Goal: Task Accomplishment & Management: Use online tool/utility

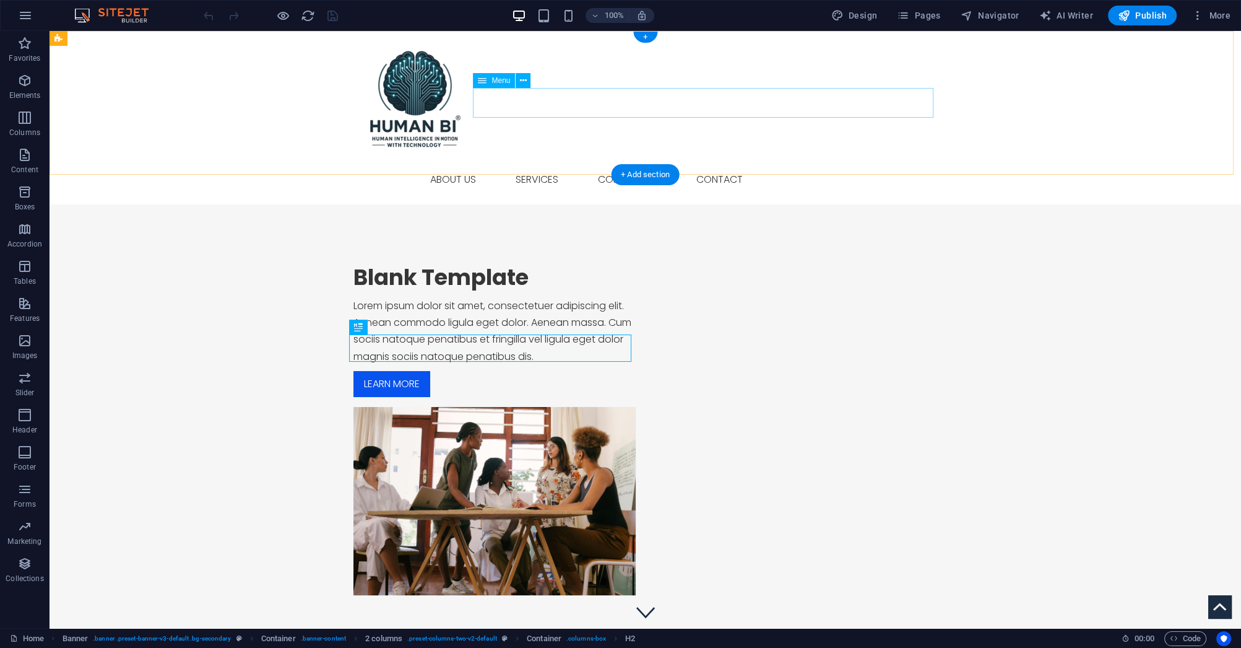
click at [503, 165] on nav "Home About us Services Service Detail Consulting Contact" at bounding box center [646, 180] width 584 height 30
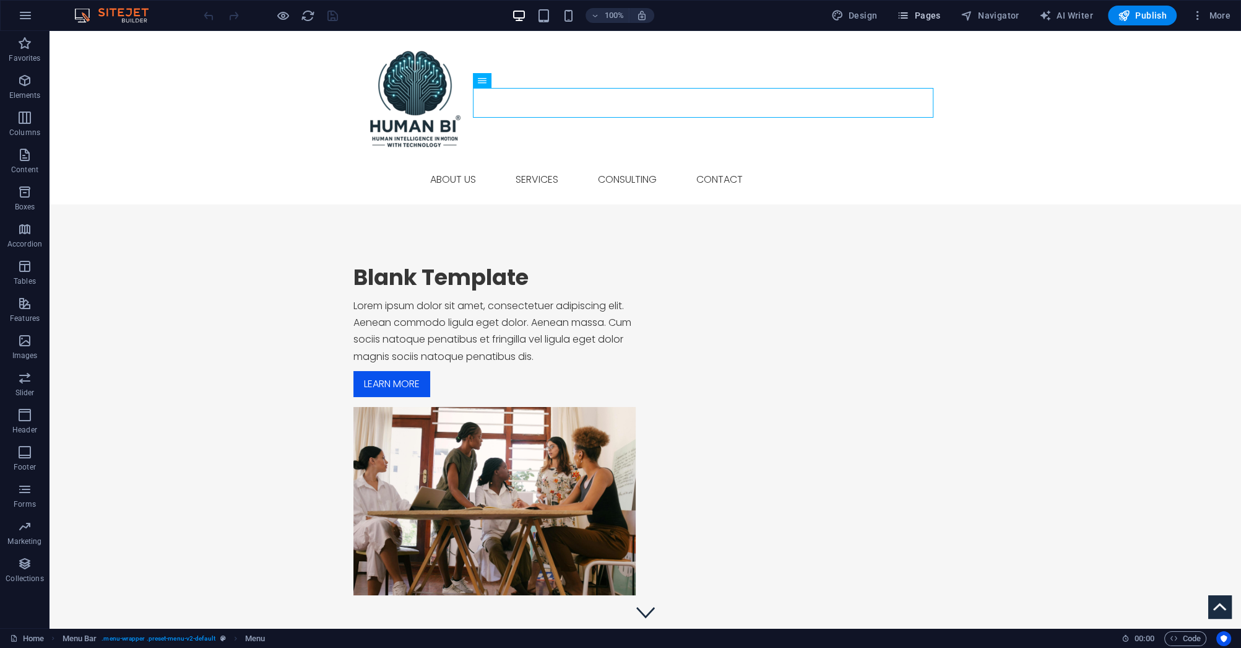
click at [932, 22] on button "Pages" at bounding box center [918, 16] width 53 height 20
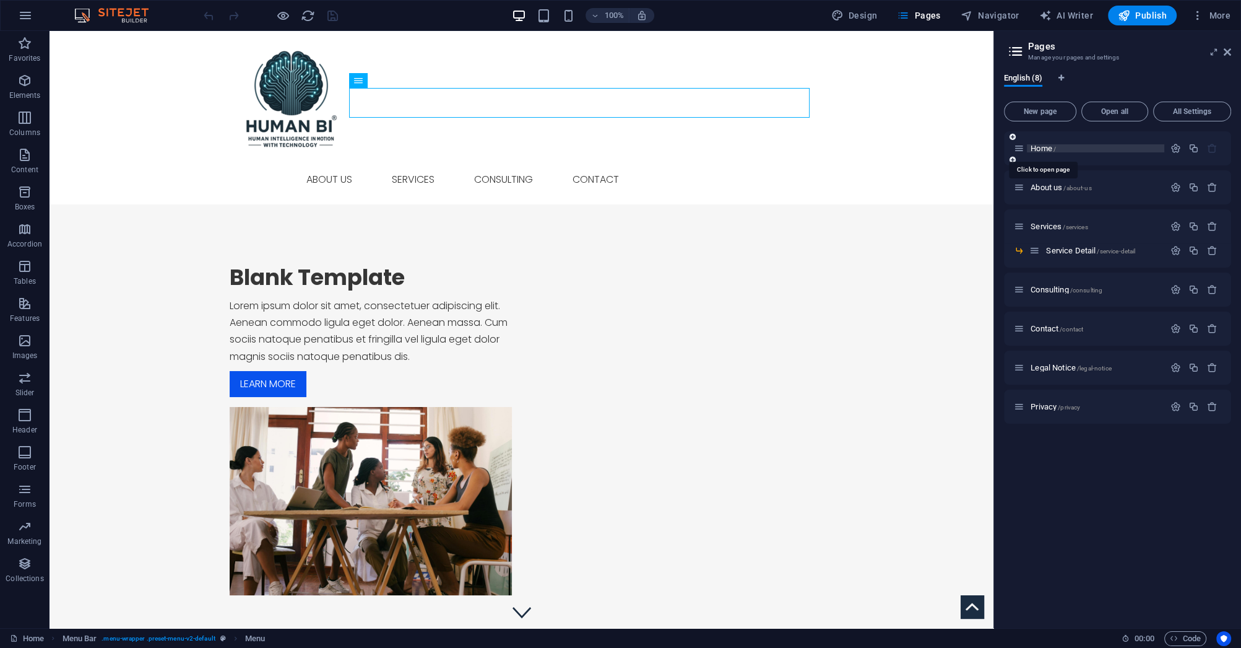
click at [1035, 150] on span "Home /" at bounding box center [1043, 148] width 25 height 9
click at [1038, 151] on div "Home /" at bounding box center [1089, 148] width 150 height 14
click at [1038, 151] on span "Home /" at bounding box center [1043, 148] width 25 height 9
click at [1042, 186] on span "About us /about-us" at bounding box center [1061, 187] width 61 height 9
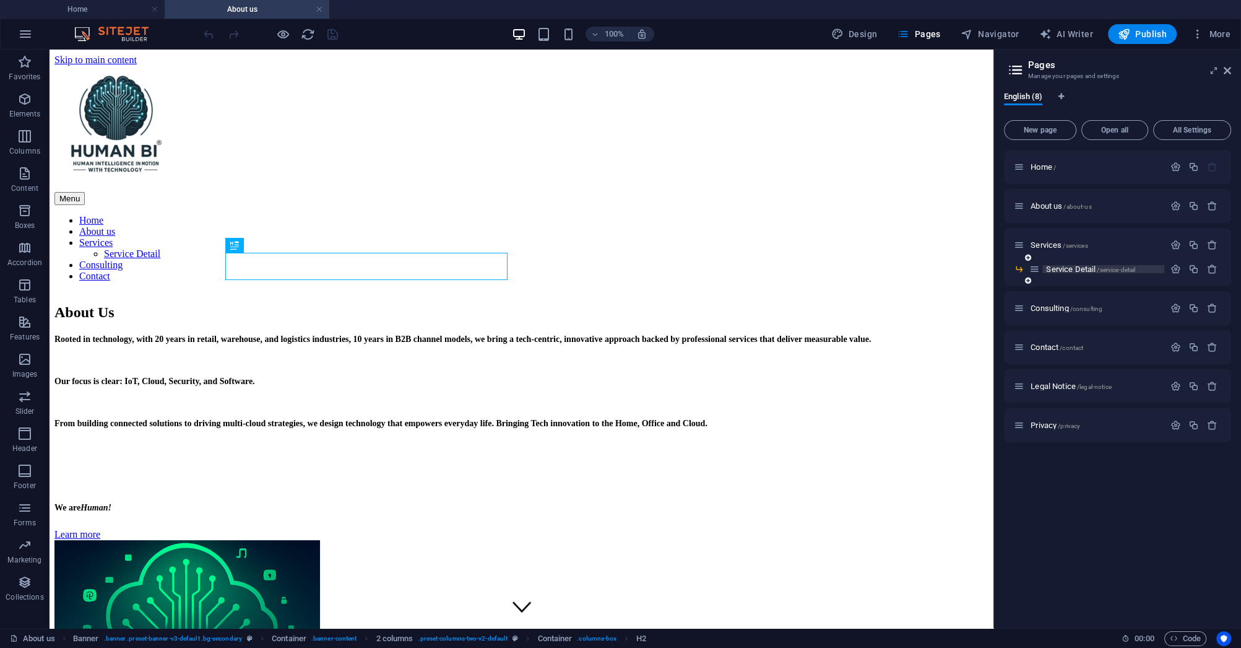
click at [1060, 268] on span "Service Detail /service-detail" at bounding box center [1090, 268] width 89 height 9
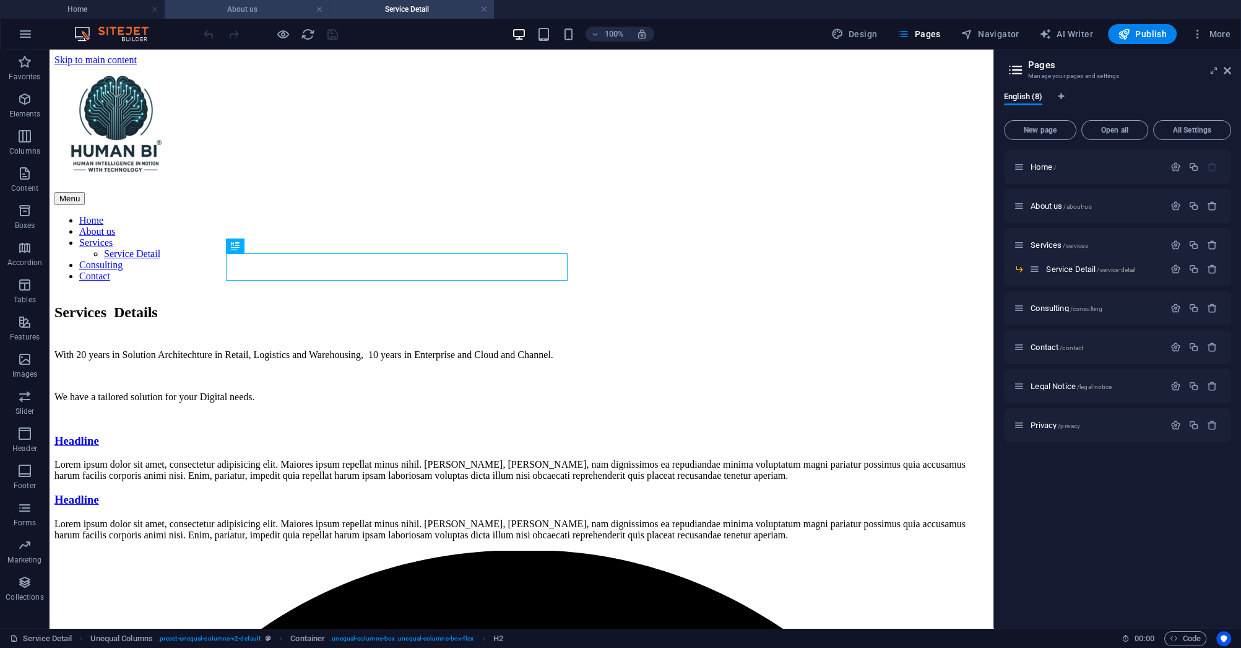
click at [255, 4] on h4 "About us" at bounding box center [247, 9] width 165 height 14
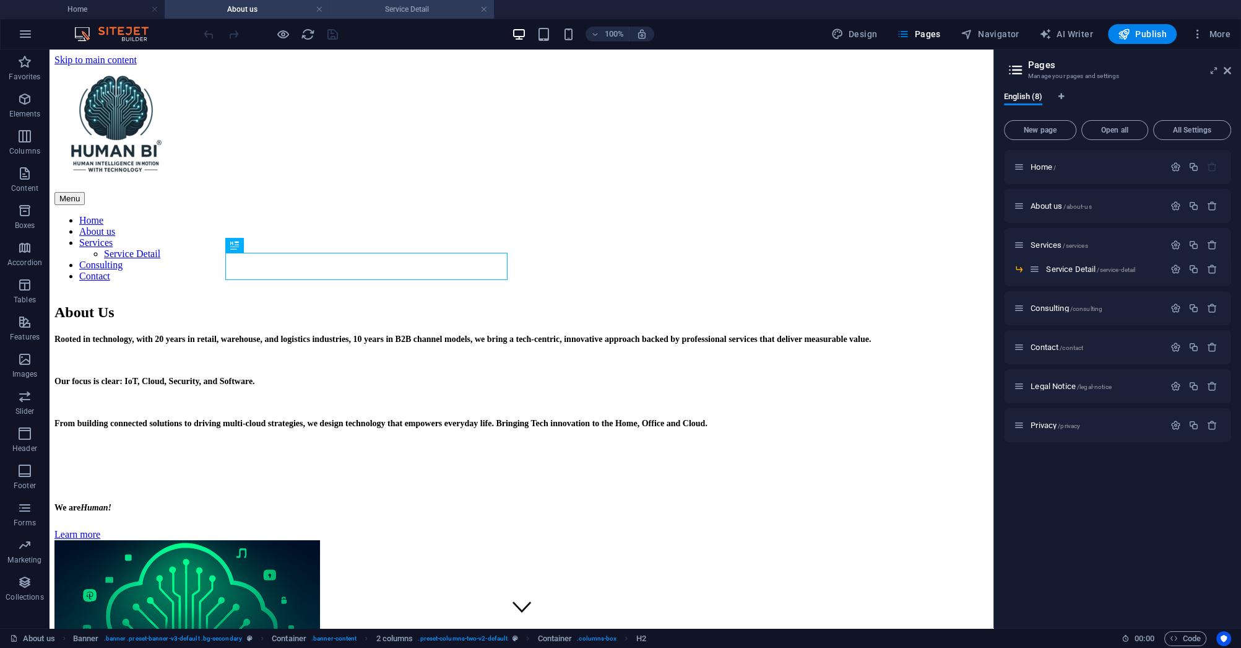
click at [401, 15] on h4 "Service Detail" at bounding box center [411, 9] width 165 height 14
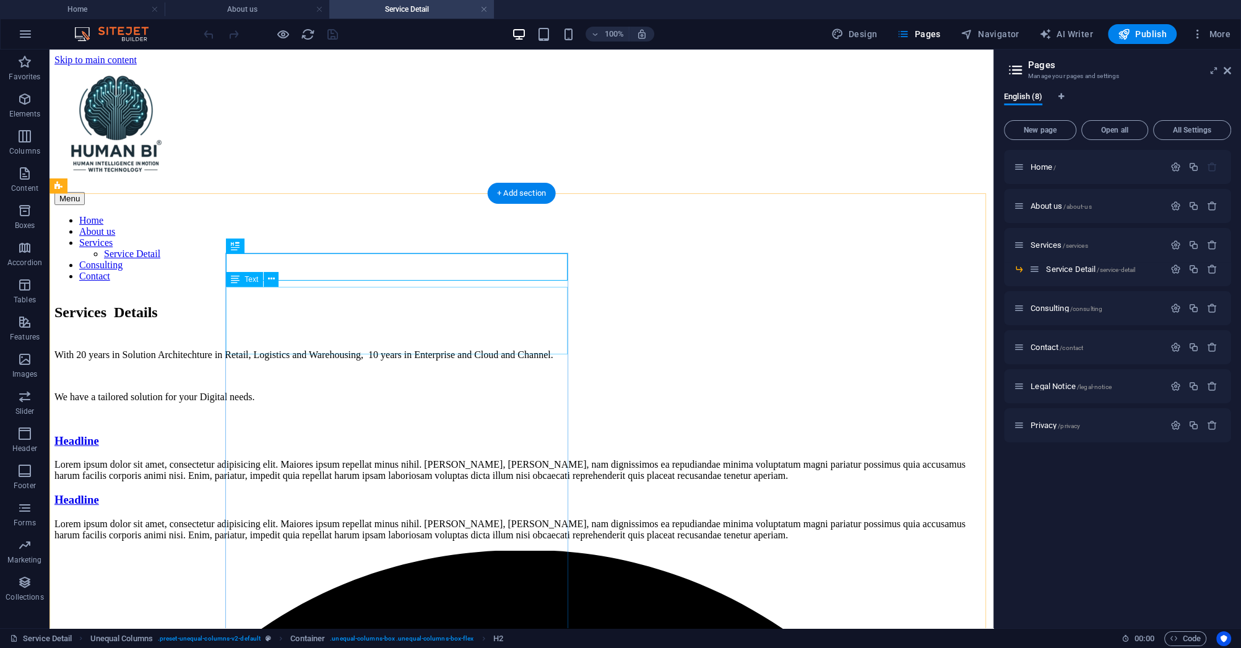
click at [415, 349] on div "With 20 years in Solution Architechture in Retail, Logistics and Warehousing, 1…" at bounding box center [521, 375] width 934 height 53
drag, startPoint x: 414, startPoint y: 296, endPoint x: 345, endPoint y: 294, distance: 68.1
click at [345, 349] on div "With 20 years in Solution Architechture in Retail, Logistics and Warehousing, 1…" at bounding box center [521, 375] width 934 height 53
click at [415, 349] on div "With 20 years in Solution Architechture in Retail, Logistics and Warehousing, 1…" at bounding box center [521, 375] width 934 height 53
drag, startPoint x: 410, startPoint y: 295, endPoint x: 358, endPoint y: 297, distance: 52.0
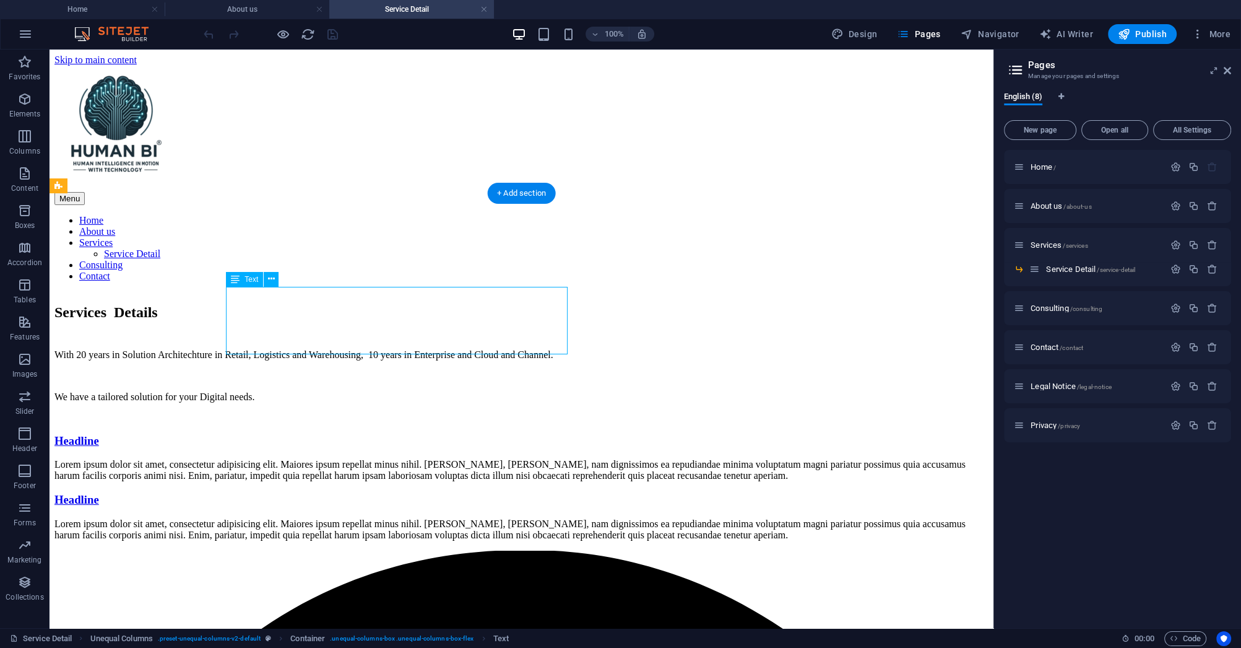
click at [358, 349] on div "With 20 years in Solution Architechture in Retail, Logistics and Warehousing, 1…" at bounding box center [521, 375] width 934 height 53
click at [404, 349] on div "With 20 years in Solution Architechture in Retail, Logistics and Warehousing, 1…" at bounding box center [521, 375] width 934 height 53
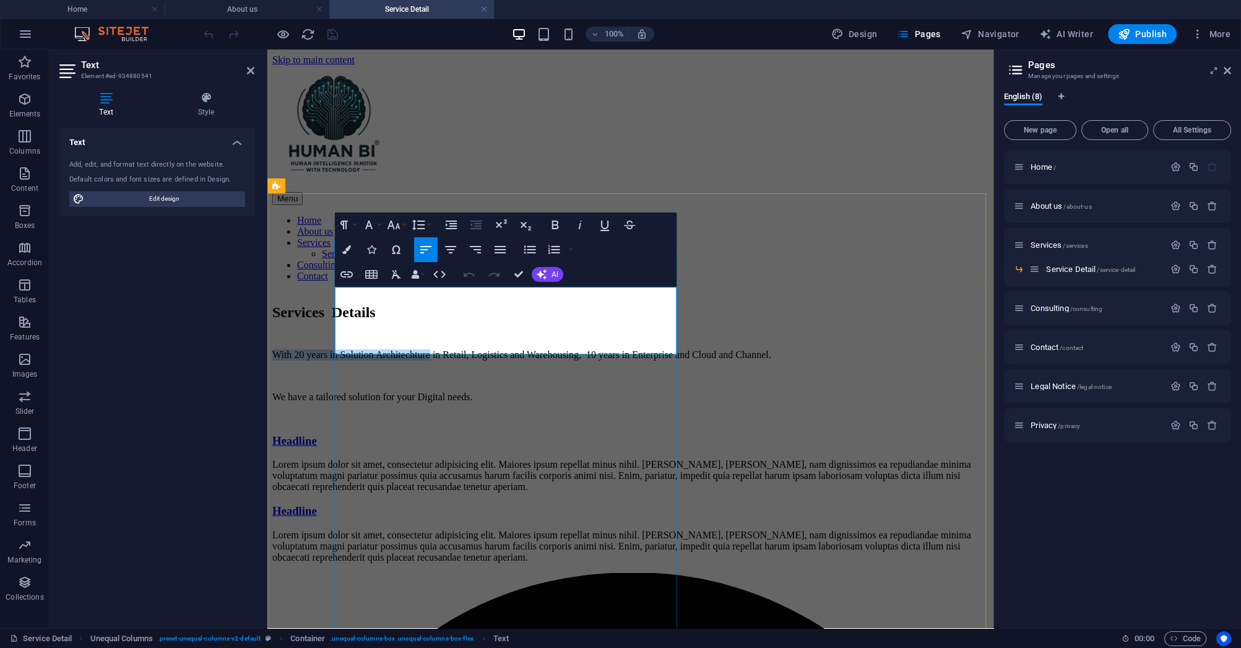
drag, startPoint x: 521, startPoint y: 297, endPoint x: 338, endPoint y: 298, distance: 183.3
click at [338, 349] on p "With 20 years in Solution Architechture in Retail, Logistics and Warehousing, 1…" at bounding box center [630, 354] width 716 height 11
copy p "With 20 years in Solution Architechture"
click at [198, 358] on div "Text Add, edit, and format text directly on the website. Default colors and fon…" at bounding box center [156, 373] width 195 height 490
click at [520, 349] on p "With 20 years in Solution Architechture in Retail, Logistics and Warehousing, 1…" at bounding box center [630, 354] width 716 height 11
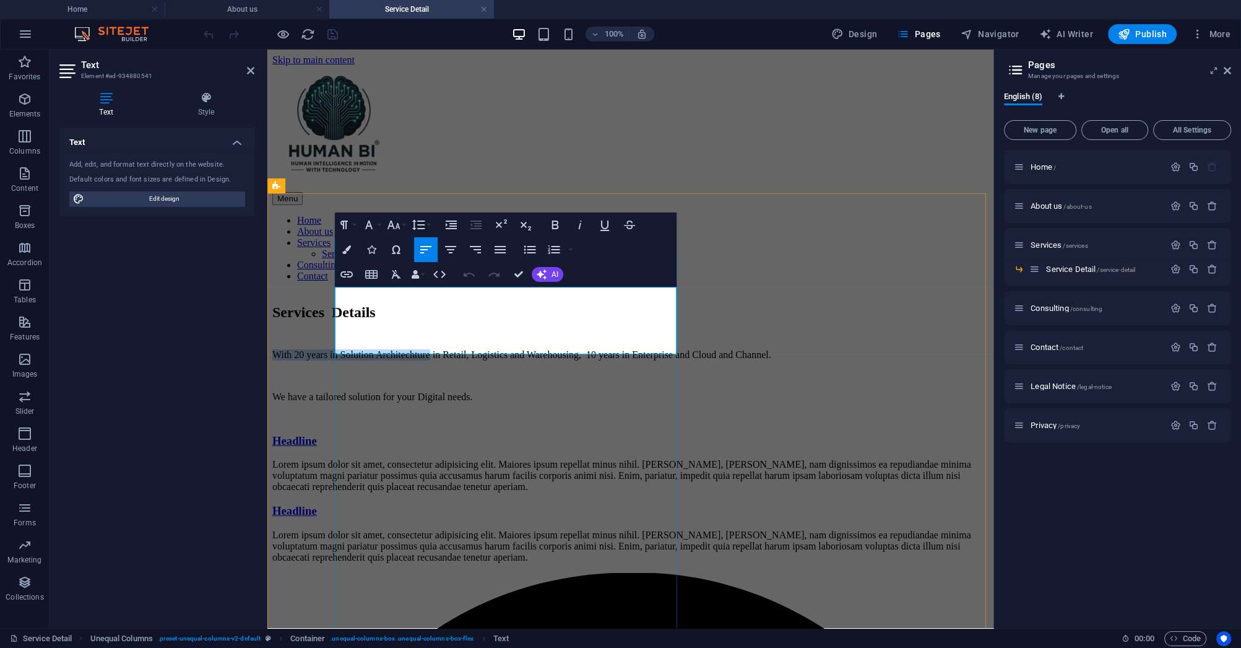
click at [521, 349] on p "With 20 years in Solution Architechture in Retail, Logistics and Warehousing, 1…" at bounding box center [630, 354] width 716 height 11
drag, startPoint x: 642, startPoint y: 297, endPoint x: 336, endPoint y: 295, distance: 306.5
click at [336, 349] on p "With 20 years in Solution Architechture and Sytems intergration in Retail, Logi…" at bounding box center [630, 354] width 716 height 11
copy p "With 20 years in Solution Architechture and Sytems intergration"
click at [503, 422] on div "Services Details With 20 years in Solution Architechture and Sytems intergratio…" at bounding box center [630, 357] width 716 height 131
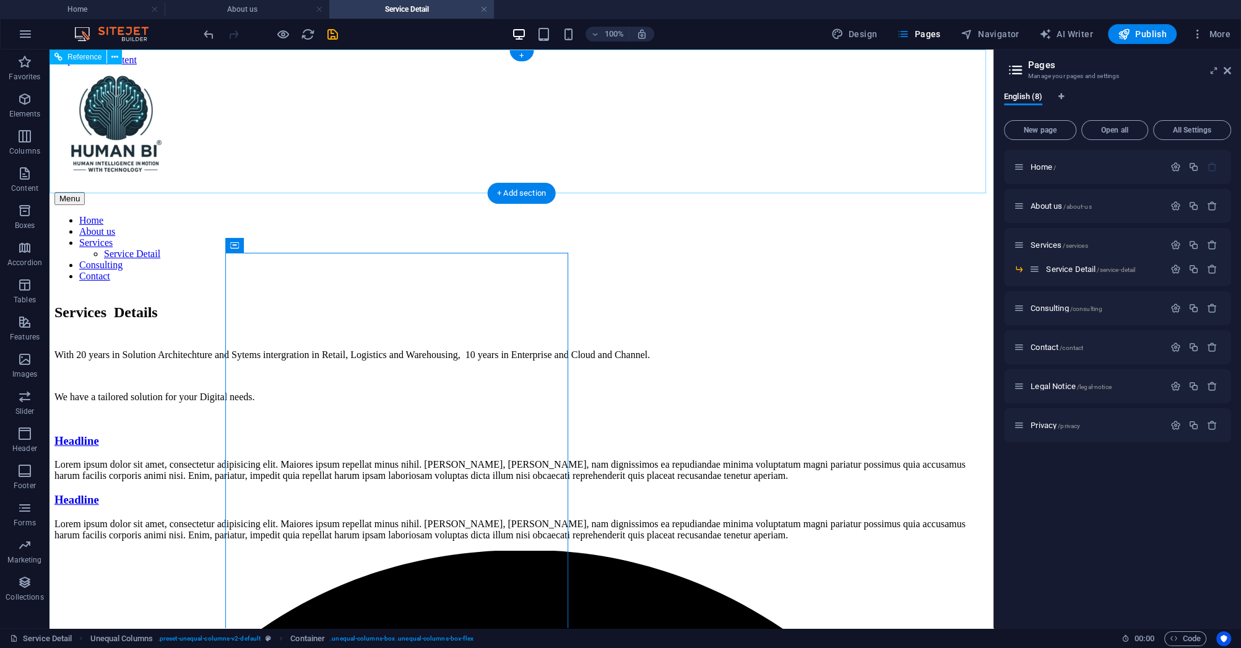
click at [453, 215] on nav "Home About us Services Service Detail Consulting Contact" at bounding box center [521, 248] width 934 height 67
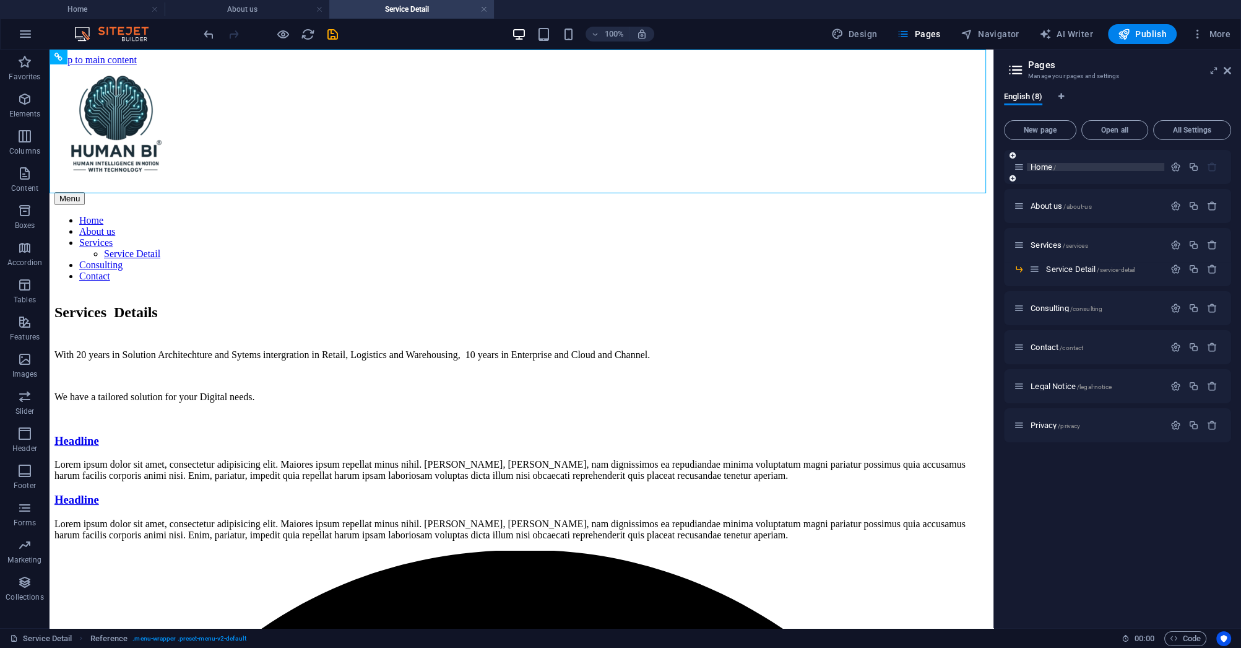
click at [1053, 168] on span "Home /" at bounding box center [1043, 166] width 25 height 9
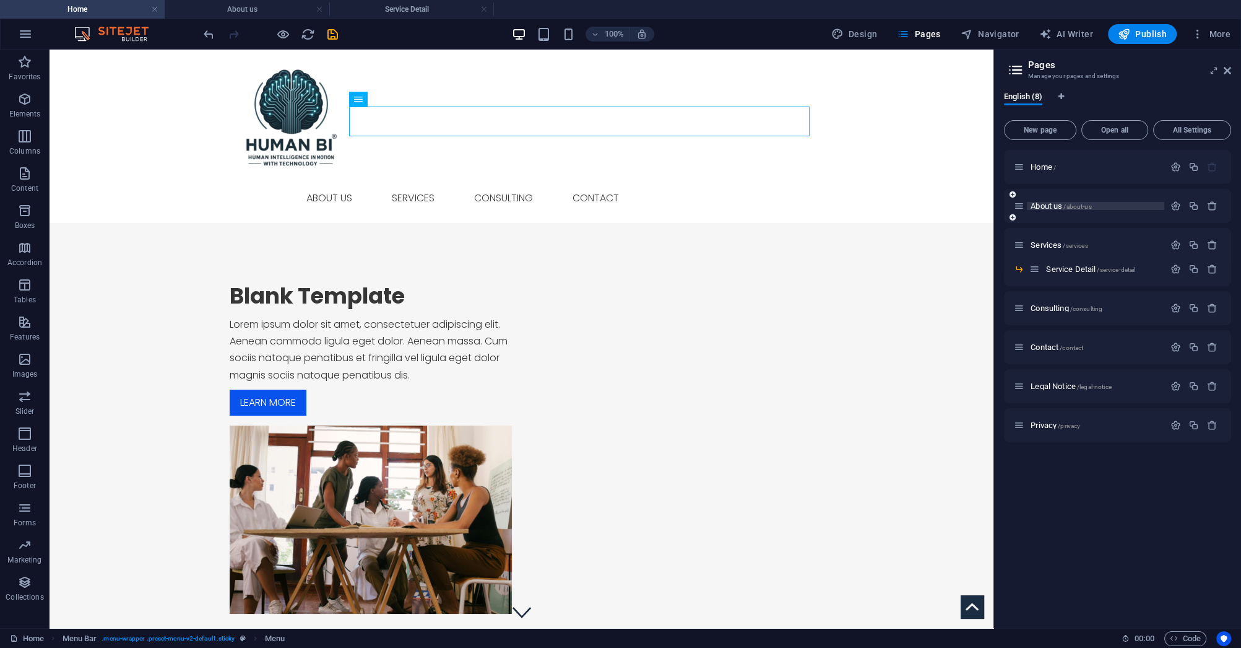
click at [1041, 209] on span "About us /about-us" at bounding box center [1061, 205] width 61 height 9
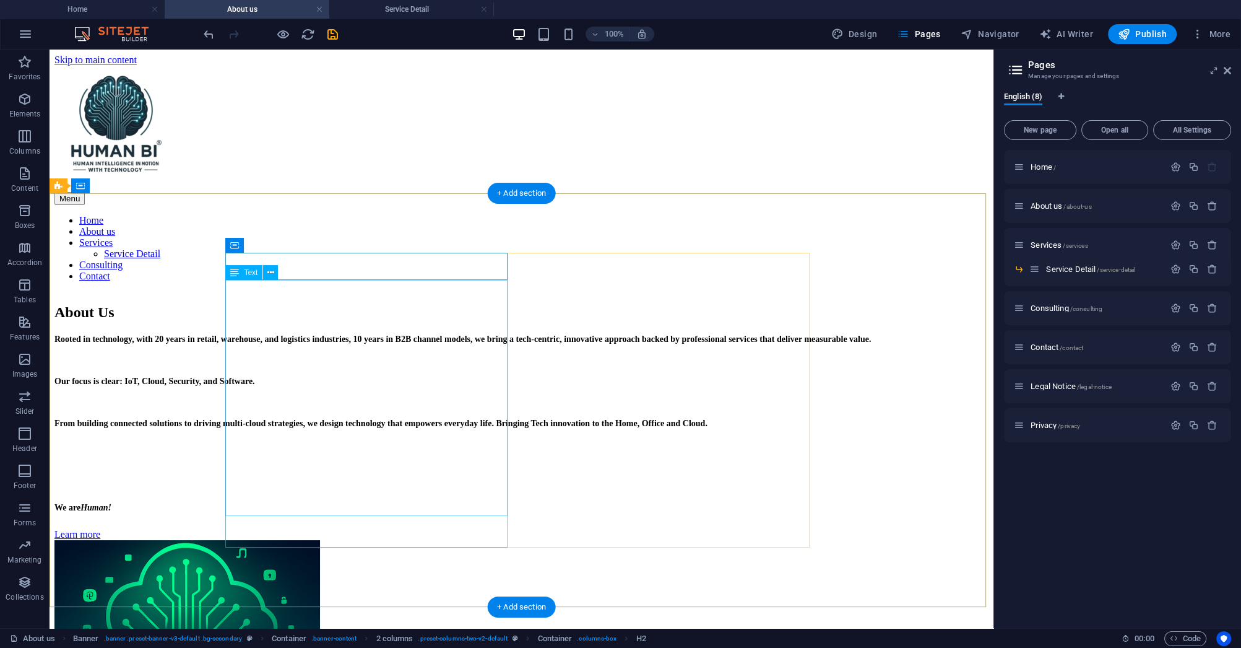
click at [388, 333] on div "Rooted in technology, with 20 years in retail, warehouse, and logistics industr…" at bounding box center [521, 423] width 934 height 180
click at [391, 333] on div "Rooted in technology, with 20 years in retail, warehouse, and logistics industr…" at bounding box center [521, 423] width 934 height 180
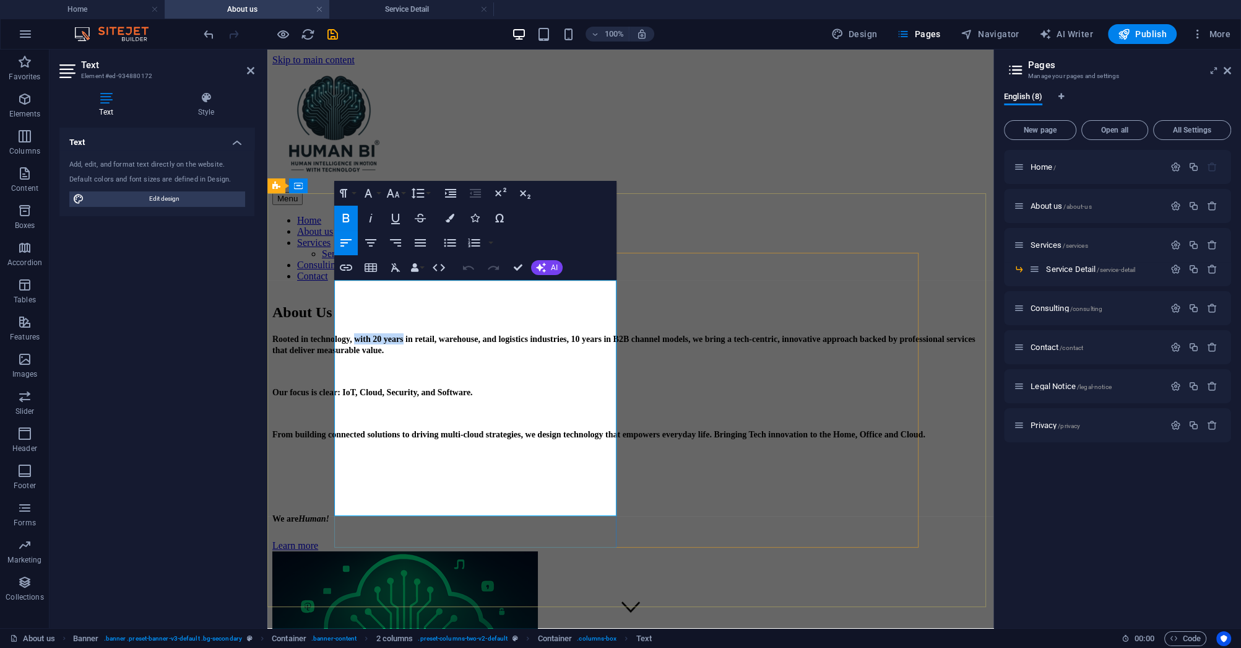
drag, startPoint x: 492, startPoint y: 290, endPoint x: 433, endPoint y: 290, distance: 58.2
click at [433, 334] on strong "Rooted in technology, with 20 years in retail, warehouse, and logistics industr…" at bounding box center [623, 344] width 703 height 20
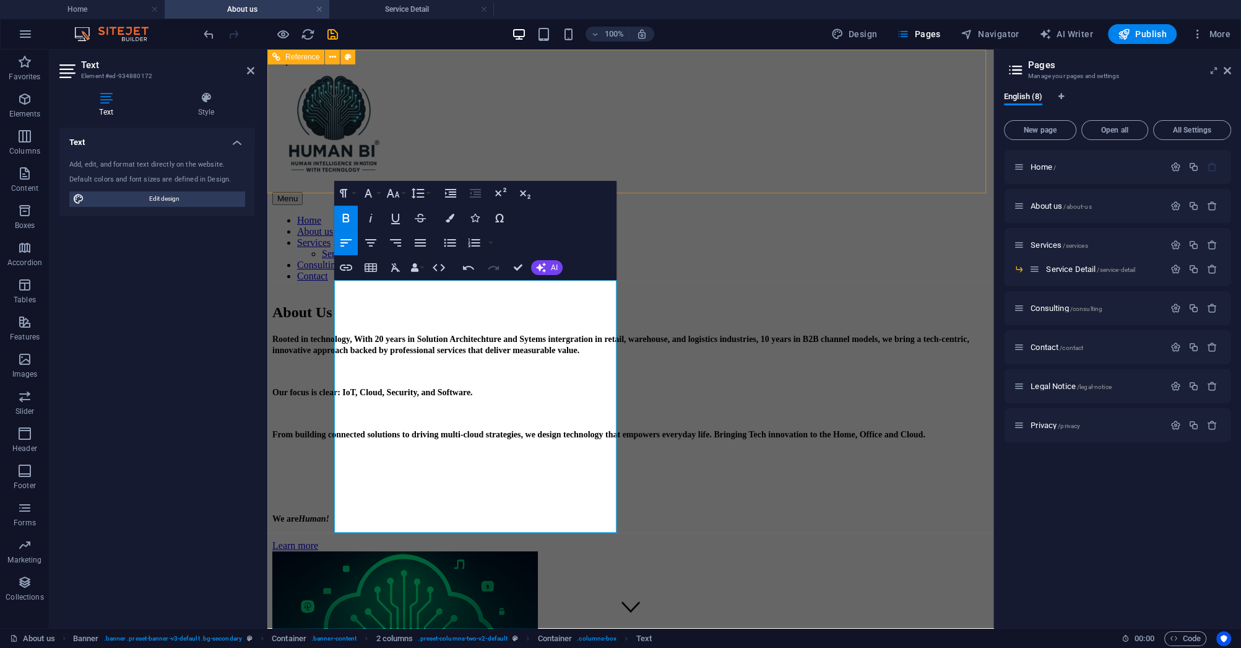
click at [832, 170] on div "Menu Home About us Services Service Detail Consulting Contact" at bounding box center [630, 174] width 716 height 216
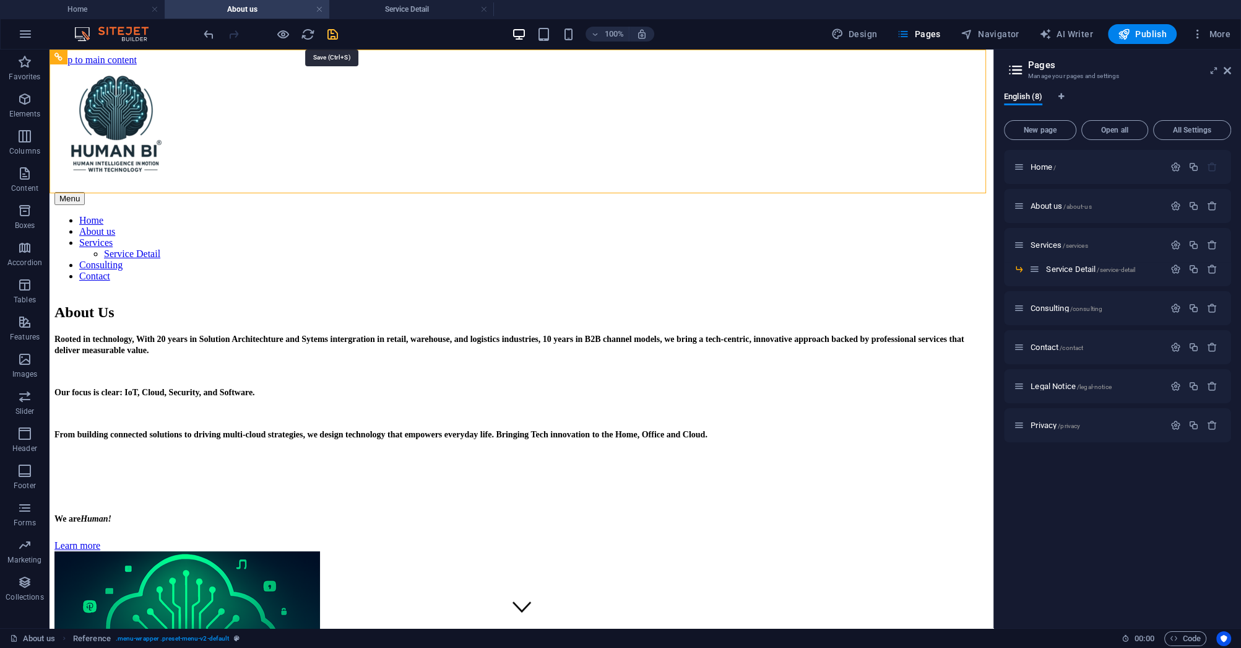
click at [329, 30] on icon "save" at bounding box center [333, 34] width 14 height 14
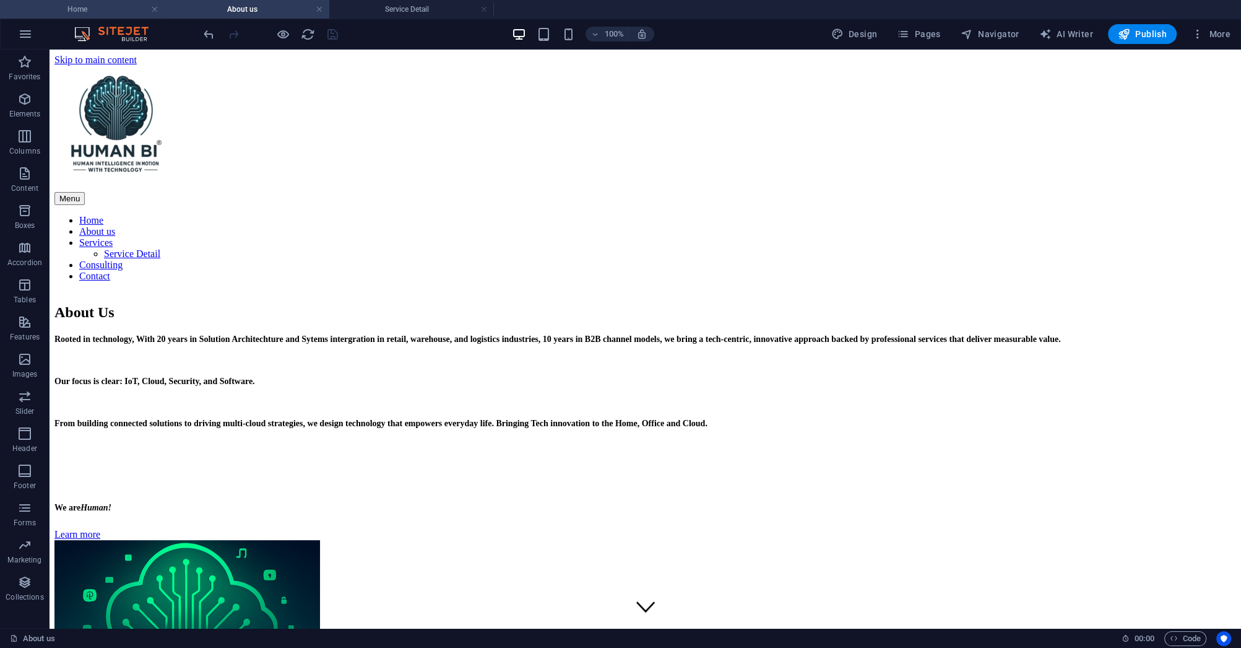
click at [84, 9] on h4 "Home" at bounding box center [82, 9] width 165 height 14
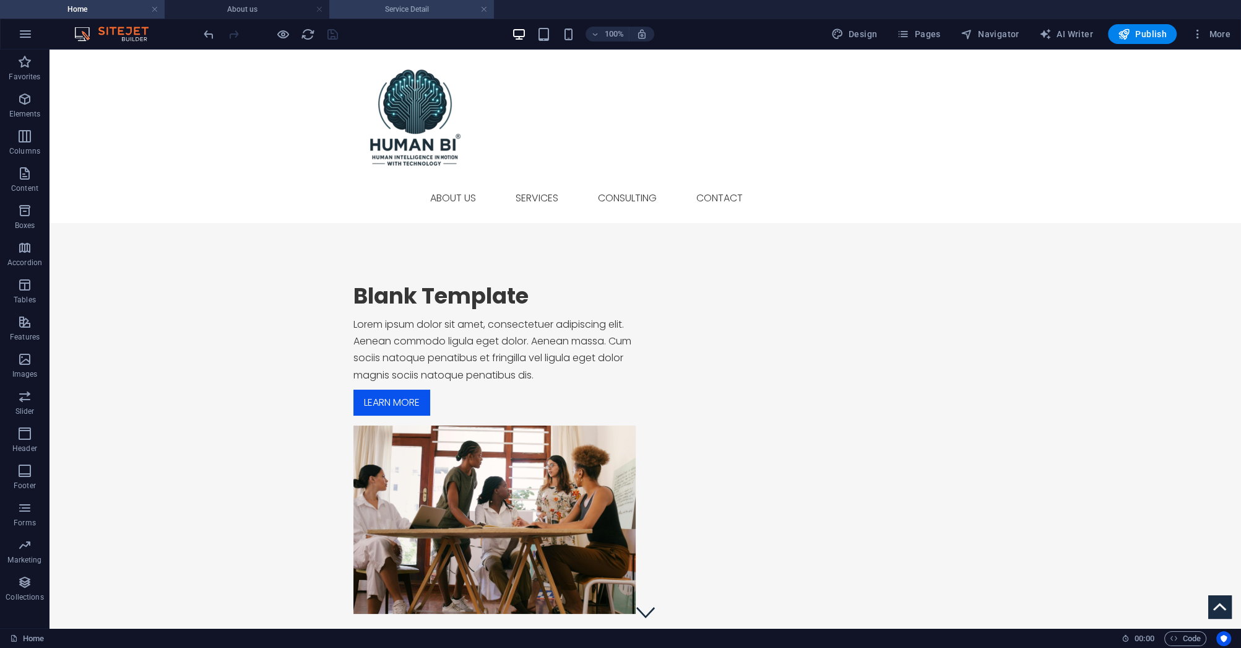
click at [399, 11] on h4 "Service Detail" at bounding box center [411, 9] width 165 height 14
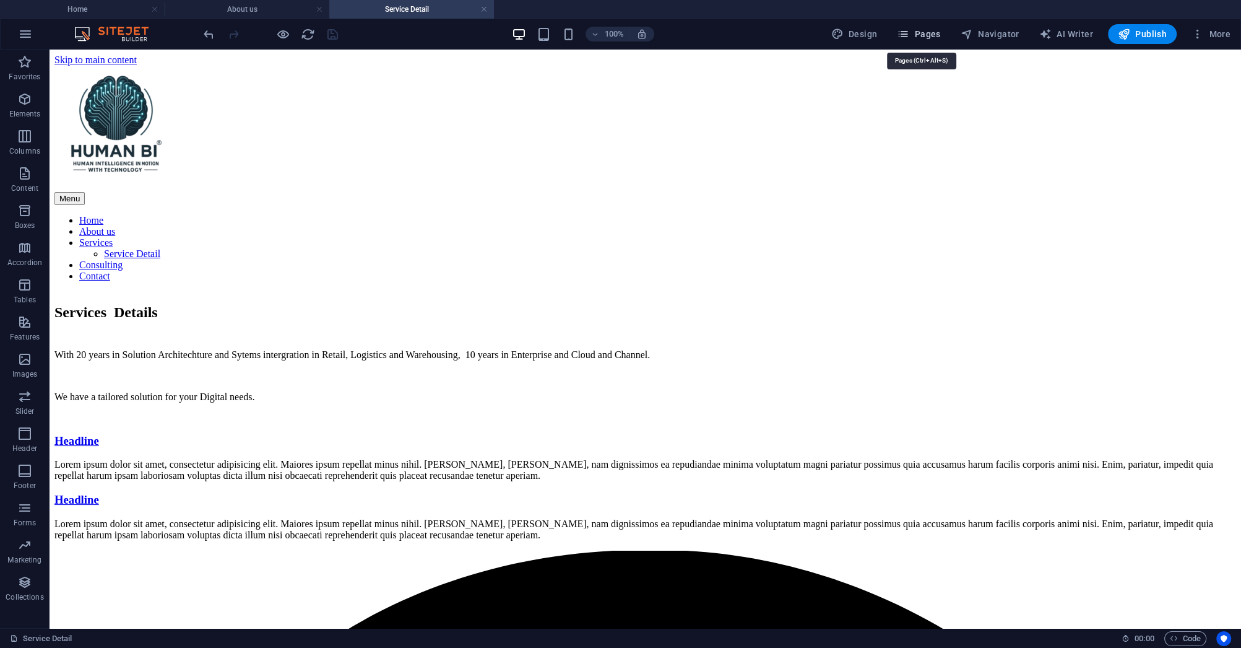
click at [925, 40] on button "Pages" at bounding box center [918, 34] width 53 height 20
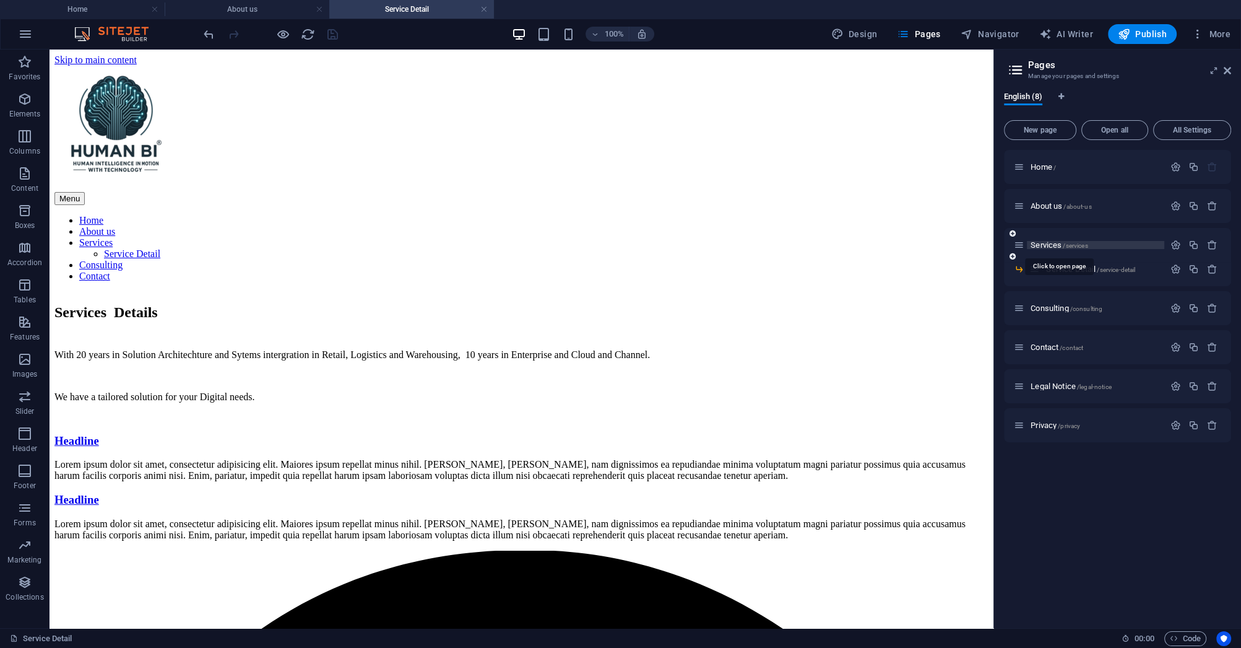
click at [1059, 242] on span "Services /services" at bounding box center [1059, 244] width 57 height 9
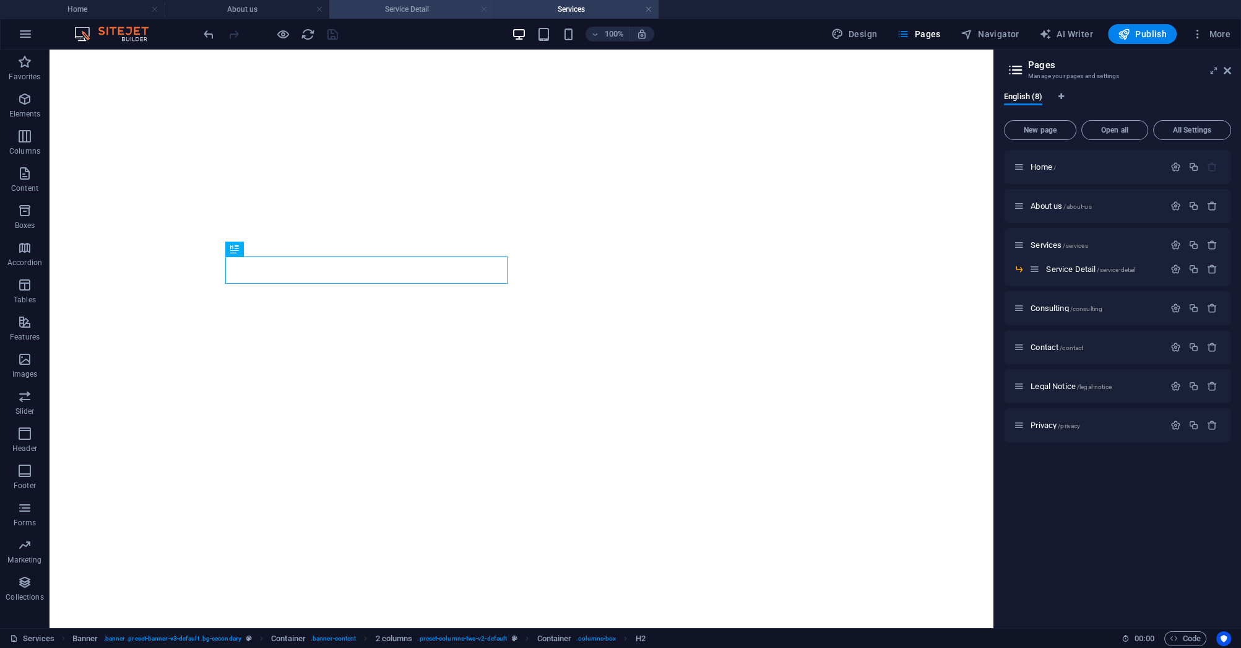
click at [483, 12] on link at bounding box center [483, 10] width 7 height 12
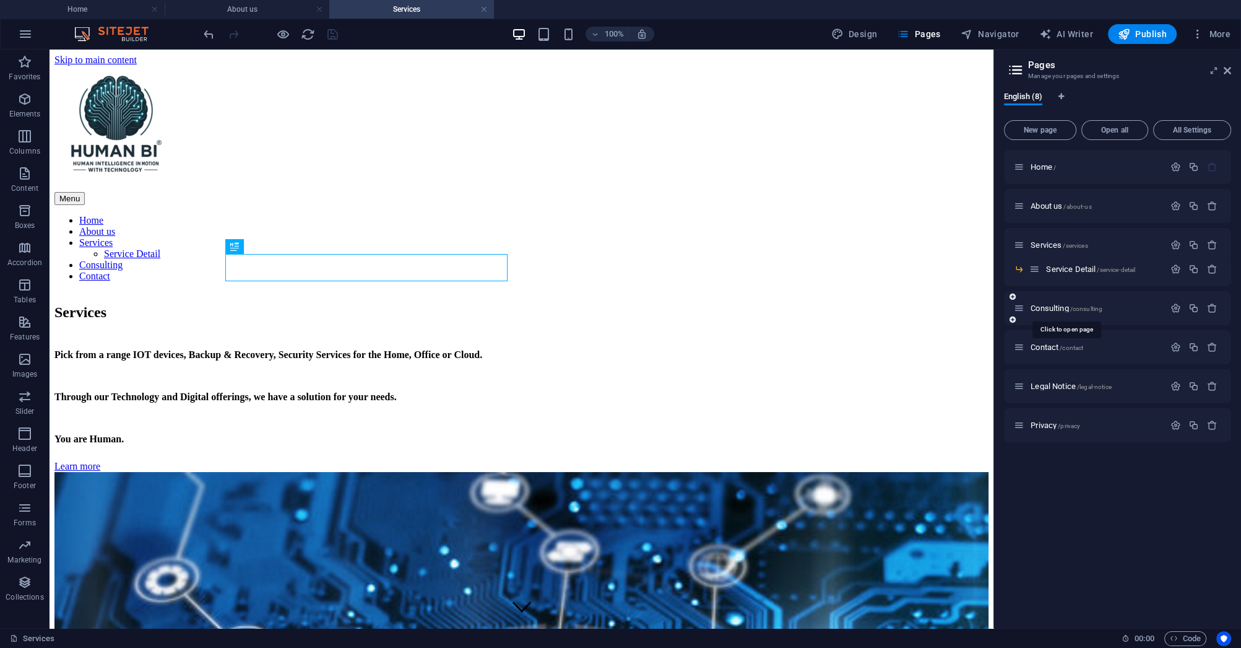
drag, startPoint x: 1052, startPoint y: 311, endPoint x: 1020, endPoint y: 307, distance: 32.4
click at [1020, 307] on icon at bounding box center [1019, 308] width 11 height 11
click at [1060, 308] on span "Consulting /consulting" at bounding box center [1067, 307] width 72 height 9
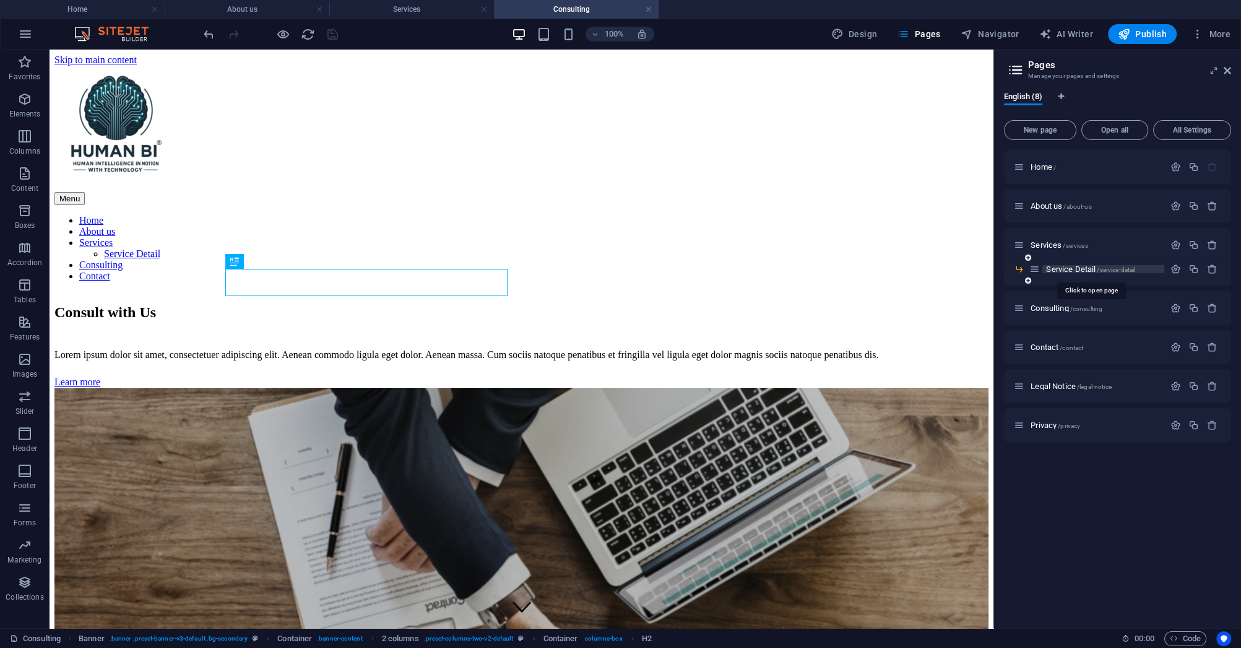
click at [1047, 270] on span "Service Detail /service-detail" at bounding box center [1090, 268] width 89 height 9
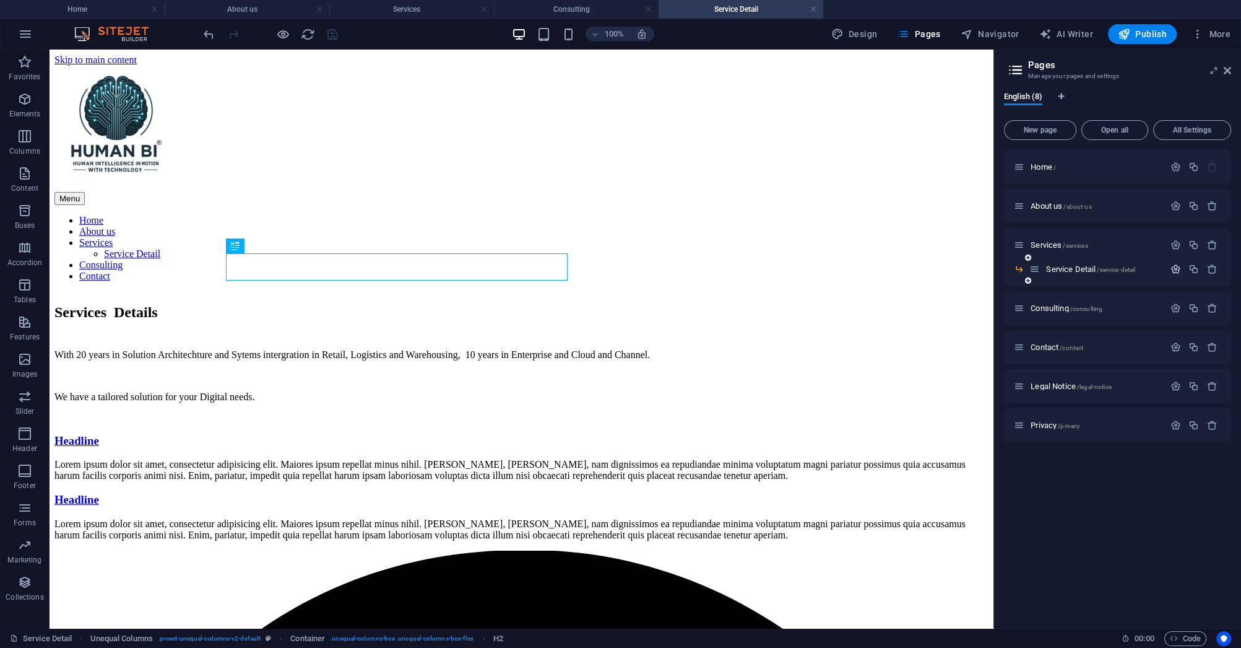
drag, startPoint x: 1018, startPoint y: 269, endPoint x: 1173, endPoint y: 269, distance: 154.8
click at [1173, 269] on icon "button" at bounding box center [1176, 269] width 11 height 11
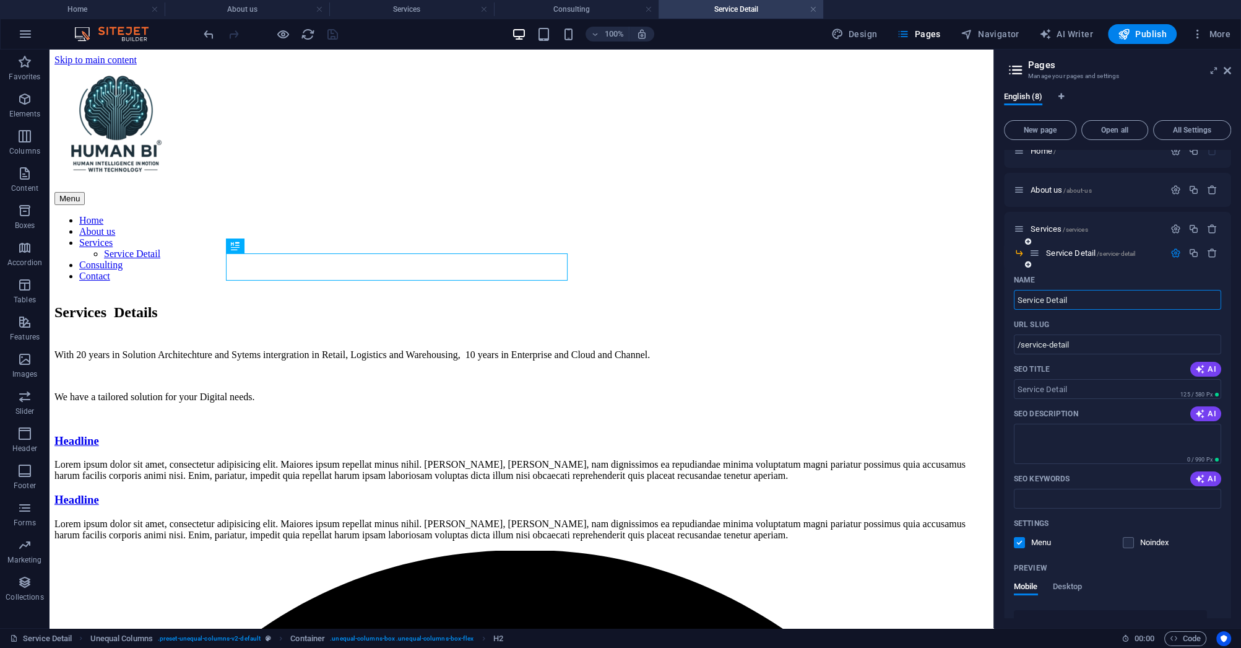
scroll to position [13, 0]
click at [1212, 259] on icon "button" at bounding box center [1212, 256] width 11 height 11
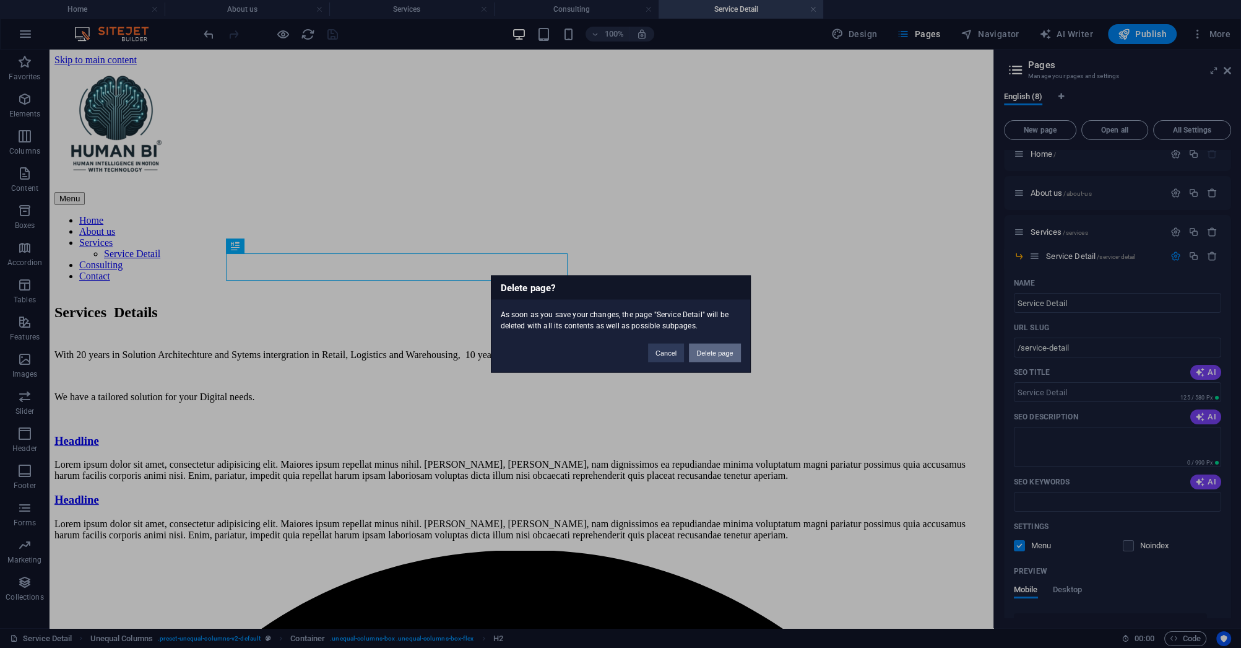
drag, startPoint x: 729, startPoint y: 356, endPoint x: 679, endPoint y: 307, distance: 69.6
click at [729, 356] on button "Delete page" at bounding box center [714, 353] width 51 height 19
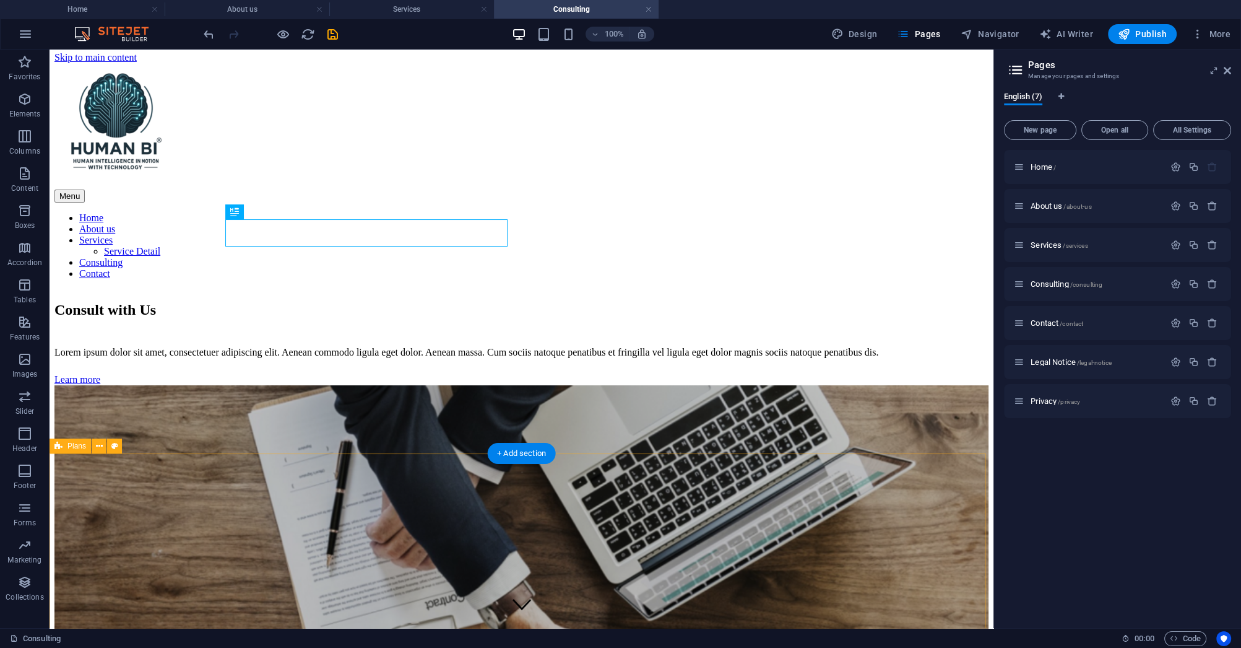
scroll to position [0, 0]
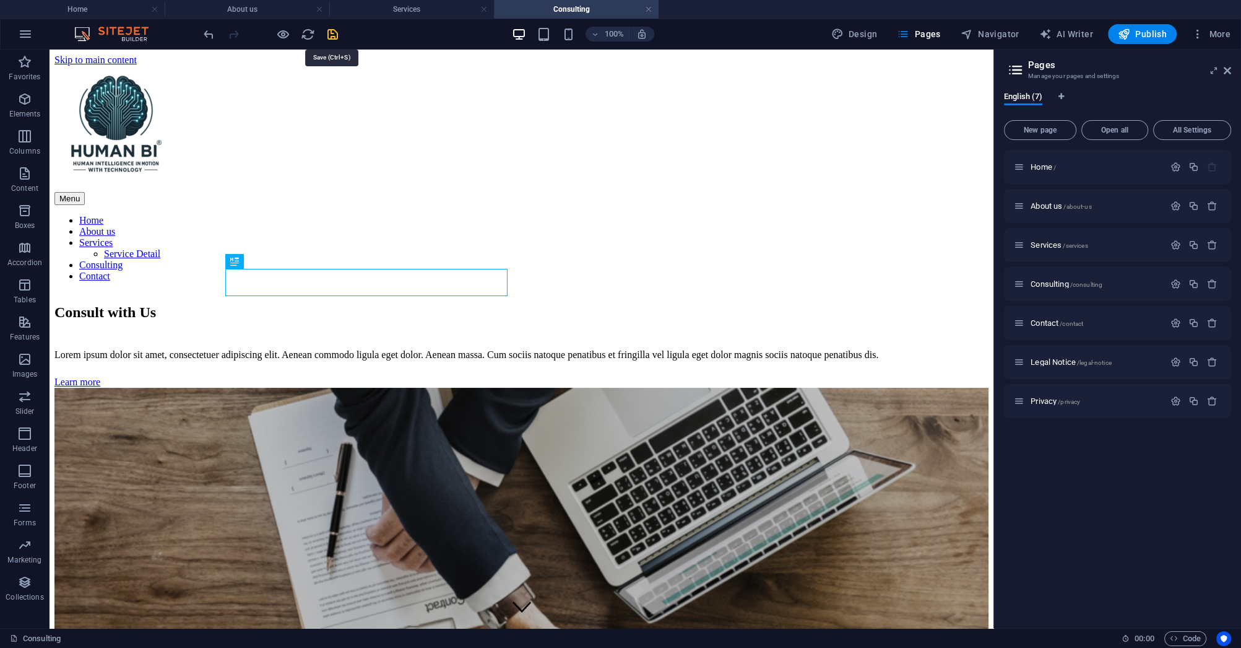
click at [337, 35] on icon "save" at bounding box center [333, 34] width 14 height 14
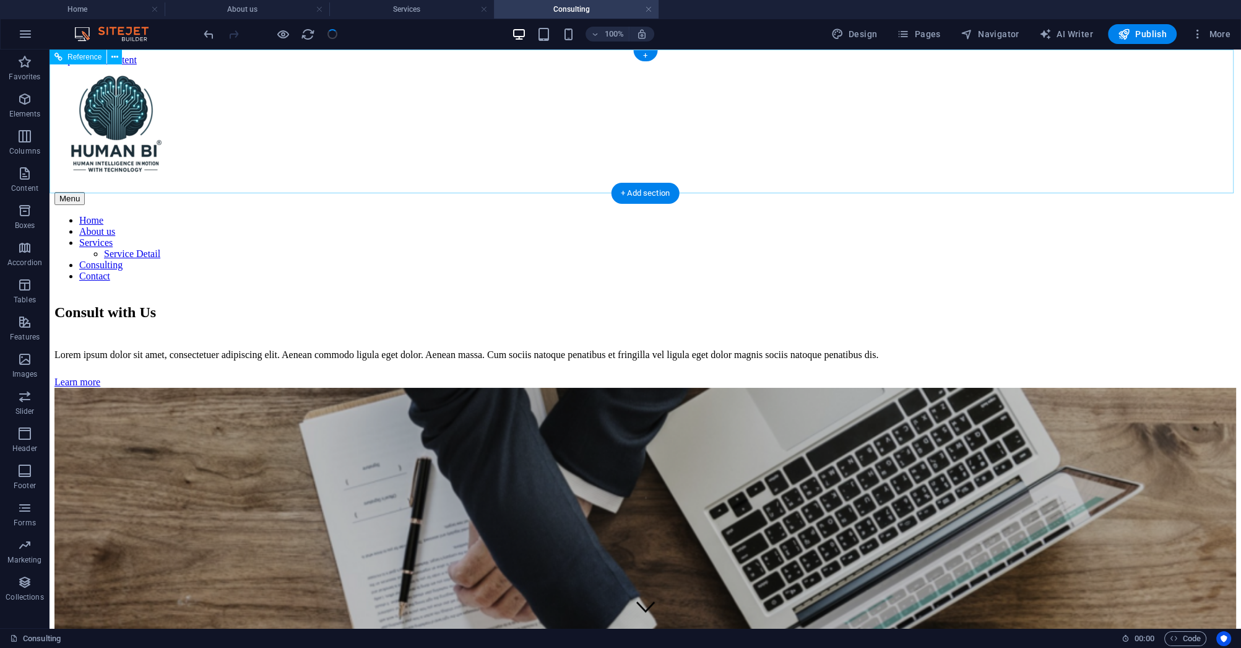
click at [498, 215] on nav "Home About us Services Service Detail Consulting Contact" at bounding box center [645, 248] width 1182 height 67
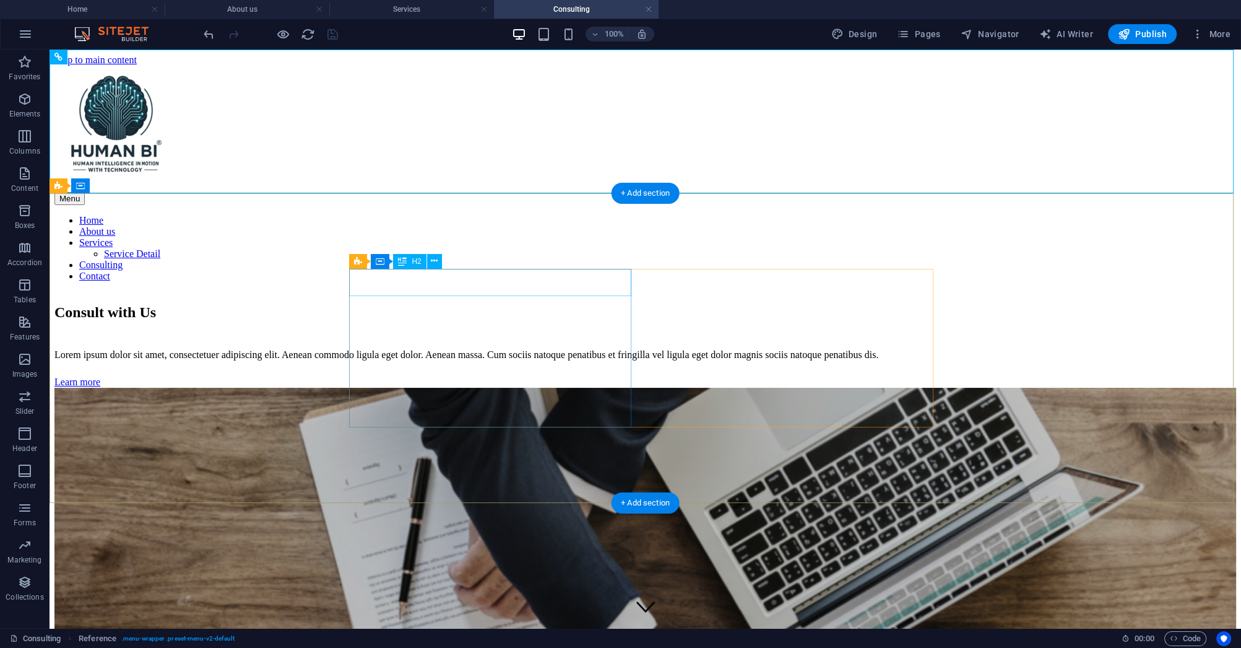
click at [429, 304] on div "Consult with Us" at bounding box center [645, 312] width 1182 height 17
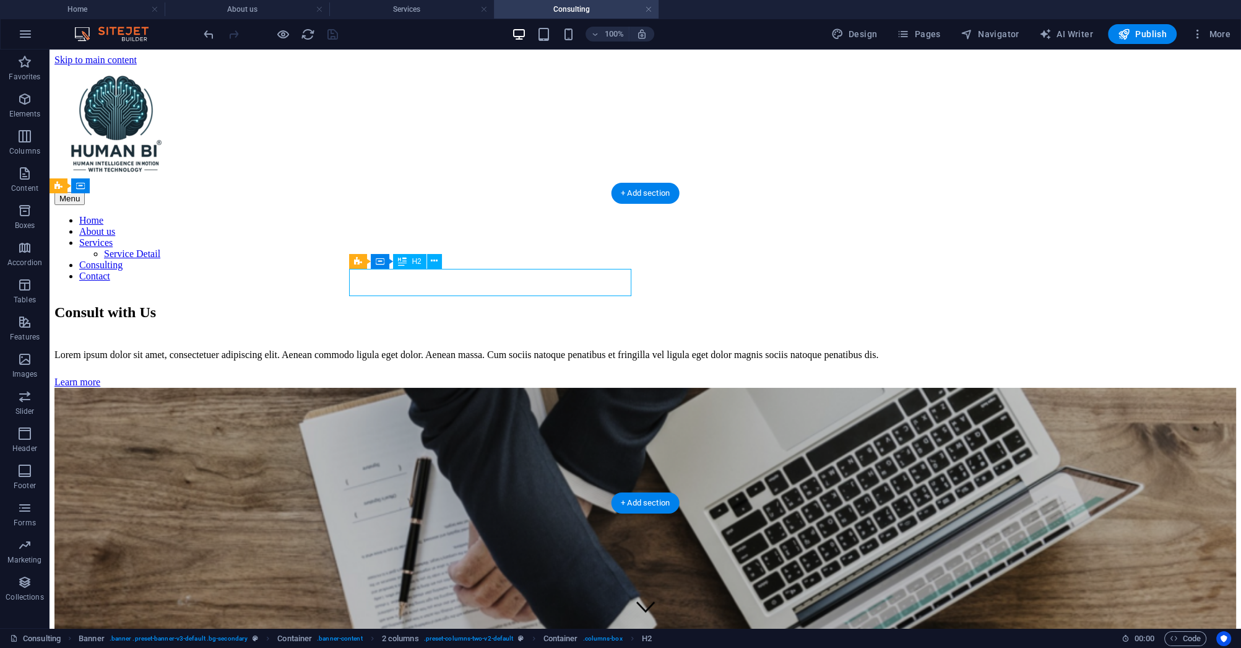
click at [442, 304] on div "Consult with Us" at bounding box center [645, 312] width 1182 height 17
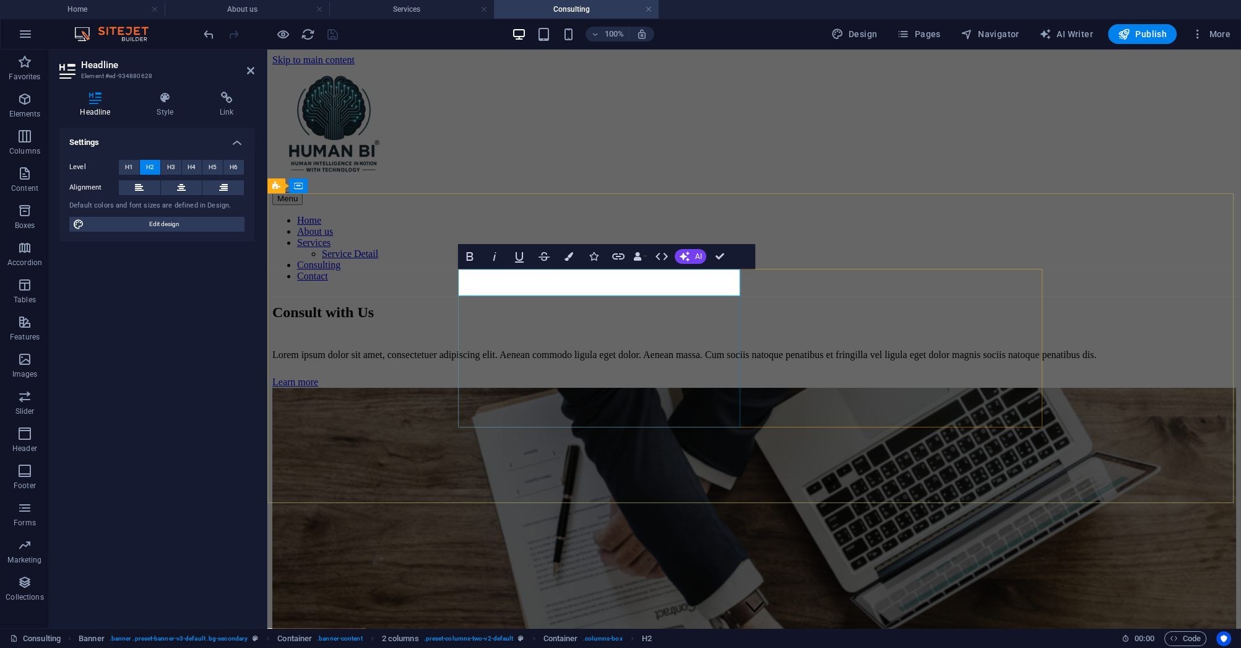
click at [544, 304] on h2 "Consult with Us" at bounding box center [754, 312] width 964 height 17
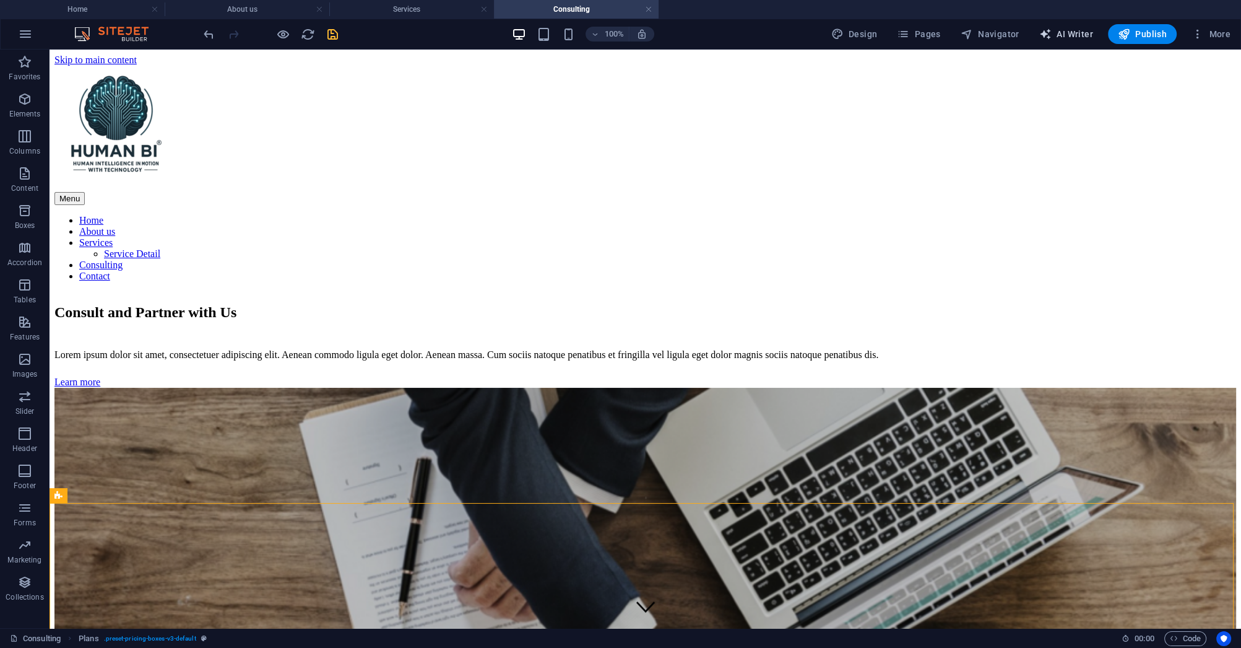
click at [1057, 40] on span "AI Writer" at bounding box center [1067, 34] width 54 height 12
select select "English"
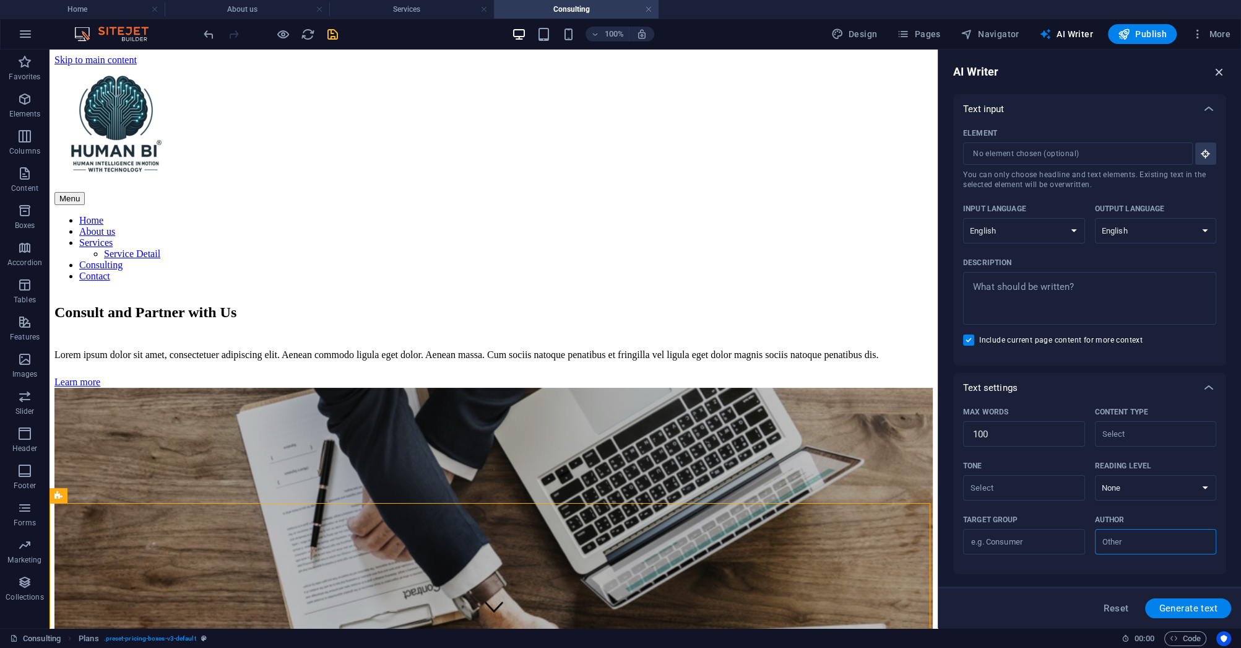
click at [1221, 72] on icon "button" at bounding box center [1220, 72] width 14 height 14
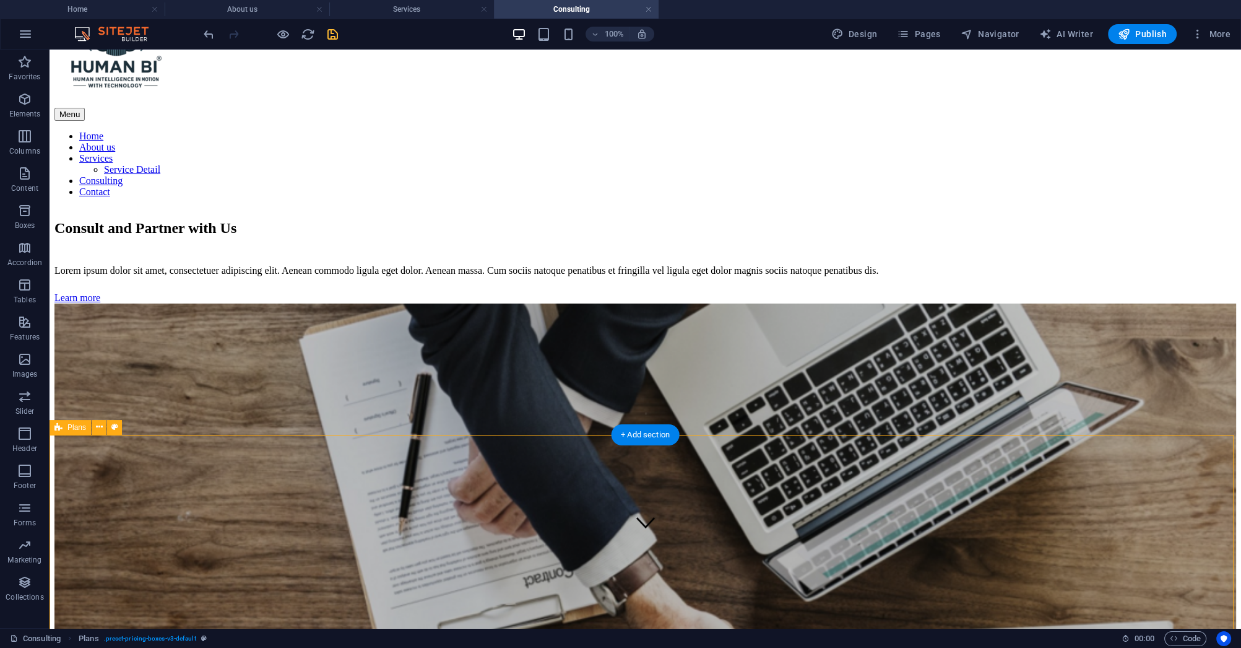
scroll to position [99, 0]
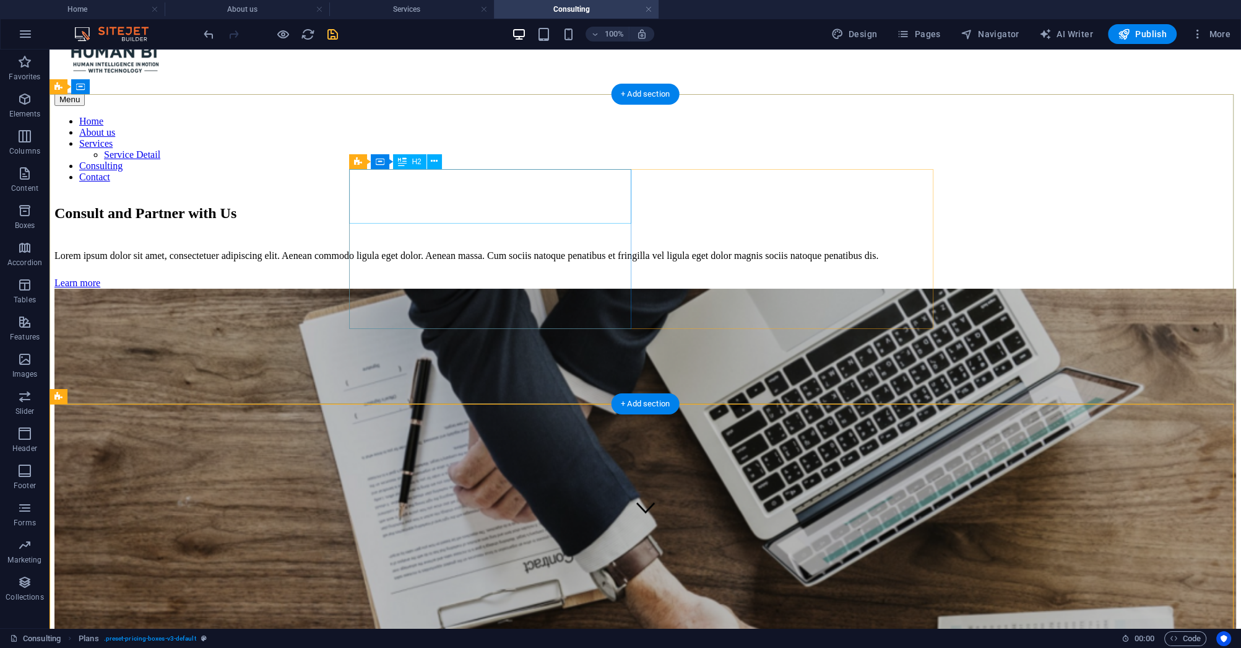
click at [544, 205] on div "Consult and Partner with Us" at bounding box center [645, 213] width 1182 height 17
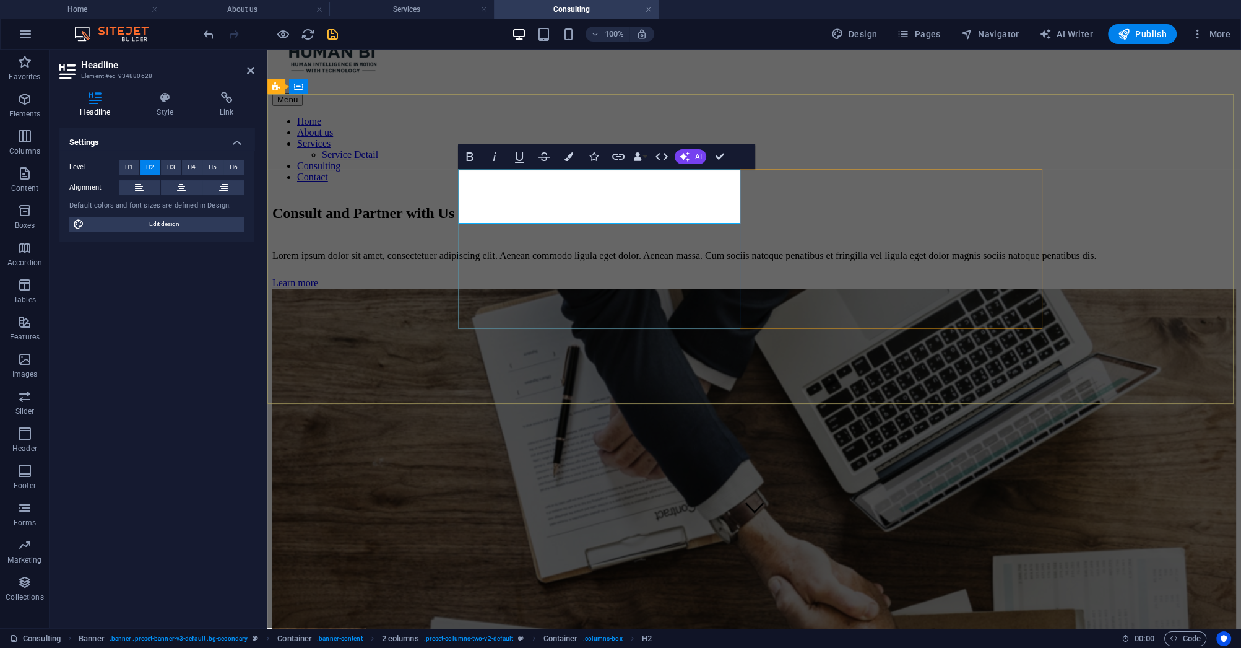
click at [610, 205] on h2 "Consult and Partner with Us" at bounding box center [754, 213] width 964 height 17
click at [599, 205] on h2 "Consult and Partner with Us" at bounding box center [754, 213] width 964 height 17
drag, startPoint x: 601, startPoint y: 185, endPoint x: 462, endPoint y: 196, distance: 139.1
click at [462, 205] on h2 "Consult and Partner with Us" at bounding box center [754, 213] width 964 height 17
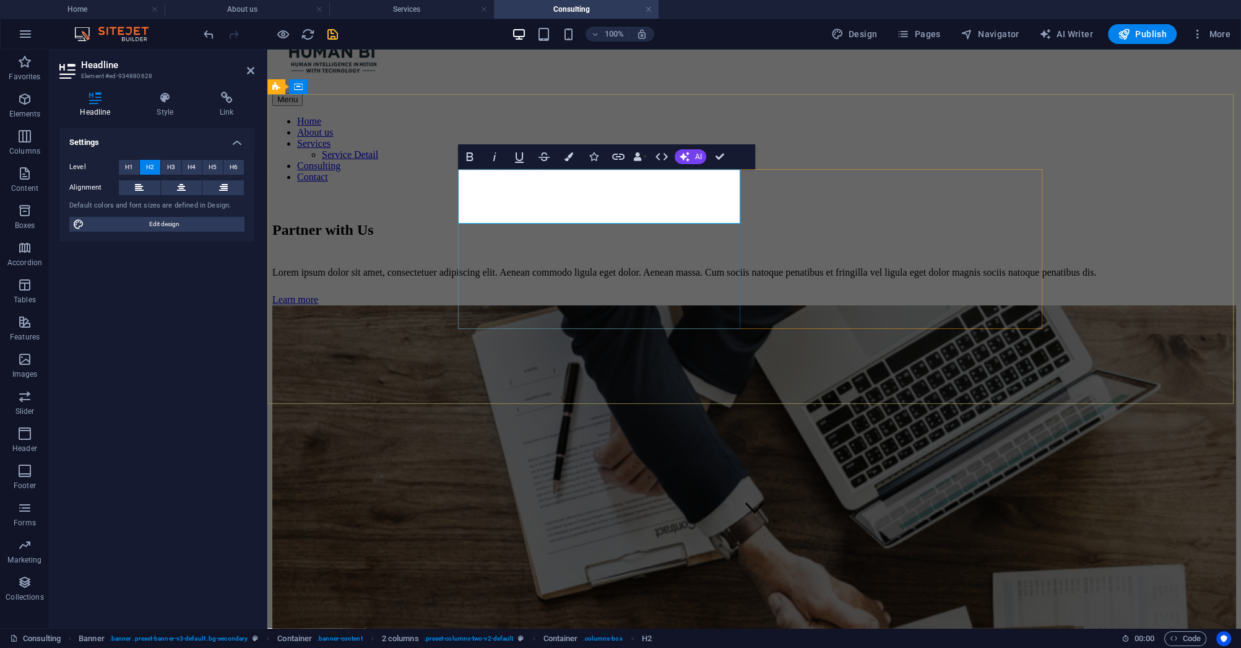
scroll to position [85, 0]
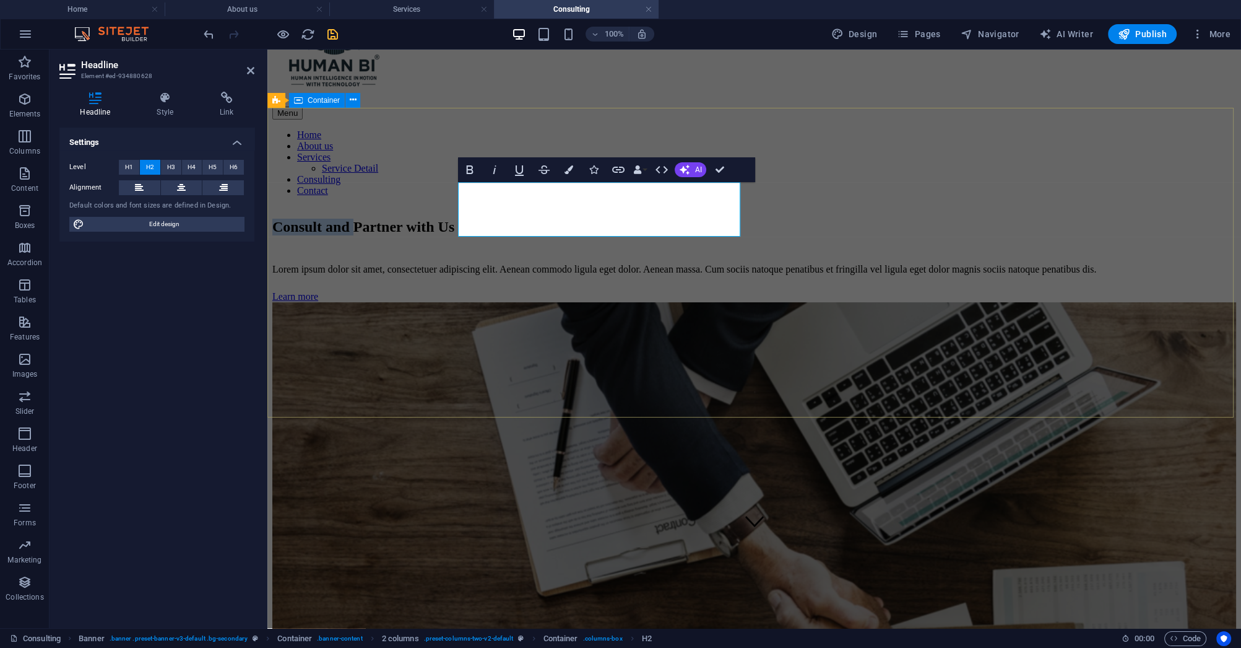
drag, startPoint x: 583, startPoint y: 201, endPoint x: 454, endPoint y: 196, distance: 128.3
click at [453, 206] on div "Consult and Partner with Us Lorem ipsum dolor sit amet, consectetuer adipiscing…" at bounding box center [754, 526] width 964 height 641
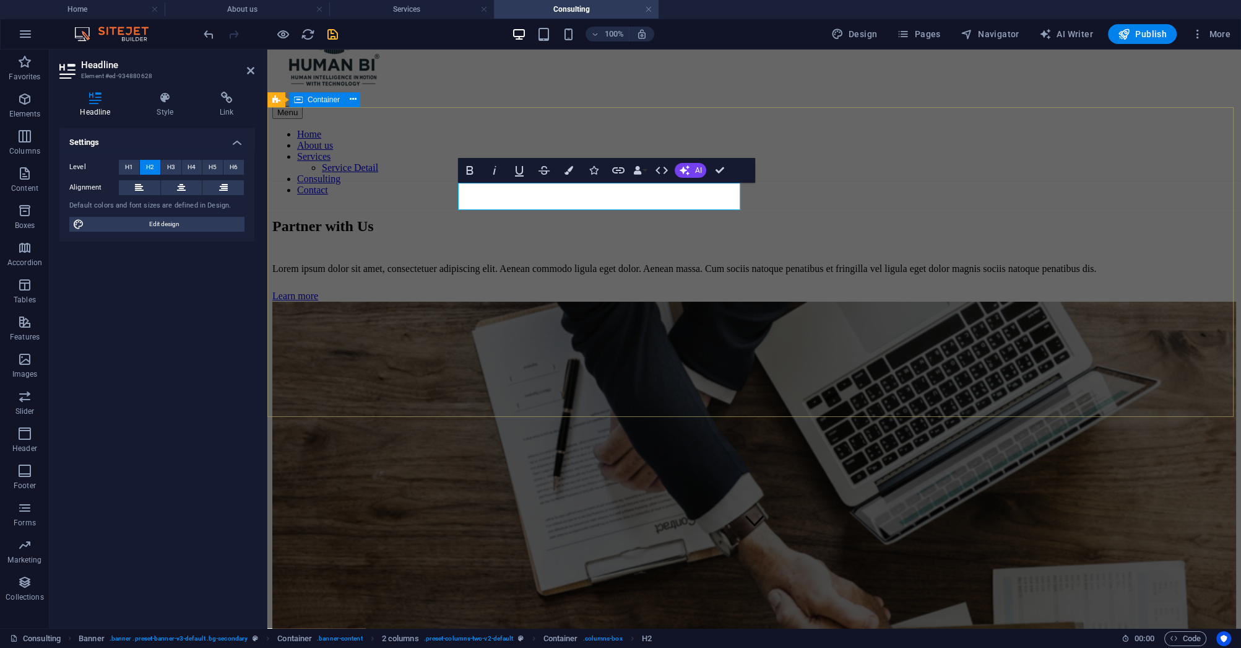
click at [313, 323] on div "Partner with Us Lorem ipsum dolor sit amet, consectetuer adipiscing elit. Aenea…" at bounding box center [754, 526] width 964 height 641
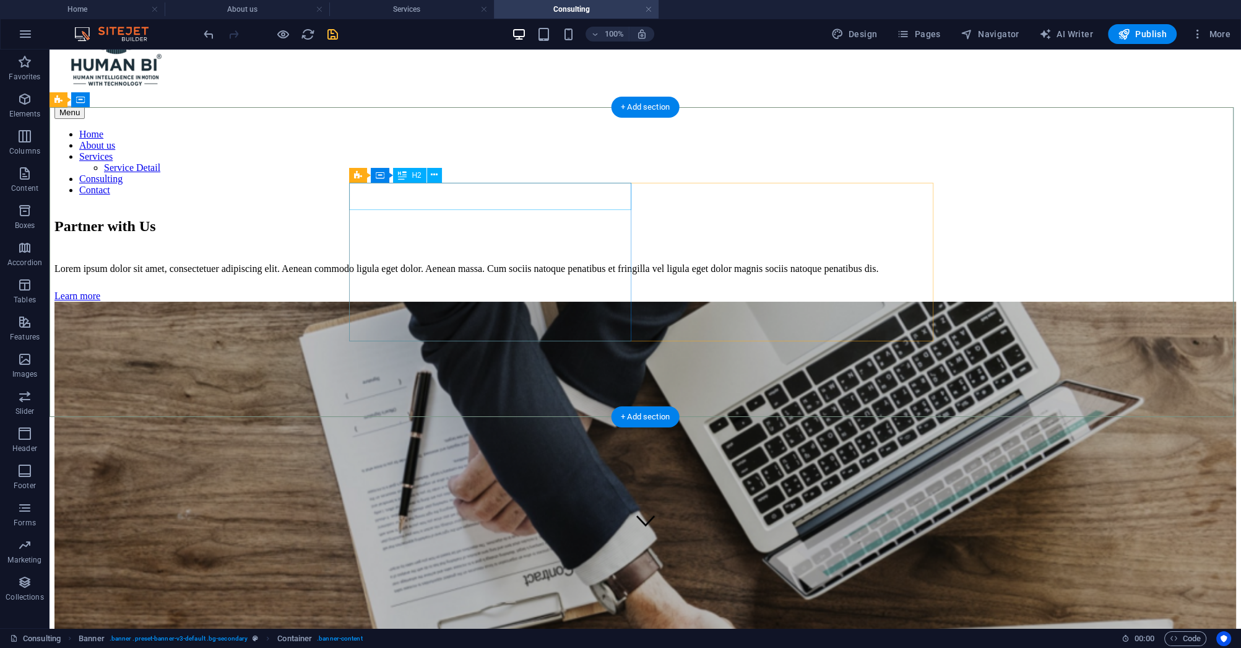
click at [475, 218] on div "Partner with Us" at bounding box center [645, 226] width 1182 height 17
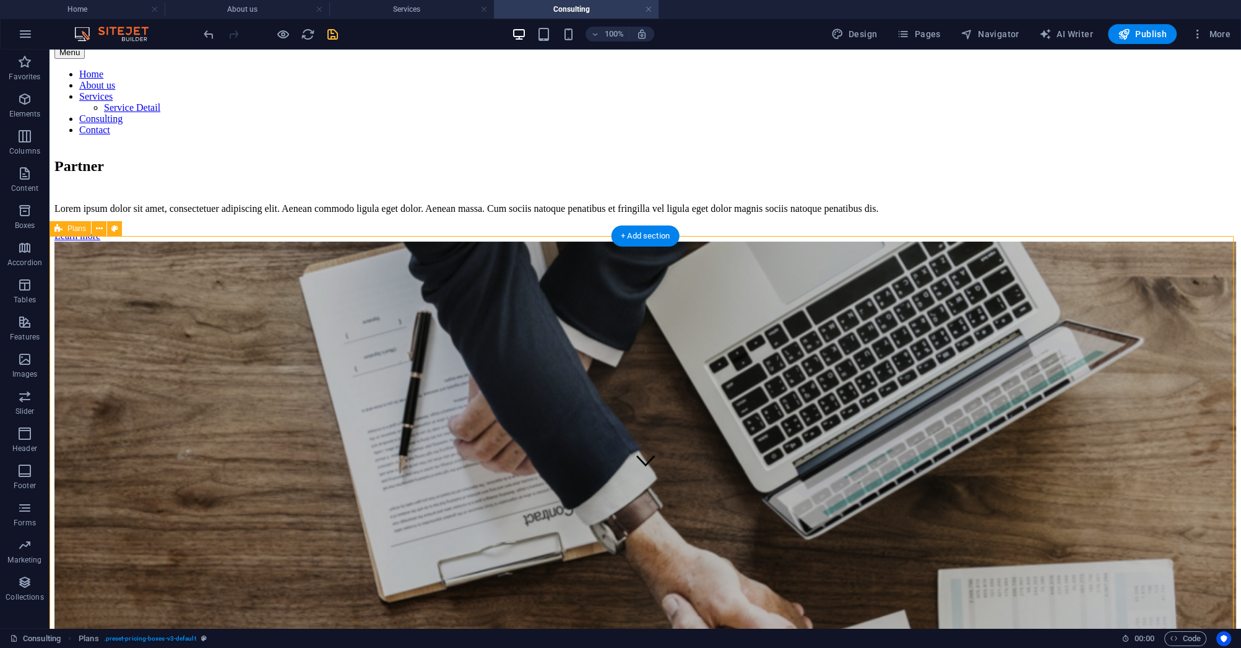
scroll to position [0, 0]
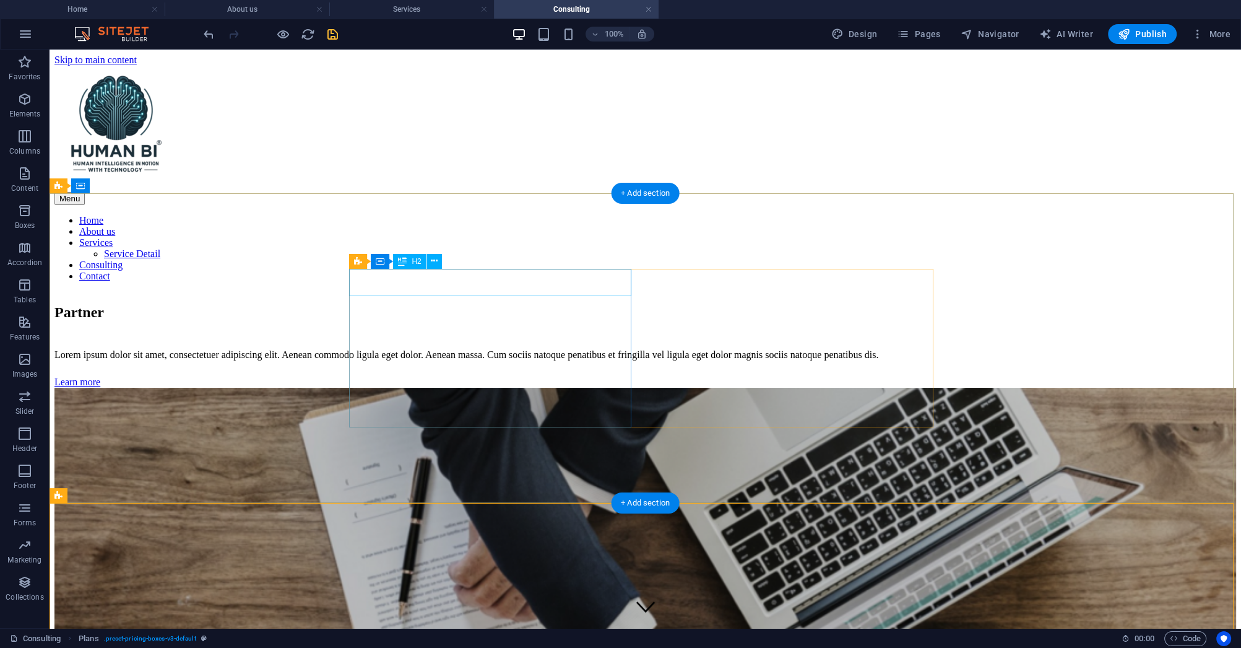
click at [406, 304] on div "Partner" at bounding box center [645, 312] width 1182 height 17
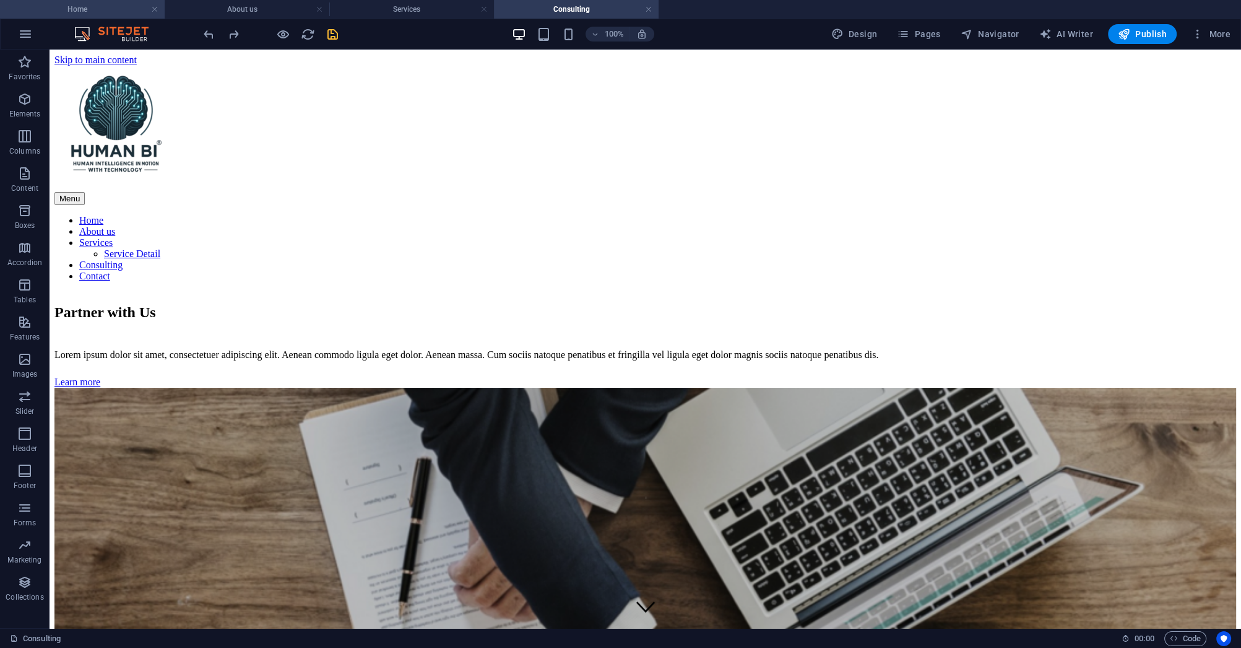
click at [84, 12] on h4 "Home" at bounding box center [82, 9] width 165 height 14
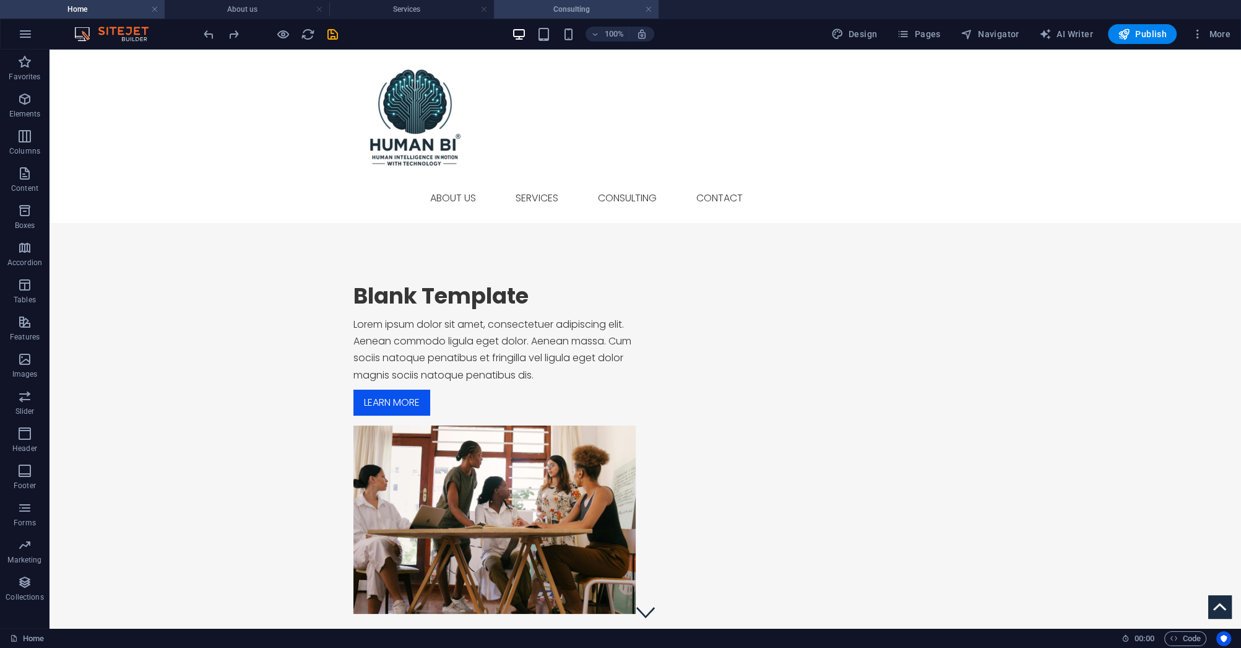
click at [562, 12] on h4 "Consulting" at bounding box center [576, 9] width 165 height 14
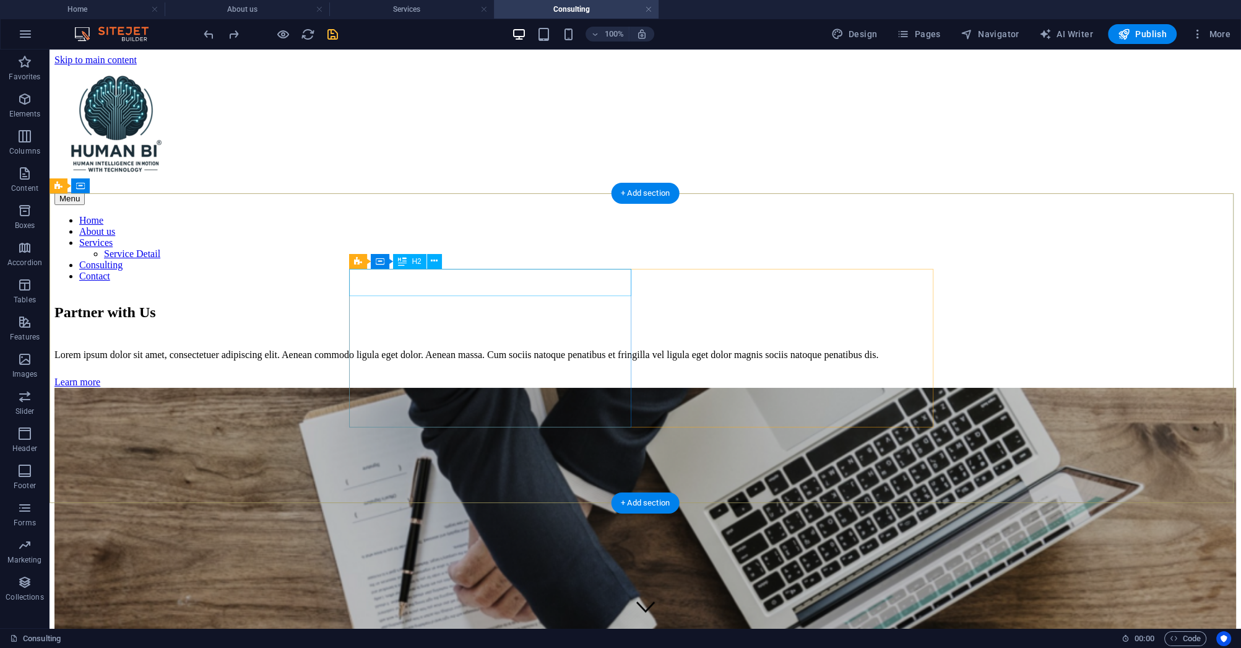
click at [536, 304] on div "Partner with Us" at bounding box center [645, 312] width 1182 height 17
click at [535, 304] on div "Partner with Us" at bounding box center [645, 312] width 1182 height 17
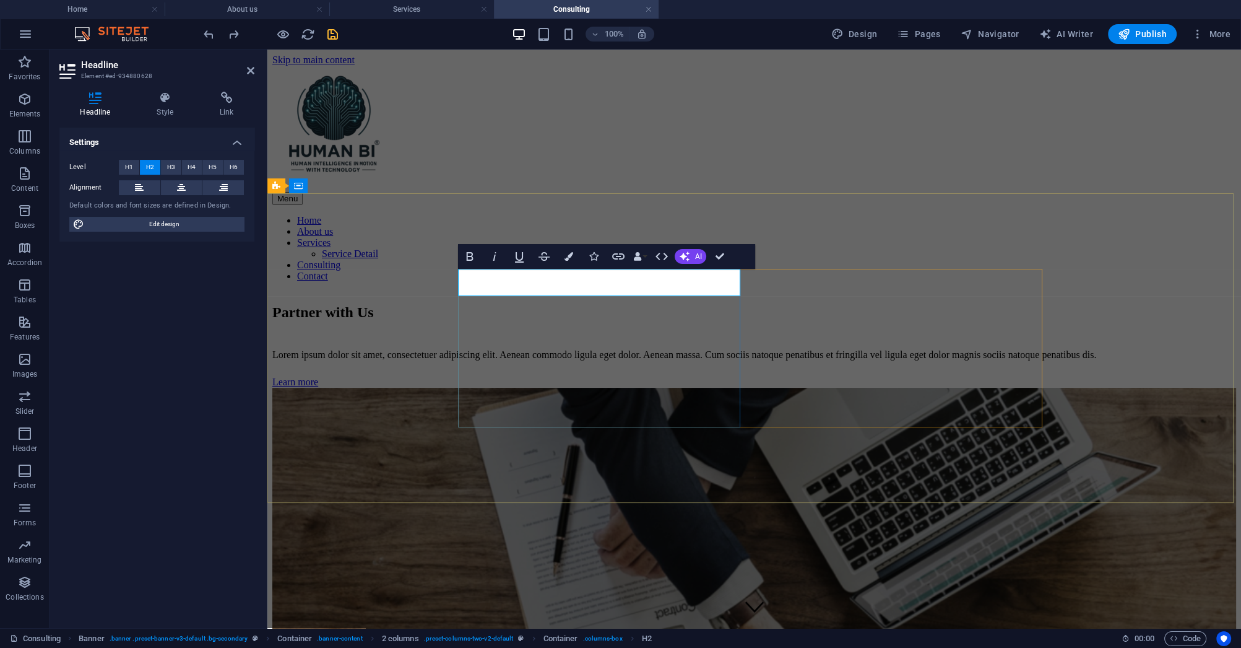
click at [641, 304] on h2 "Partner with Us" at bounding box center [754, 312] width 964 height 17
drag, startPoint x: 641, startPoint y: 280, endPoint x: 547, endPoint y: 276, distance: 94.2
click at [547, 304] on h2 "Partner with Us" at bounding box center [754, 312] width 964 height 17
click at [835, 292] on div "Partner Services Lorem ipsum dolor sit amet, consectetuer adipiscing elit. Aene…" at bounding box center [754, 612] width 964 height 641
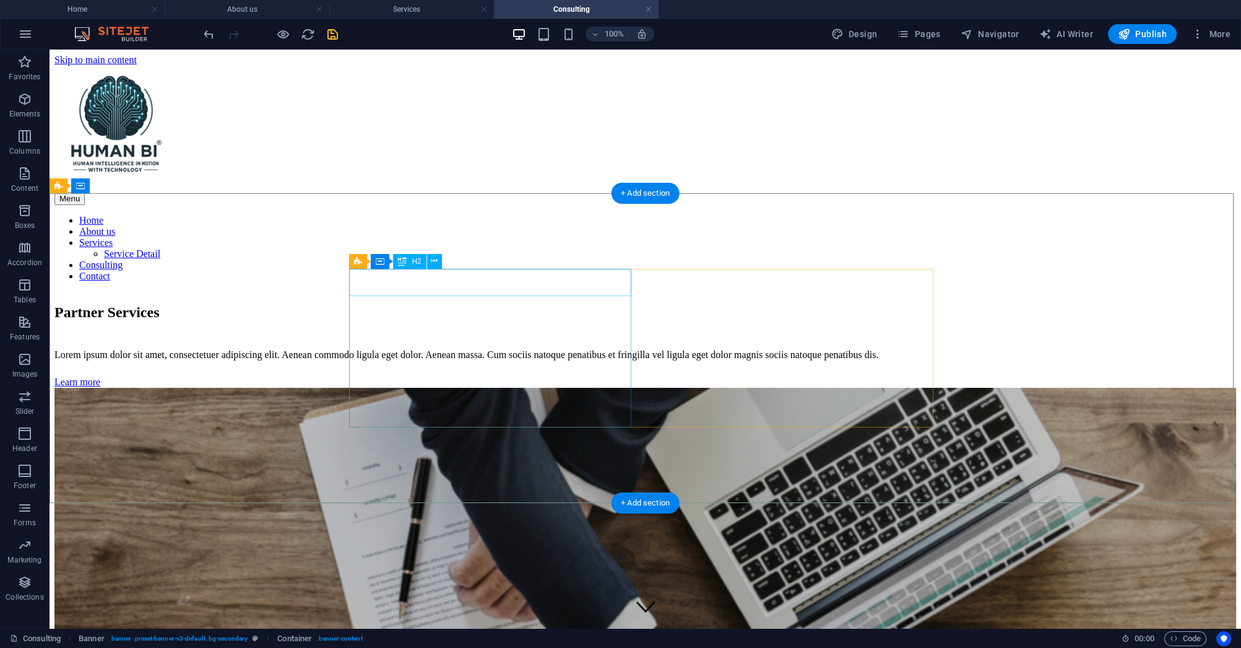
click at [535, 304] on div "Partner Services" at bounding box center [645, 312] width 1182 height 17
click at [523, 304] on div "Partner Services" at bounding box center [645, 312] width 1182 height 17
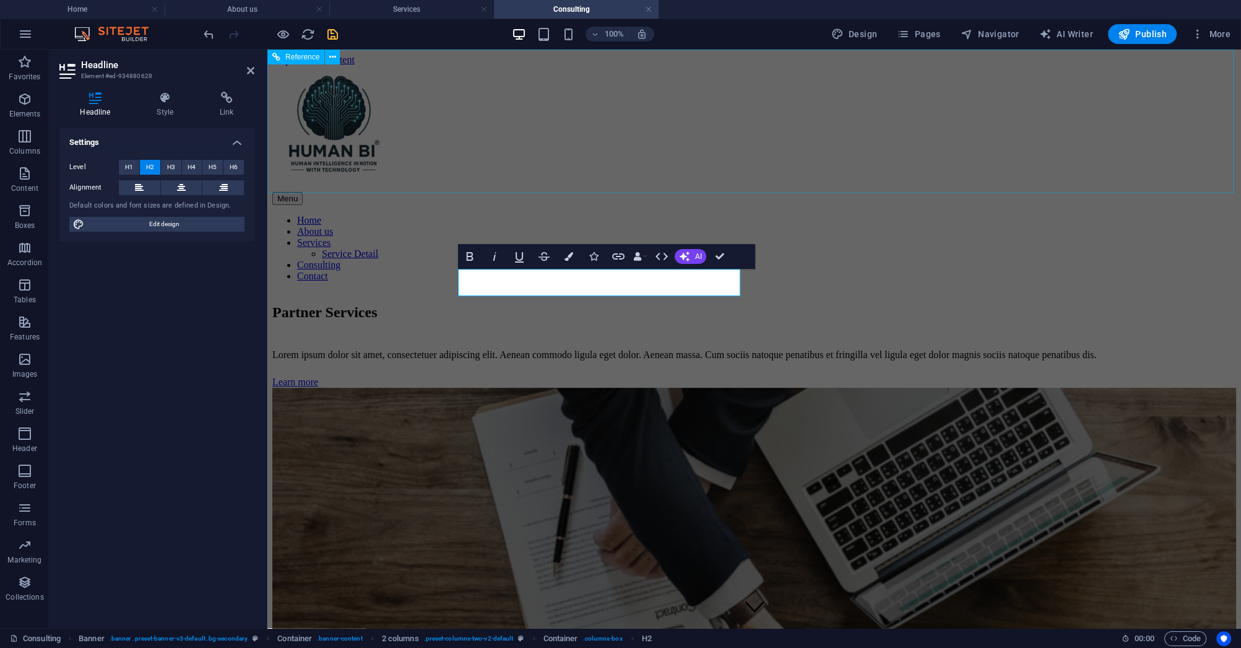
click at [895, 167] on div "Menu Home About us Services Service Detail Consulting Contact" at bounding box center [754, 174] width 964 height 216
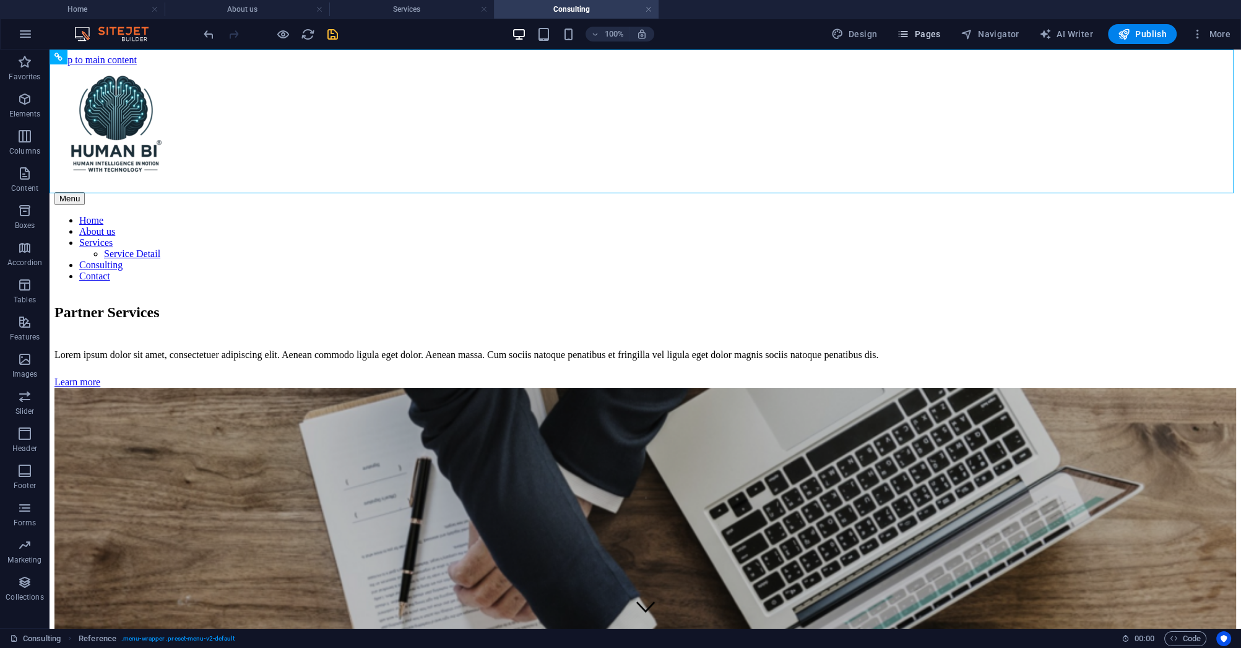
click at [937, 35] on span "Pages" at bounding box center [918, 34] width 43 height 12
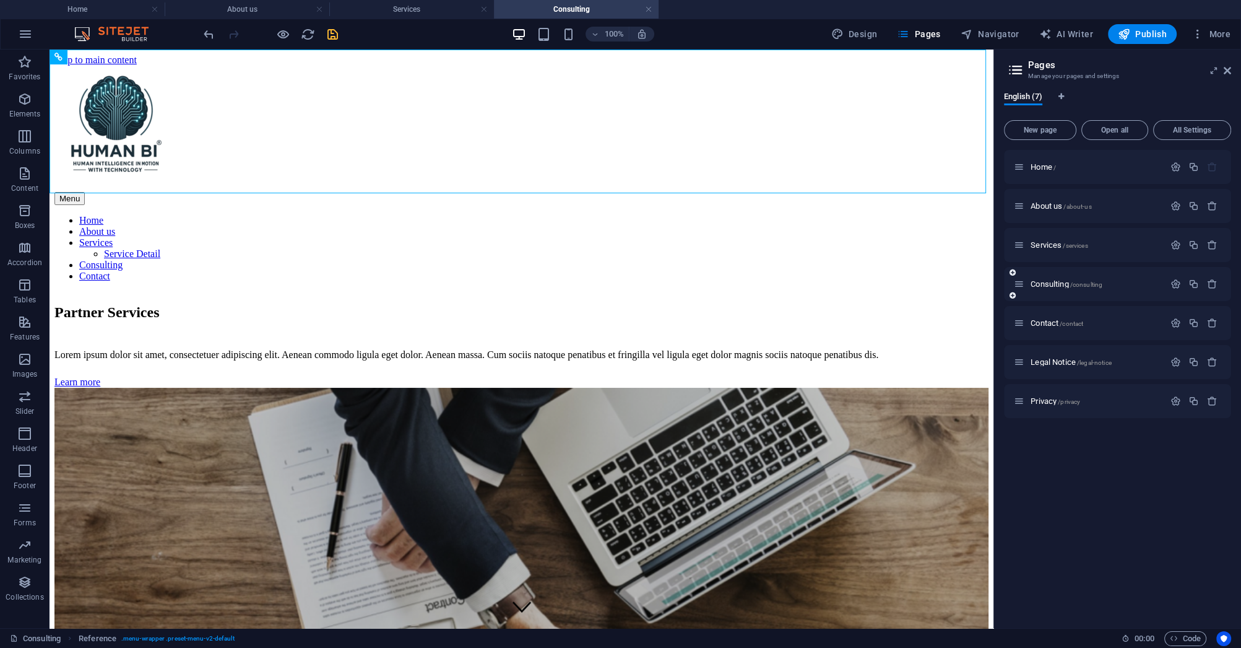
click at [1047, 288] on div "Consulting /consulting" at bounding box center [1089, 284] width 150 height 14
click at [1048, 285] on span "Consulting /consulting" at bounding box center [1067, 283] width 72 height 9
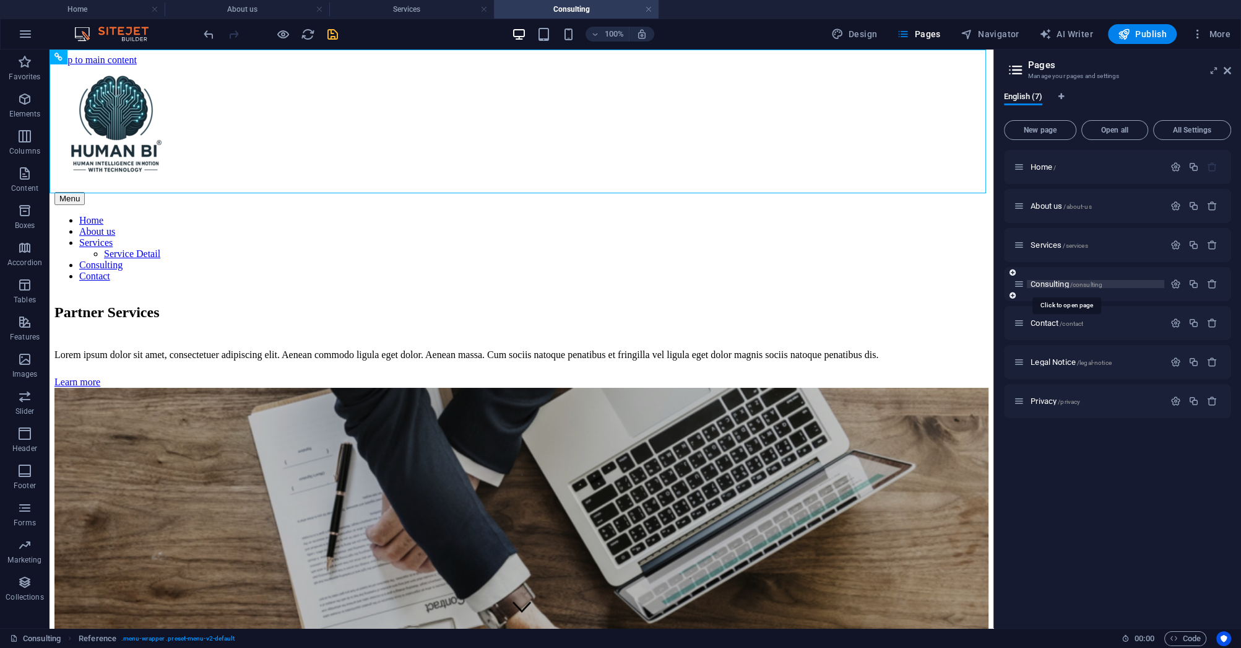
click at [1061, 286] on span "Consulting /consulting" at bounding box center [1067, 283] width 72 height 9
click at [1176, 285] on icon "button" at bounding box center [1176, 284] width 11 height 11
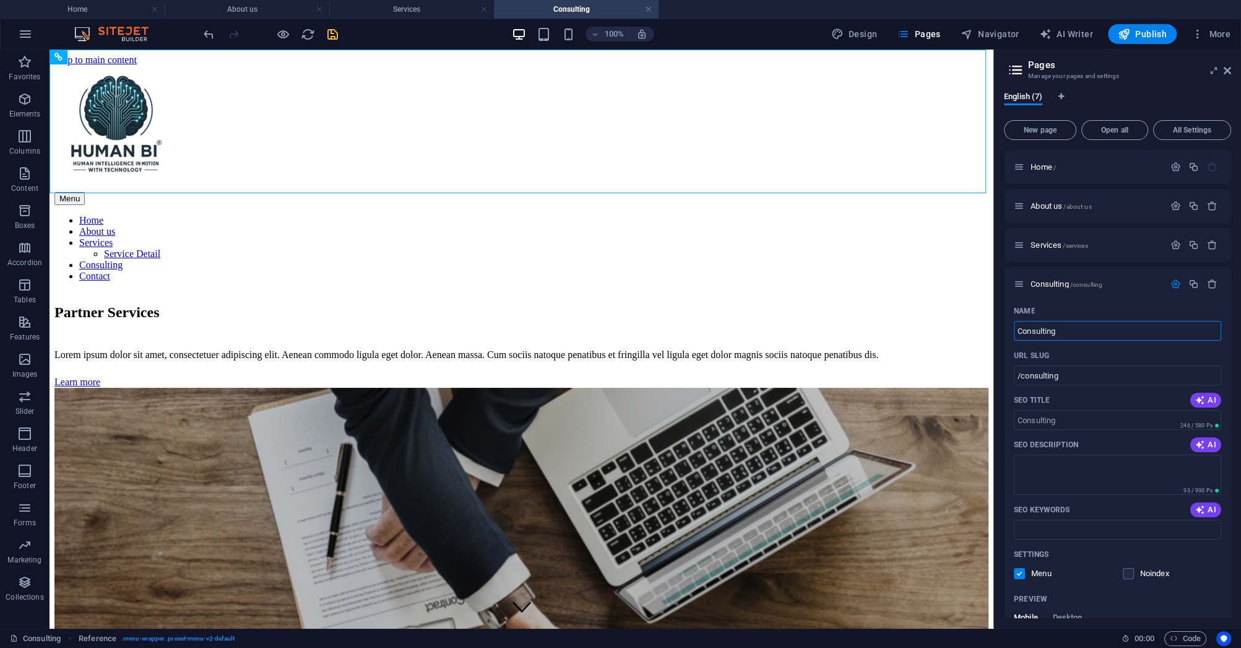
drag, startPoint x: 1124, startPoint y: 380, endPoint x: 897, endPoint y: 336, distance: 231.6
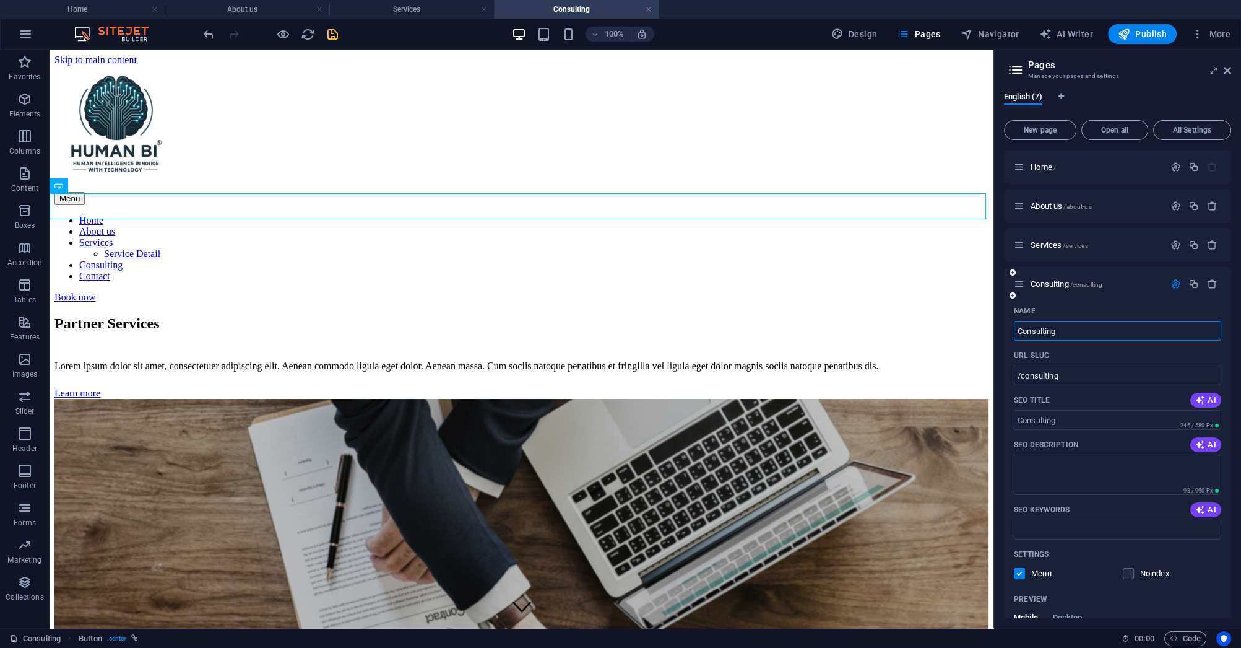
click at [1066, 332] on input "Consulting" at bounding box center [1117, 331] width 207 height 20
drag, startPoint x: 1117, startPoint y: 379, endPoint x: 926, endPoint y: 337, distance: 195.8
click at [1078, 337] on input "Consulting" at bounding box center [1117, 331] width 207 height 20
drag, startPoint x: 1096, startPoint y: 382, endPoint x: 964, endPoint y: 333, distance: 140.7
paste input "Partner Services"
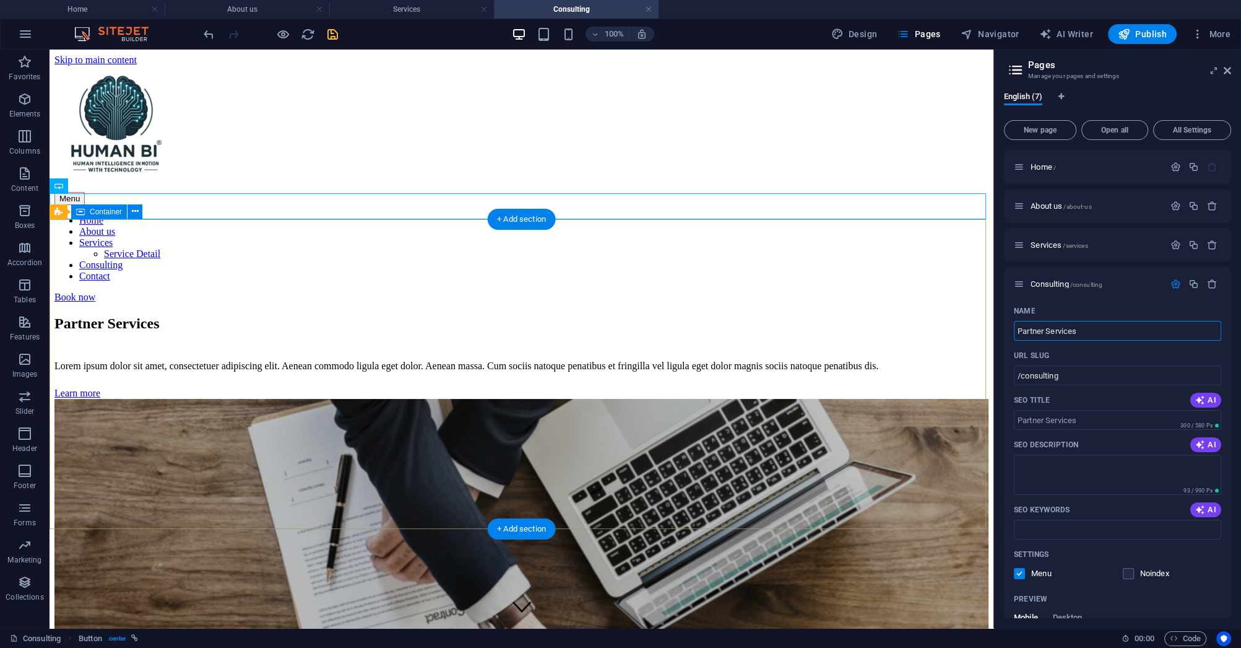
type input "Partner Services"
type input "/partner-services"
type input "Partner Services"
click at [937, 397] on div "Partner Services Lorem ipsum dolor sit amet, consectetuer adipiscing elit. Aene…" at bounding box center [521, 615] width 934 height 624
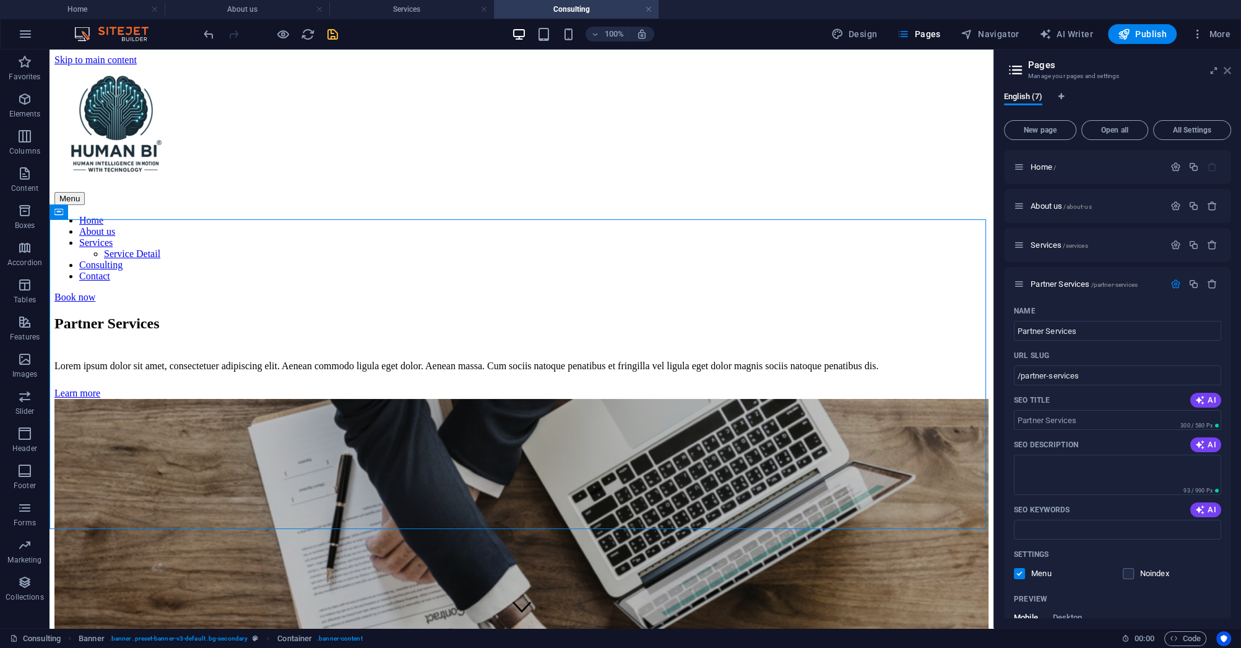
click at [1228, 72] on icon at bounding box center [1227, 71] width 7 height 10
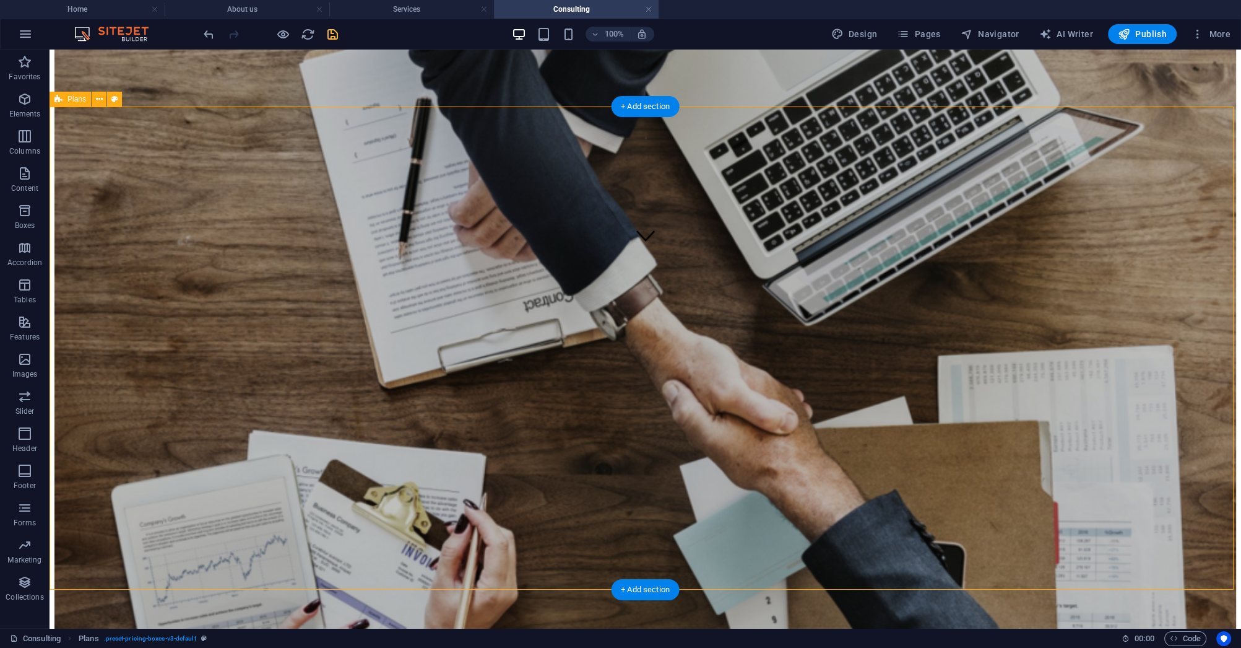
scroll to position [347, 0]
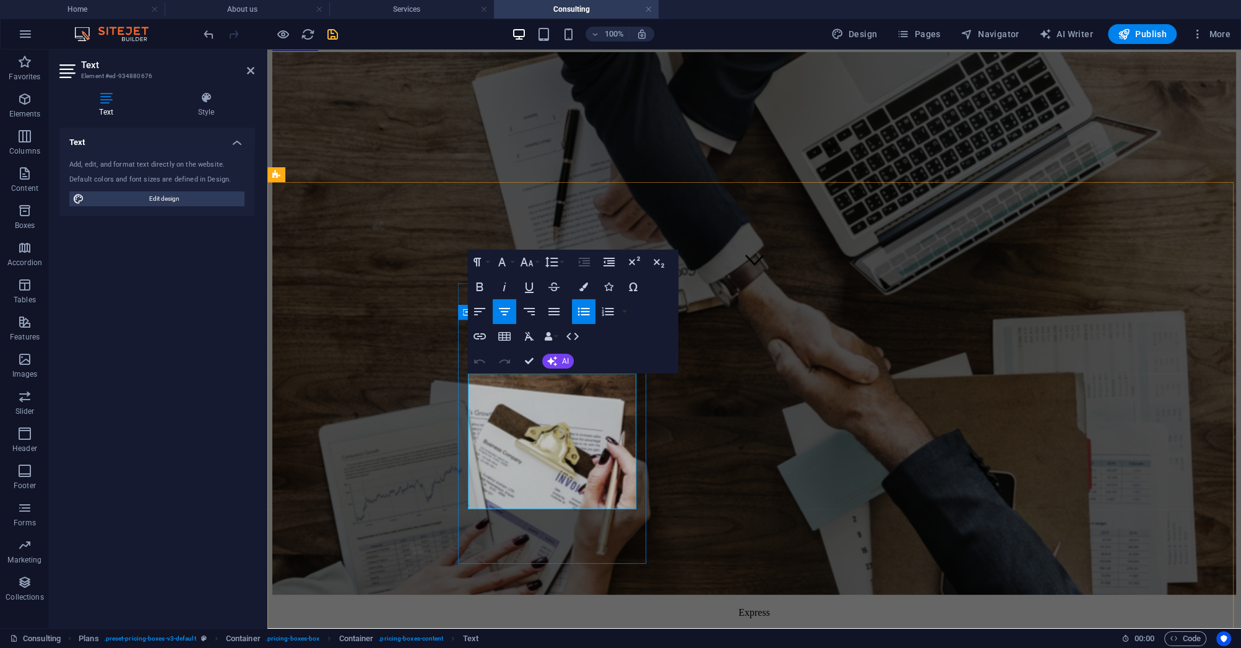
drag, startPoint x: 531, startPoint y: 440, endPoint x: 502, endPoint y: 439, distance: 28.5
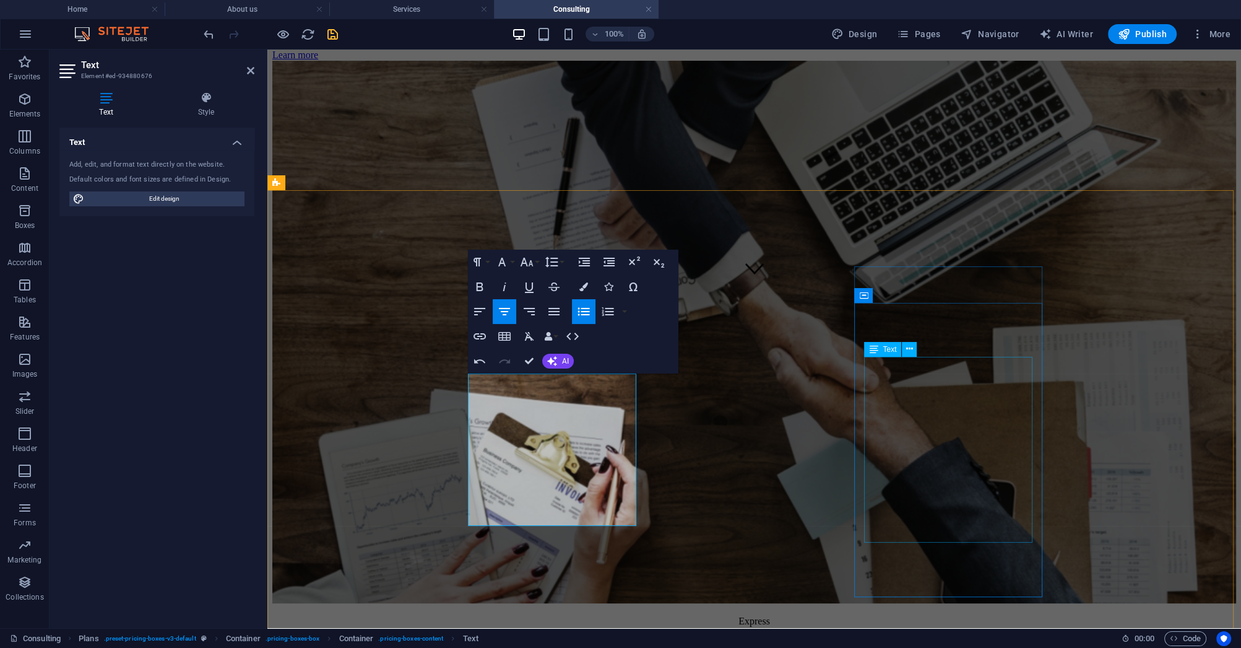
scroll to position [352, 0]
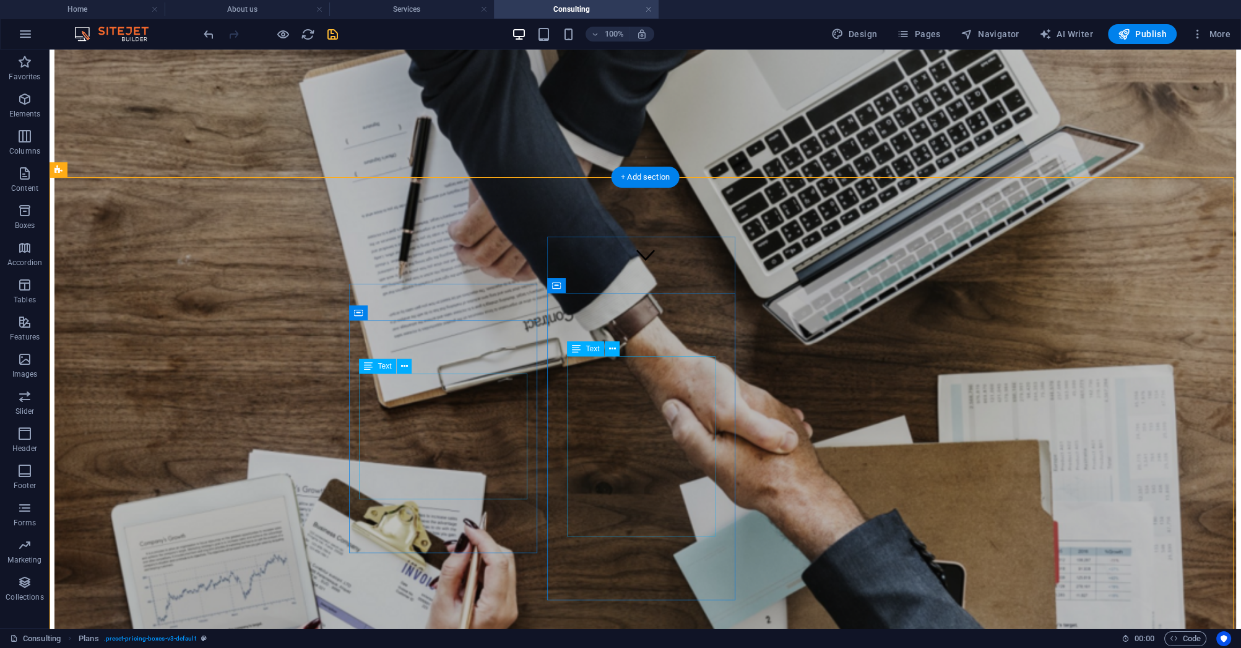
drag, startPoint x: 621, startPoint y: 441, endPoint x: 400, endPoint y: 441, distance: 221.0
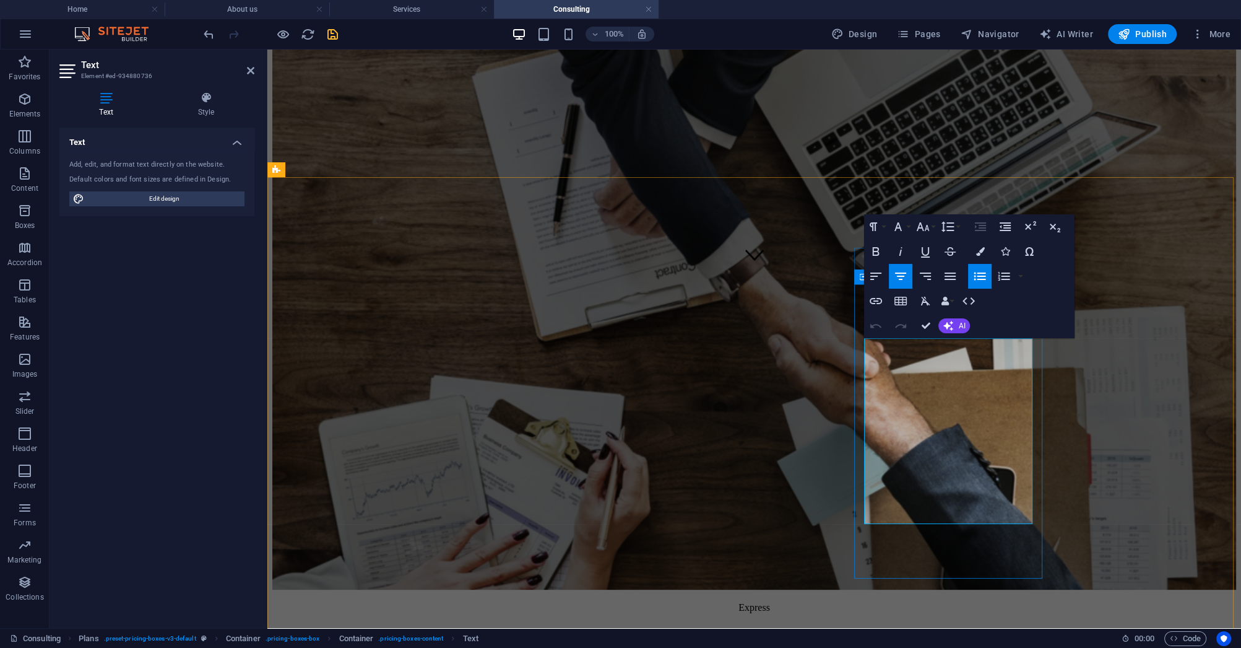
drag, startPoint x: 1134, startPoint y: 407, endPoint x: 1195, endPoint y: 422, distance: 62.5
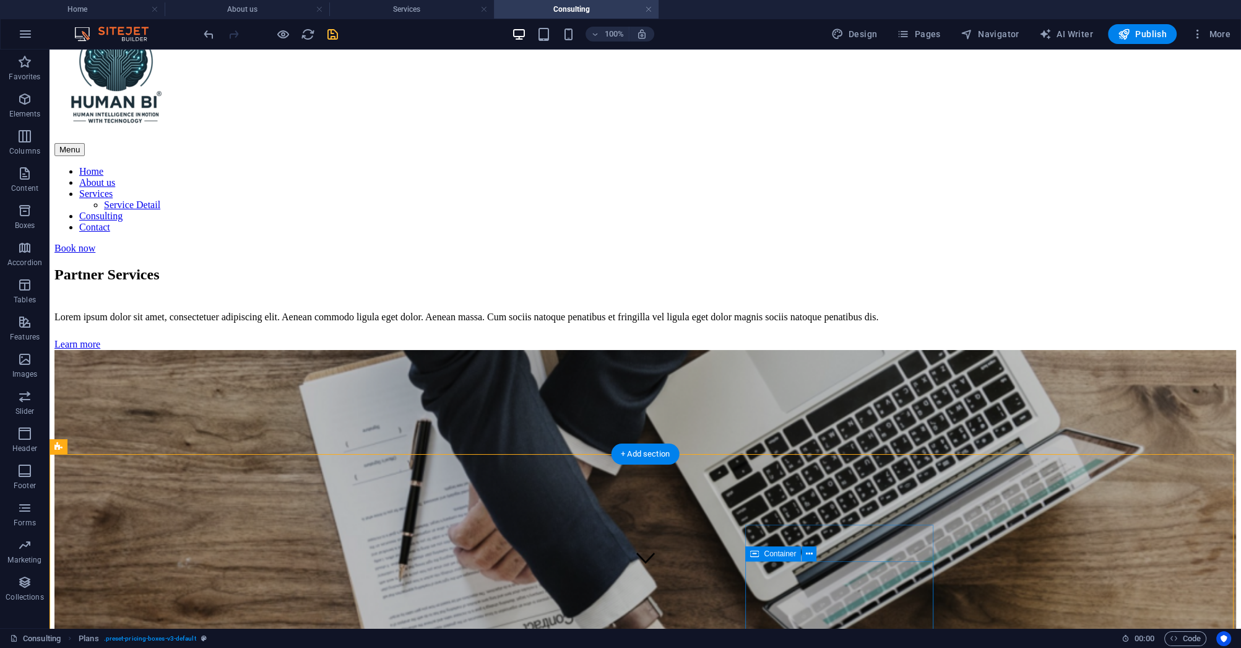
scroll to position [0, 0]
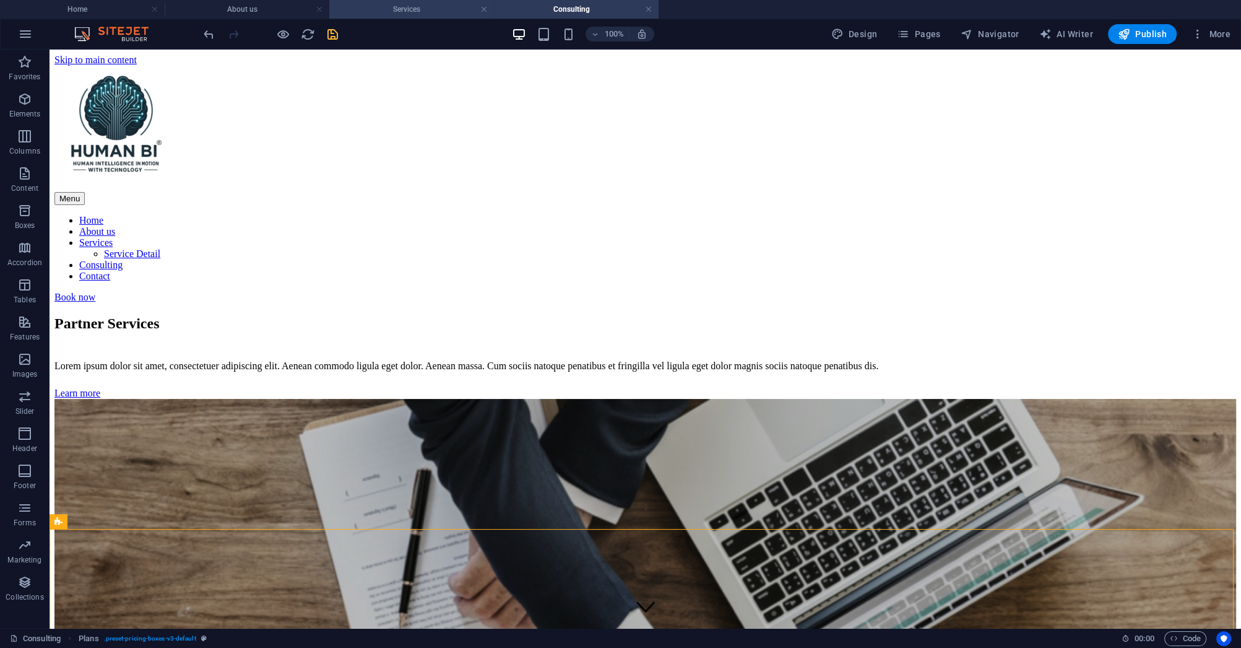
click at [413, 10] on h4 "Services" at bounding box center [411, 9] width 165 height 14
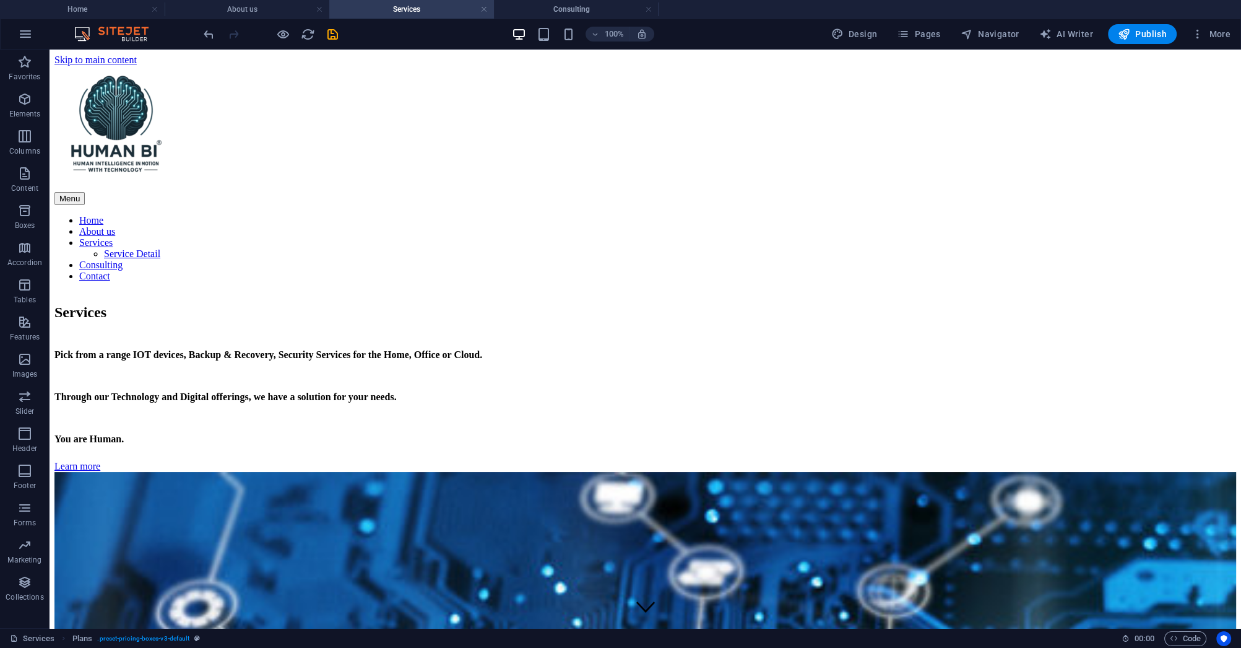
click at [417, 6] on h4 "Services" at bounding box center [411, 9] width 165 height 14
click at [498, 368] on div "Pick from a range IOT devices, Backup & Recovery, Security Services for the Hom…" at bounding box center [645, 396] width 1182 height 95
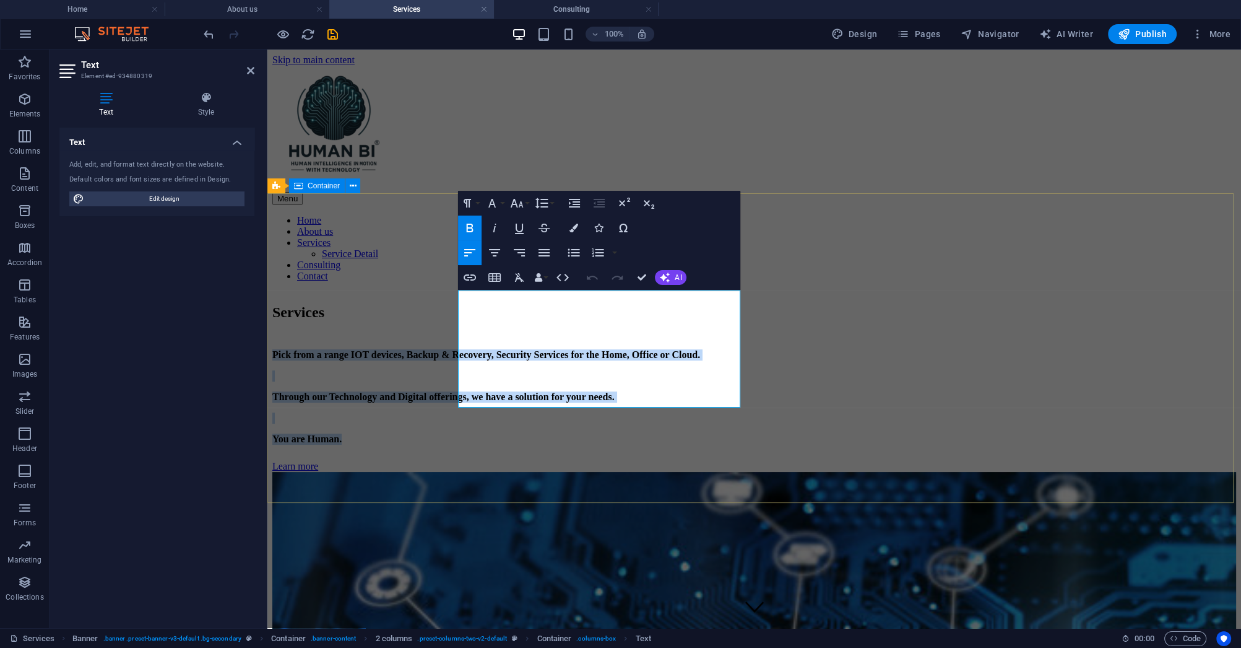
drag, startPoint x: 560, startPoint y: 401, endPoint x: 448, endPoint y: 303, distance: 149.2
copy div "Pick from a range IOT devices, Backup & Recovery, Security Services for the Hom…"
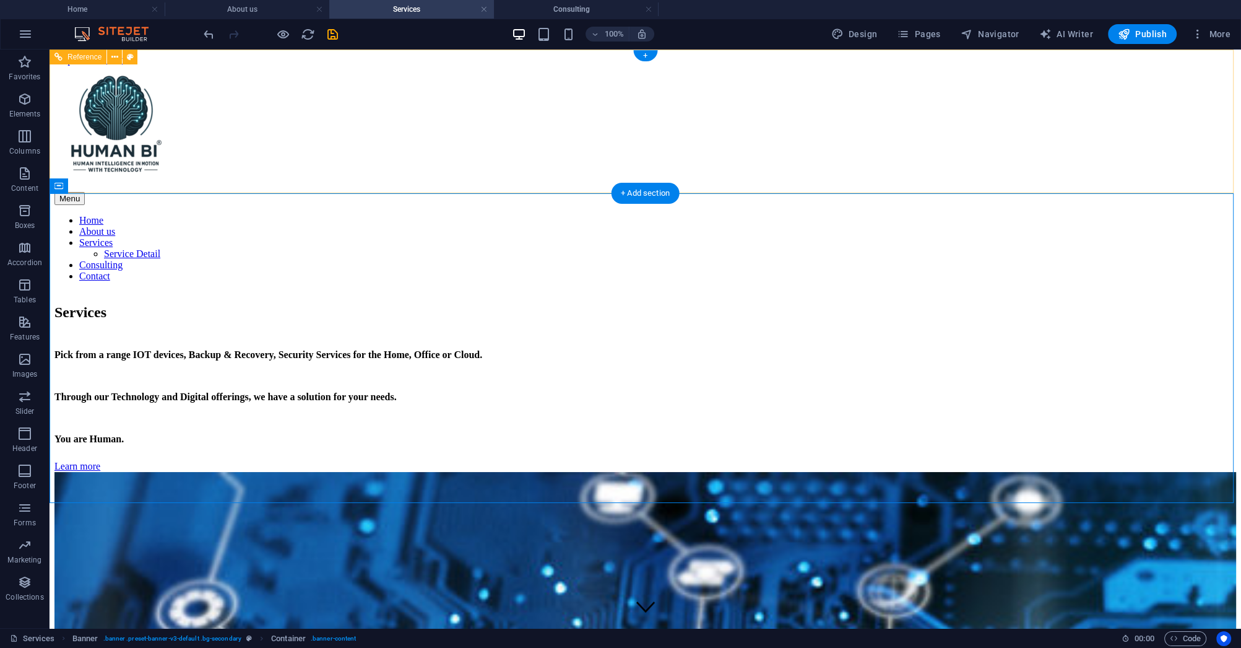
click at [931, 172] on div "Menu Home About us Services Service Detail Consulting Contact" at bounding box center [645, 174] width 1182 height 216
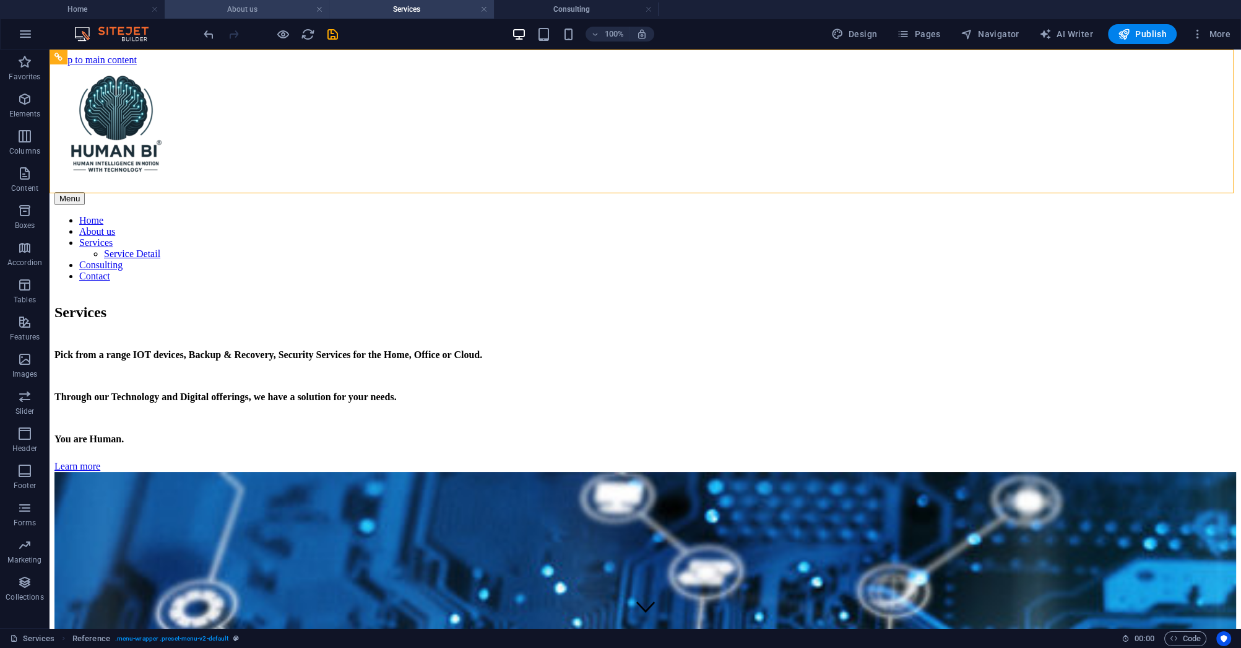
click at [254, 14] on h4 "About us" at bounding box center [247, 9] width 165 height 14
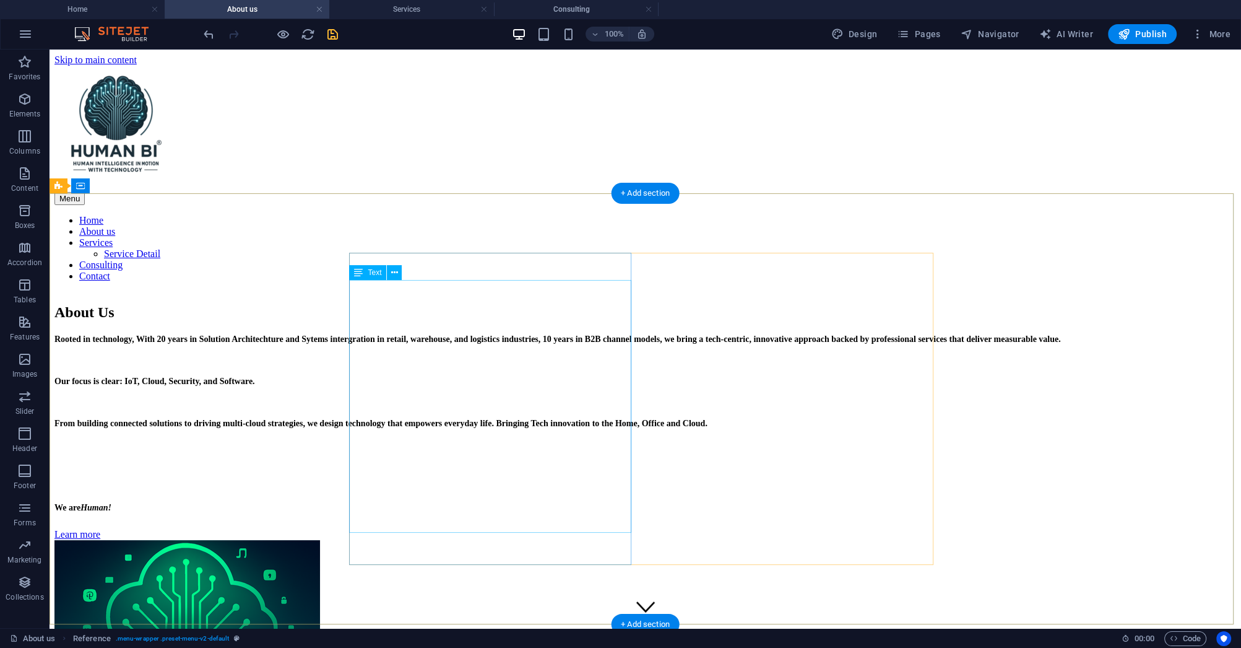
click at [597, 462] on div "Rooted in technology, With 20 years in Solution Architechture and Sytems interg…" at bounding box center [645, 423] width 1182 height 180
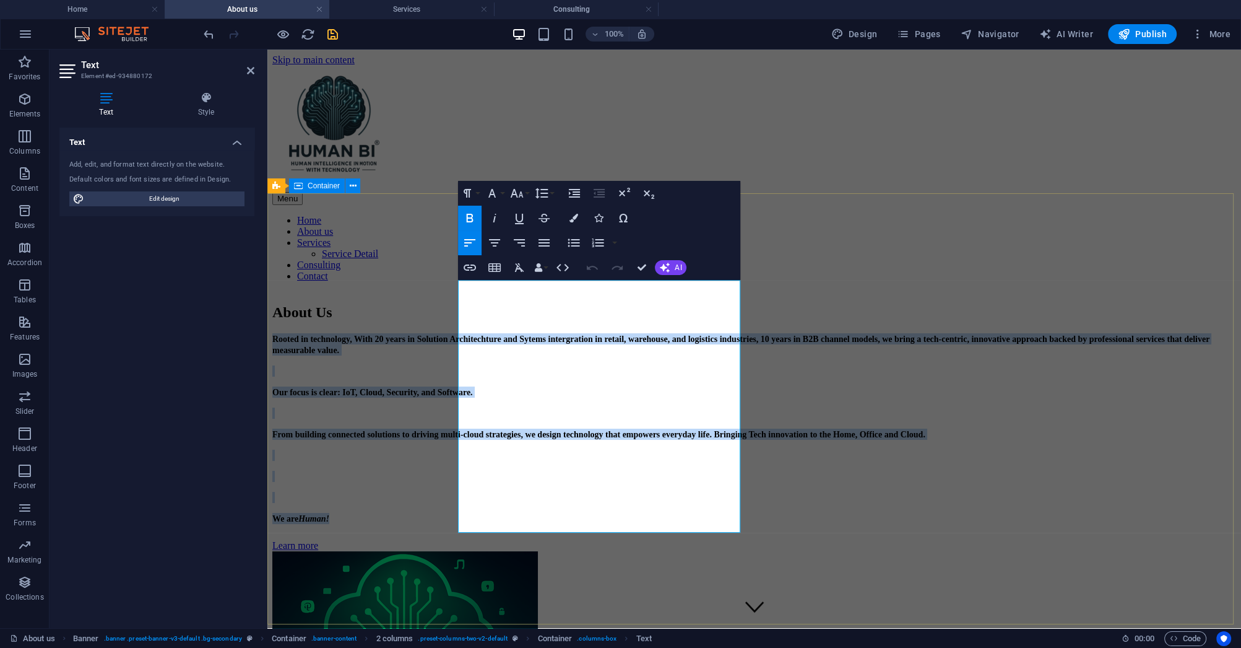
drag, startPoint x: 541, startPoint y: 525, endPoint x: 451, endPoint y: 289, distance: 252.6
click at [451, 292] on div "About Us Rooted in technology, With 20 years in Solution Architechture and Syte…" at bounding box center [754, 543] width 964 height 503
copy div "Rooted in technology, With 20 years in Solution Architechture and Sytems interg…"
click at [375, 518] on div "About Us Rooted in technology, With 20 years in Solution Architechture and Syte…" at bounding box center [754, 543] width 964 height 503
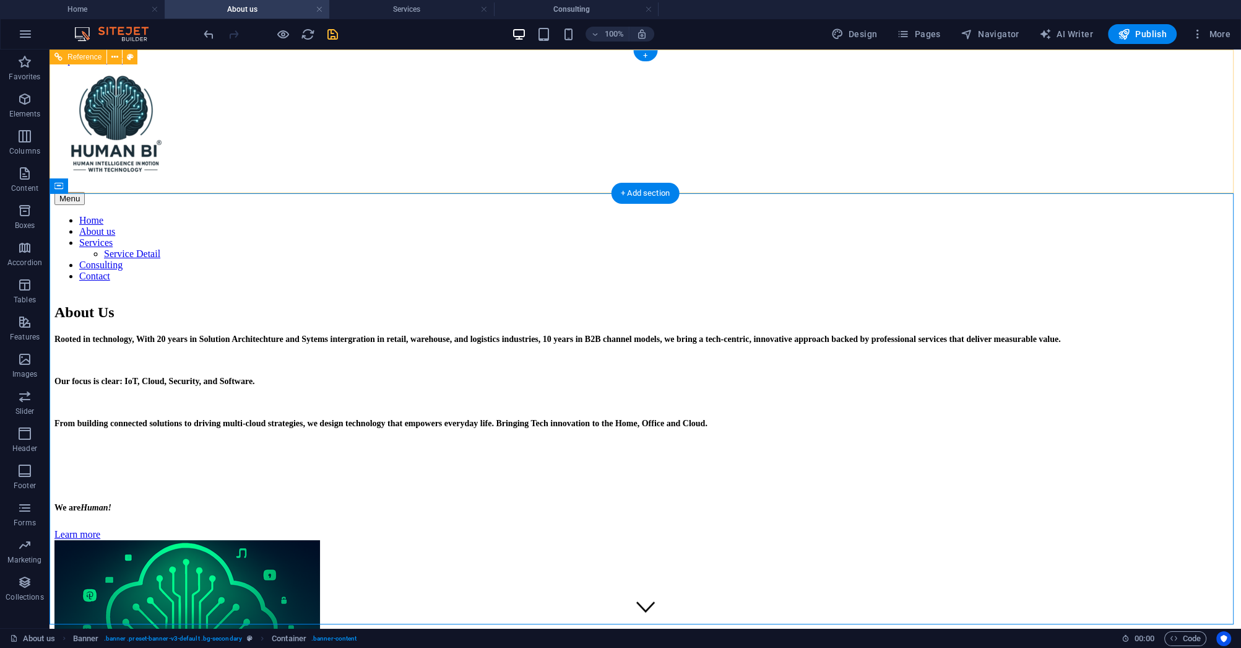
drag, startPoint x: 1049, startPoint y: 265, endPoint x: 1040, endPoint y: 265, distance: 9.3
click at [1048, 292] on div "About Us Rooted in technology, With 20 years in Solution Architechture and Syte…" at bounding box center [645, 538] width 1182 height 492
click at [328, 35] on icon "save" at bounding box center [333, 34] width 14 height 14
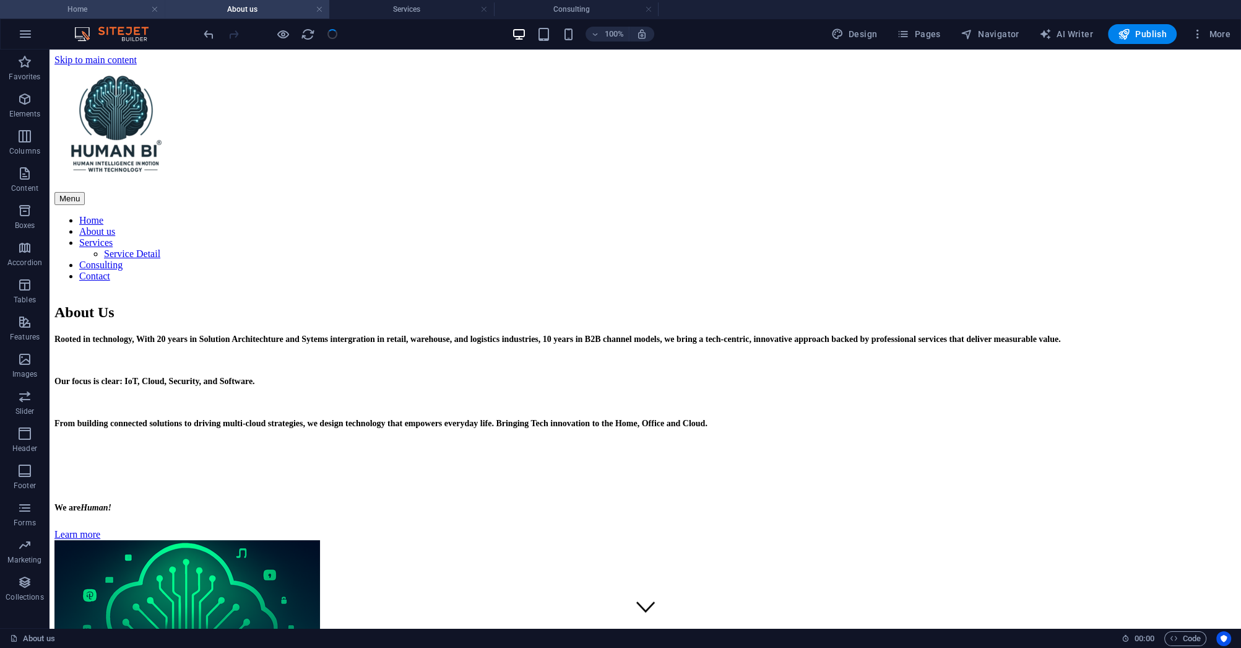
click at [111, 14] on h4 "Home" at bounding box center [82, 9] width 165 height 14
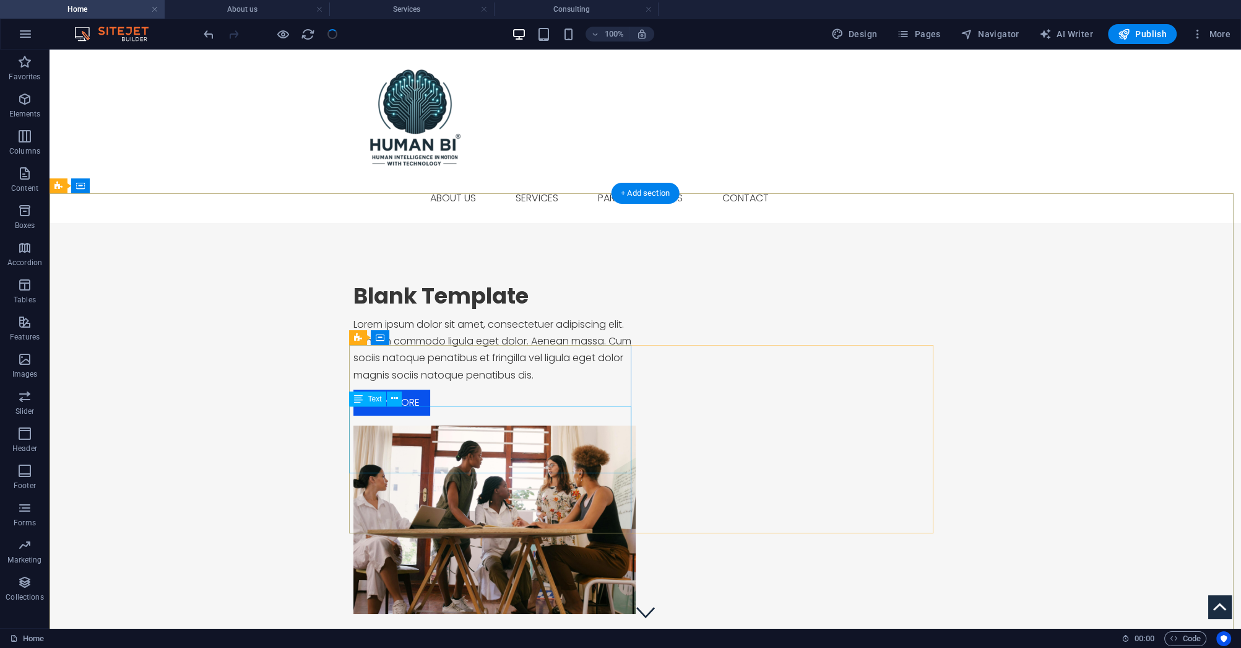
click at [433, 383] on div "Lorem ipsum dolor sit amet, consectetuer adipiscing elit. Aenean commodo ligula…" at bounding box center [495, 349] width 282 height 67
click at [568, 383] on div "Lorem ipsum dolor sit amet, consectetuer adipiscing elit. Aenean commodo ligula…" at bounding box center [495, 349] width 282 height 67
click at [565, 383] on div "Lorem ipsum dolor sit amet, consectetuer adipiscing elit. Aenean commodo ligula…" at bounding box center [495, 349] width 282 height 67
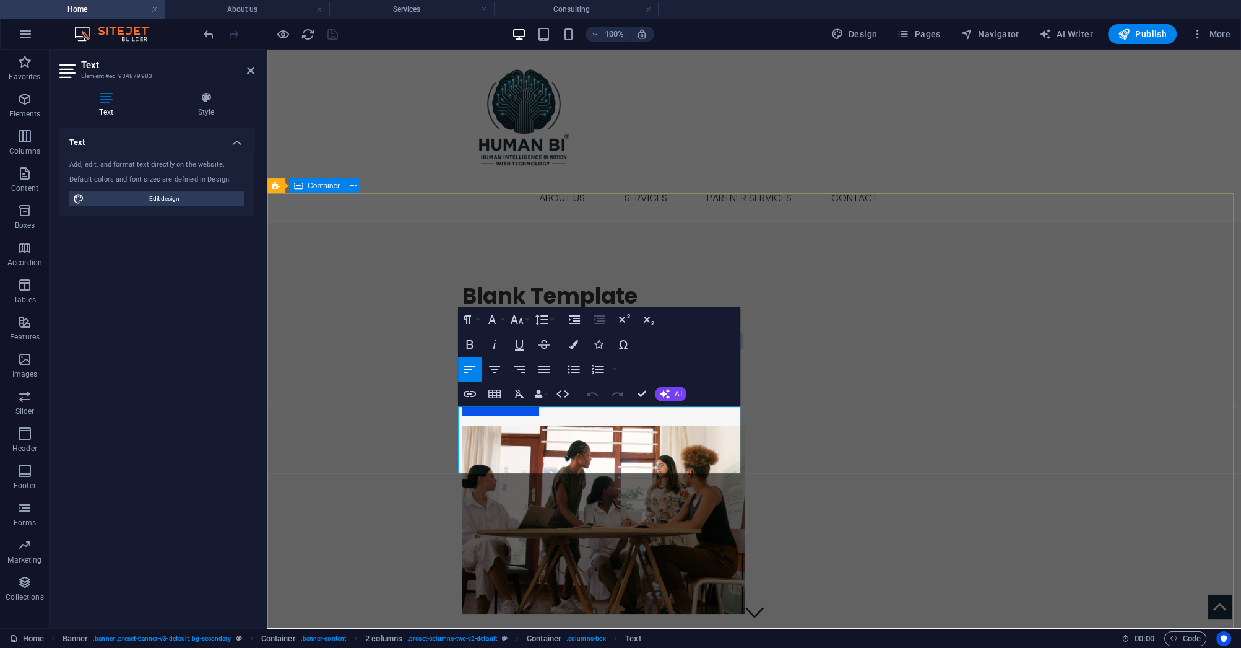
drag, startPoint x: 683, startPoint y: 466, endPoint x: 456, endPoint y: 397, distance: 237.4
click at [456, 397] on div "Blank Template Lorem ipsum dolor sit amet, consectetuer adipiscing elit. Aenean…" at bounding box center [754, 448] width 974 height 450
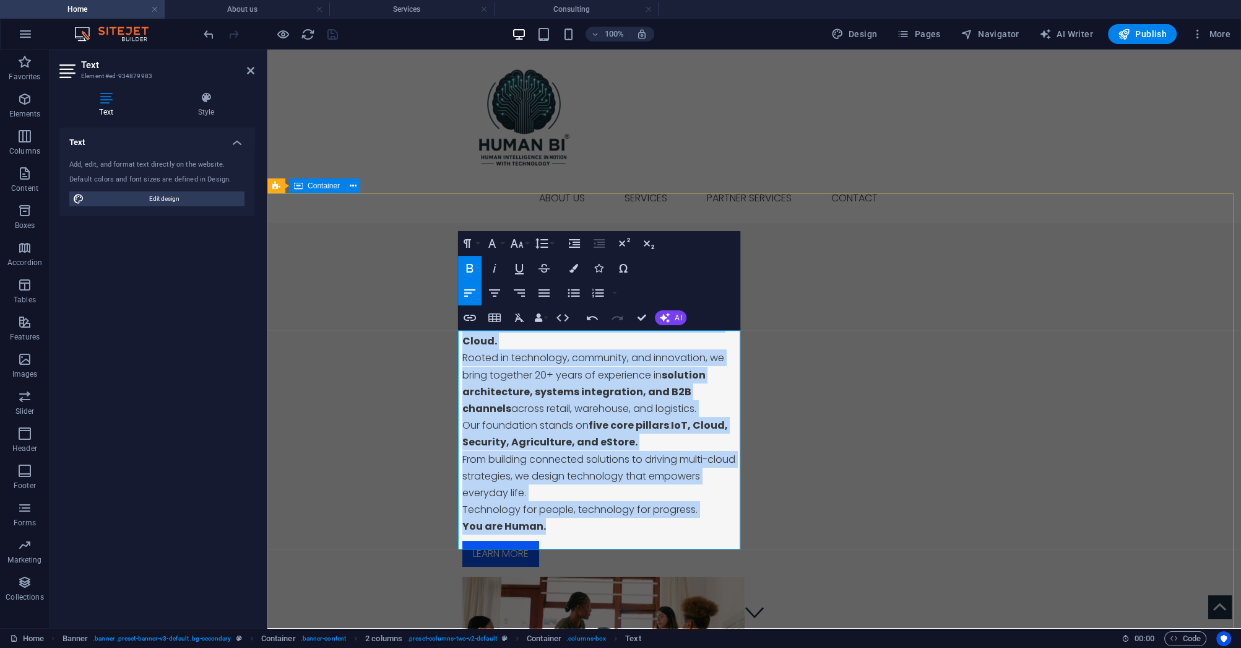
drag, startPoint x: 564, startPoint y: 533, endPoint x: 453, endPoint y: 342, distance: 221.4
click at [453, 342] on div "Blank Template Bringing Tech Innovation to the Home, Office and Cloud. Rooted i…" at bounding box center [754, 523] width 974 height 601
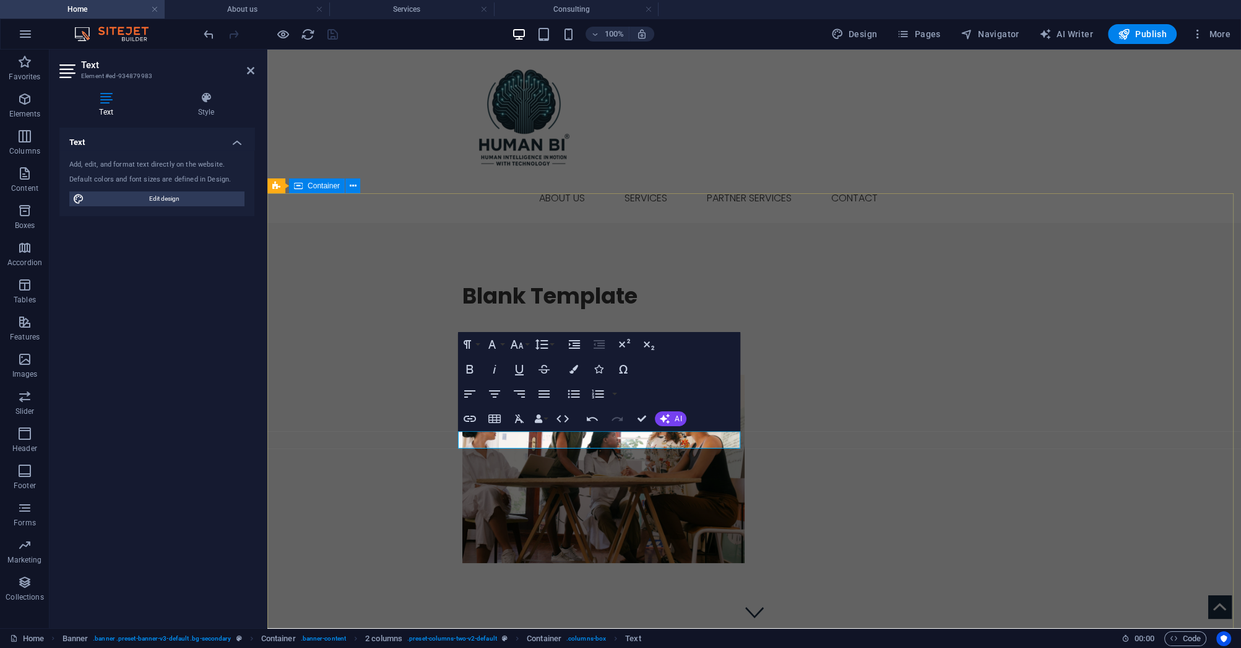
click at [384, 429] on div "Blank Template Learn more" at bounding box center [754, 422] width 974 height 399
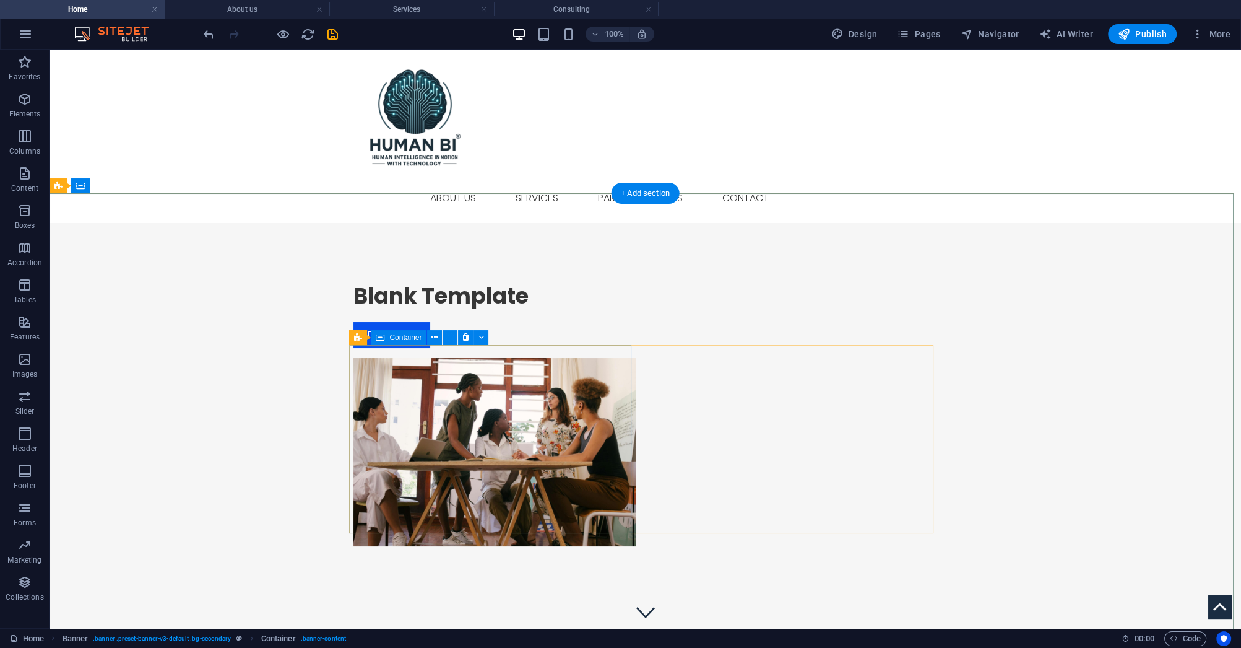
click at [451, 348] on div "Blank Template Learn more" at bounding box center [495, 315] width 282 height 66
click at [383, 348] on div "Blank Template Learn more" at bounding box center [495, 315] width 282 height 66
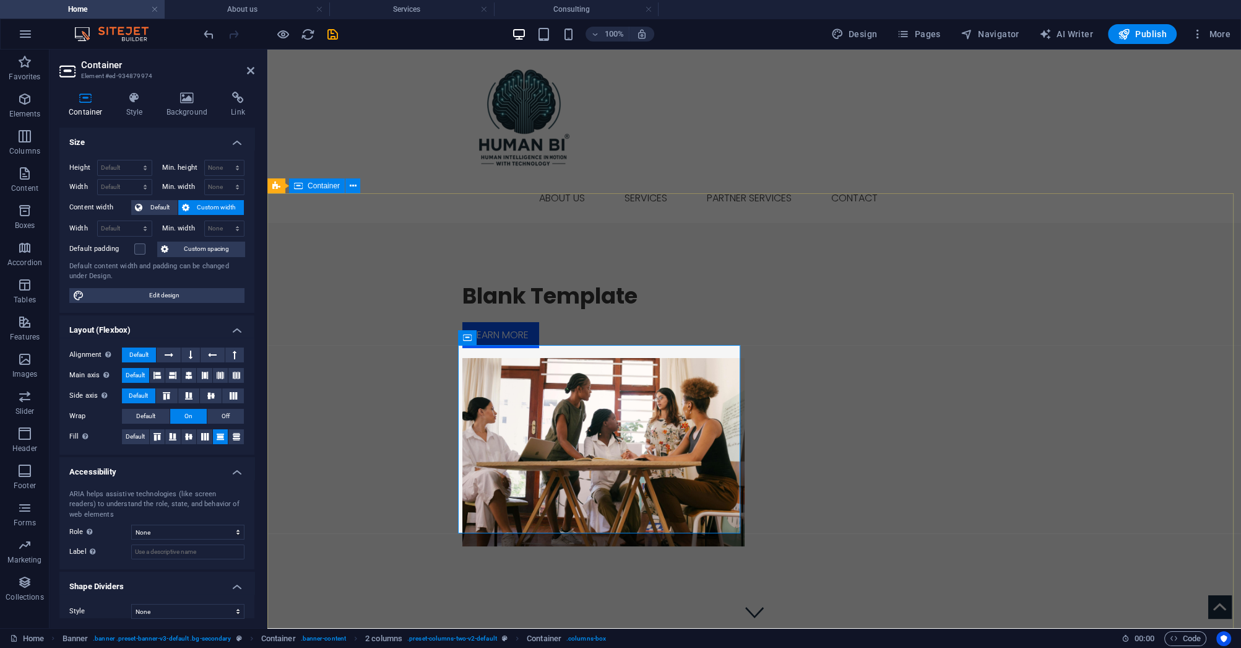
drag, startPoint x: 463, startPoint y: 420, endPoint x: 475, endPoint y: 423, distance: 12.6
click at [470, 348] on div "Blank Template Learn more" at bounding box center [603, 315] width 282 height 66
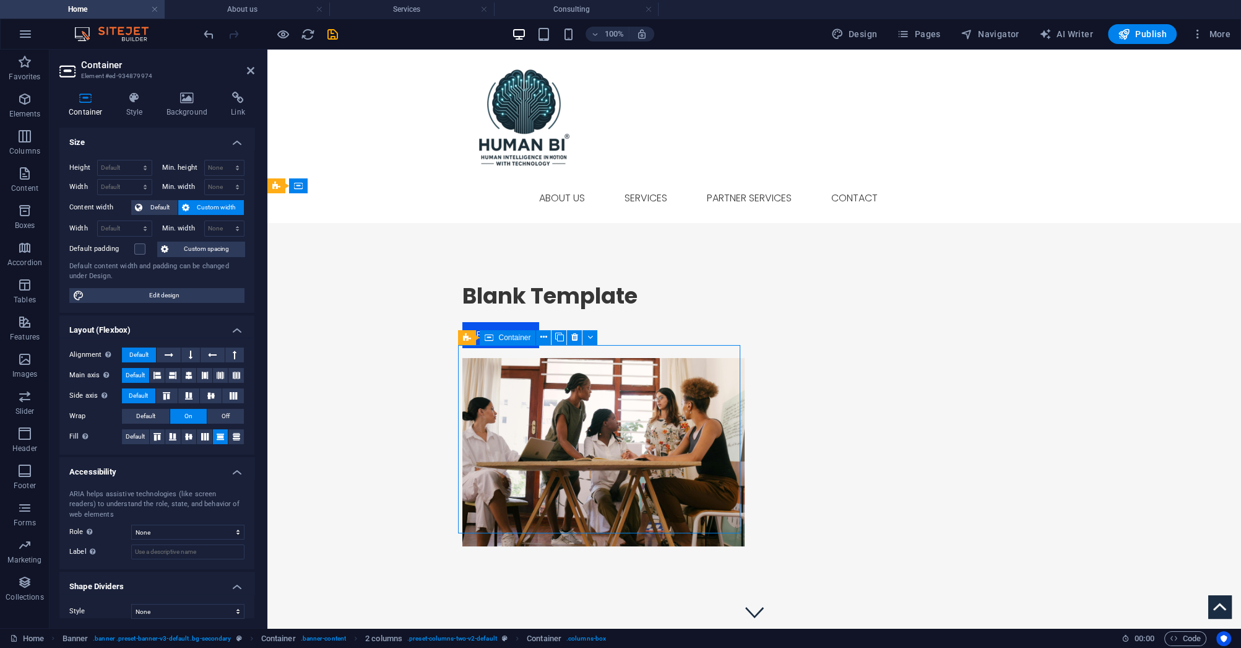
click at [505, 348] on div "Blank Template Learn more" at bounding box center [603, 315] width 282 height 66
click at [546, 348] on div "Blank Template Learn more" at bounding box center [603, 315] width 282 height 66
click at [664, 290] on div "Blank Template Learn more" at bounding box center [754, 414] width 974 height 383
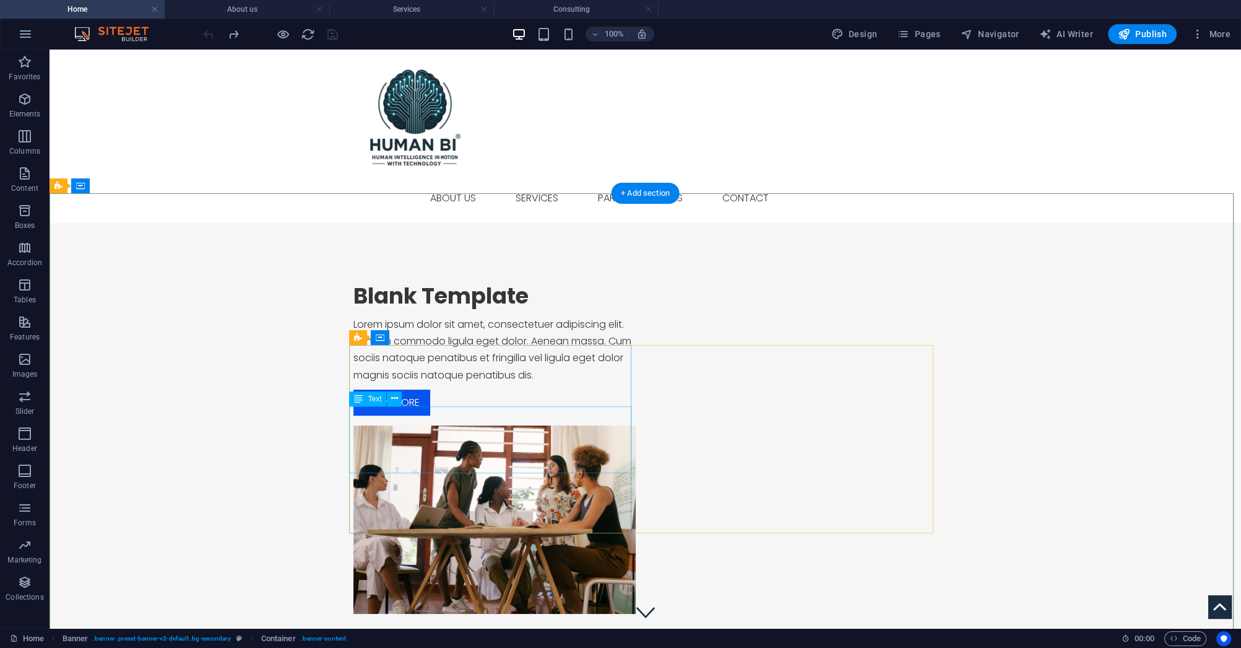
click at [446, 383] on div "Lorem ipsum dolor sit amet, consectetuer adipiscing elit. Aenean commodo ligula…" at bounding box center [495, 349] width 282 height 67
click at [471, 383] on div "Lorem ipsum dolor sit amet, consectetuer adipiscing elit. Aenean commodo ligula…" at bounding box center [495, 349] width 282 height 67
click at [468, 383] on div "Lorem ipsum dolor sit amet, consectetuer adipiscing elit. Aenean commodo ligula…" at bounding box center [495, 349] width 282 height 67
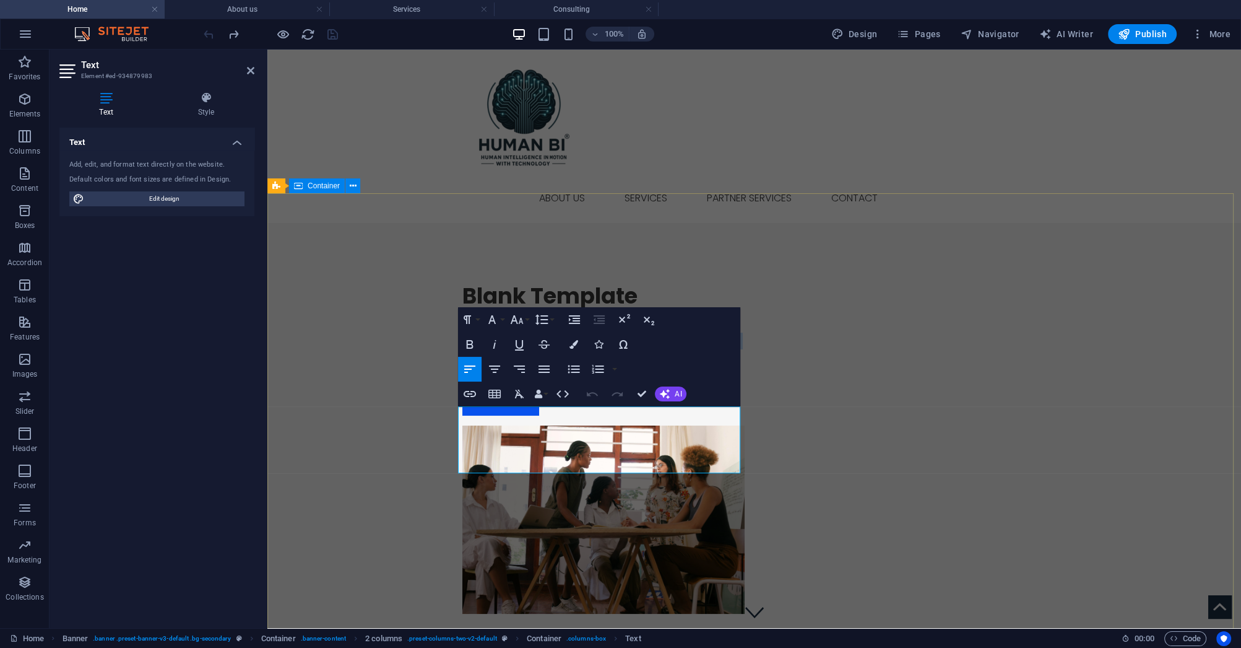
drag, startPoint x: 674, startPoint y: 463, endPoint x: 456, endPoint y: 406, distance: 225.4
click at [456, 406] on div "Blank Template Lorem ipsum dolor sit amet, consectetuer adipiscing elit. Aenean…" at bounding box center [754, 448] width 974 height 450
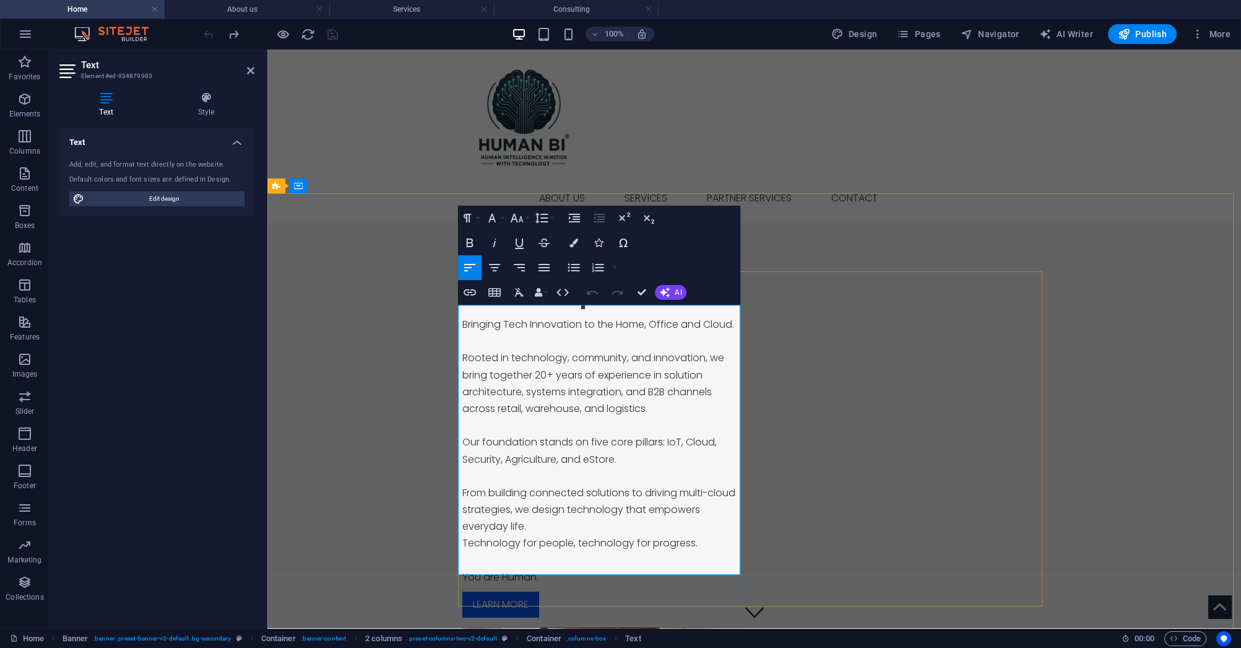
scroll to position [5760, 1]
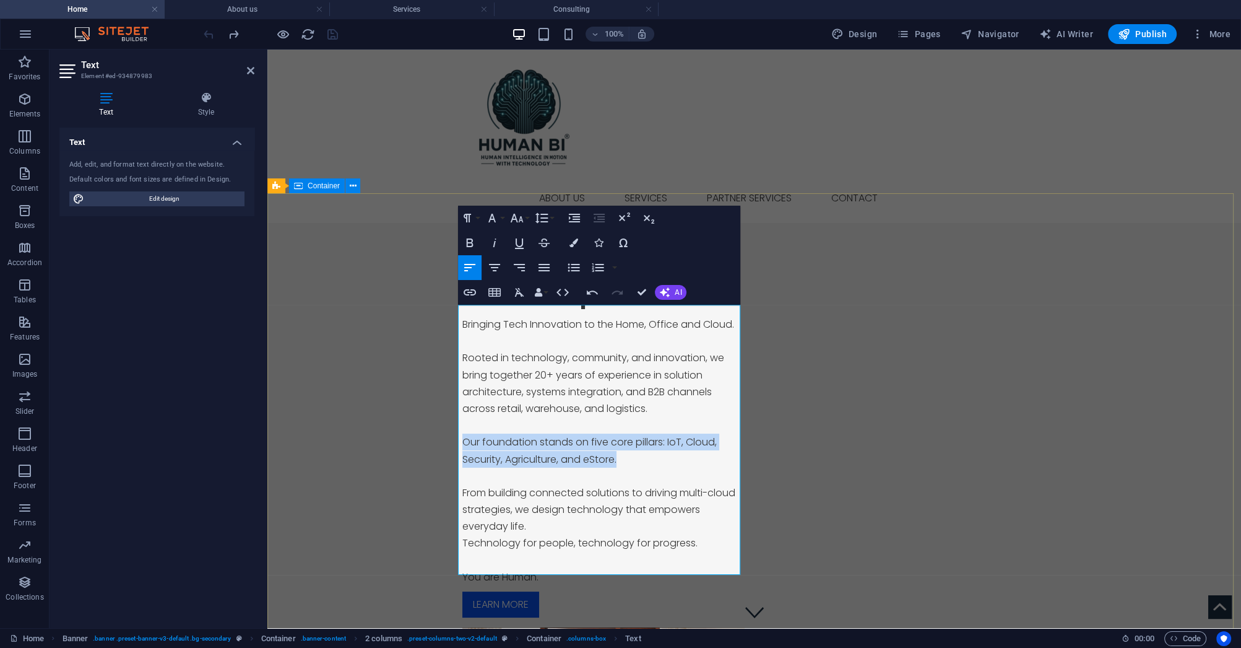
drag, startPoint x: 621, startPoint y: 449, endPoint x: 454, endPoint y: 427, distance: 168.6
click at [454, 427] on div "Blank Template Bringing Tech Innovation to the Home, Office and Cloud. Rooted i…" at bounding box center [754, 549] width 974 height 652
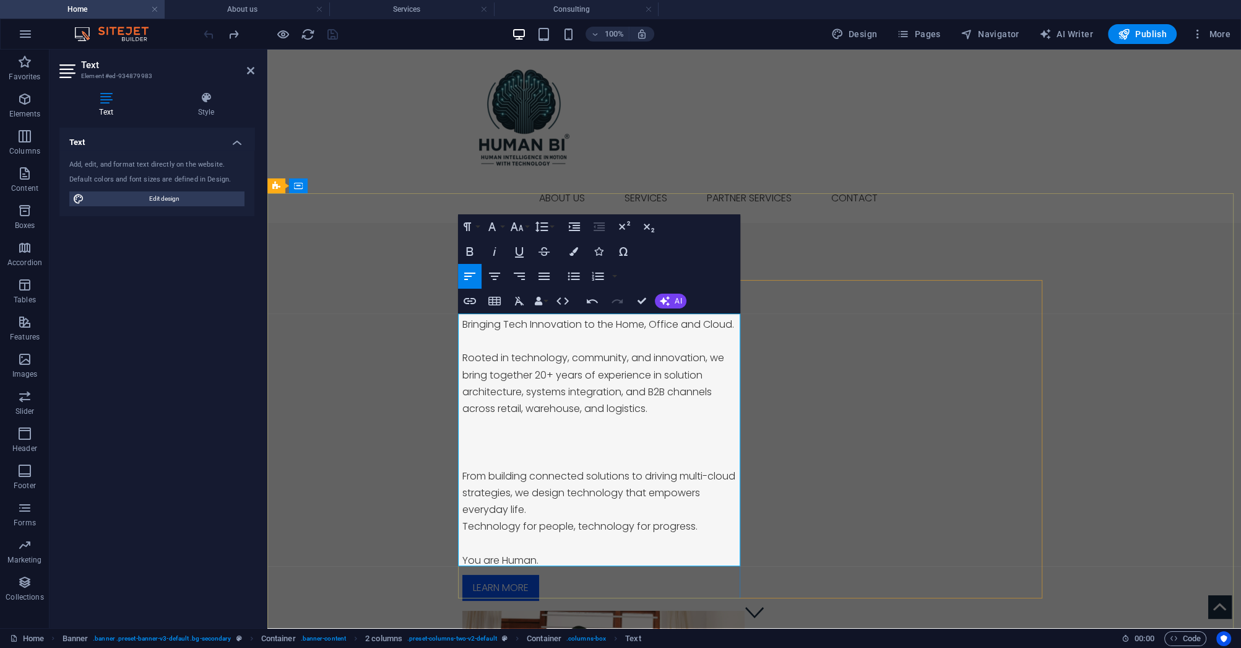
click at [523, 433] on p at bounding box center [603, 441] width 282 height 17
click at [490, 421] on p at bounding box center [603, 425] width 282 height 17
click at [676, 406] on p "Rooted in technology, community, and innovation, we bring together 20+ years of…" at bounding box center [603, 382] width 282 height 67
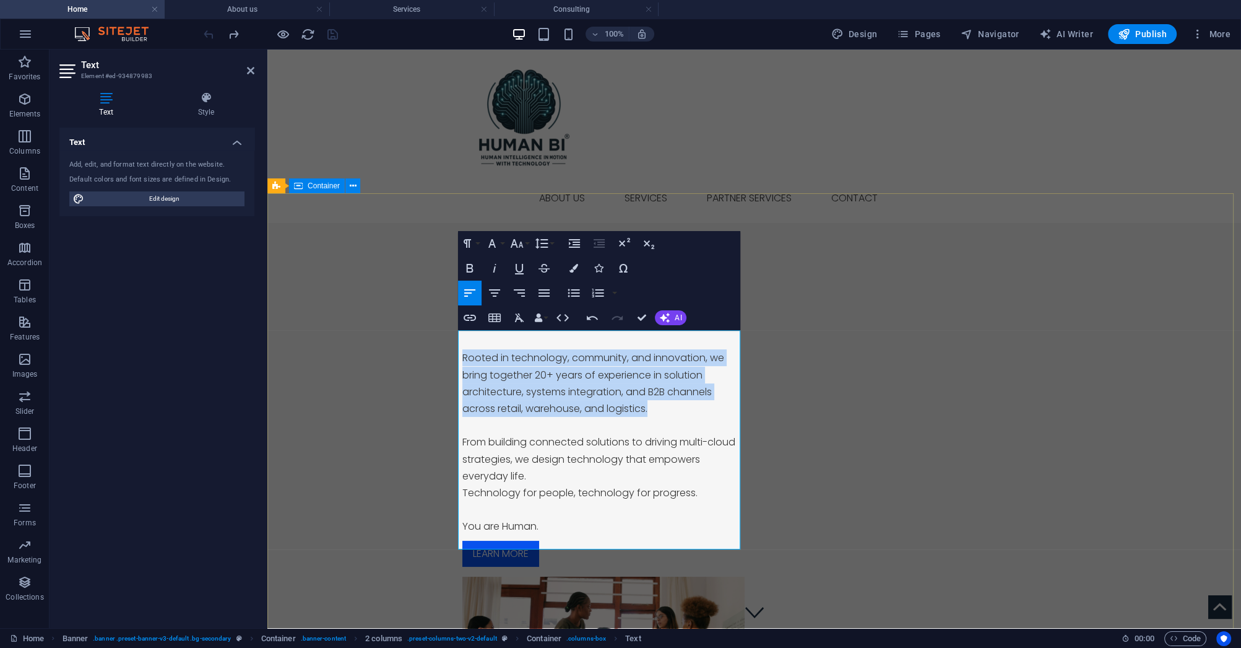
drag, startPoint x: 667, startPoint y: 419, endPoint x: 453, endPoint y: 366, distance: 221.3
click at [453, 366] on div "Blank Template Bringing Tech Innovation to the Home, Office and Cloud. Rooted i…" at bounding box center [754, 523] width 974 height 601
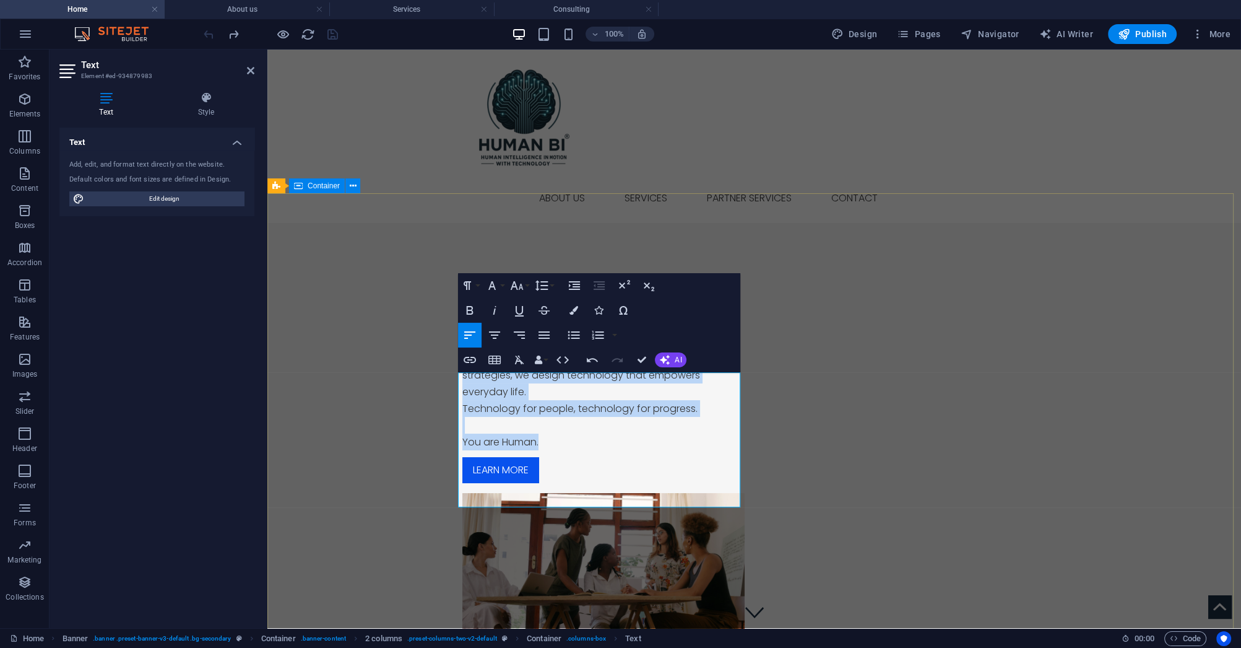
drag, startPoint x: 542, startPoint y: 498, endPoint x: 440, endPoint y: 385, distance: 152.5
click at [440, 385] on div "Blank Template Bringing Tech Innovation to the Home, Office and Cloud. From bui…" at bounding box center [754, 481] width 974 height 517
click at [473, 310] on icon "button" at bounding box center [469, 310] width 15 height 15
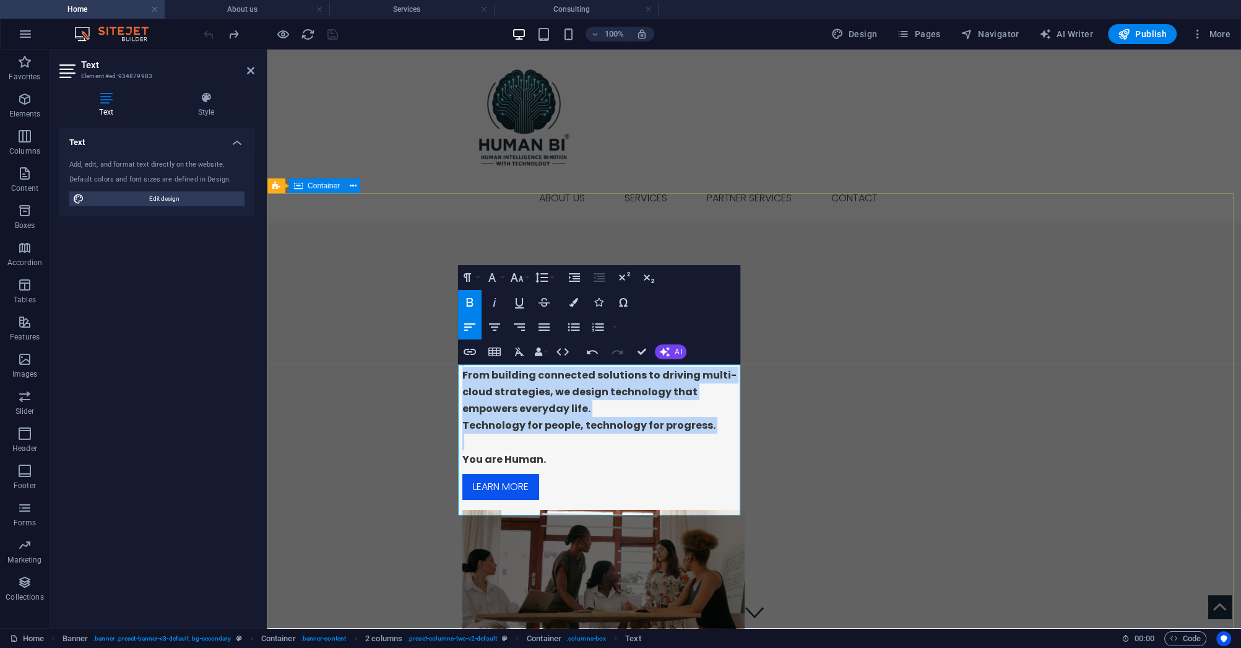
click at [390, 531] on div "Blank Template Bringing Tech Innovation to the Home, Office and Cloud. From bui…" at bounding box center [754, 490] width 974 height 534
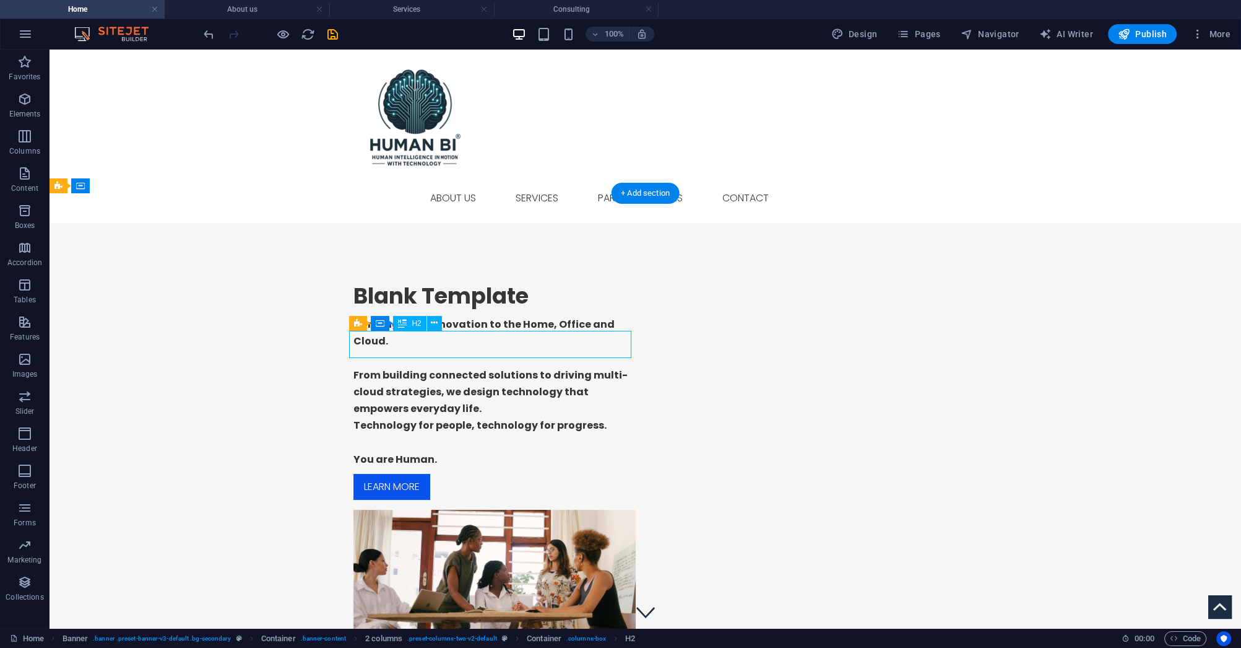
drag, startPoint x: 532, startPoint y: 343, endPoint x: 418, endPoint y: 350, distance: 114.2
click at [418, 310] on div "Blank Template" at bounding box center [495, 295] width 282 height 27
click at [435, 325] on icon at bounding box center [434, 322] width 7 height 13
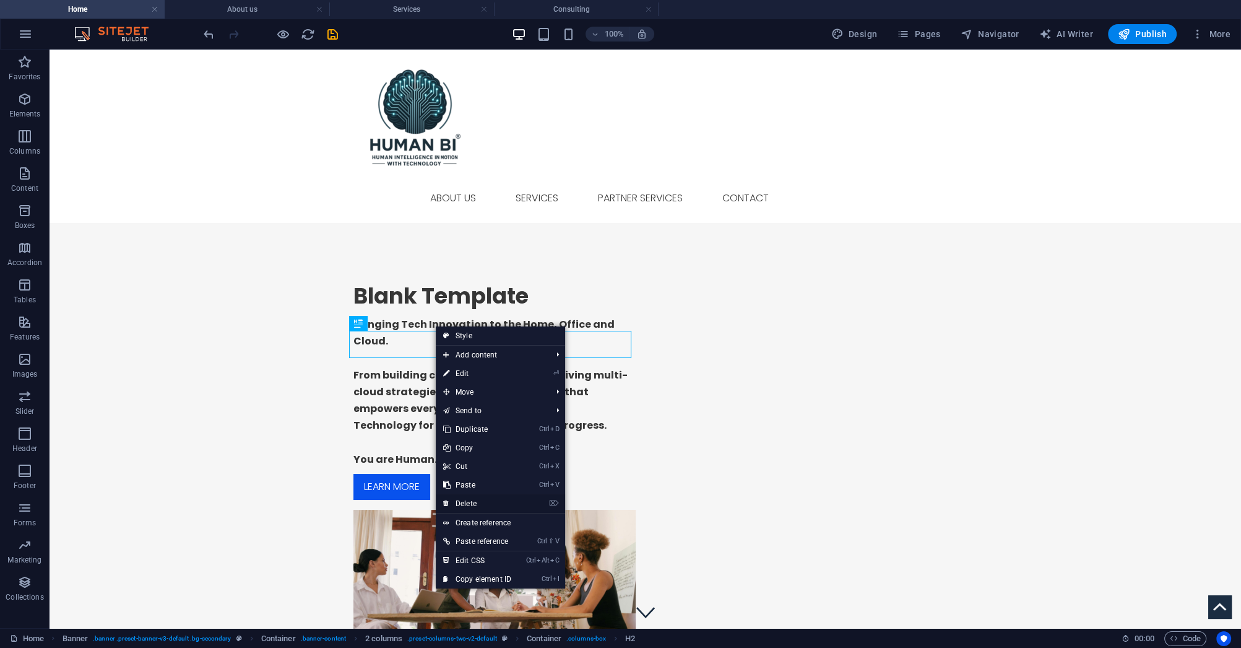
click at [477, 499] on link "⌦ Delete" at bounding box center [477, 503] width 83 height 19
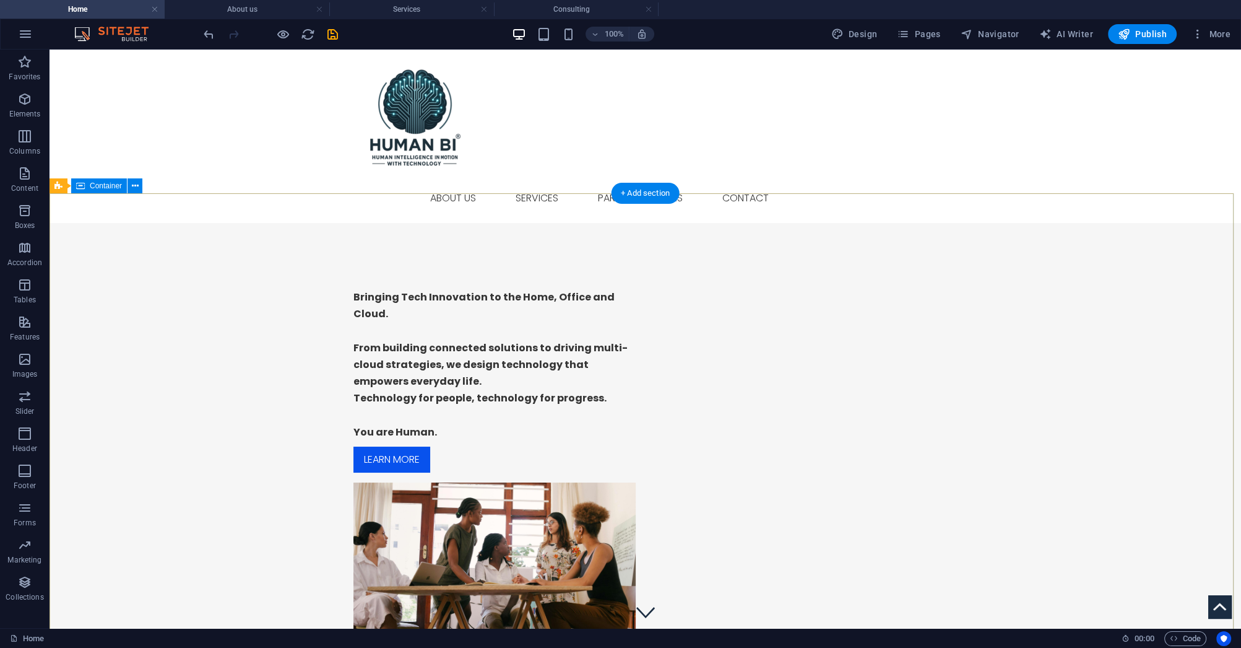
click at [233, 495] on div "Bringing Tech Innovation to the Home, Office and Cloud. From building connected…" at bounding box center [646, 476] width 1192 height 507
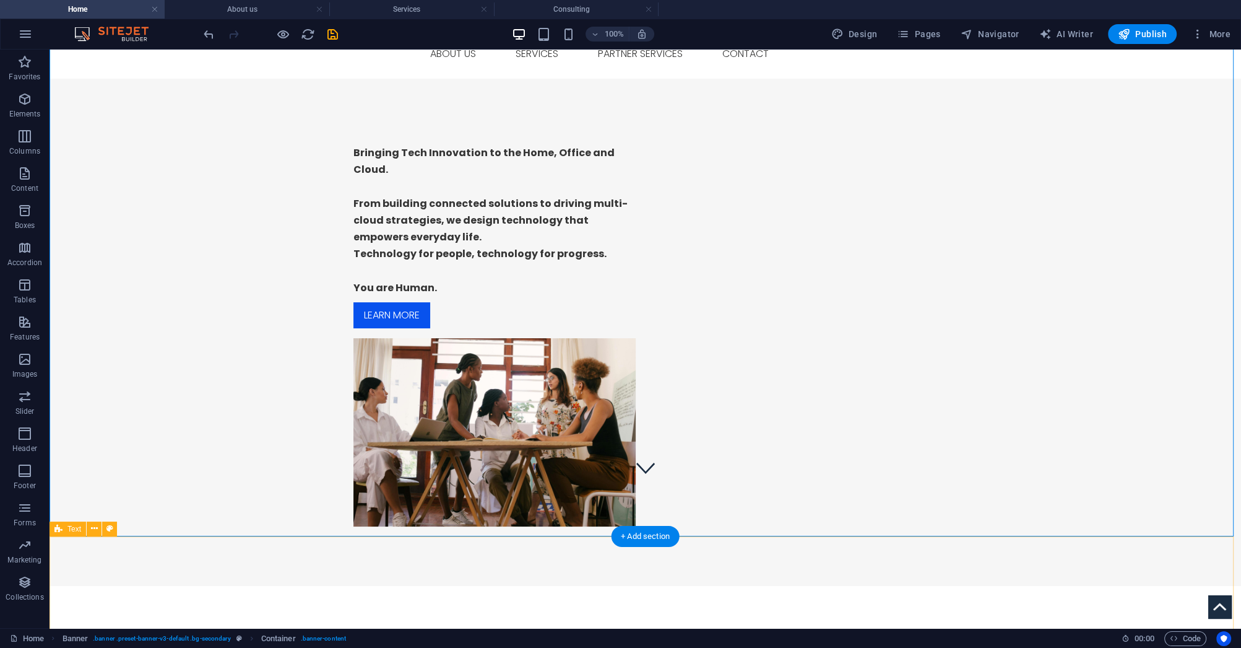
scroll to position [149, 0]
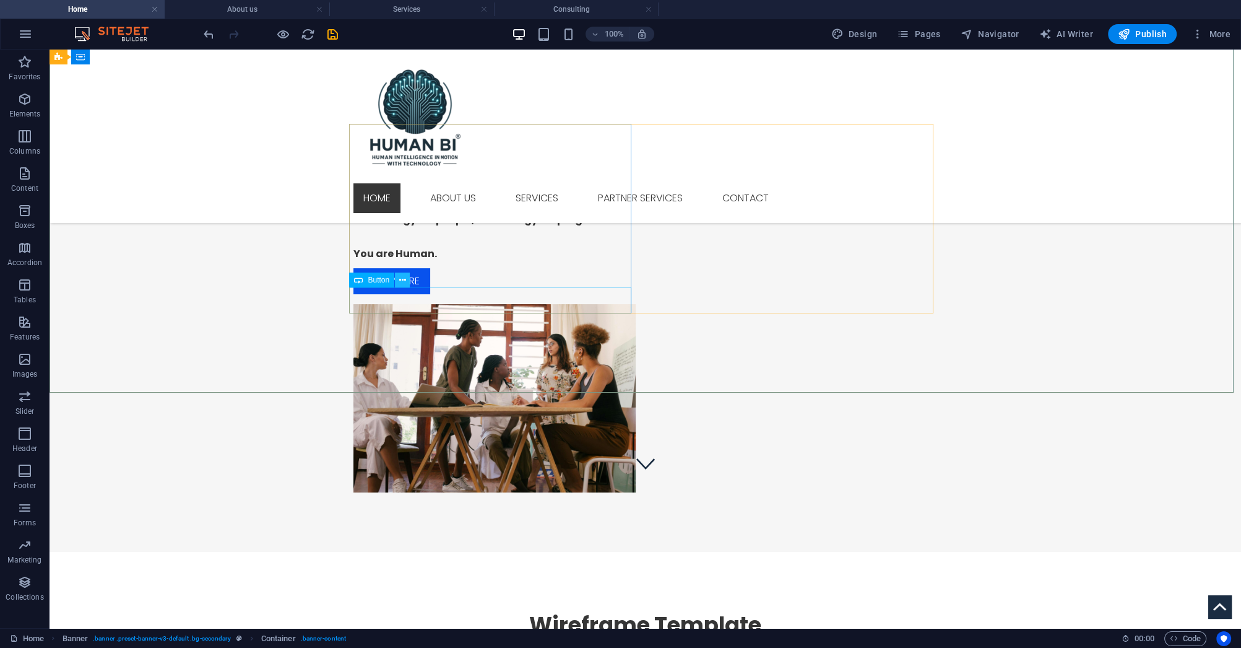
click at [406, 283] on icon at bounding box center [402, 280] width 7 height 13
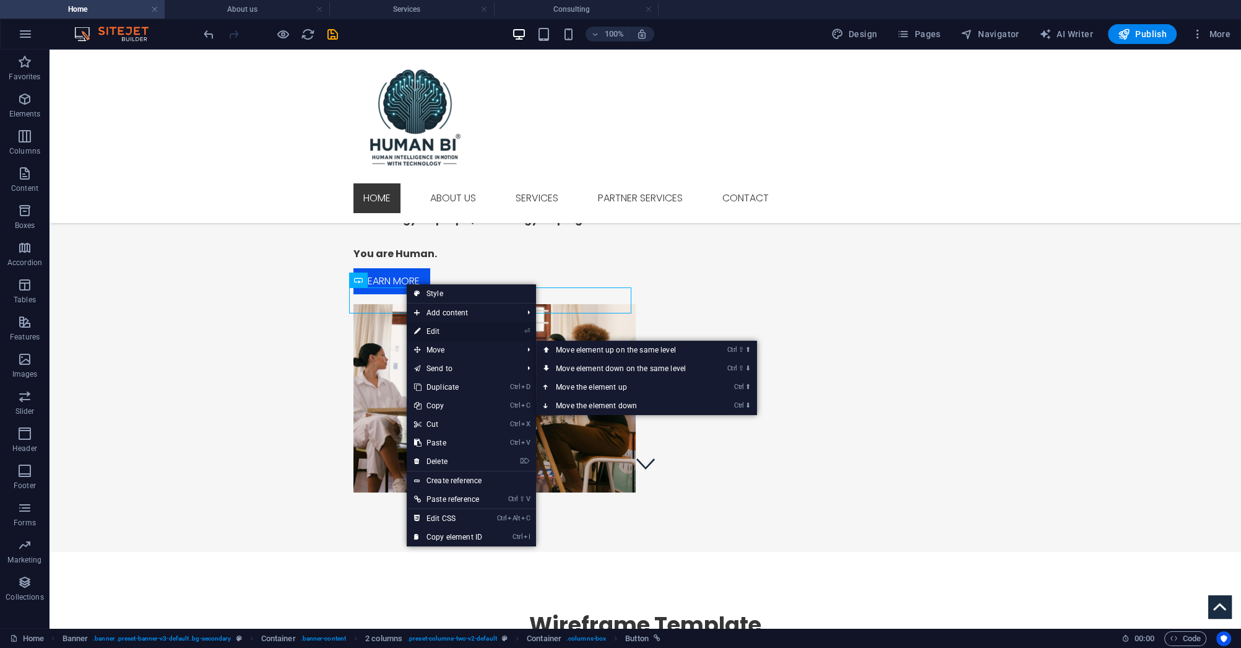
click at [441, 332] on link "⏎ Edit" at bounding box center [448, 331] width 83 height 19
select select "1"
select select
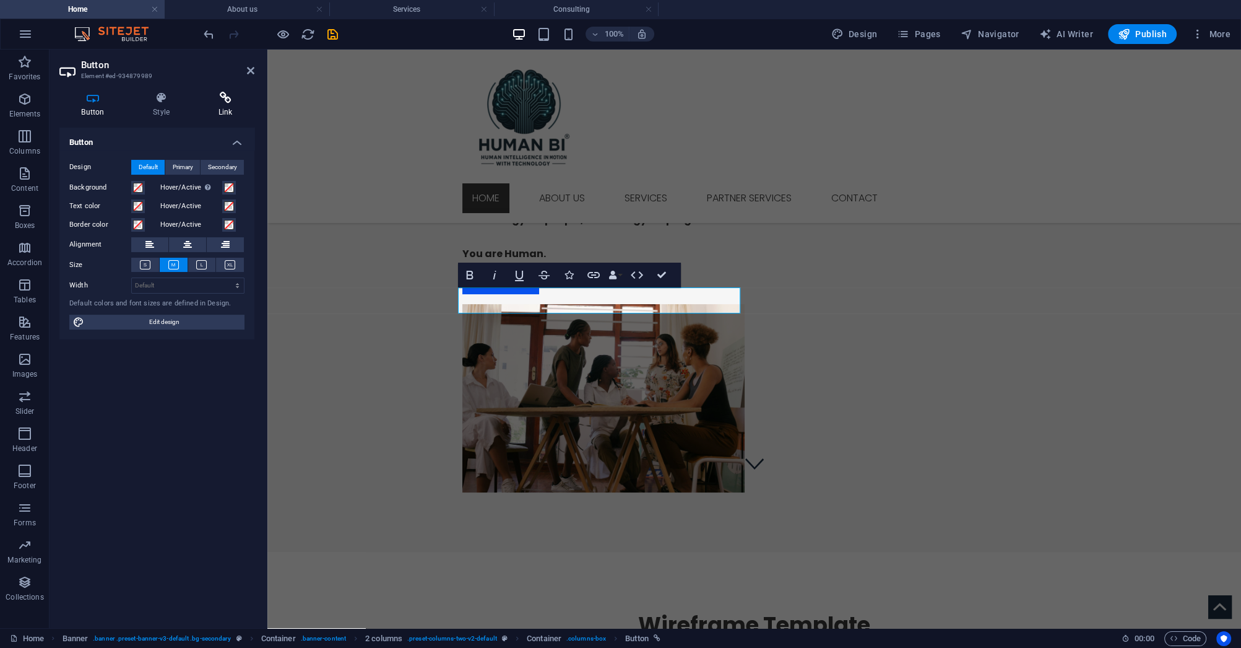
click at [229, 104] on h4 "Link" at bounding box center [225, 105] width 58 height 26
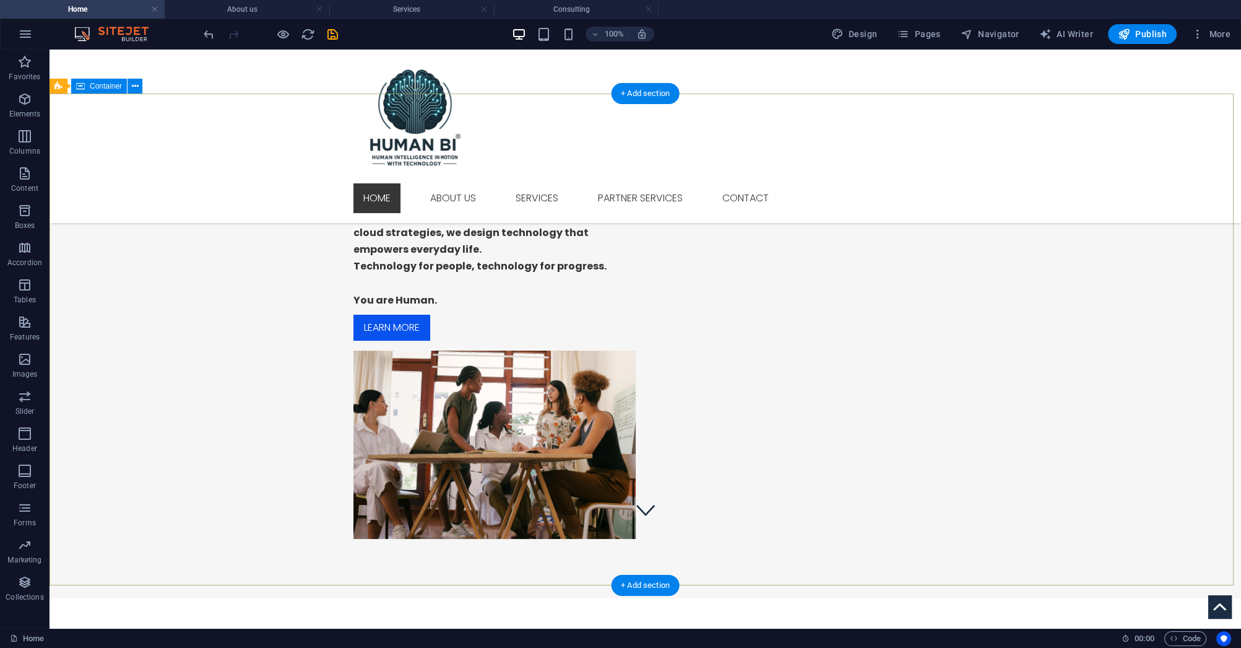
scroll to position [99, 0]
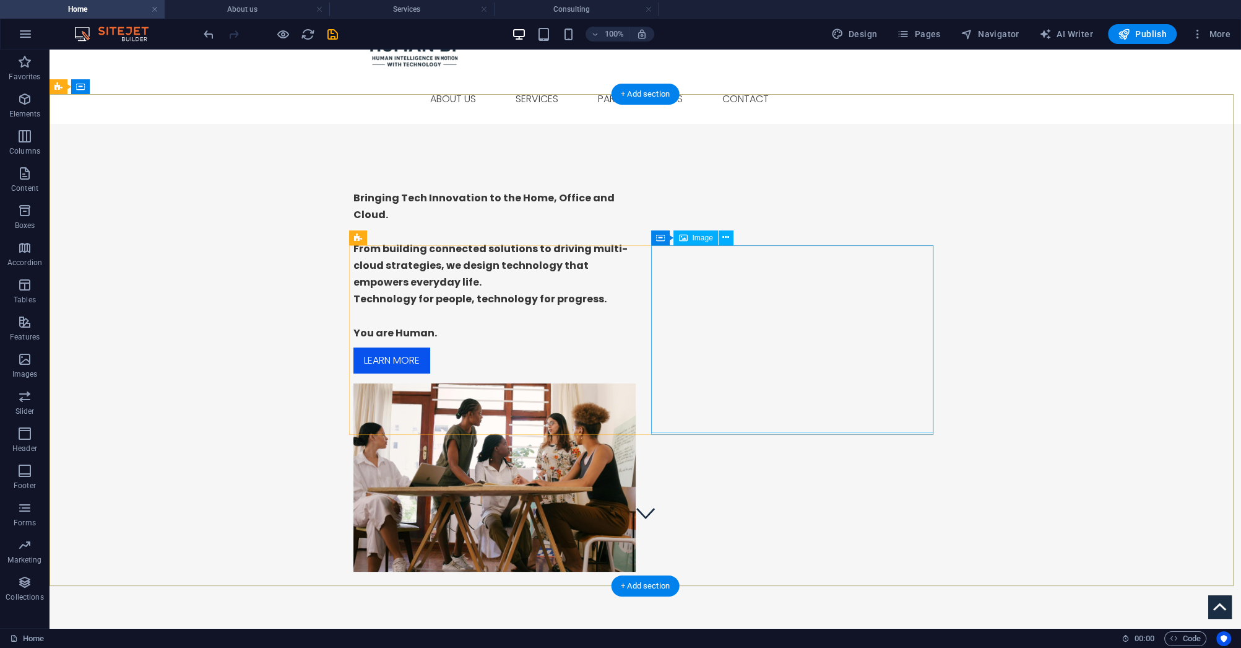
click at [636, 383] on figure at bounding box center [495, 477] width 282 height 188
select select "%"
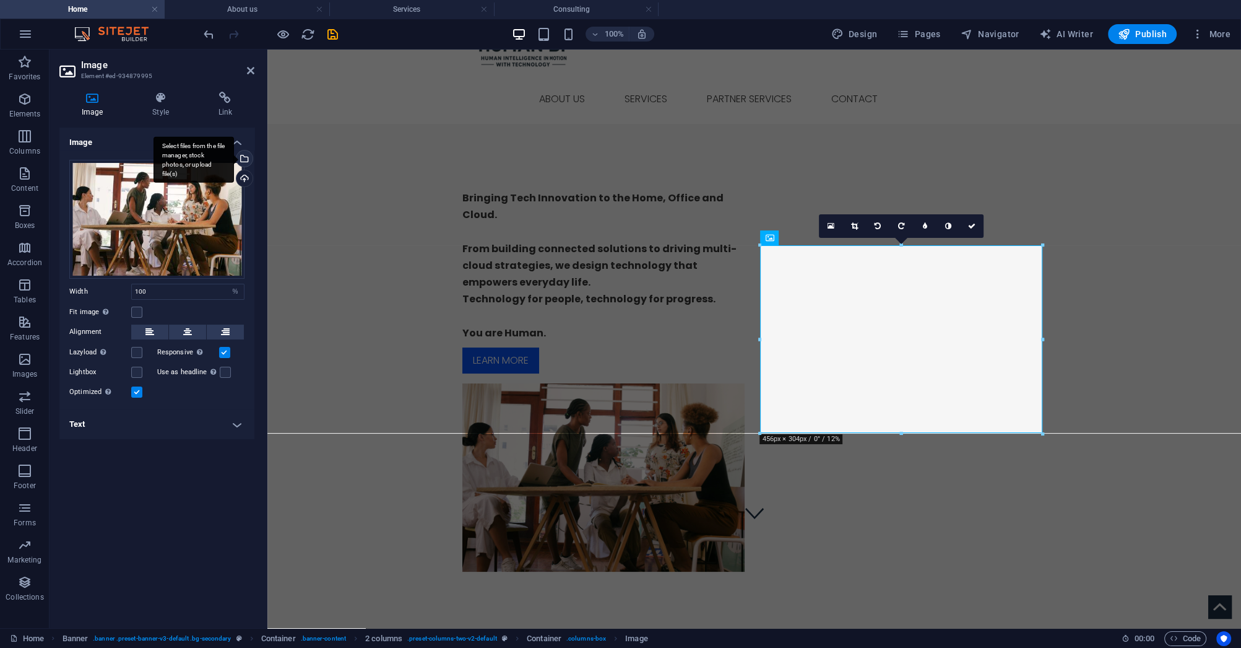
click at [234, 158] on div "Select files from the file manager, stock photos, or upload file(s)" at bounding box center [194, 159] width 80 height 46
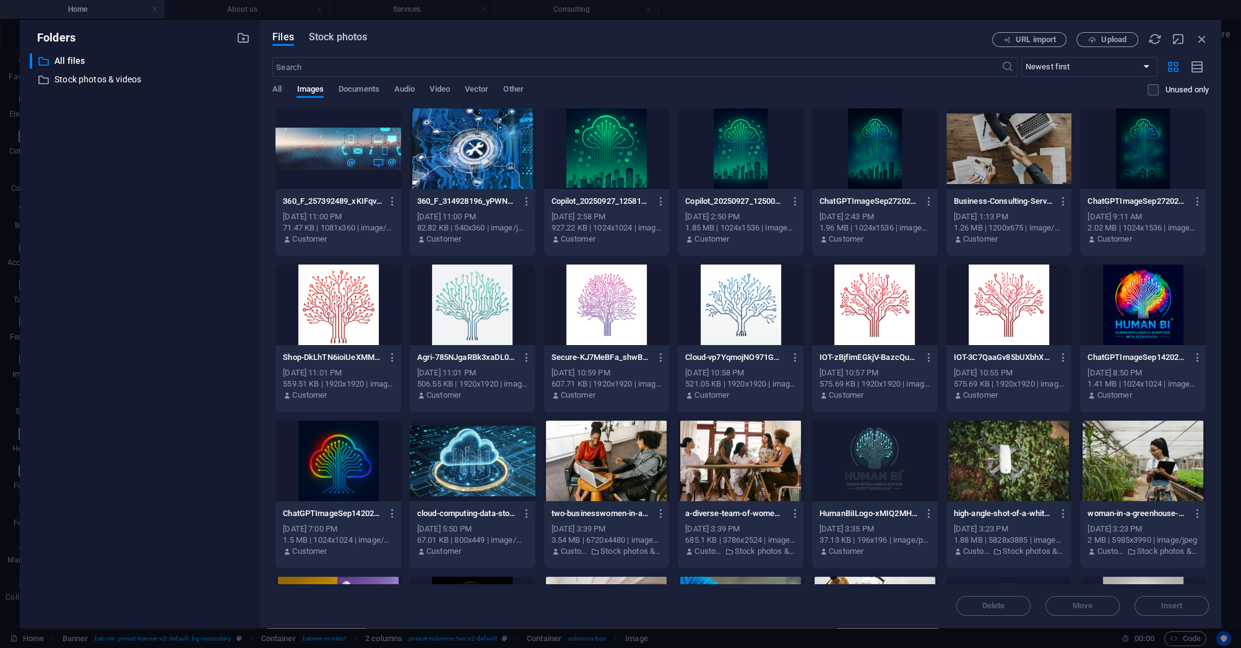
click at [338, 40] on span "Stock photos" at bounding box center [338, 37] width 58 height 15
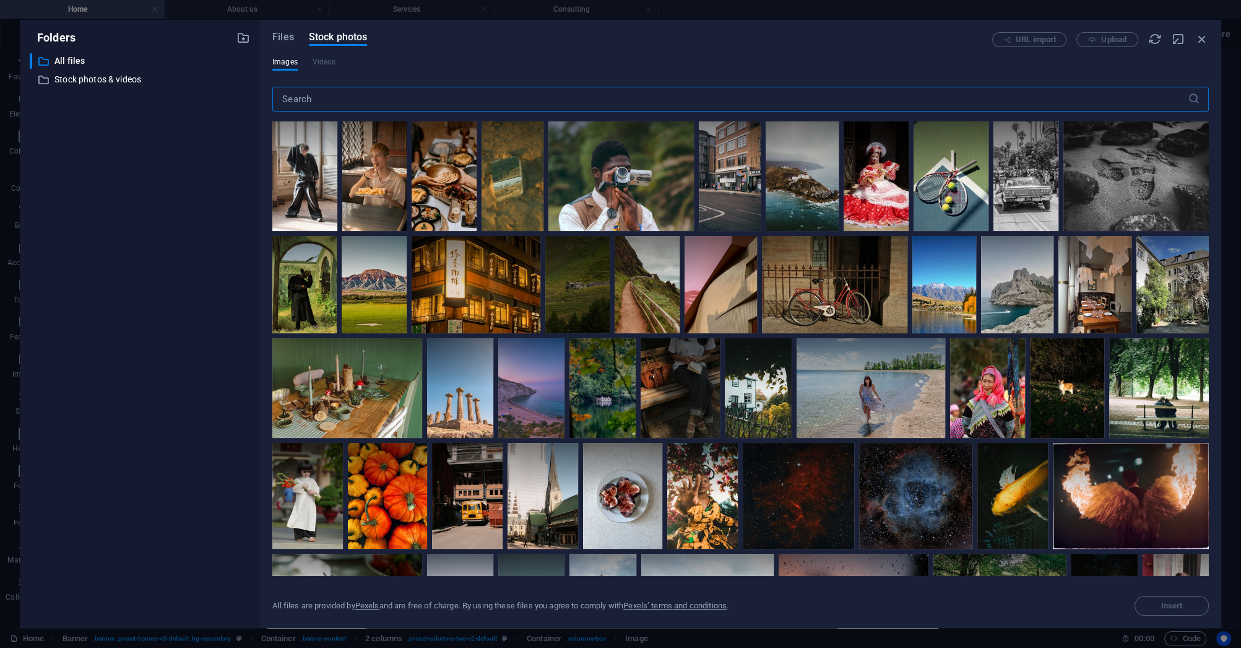
click at [477, 106] on input "text" at bounding box center [730, 99] width 916 height 25
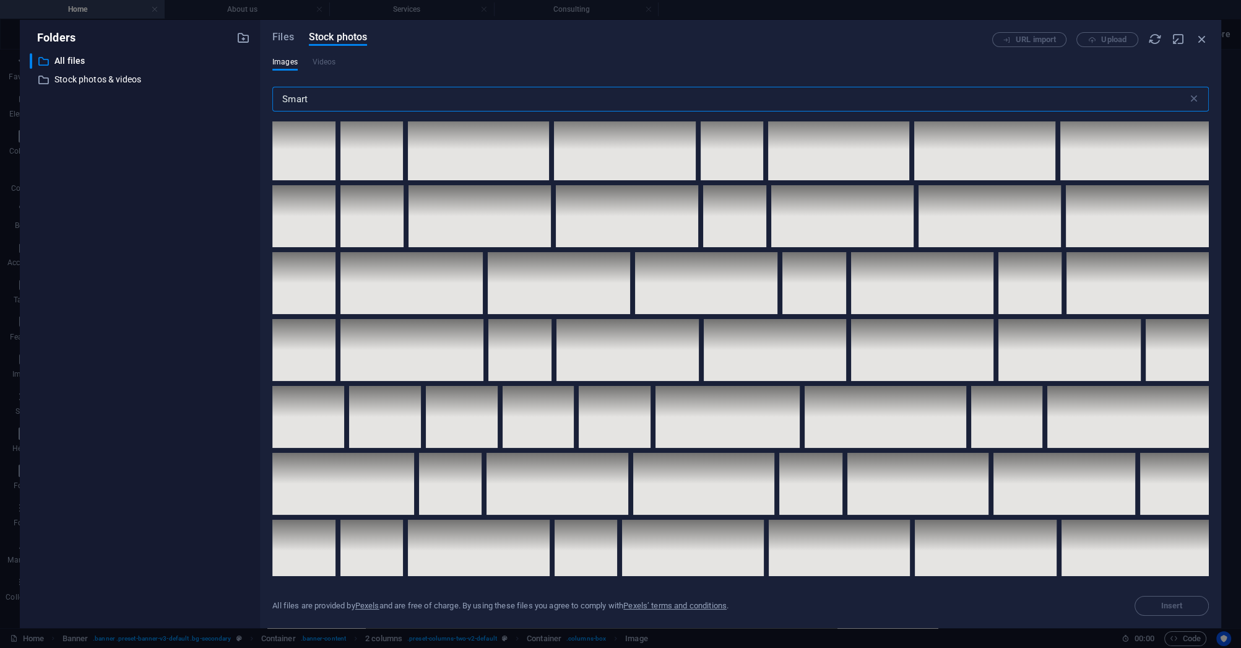
scroll to position [1426, 0]
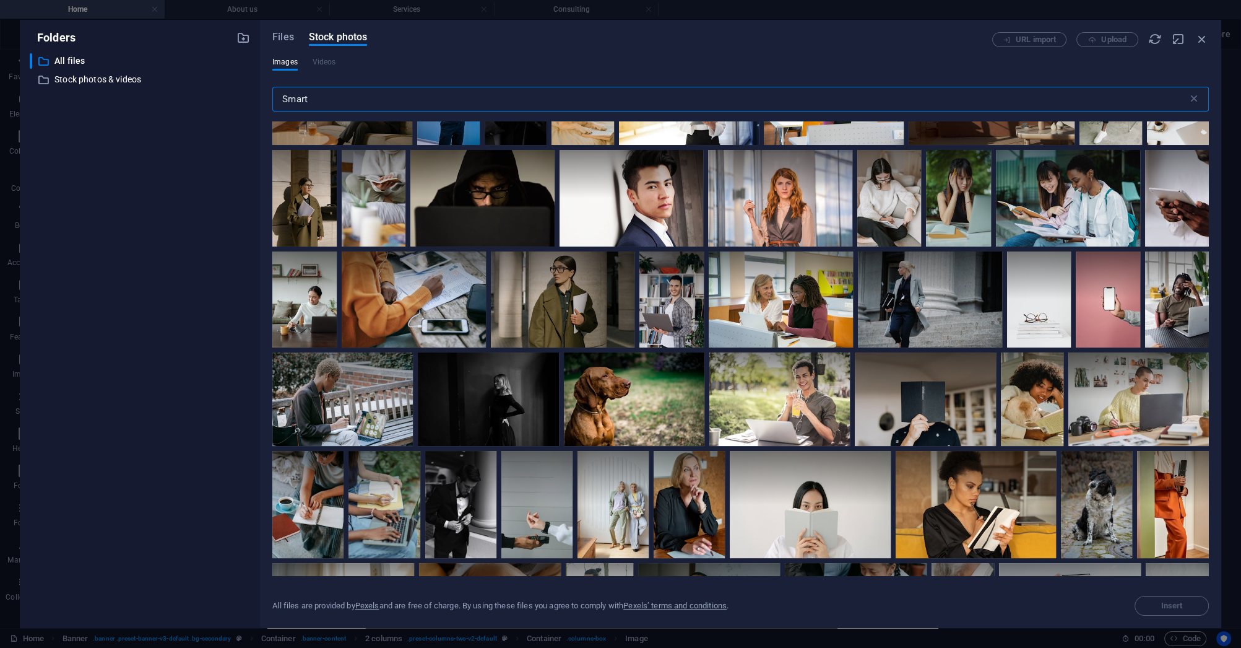
click at [339, 95] on input "Smart" at bounding box center [730, 99] width 916 height 25
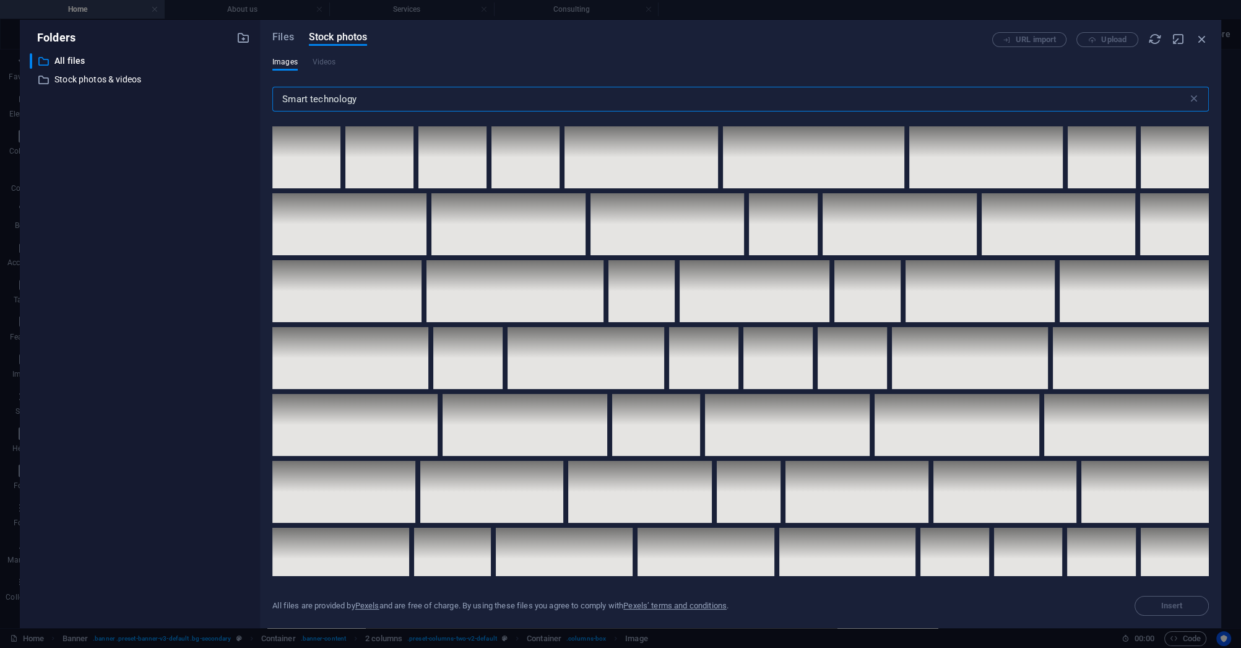
scroll to position [2972, 0]
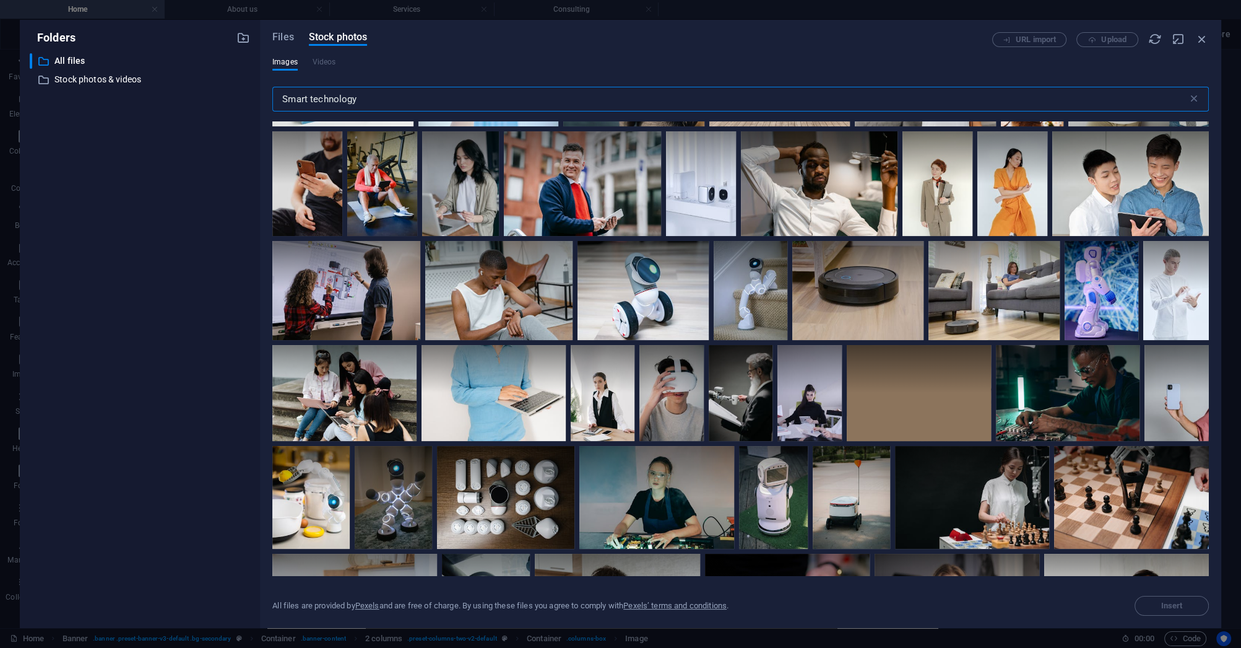
drag, startPoint x: 403, startPoint y: 98, endPoint x: 97, endPoint y: 97, distance: 306.5
click at [104, 102] on div "Folders ​ All files All files ​ Stock photos & videos Stock photos & videos Fil…" at bounding box center [621, 324] width 1202 height 608
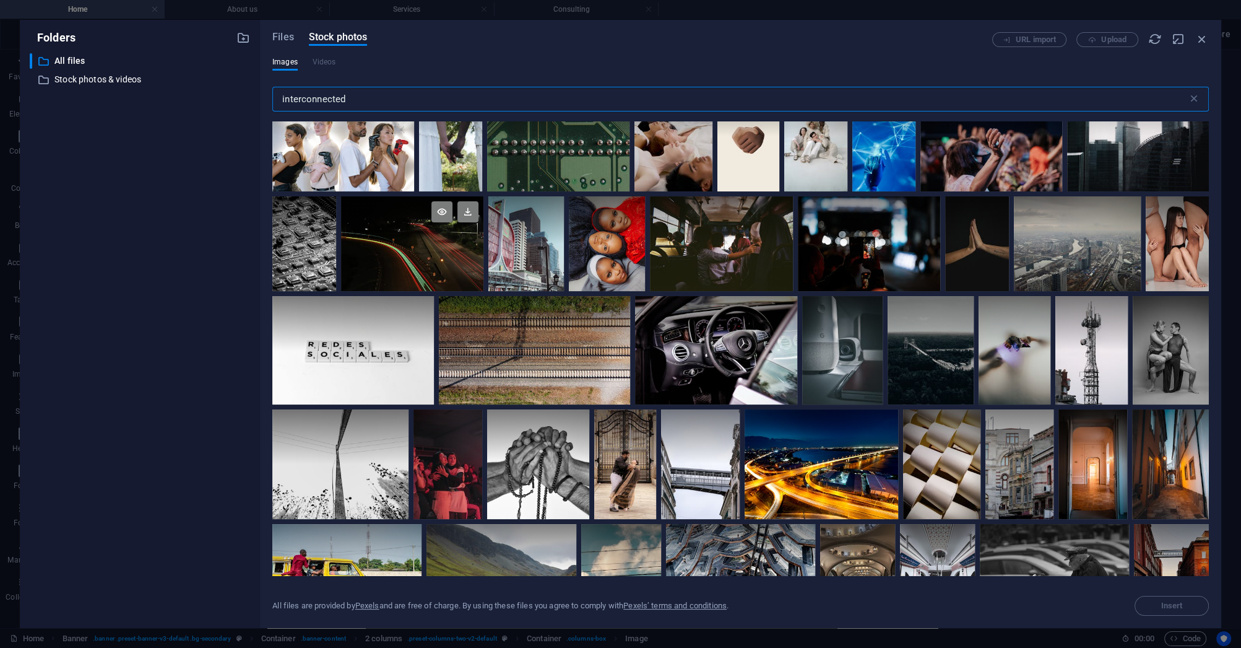
scroll to position [2397, 0]
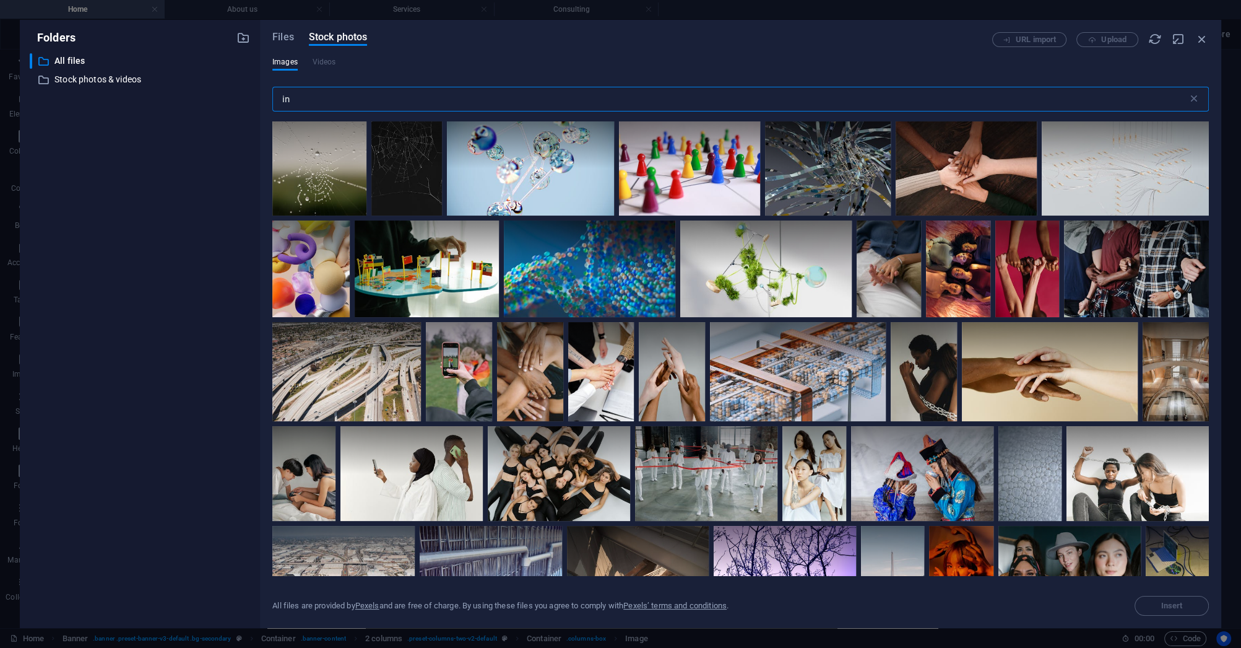
type input "i"
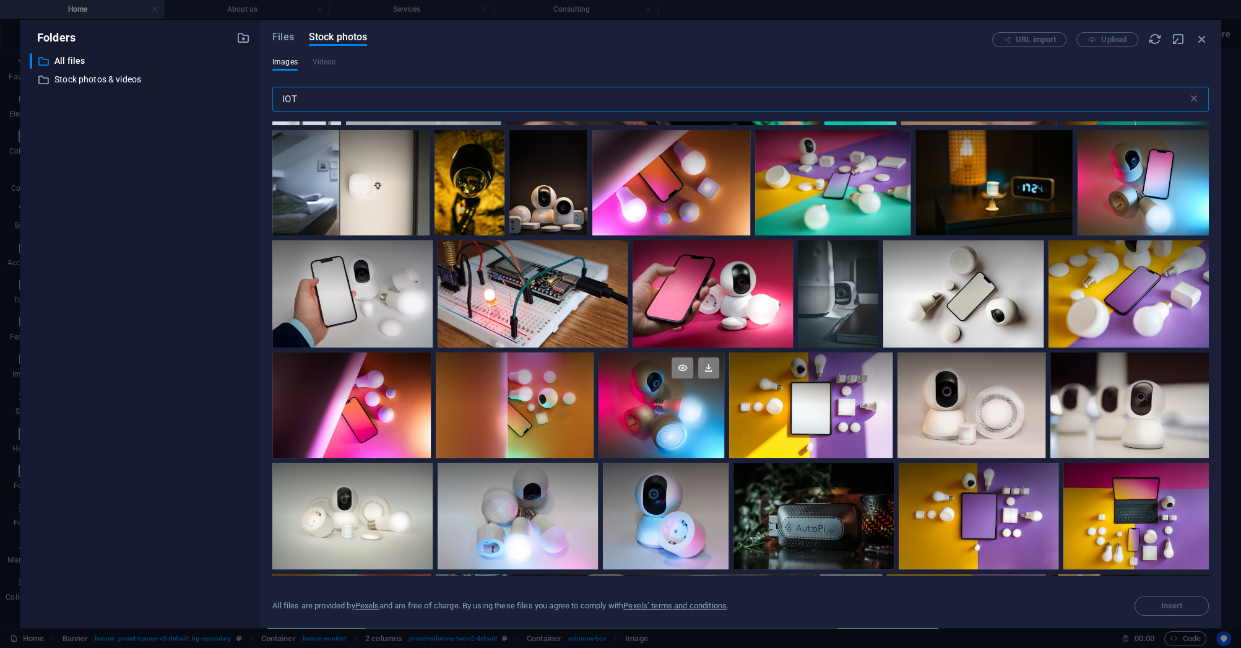
scroll to position [164, 0]
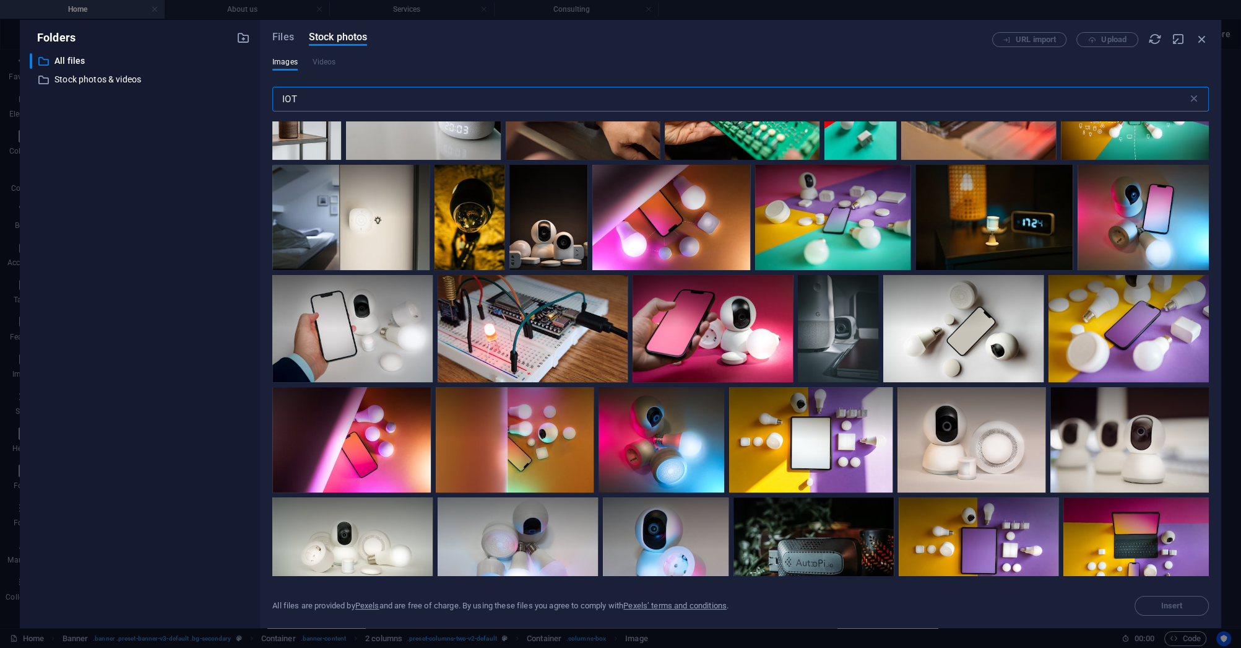
type input "IOT"
click at [1204, 43] on icon "button" at bounding box center [1203, 39] width 14 height 14
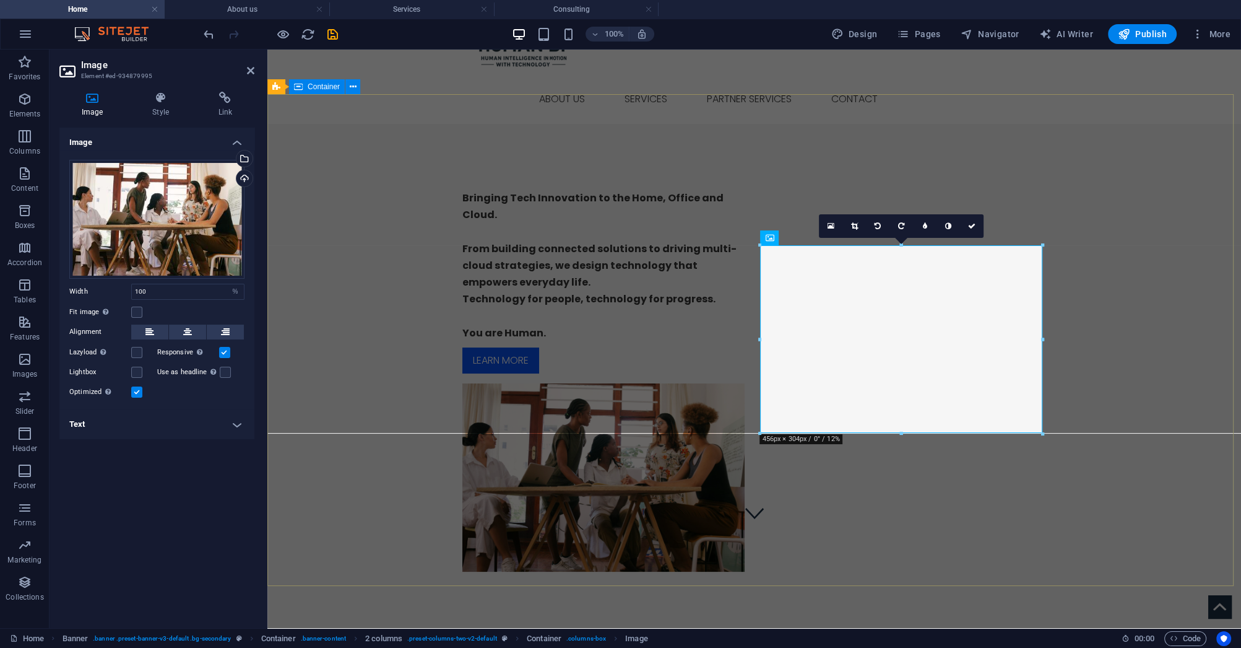
click at [441, 540] on div "Bringing Tech Innovation to the Home, Office and Cloud. From building connected…" at bounding box center [754, 377] width 974 height 507
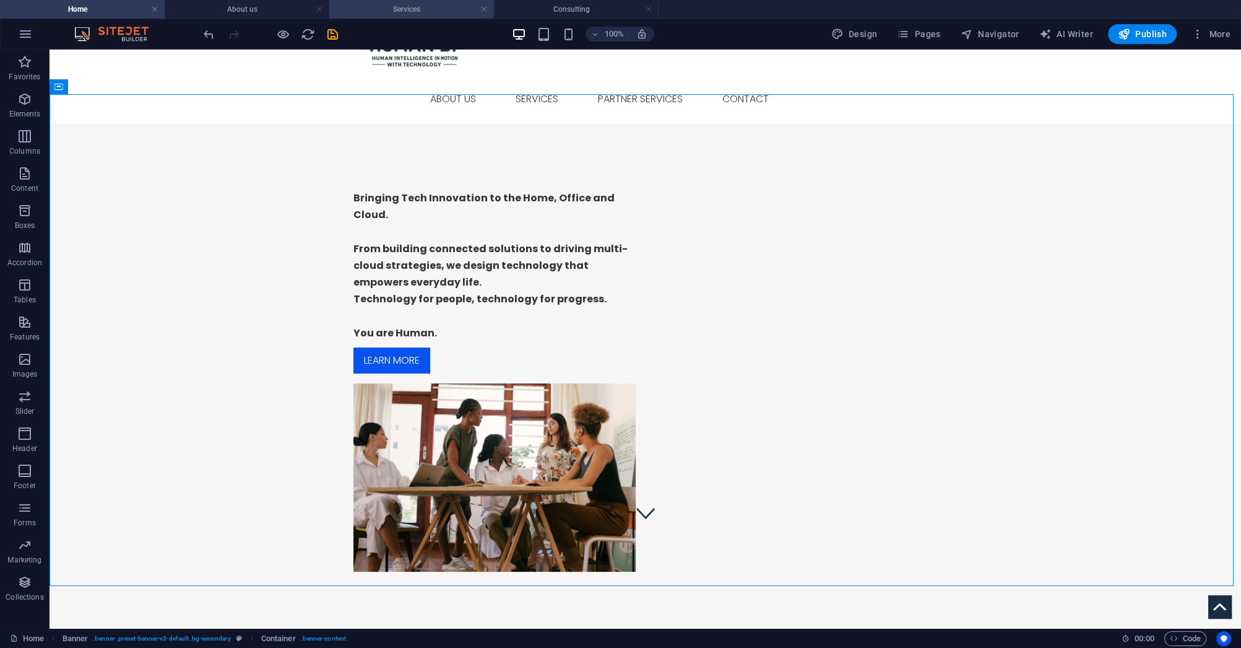
click at [409, 12] on h4 "Services" at bounding box center [411, 9] width 165 height 14
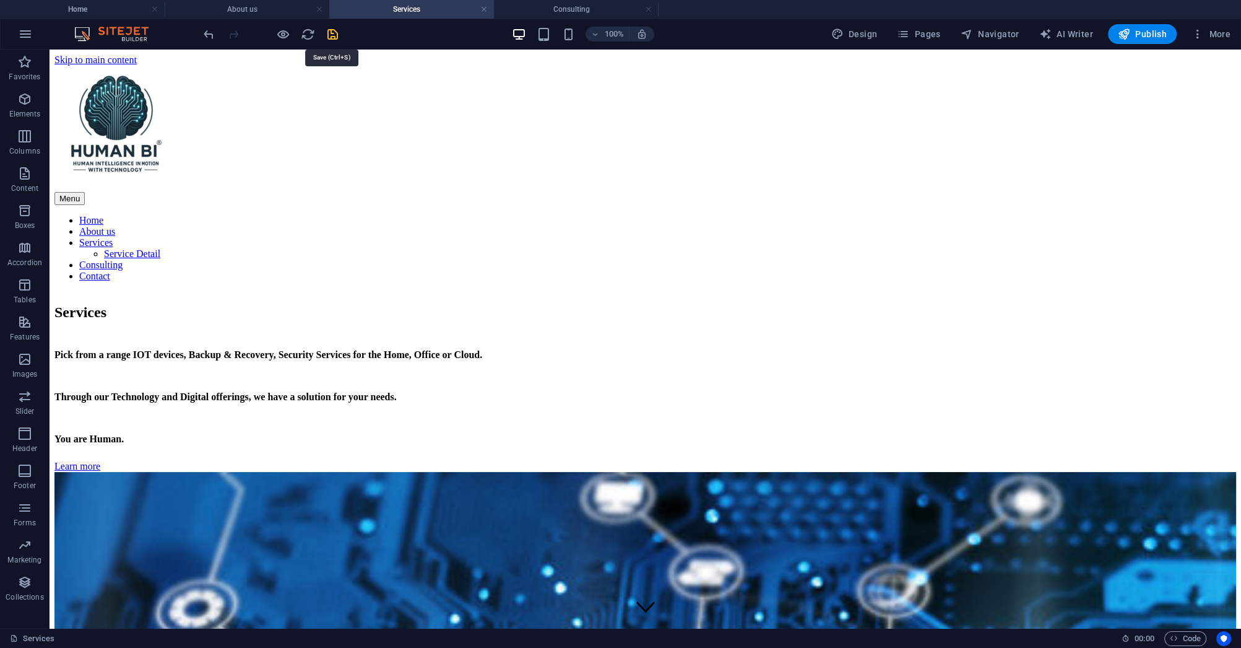
click at [328, 33] on icon "save" at bounding box center [333, 34] width 14 height 14
click at [575, 4] on h4 "Consulting" at bounding box center [576, 9] width 165 height 14
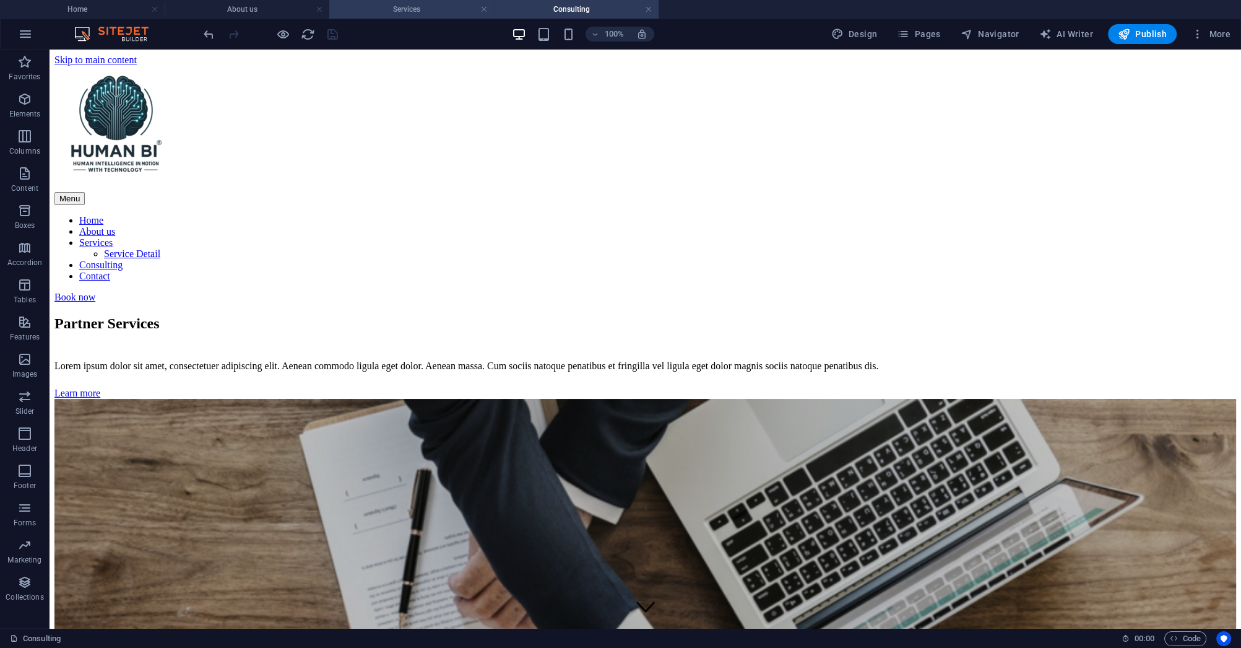
click at [382, 10] on h4 "Services" at bounding box center [411, 9] width 165 height 14
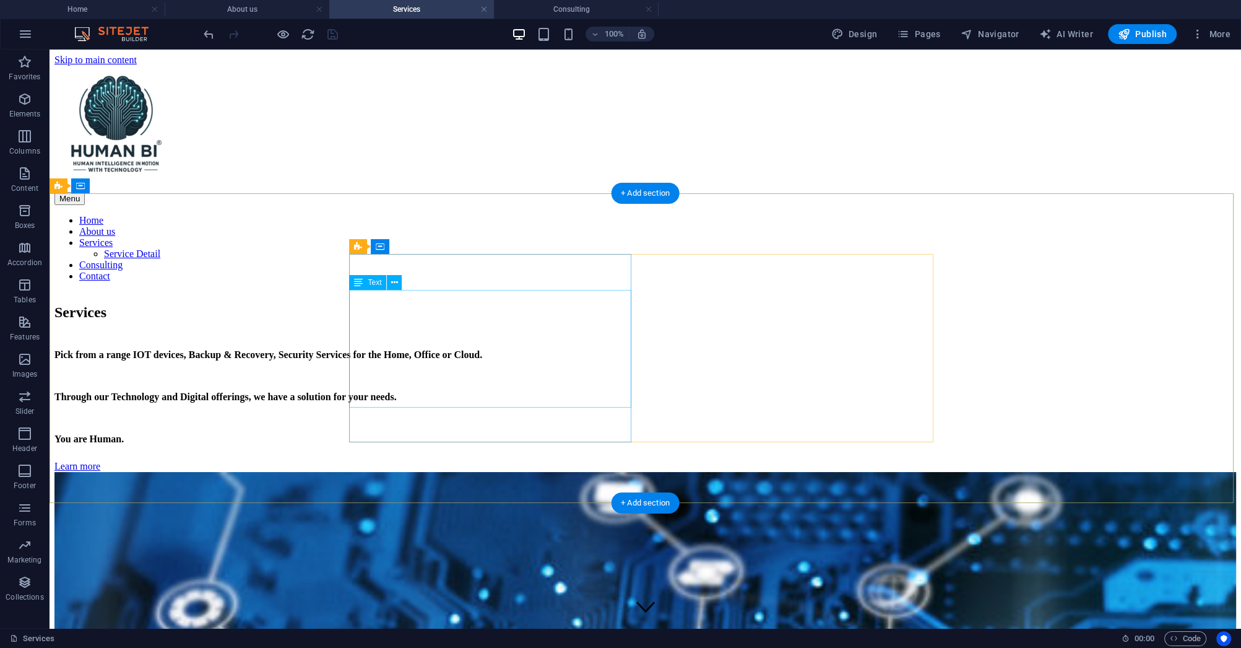
click at [433, 393] on div "Pick from a range IOT devices, Backup & Recovery, Security Services for the Hom…" at bounding box center [645, 396] width 1182 height 95
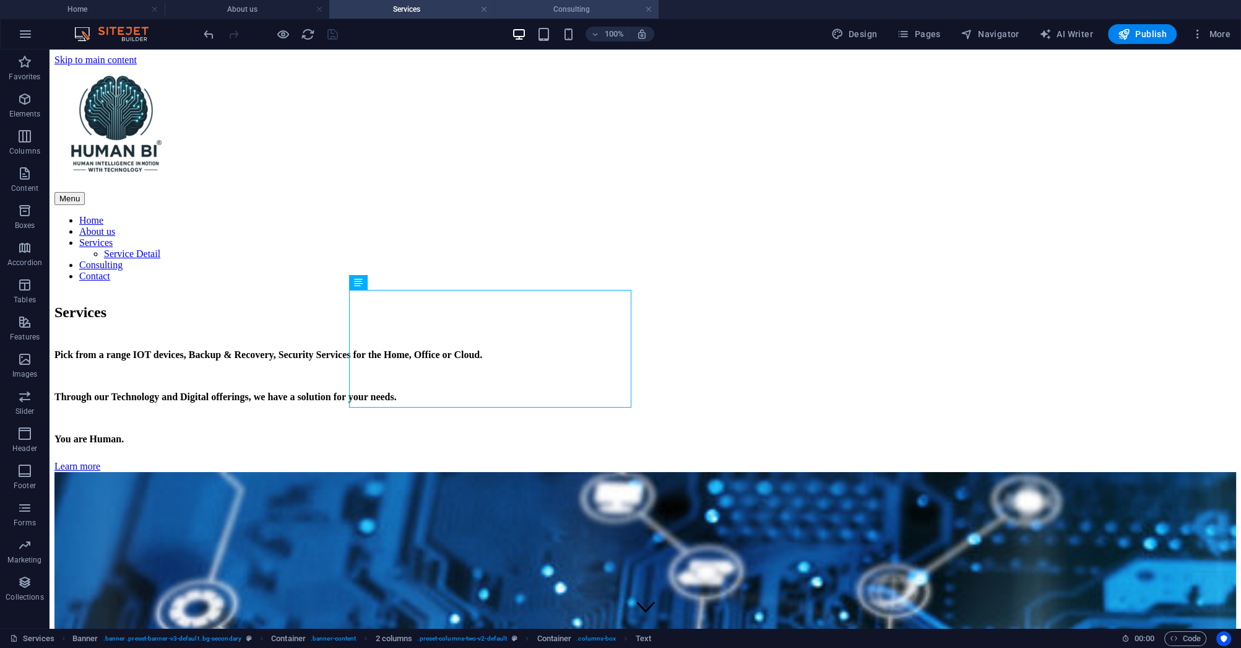
click at [557, 11] on h4 "Consulting" at bounding box center [576, 9] width 165 height 14
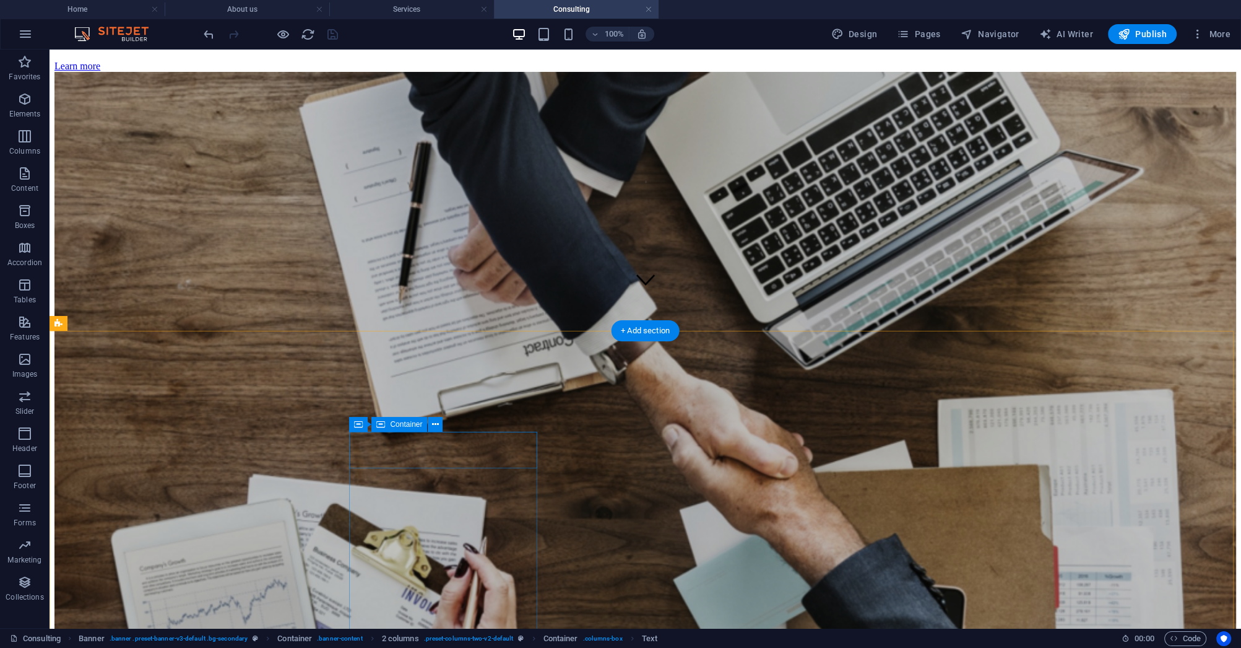
scroll to position [396, 0]
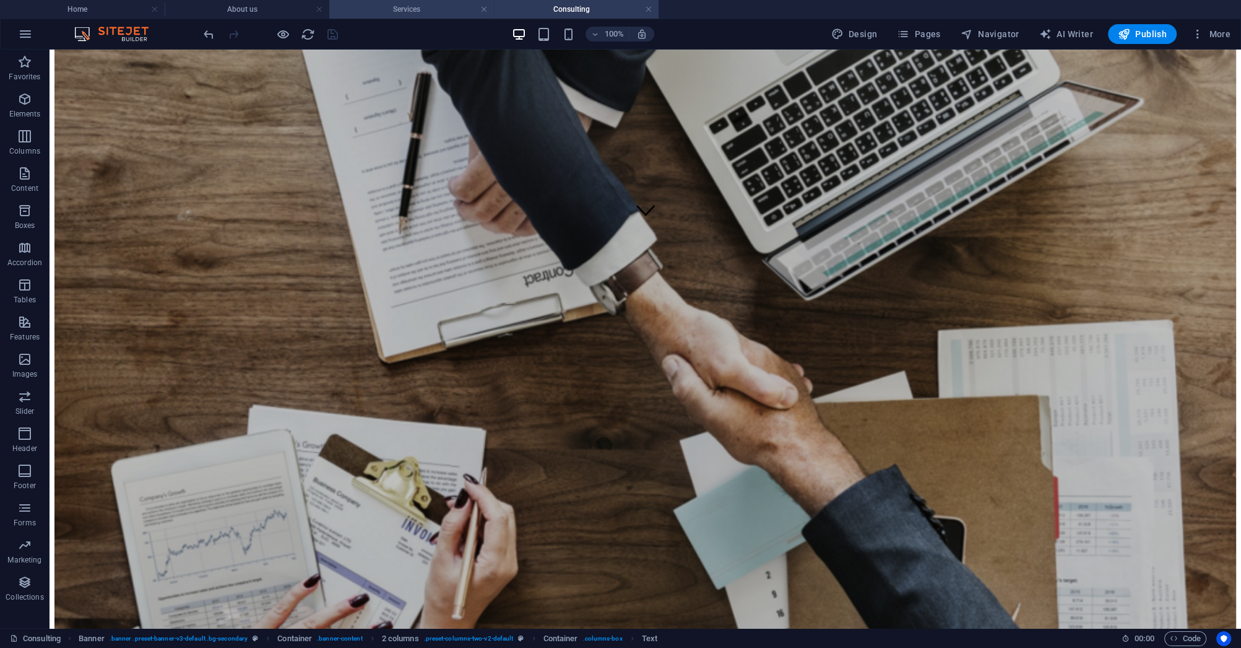
click at [428, 14] on h4 "Services" at bounding box center [411, 9] width 165 height 14
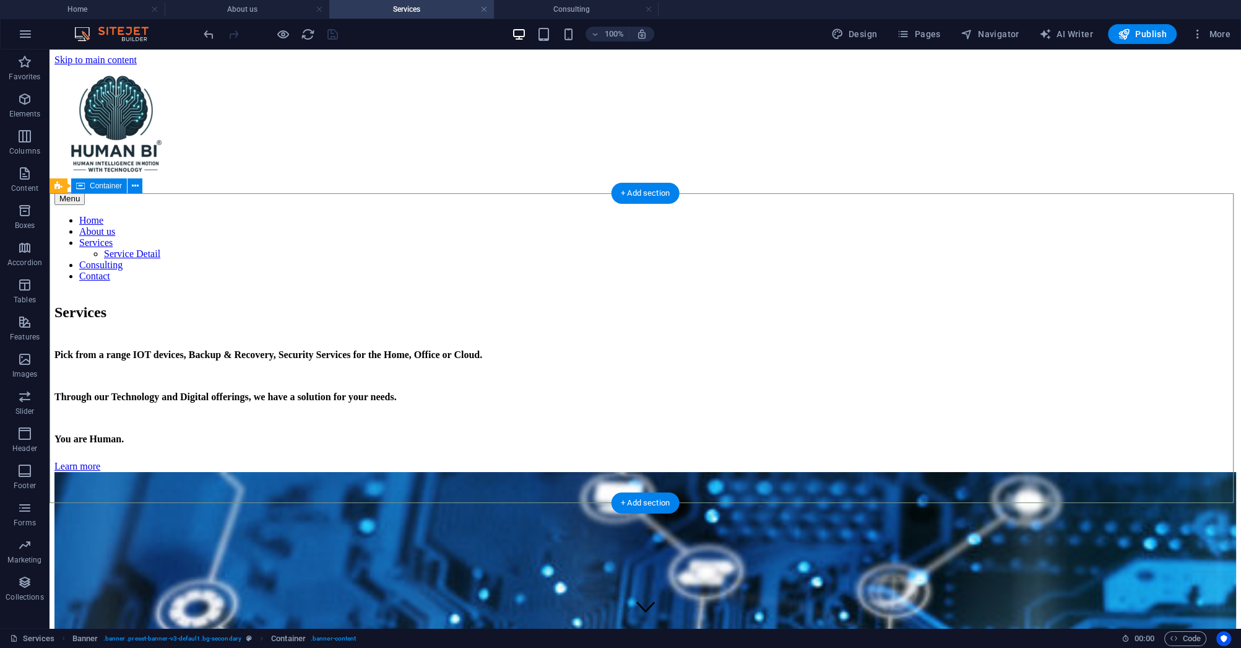
click at [502, 215] on nav "Home About us Services Service Detail Consulting Contact" at bounding box center [645, 248] width 1182 height 67
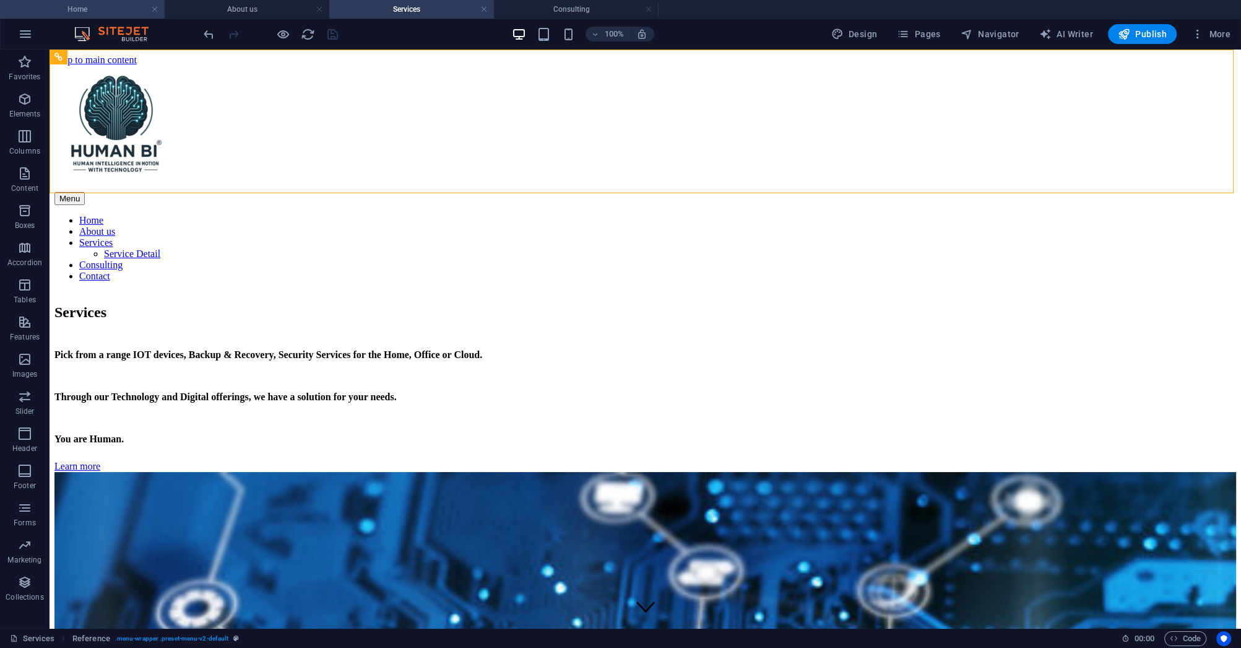
click at [102, 10] on h4 "Home" at bounding box center [82, 9] width 165 height 14
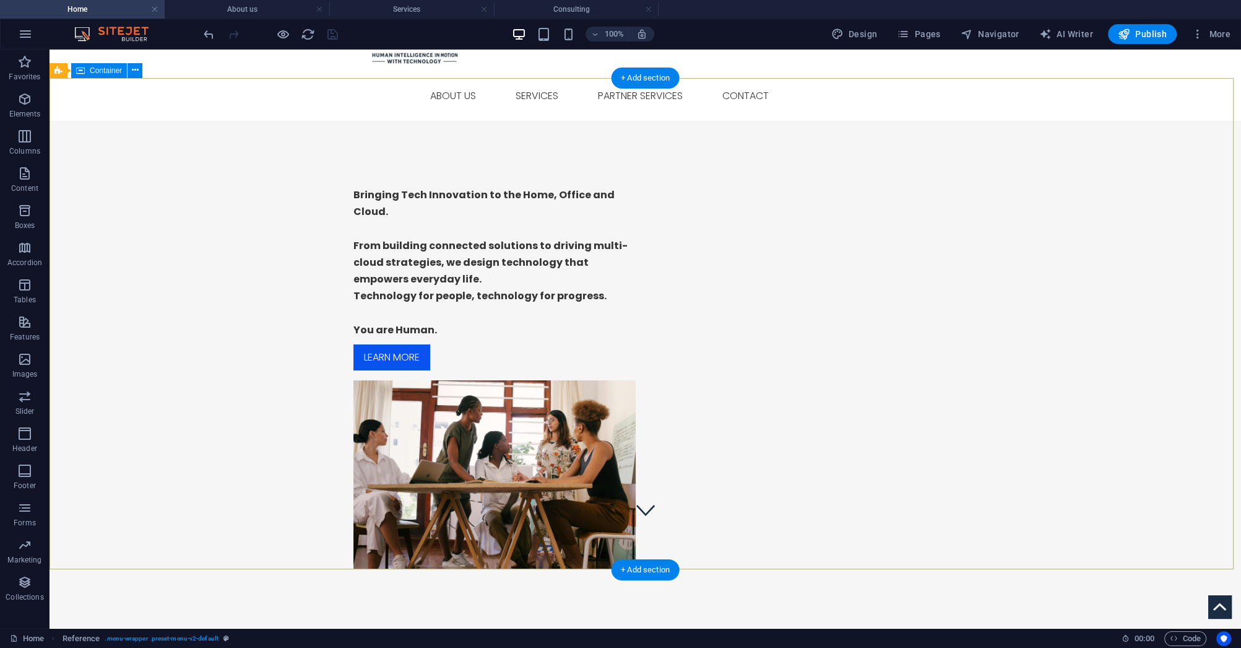
scroll to position [99, 0]
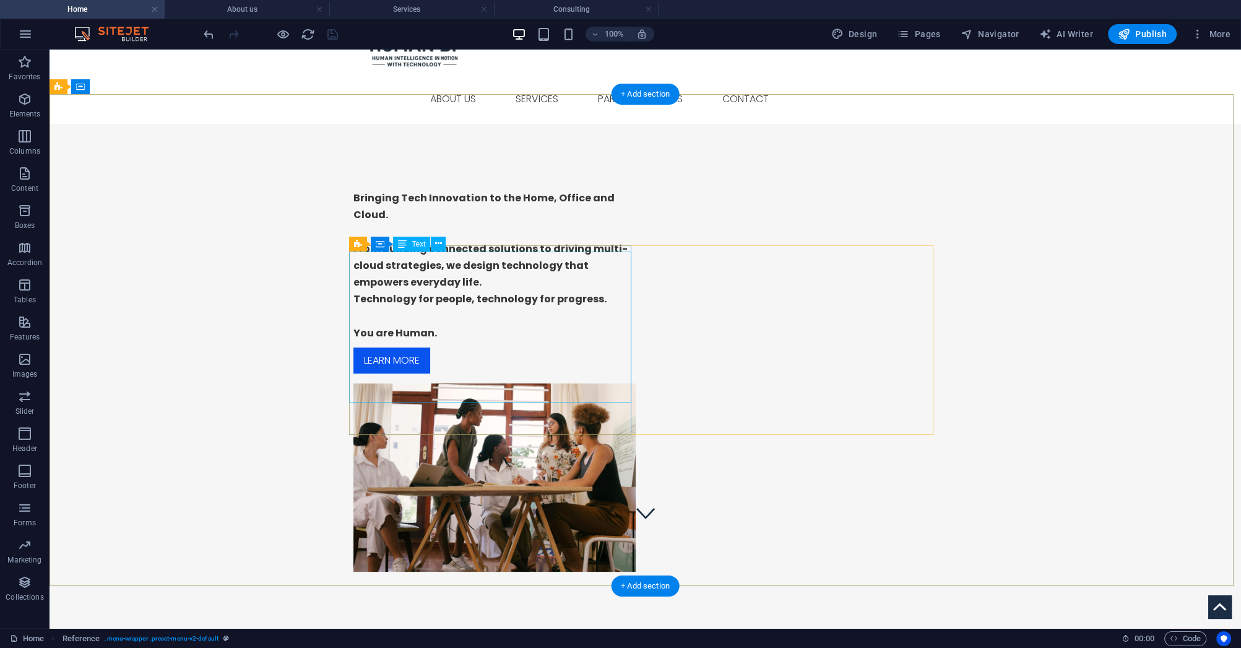
click at [369, 341] on div "Bringing Tech Innovation to the Home, Office and Cloud. From building connected…" at bounding box center [495, 265] width 282 height 152
click at [370, 341] on div "Bringing Tech Innovation to the Home, Office and Cloud. From building connected…" at bounding box center [495, 265] width 282 height 152
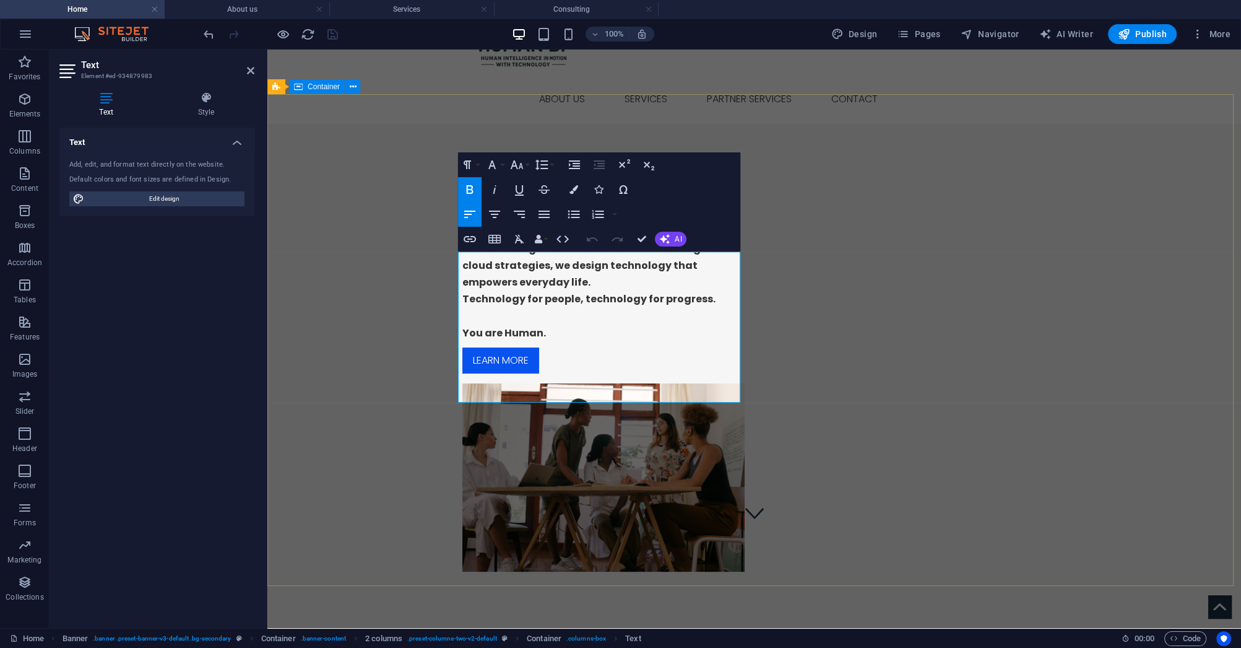
click at [370, 362] on div "Bringing Tech Innovation to the Home, Office and Cloud. From building connected…" at bounding box center [754, 377] width 974 height 507
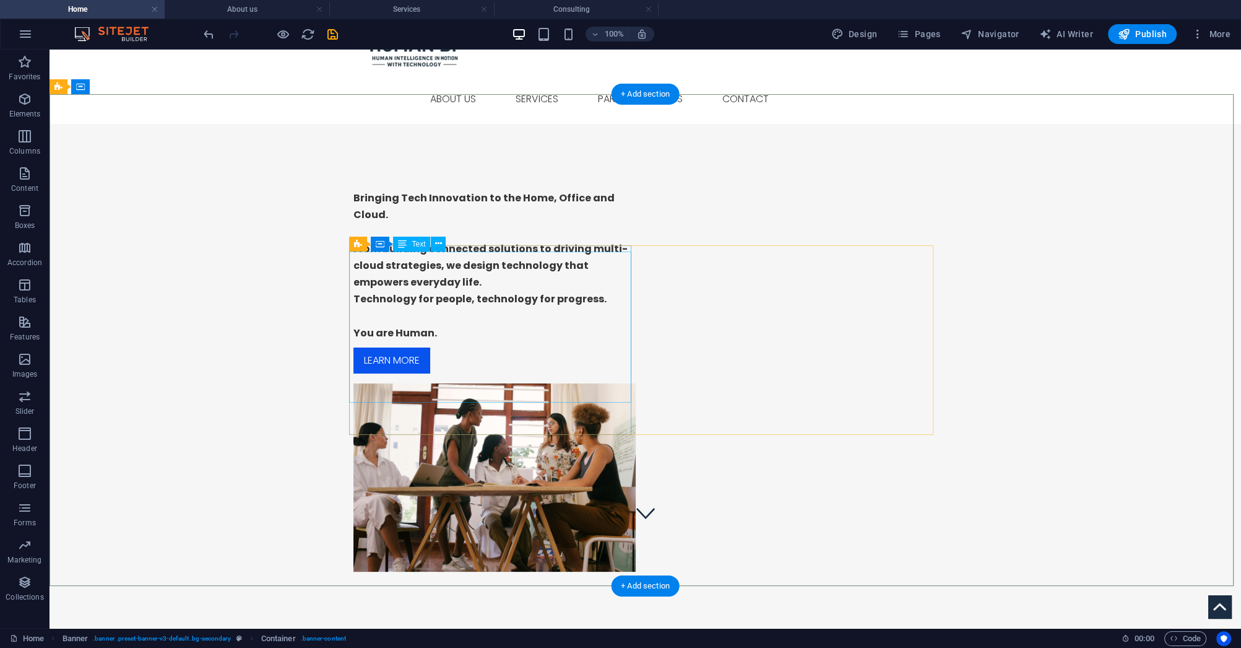
click at [592, 341] on div "Bringing Tech Innovation to the Home, Office and Cloud. From building connected…" at bounding box center [495, 265] width 282 height 152
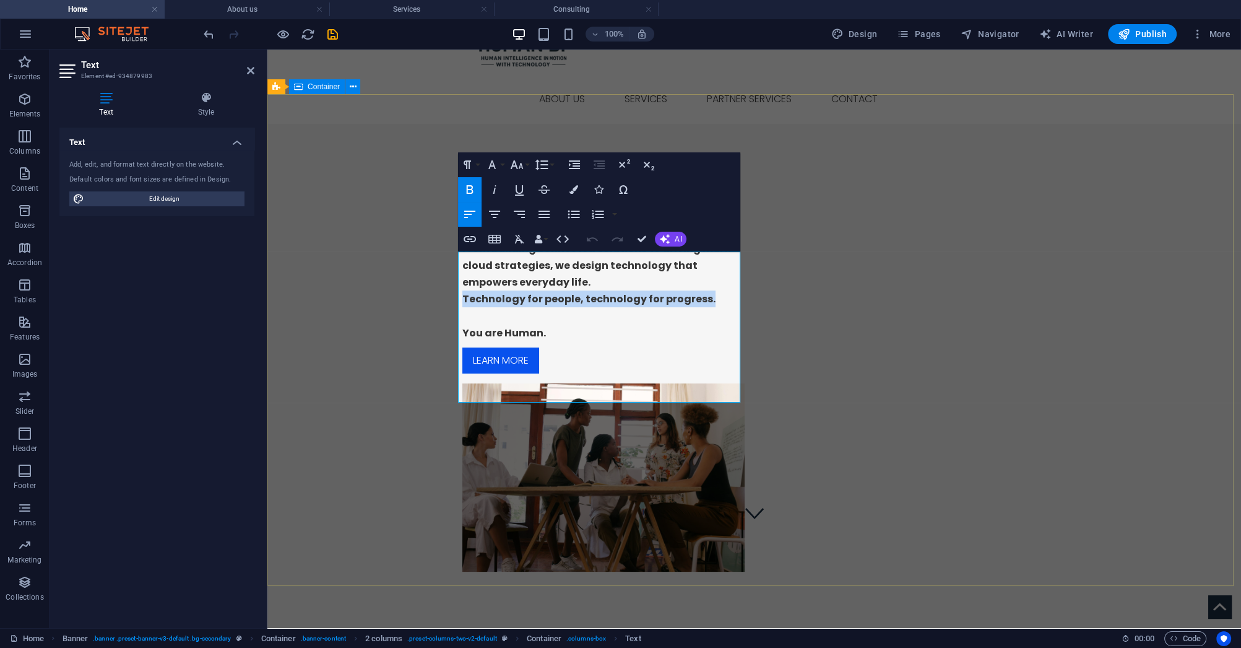
drag, startPoint x: 708, startPoint y: 359, endPoint x: 453, endPoint y: 362, distance: 255.7
click at [453, 362] on div "Bringing Tech Innovation to the Home, Office and Cloud. From building connected…" at bounding box center [754, 377] width 974 height 507
click at [536, 532] on div "Bringing Tech Innovation to the Home, Office and Cloud. From building connected…" at bounding box center [754, 377] width 974 height 507
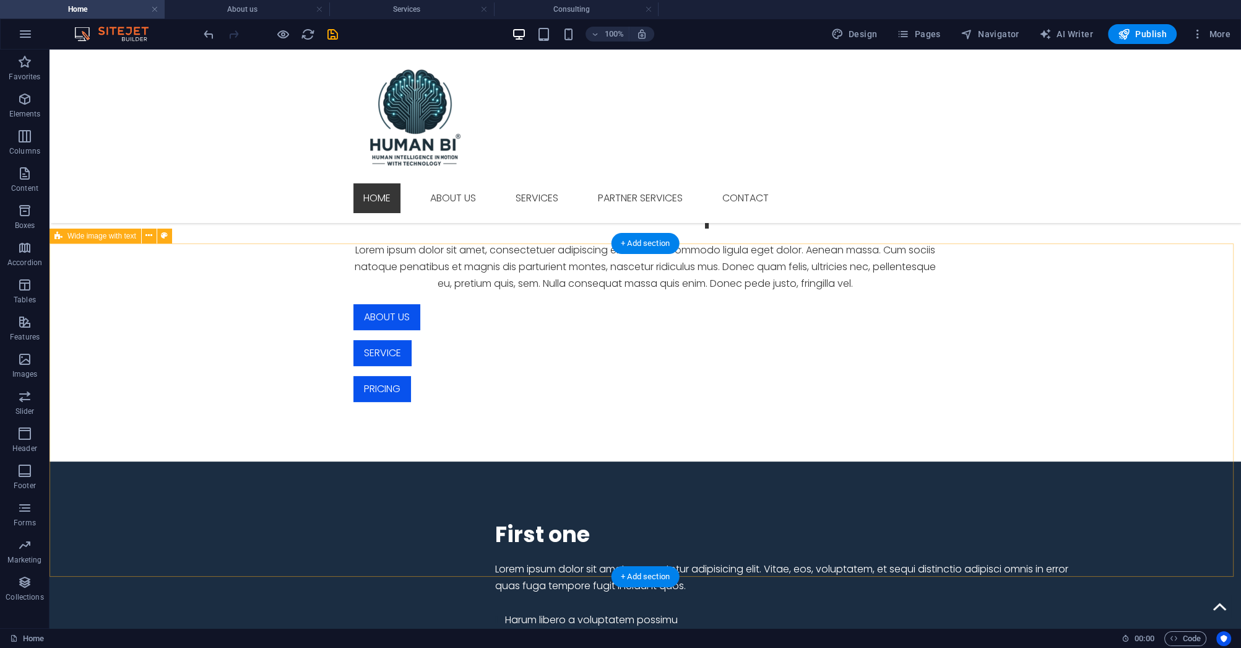
scroll to position [545, 0]
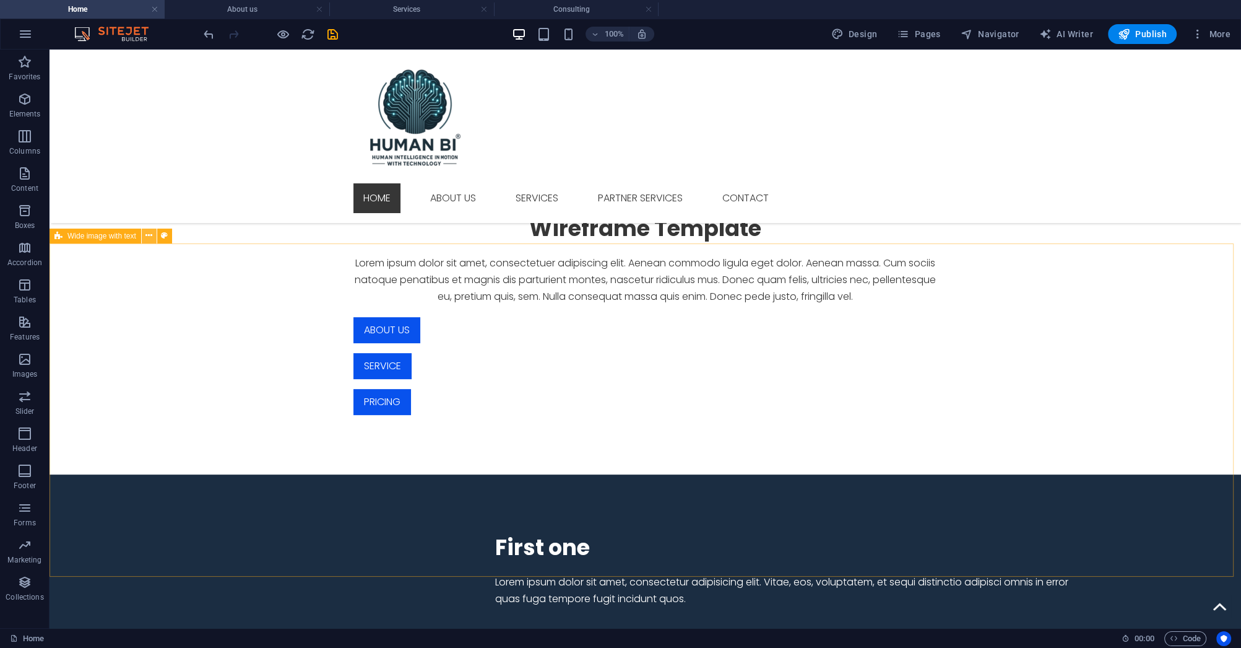
click at [152, 235] on button at bounding box center [149, 235] width 15 height 15
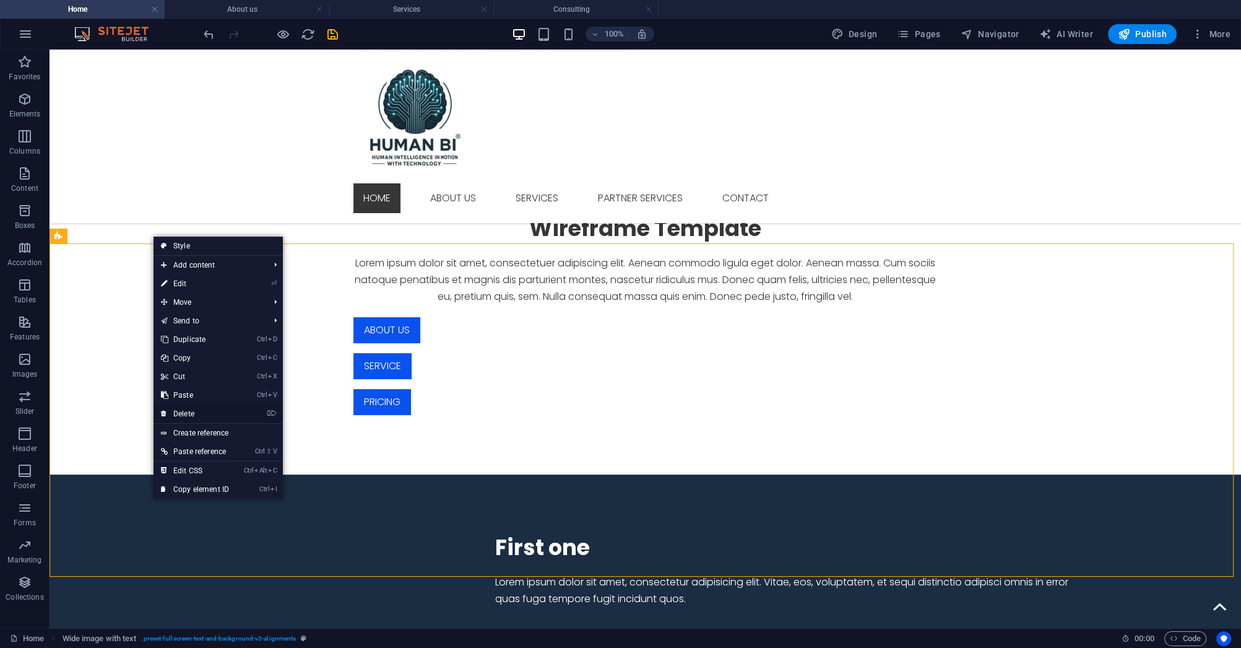
click at [193, 410] on link "⌦ Delete" at bounding box center [195, 413] width 83 height 19
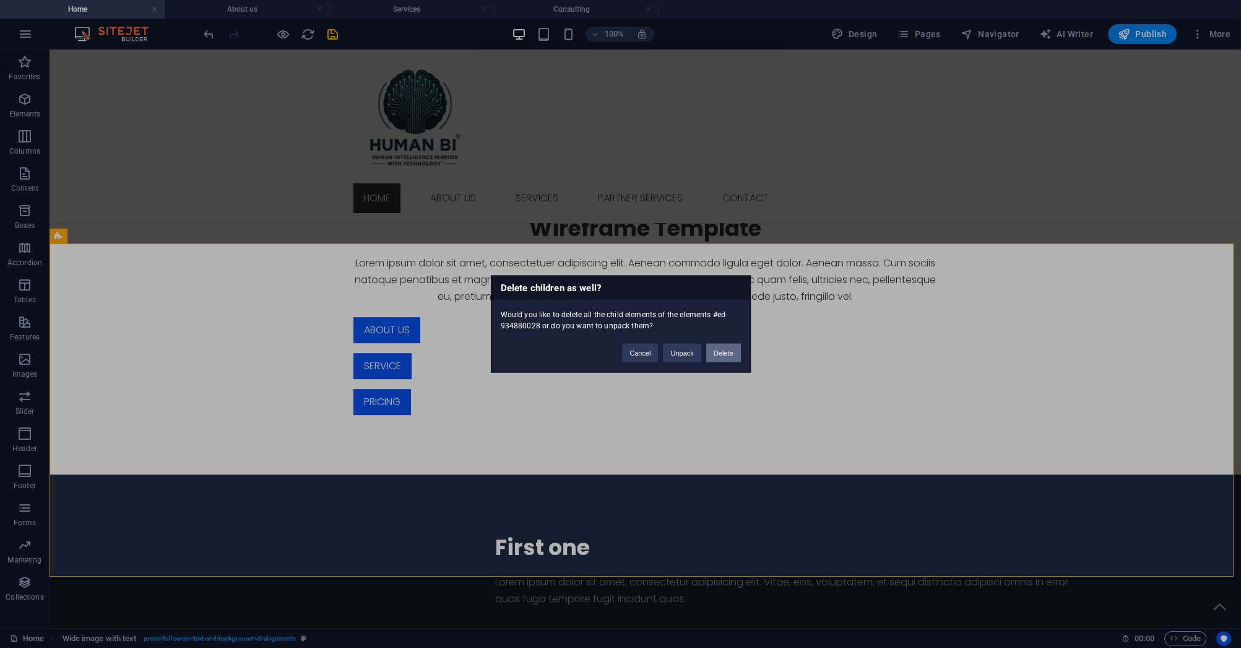
click at [720, 352] on button "Delete" at bounding box center [723, 353] width 35 height 19
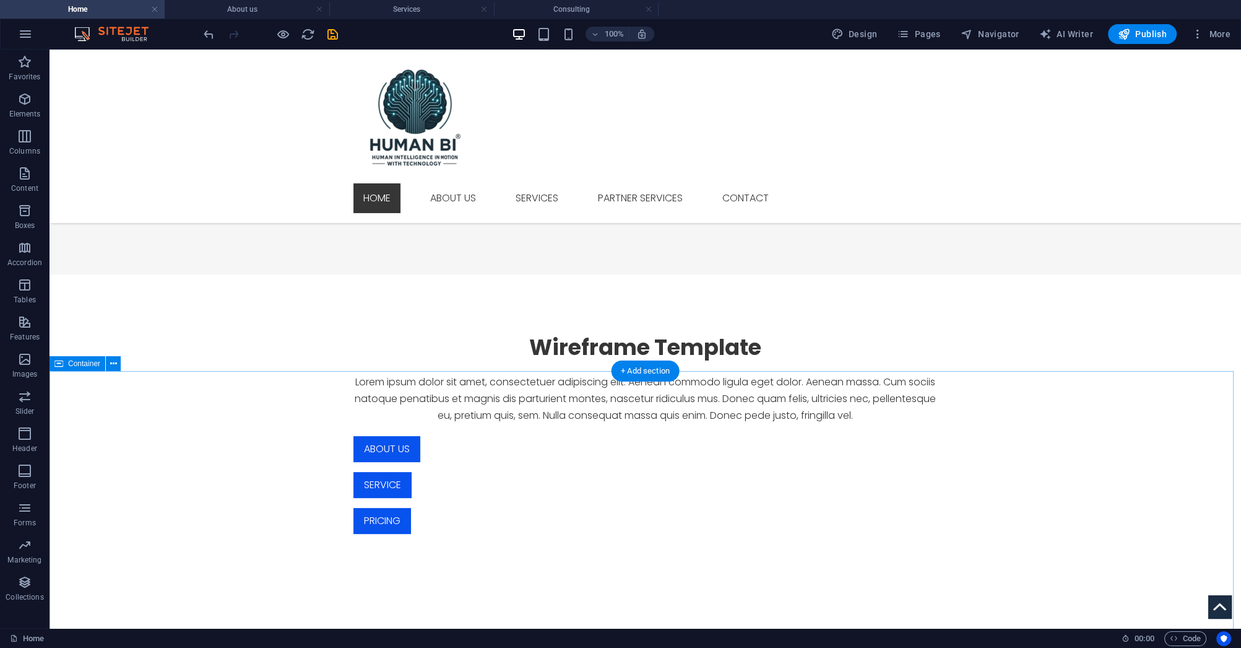
scroll to position [411, 0]
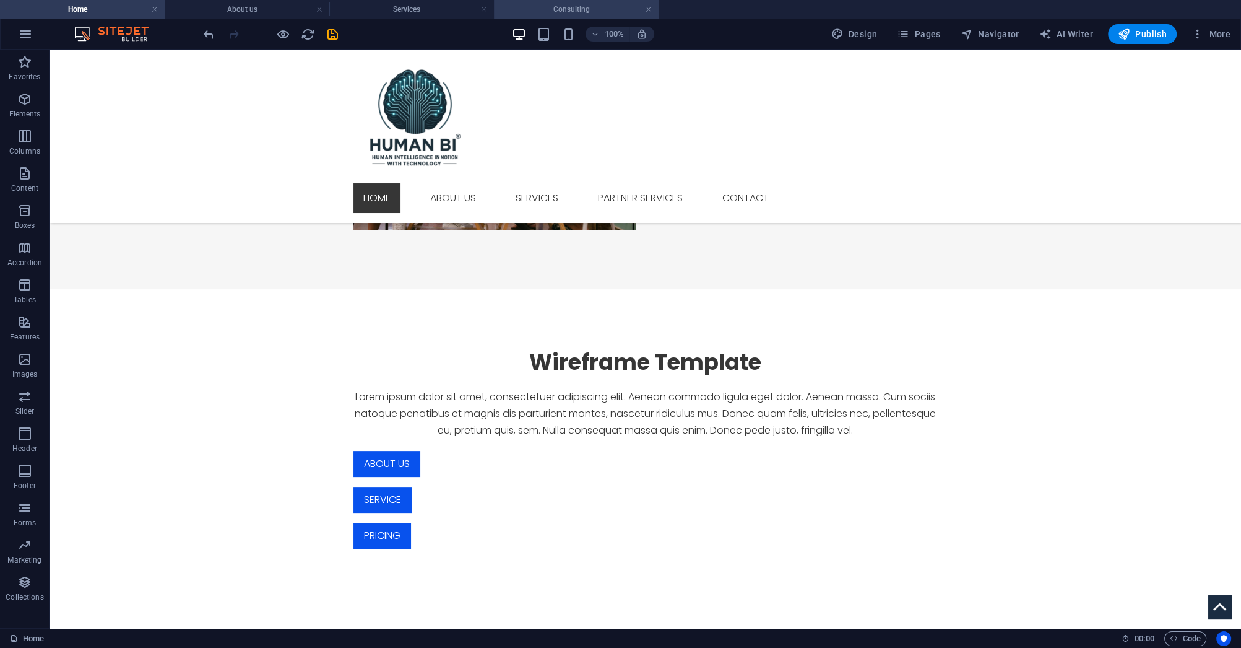
click at [568, 5] on h4 "Consulting" at bounding box center [576, 9] width 165 height 14
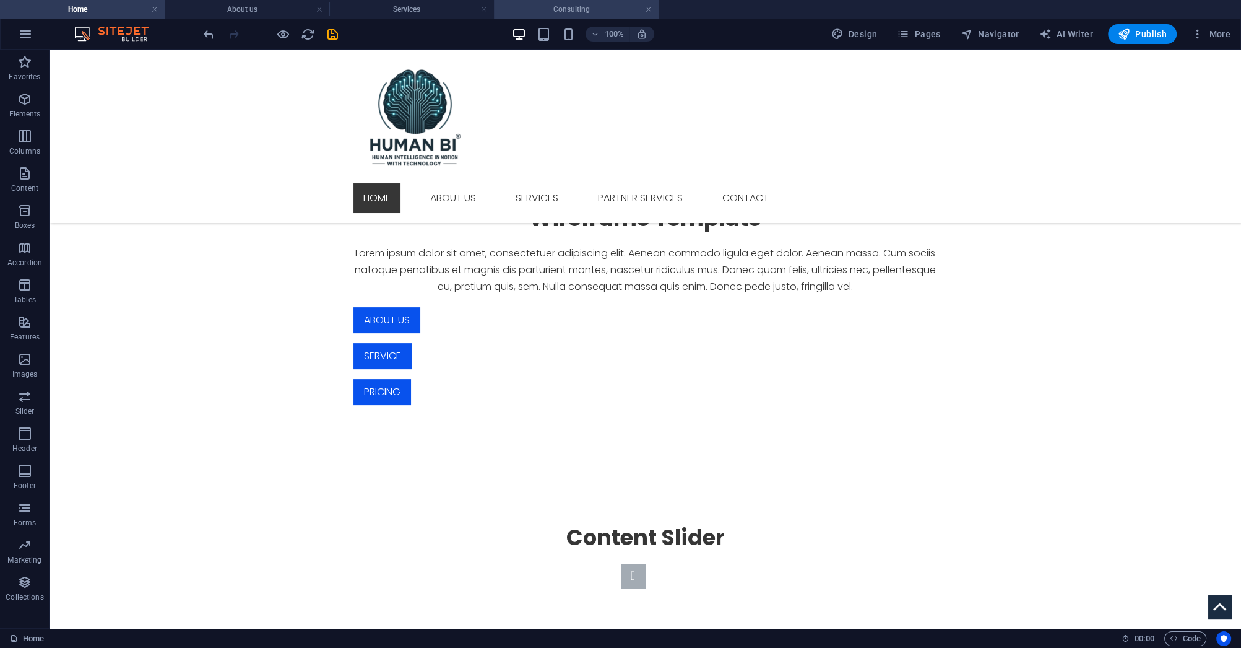
scroll to position [0, 0]
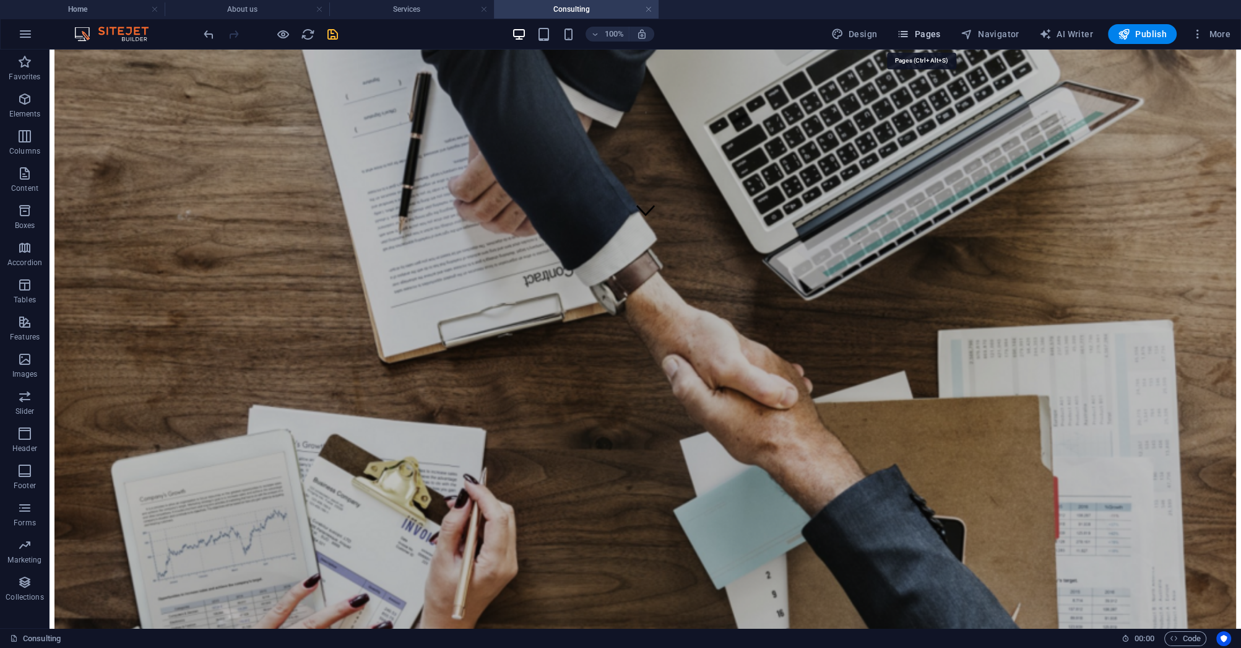
click at [935, 30] on span "Pages" at bounding box center [918, 34] width 43 height 12
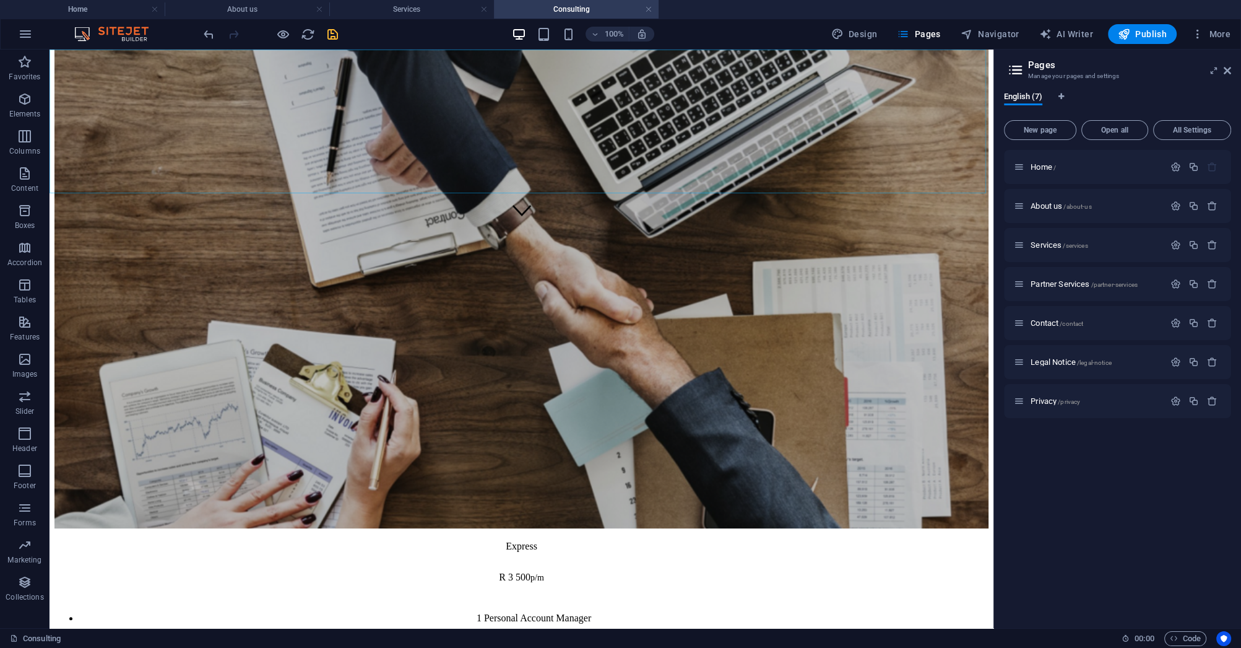
click at [332, 30] on icon "save" at bounding box center [333, 34] width 14 height 14
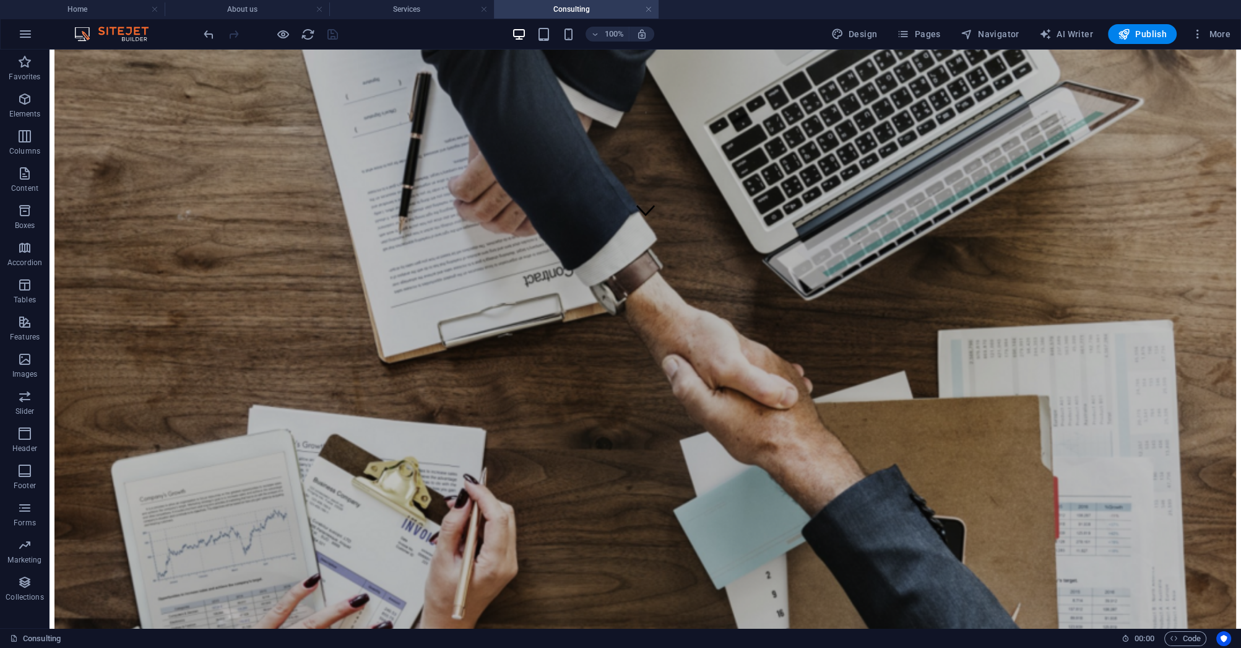
click at [300, 35] on div at bounding box center [270, 34] width 139 height 20
click at [306, 37] on icon "reload" at bounding box center [308, 34] width 14 height 14
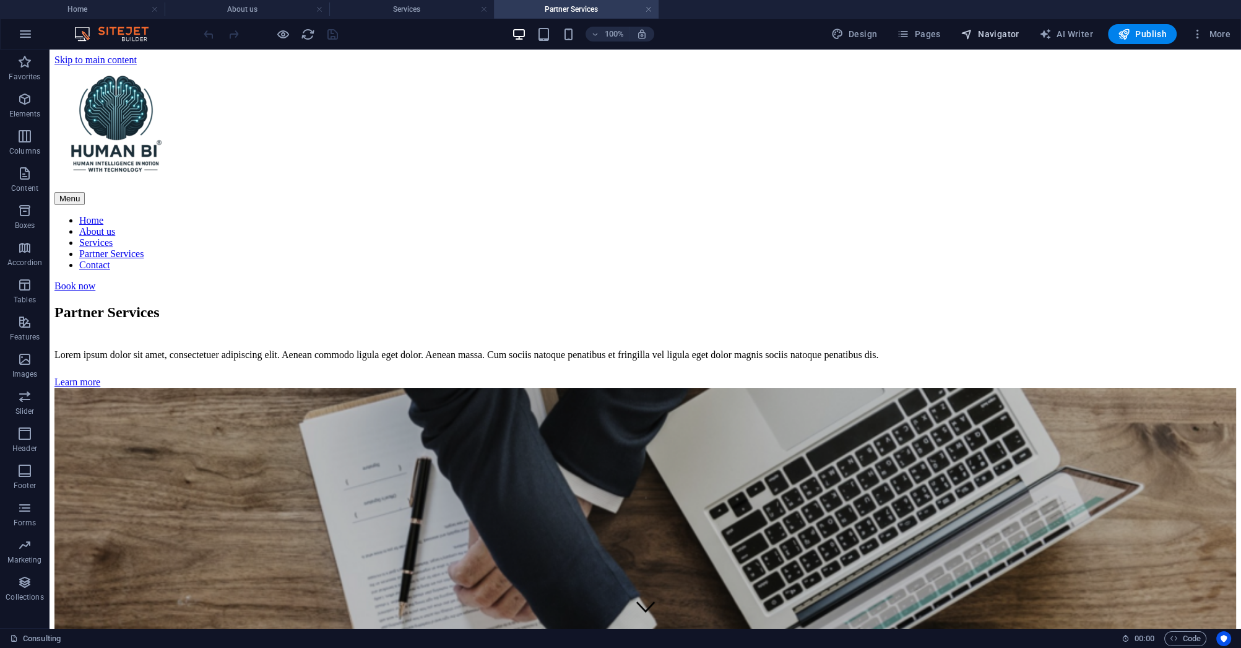
click at [988, 32] on span "Navigator" at bounding box center [990, 34] width 59 height 12
select select "17351652-en"
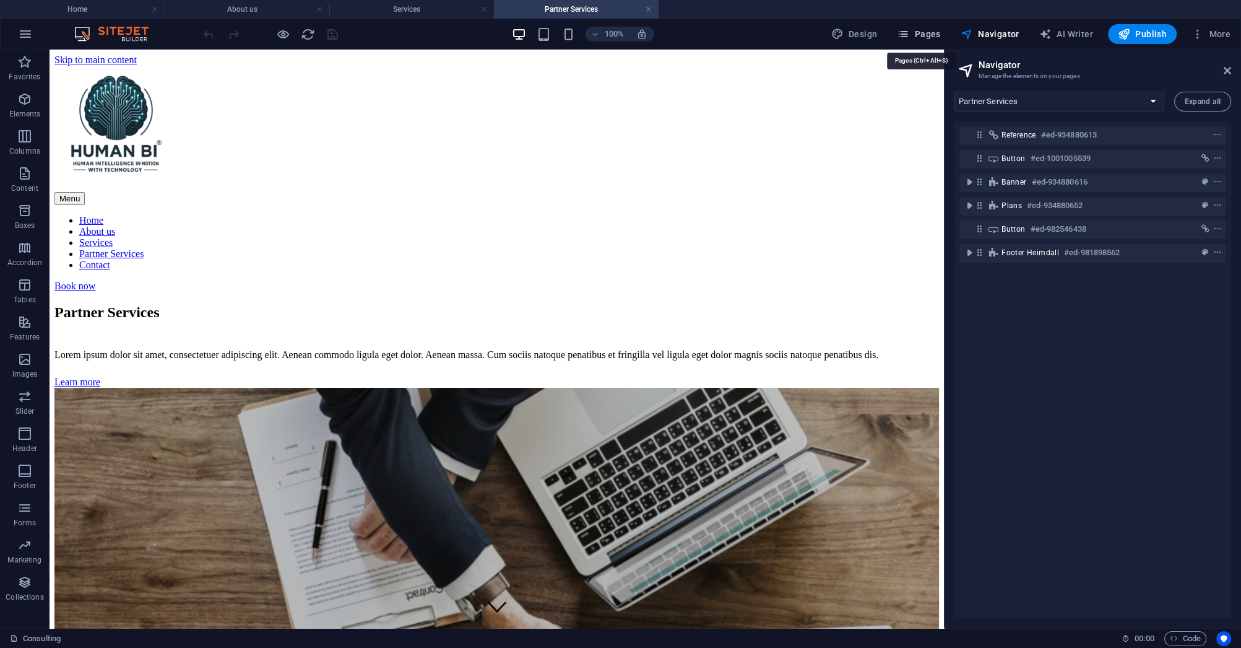
click at [945, 33] on button "Pages" at bounding box center [918, 34] width 53 height 20
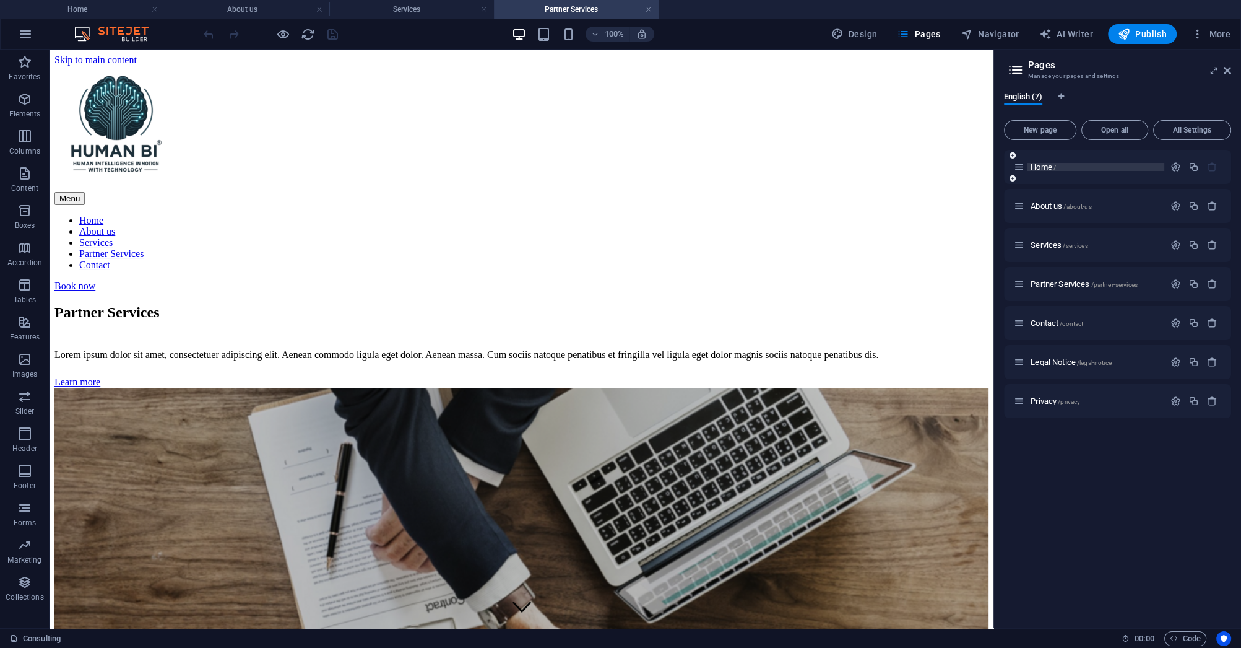
click at [1043, 165] on span "Home /" at bounding box center [1043, 166] width 25 height 9
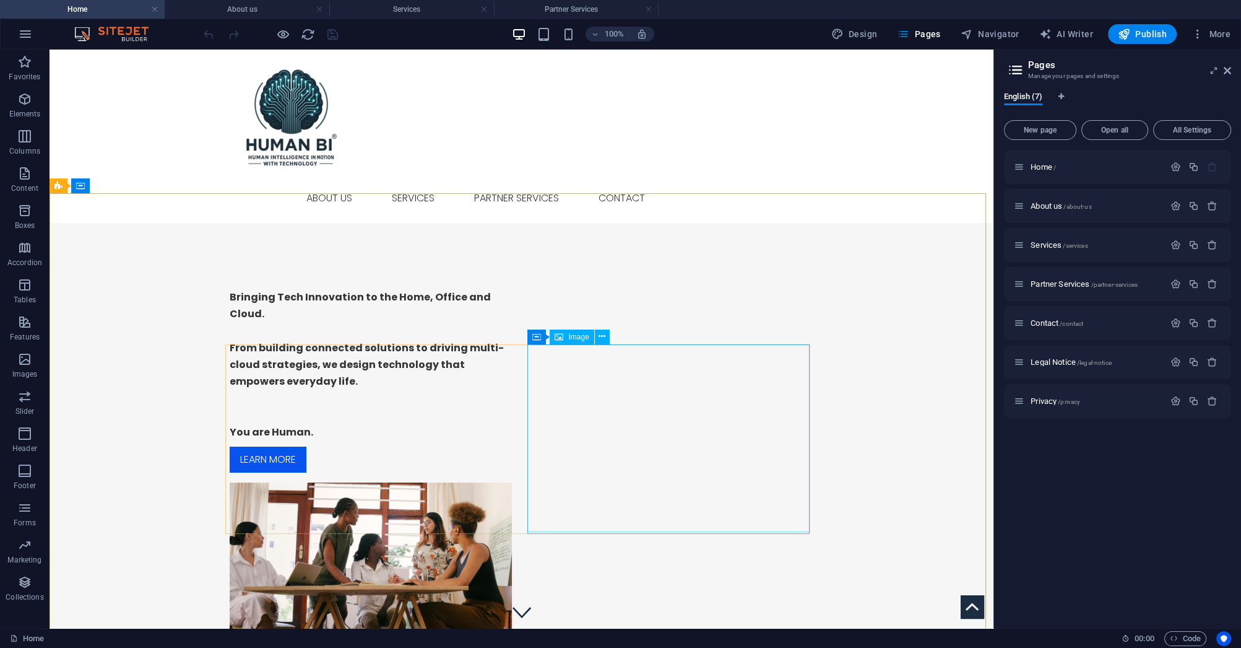
click at [578, 333] on span "Image" at bounding box center [578, 336] width 20 height 7
click at [577, 342] on div "Image" at bounding box center [572, 336] width 44 height 15
click at [605, 338] on button at bounding box center [602, 336] width 15 height 15
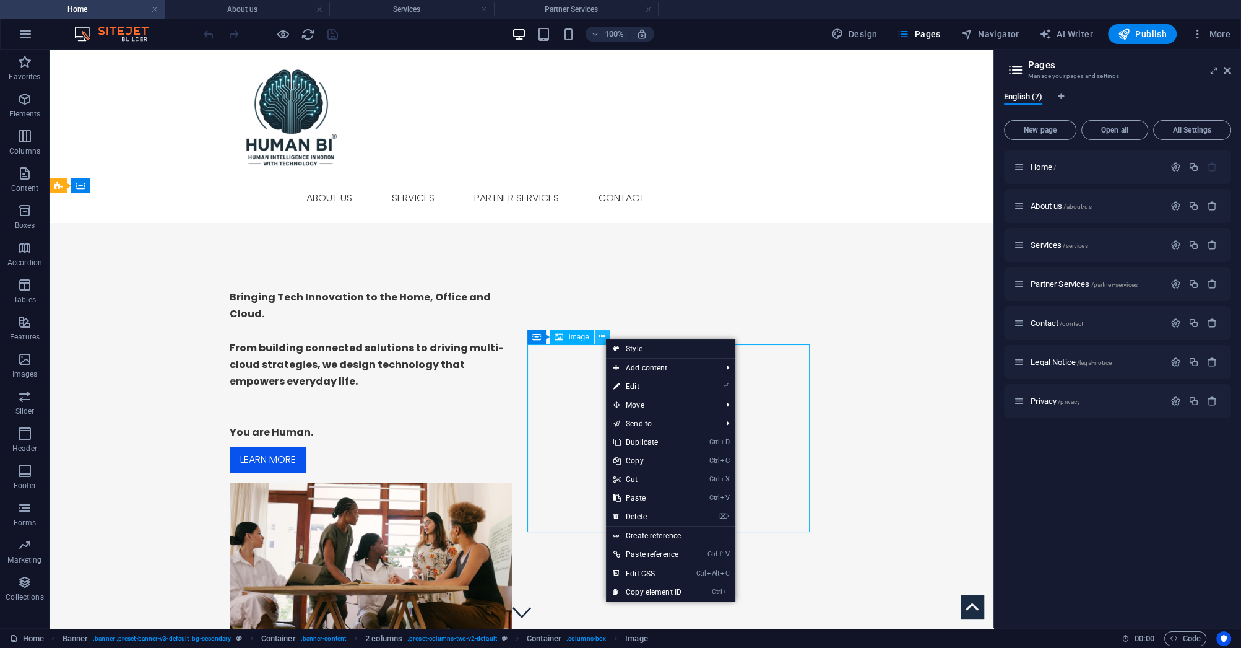
click at [605, 338] on icon at bounding box center [602, 336] width 7 height 13
click at [605, 339] on icon at bounding box center [602, 336] width 7 height 13
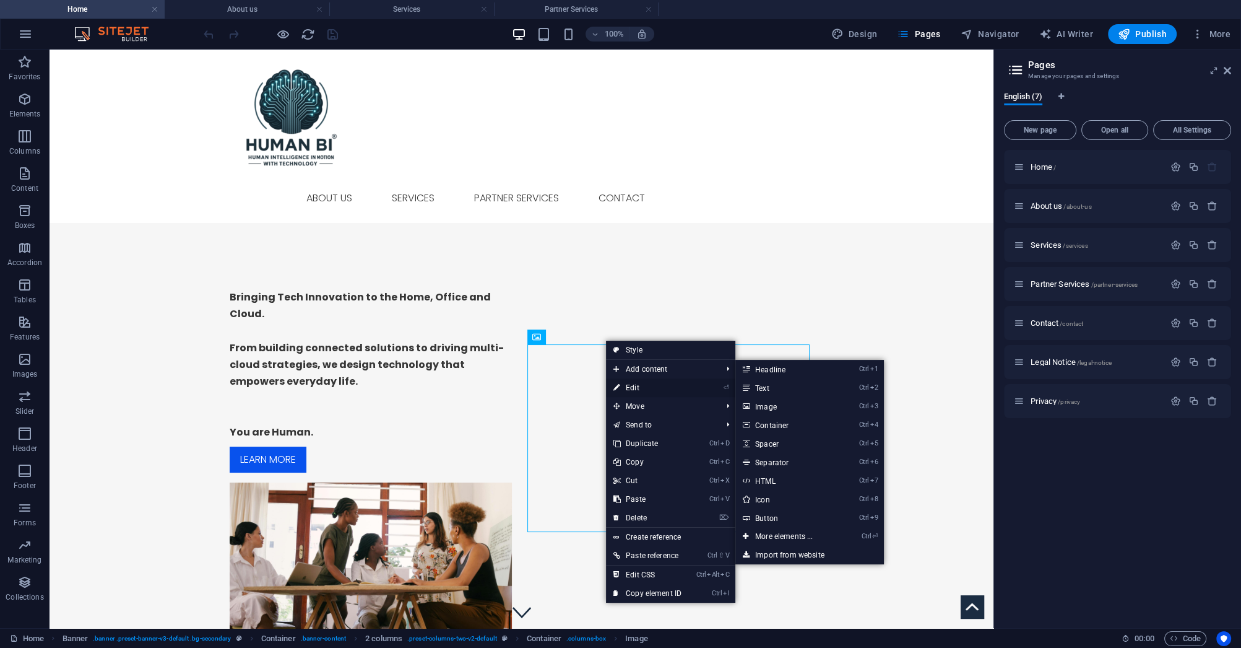
click at [635, 384] on link "⏎ Edit" at bounding box center [647, 387] width 83 height 19
select select "%"
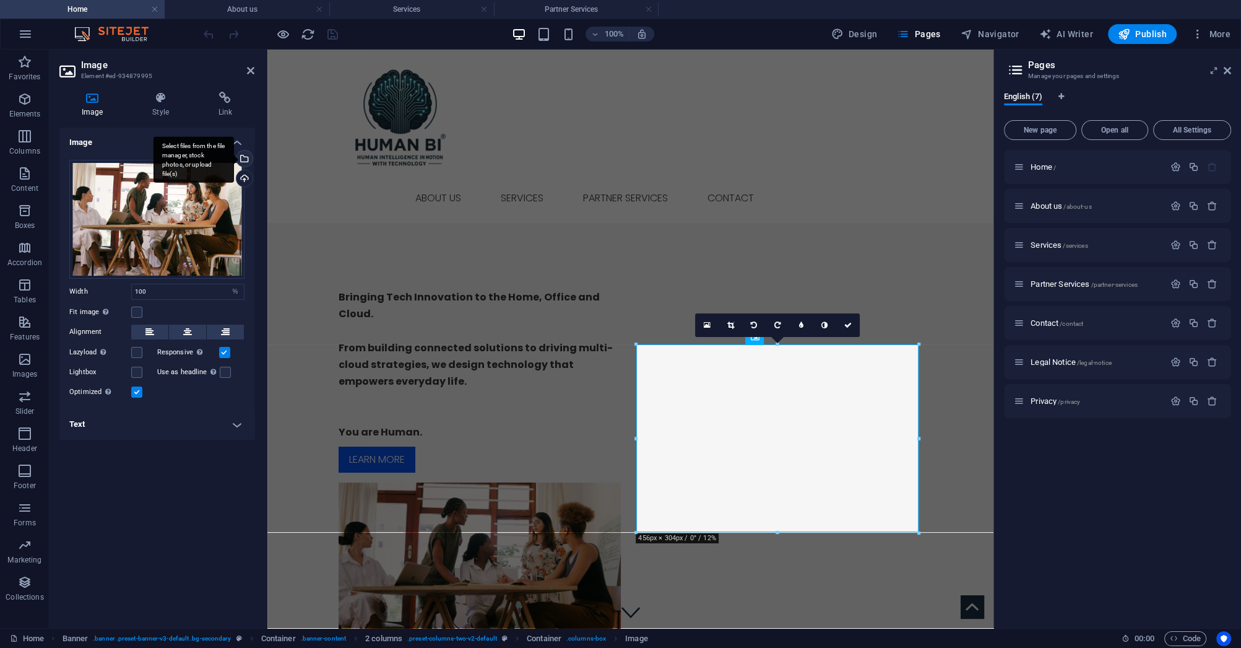
click at [246, 150] on div "Select files from the file manager, stock photos, or upload file(s)" at bounding box center [243, 159] width 19 height 19
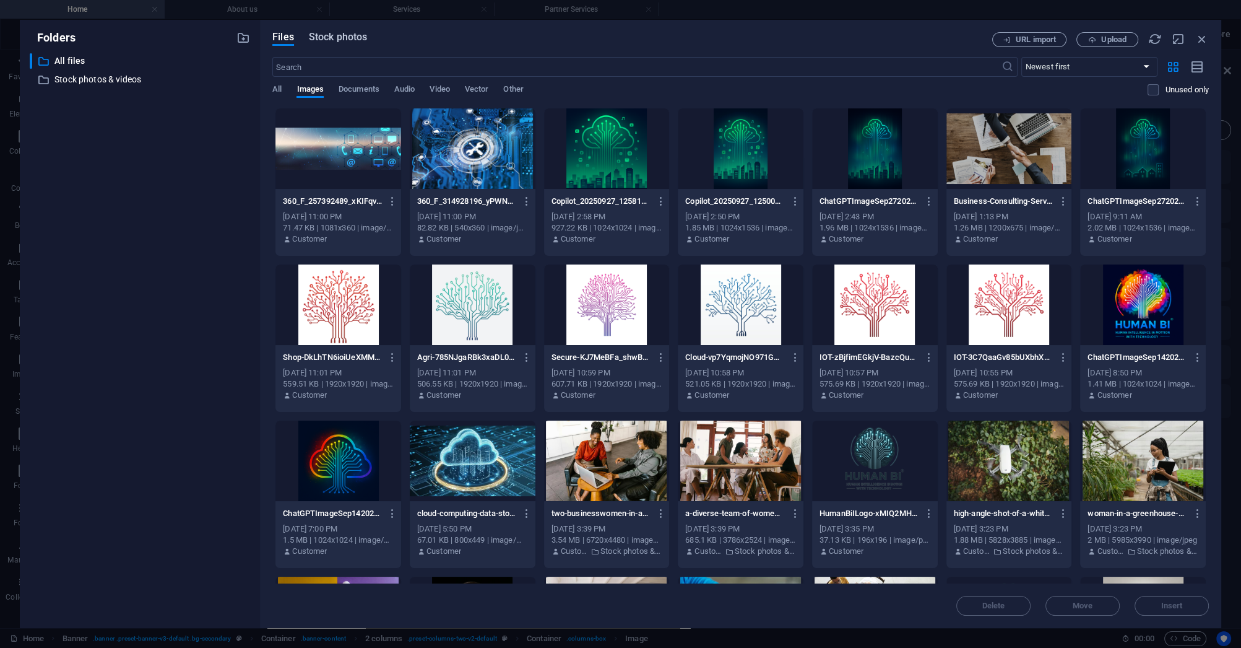
click at [342, 37] on span "Stock photos" at bounding box center [338, 37] width 58 height 15
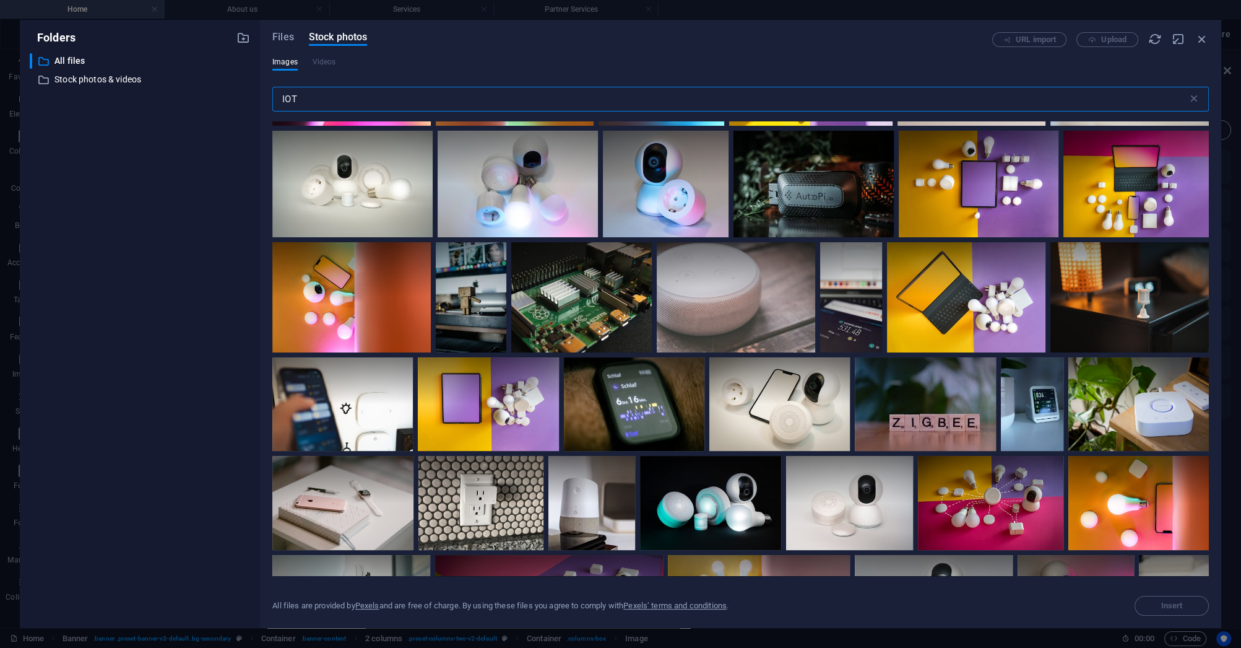
scroll to position [511, 0]
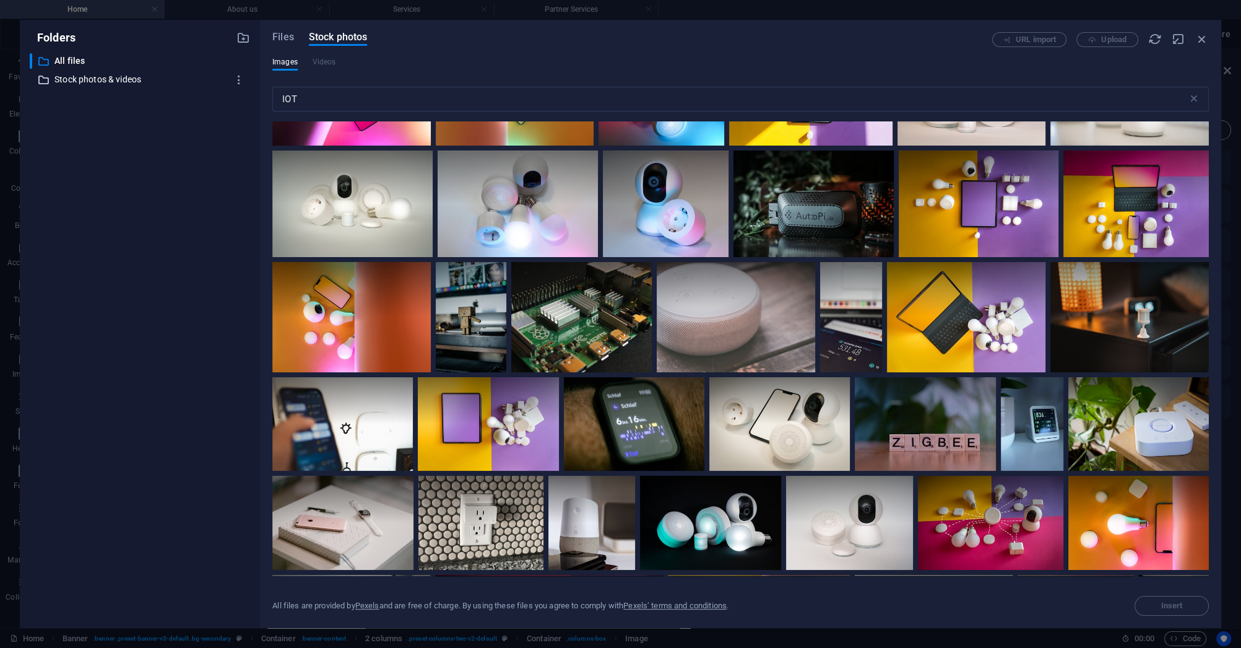
click at [80, 77] on p "Stock photos & videos" at bounding box center [140, 79] width 173 height 14
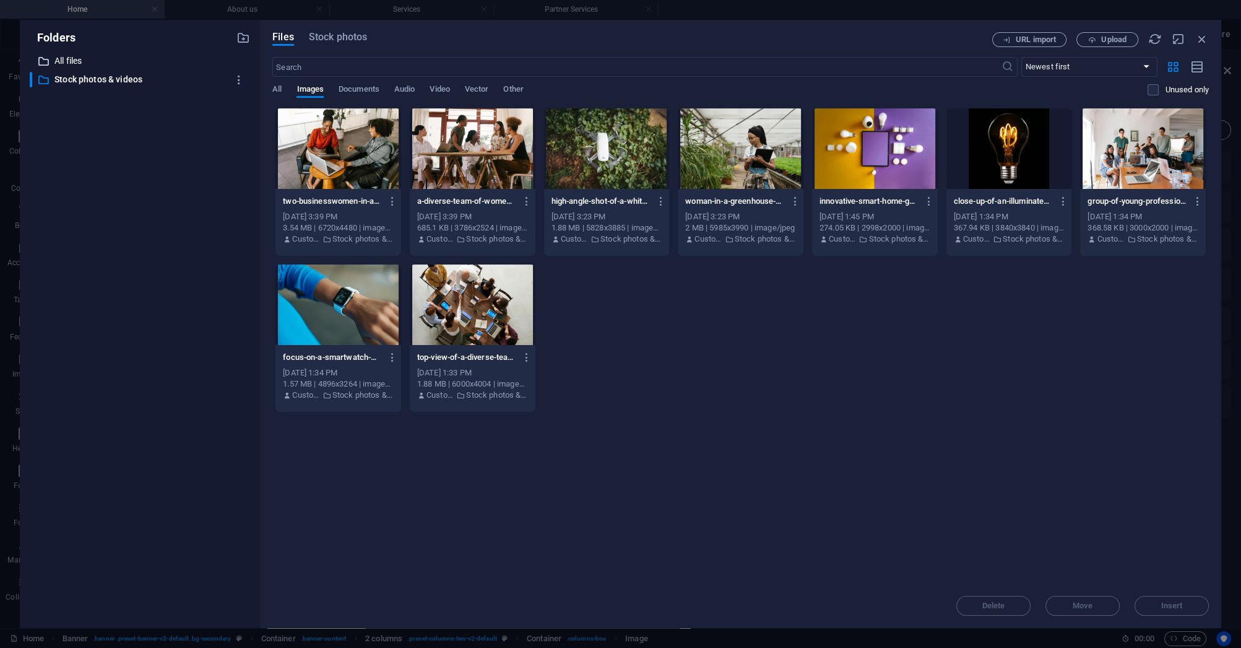
click at [72, 59] on p "All files" at bounding box center [140, 61] width 173 height 14
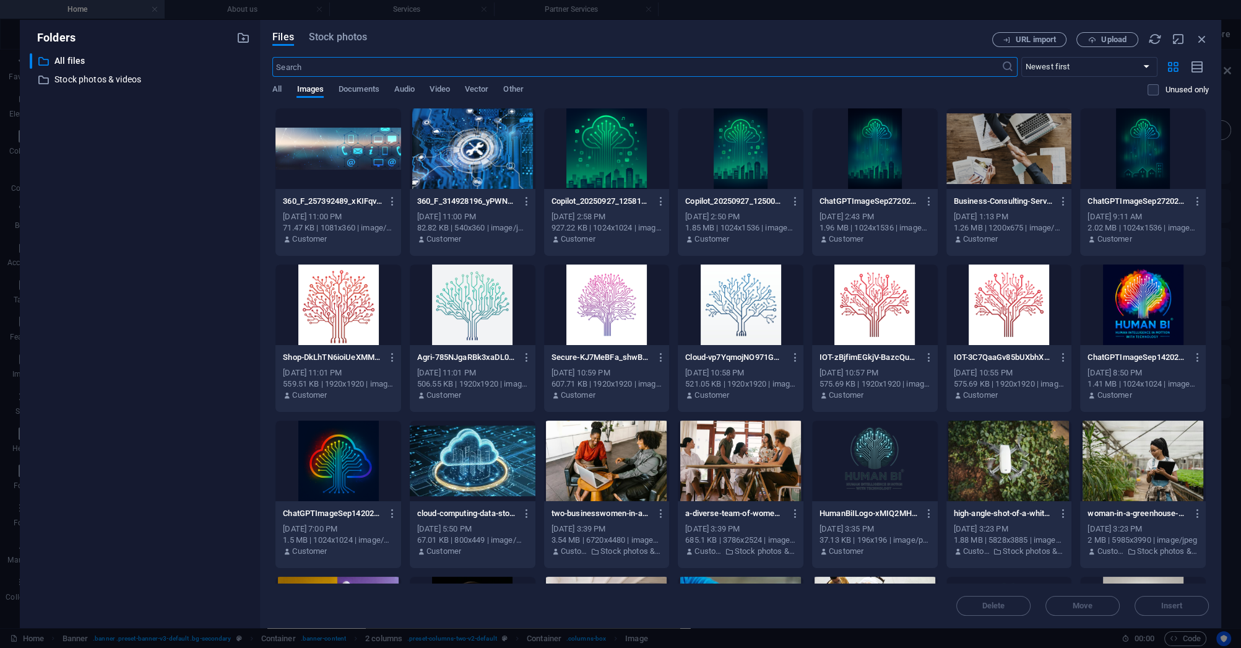
drag, startPoint x: 315, startPoint y: 66, endPoint x: 265, endPoint y: 69, distance: 50.2
click at [265, 69] on div "Files Stock photos URL import Upload ​ Newest first Oldest first Name (A-Z) Nam…" at bounding box center [741, 324] width 962 height 608
type input "o"
click at [352, 37] on span "Stock photos" at bounding box center [338, 37] width 58 height 15
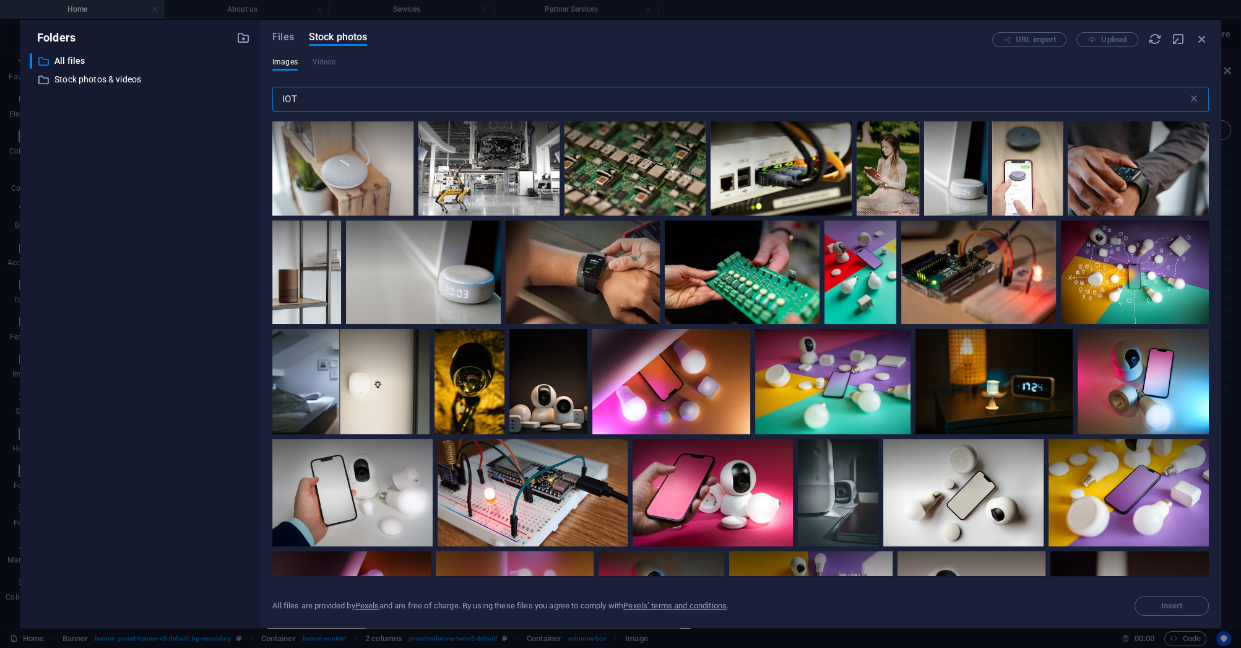
drag, startPoint x: 326, startPoint y: 99, endPoint x: 269, endPoint y: 100, distance: 57.0
click at [270, 102] on div "Files Stock photos URL import Upload Images Videos IOT ​ All files are provided…" at bounding box center [741, 324] width 962 height 608
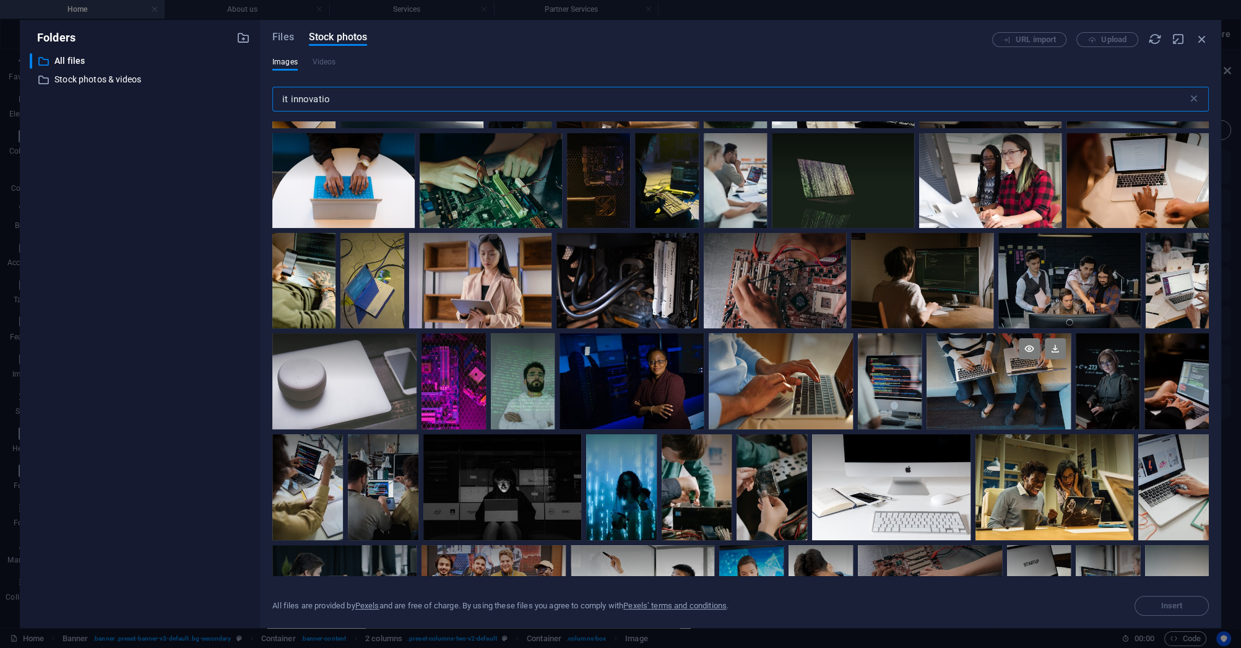
scroll to position [297, 0]
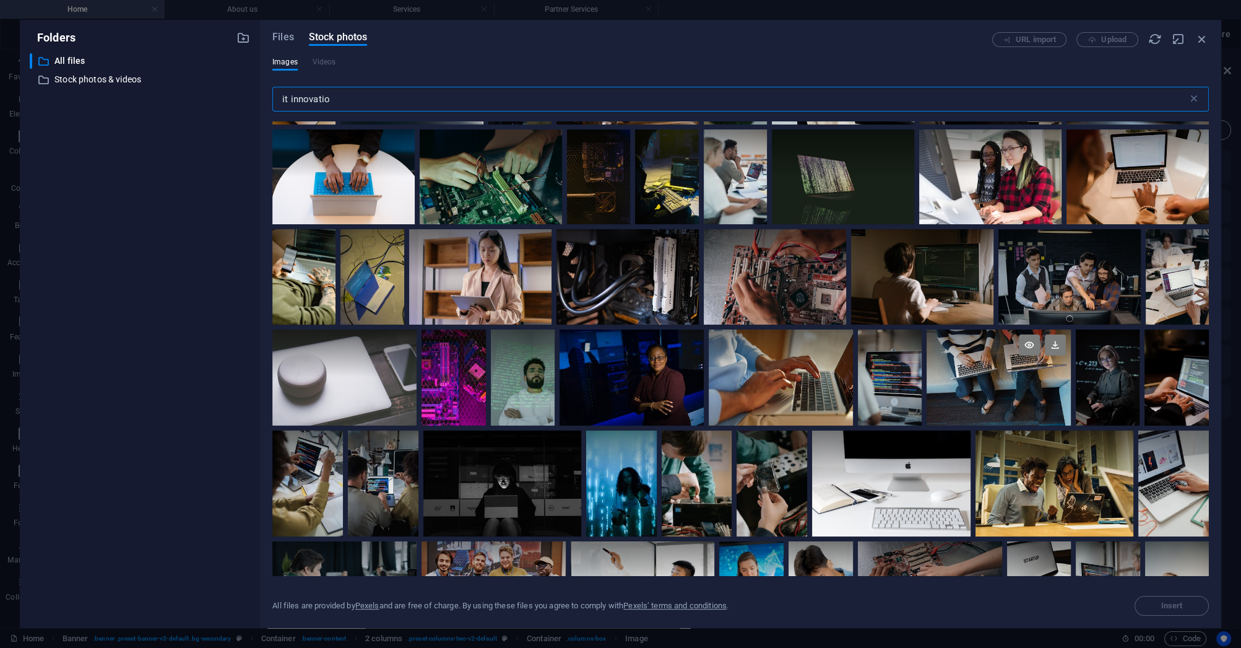
type input "it innovatio"
click at [992, 393] on div at bounding box center [999, 377] width 144 height 96
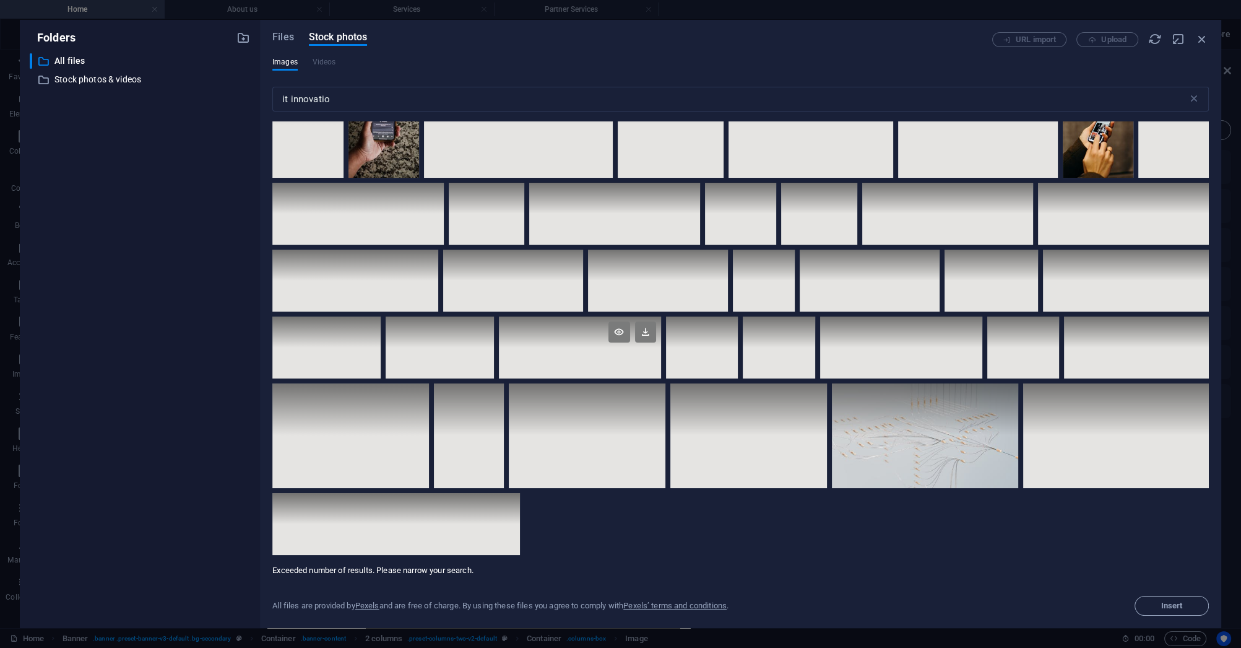
scroll to position [6397, 0]
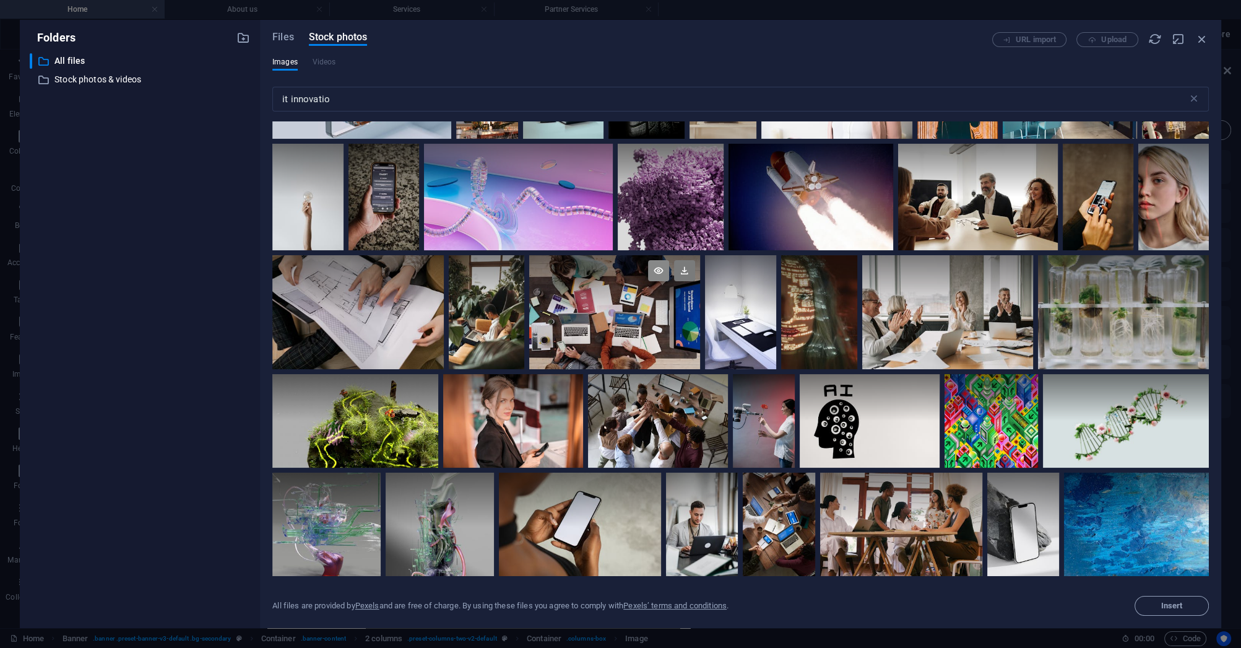
click at [661, 260] on icon at bounding box center [658, 270] width 21 height 21
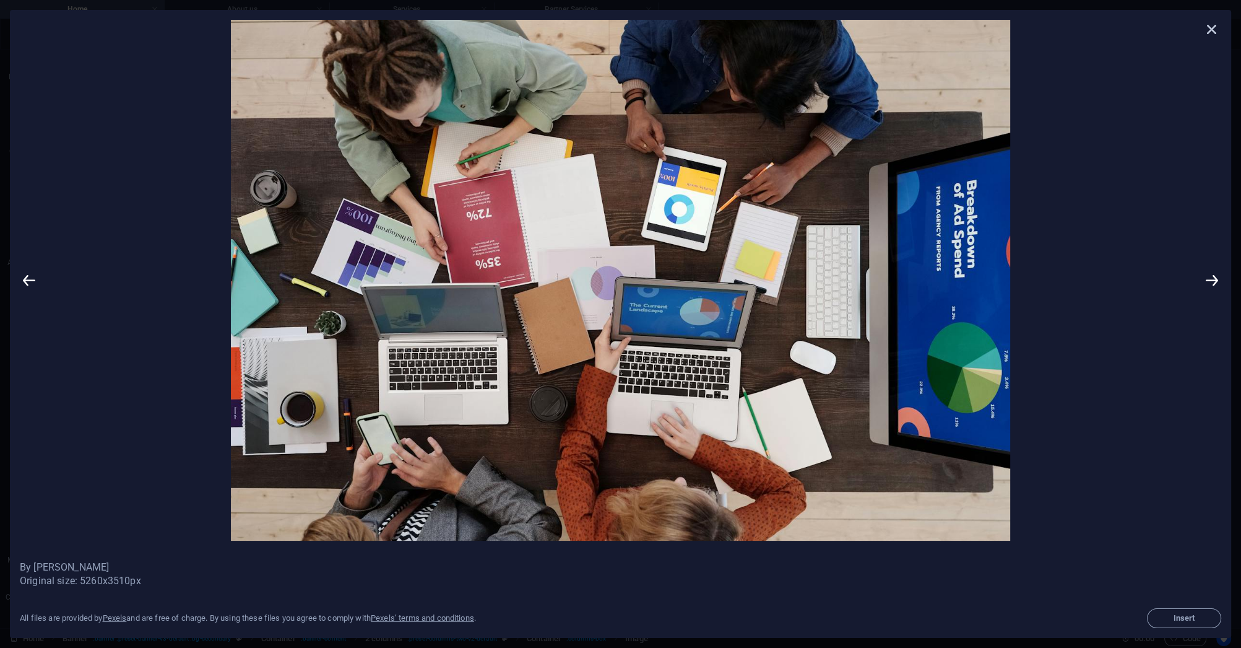
click at [1215, 29] on icon at bounding box center [1212, 29] width 19 height 19
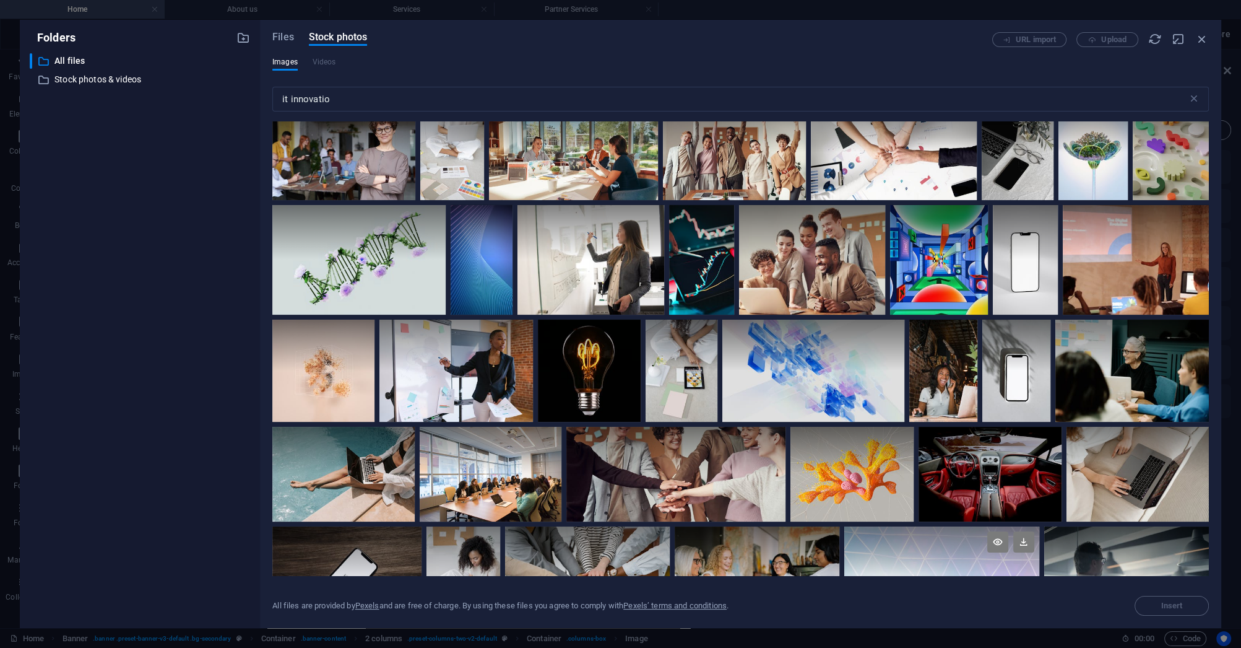
scroll to position [4614, 0]
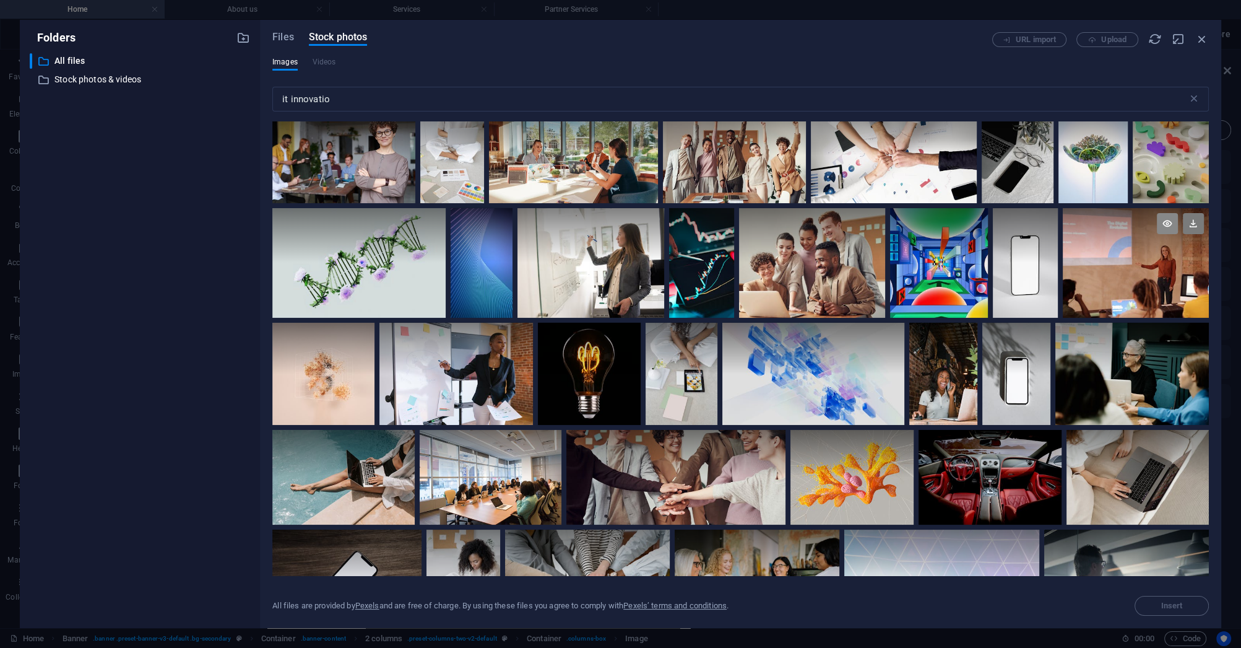
click at [1163, 214] on icon at bounding box center [1167, 223] width 21 height 21
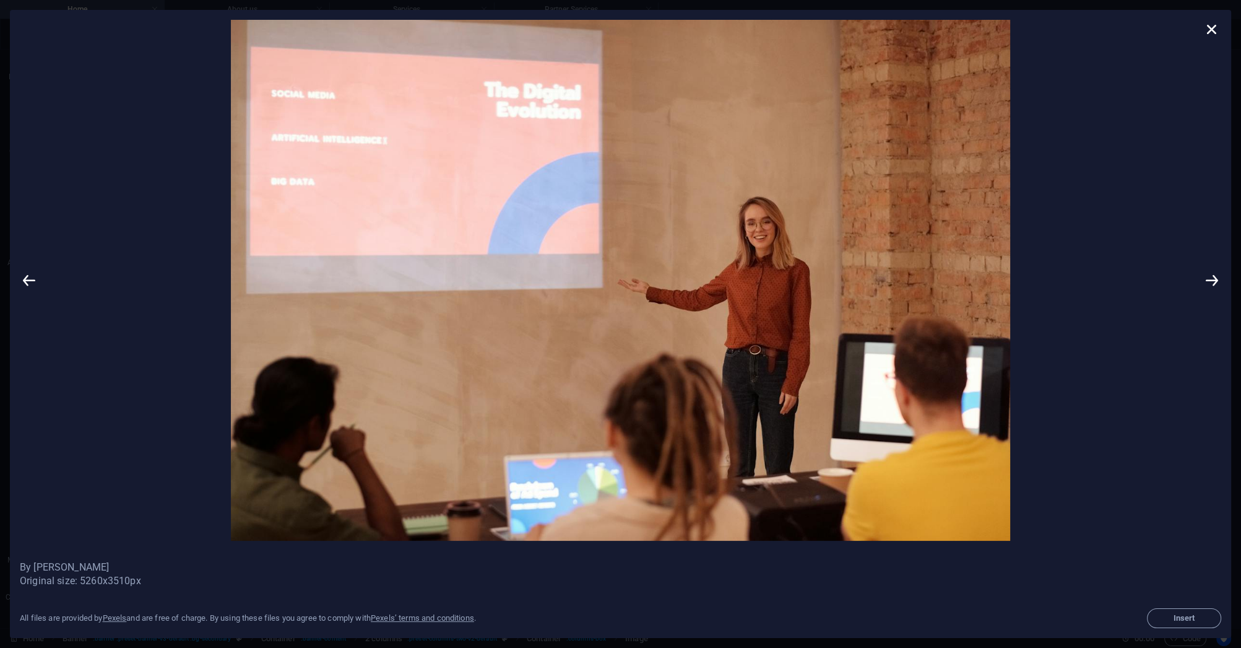
drag, startPoint x: 1211, startPoint y: 25, endPoint x: 1212, endPoint y: 32, distance: 6.8
click at [1211, 27] on icon at bounding box center [1212, 29] width 19 height 19
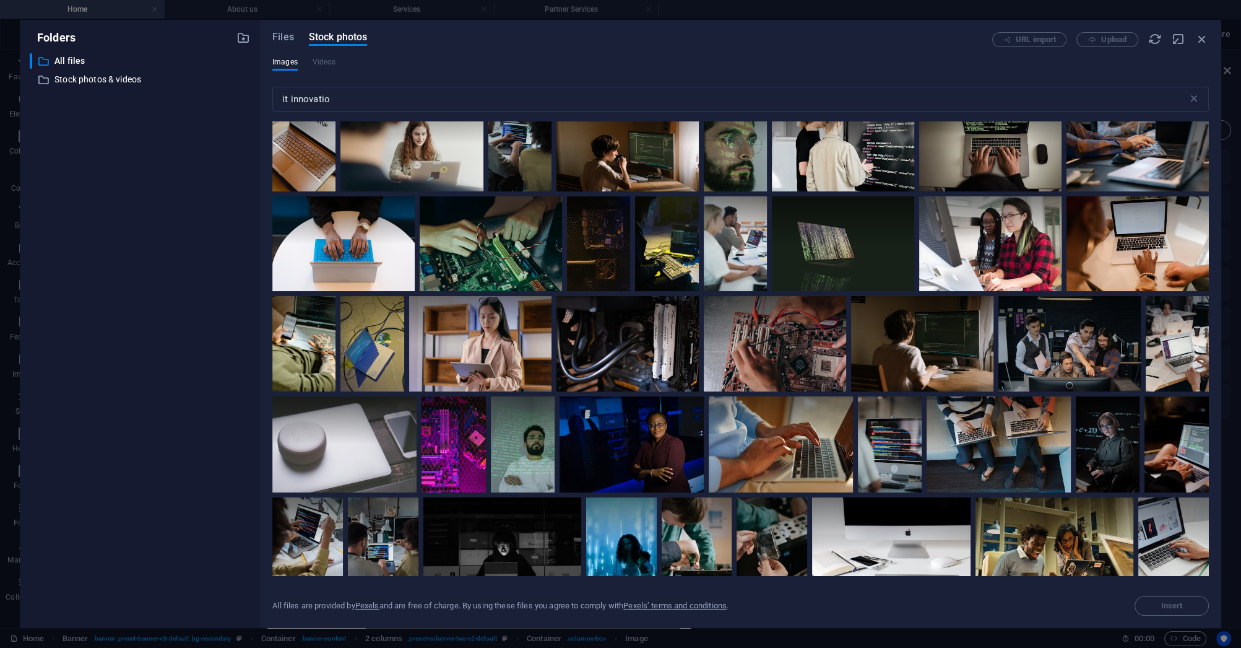
scroll to position [206, 0]
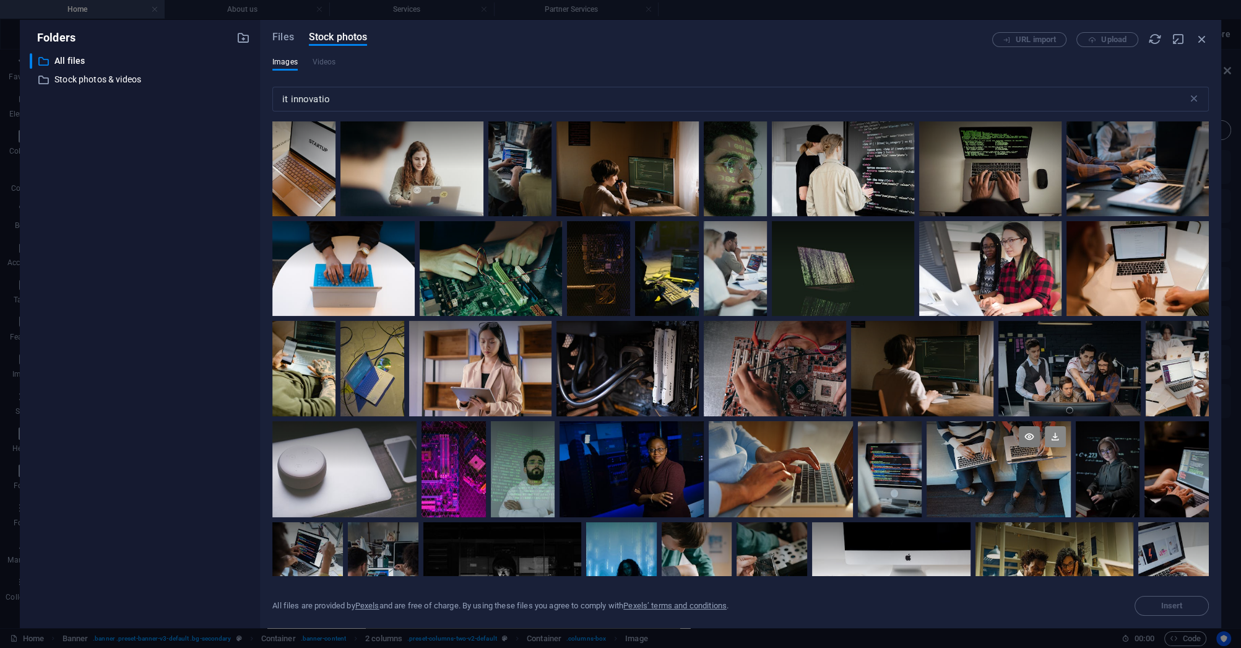
click at [1055, 434] on icon at bounding box center [1055, 436] width 21 height 21
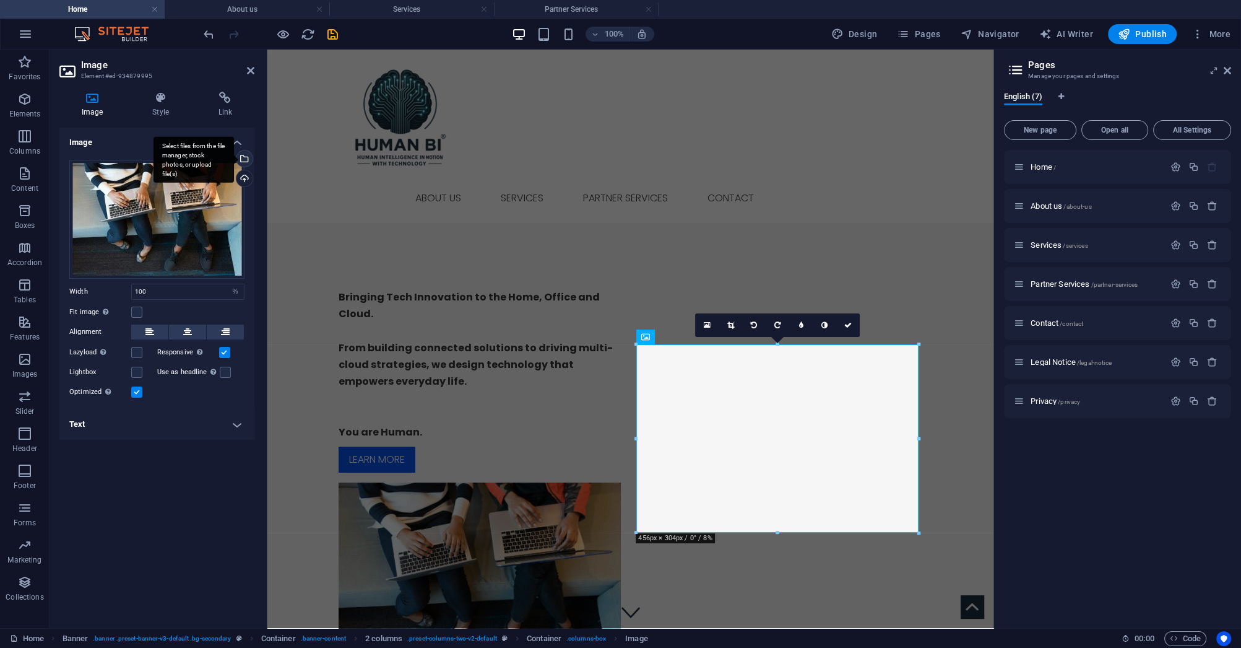
click at [234, 158] on div "Select files from the file manager, stock photos, or upload file(s)" at bounding box center [194, 159] width 80 height 46
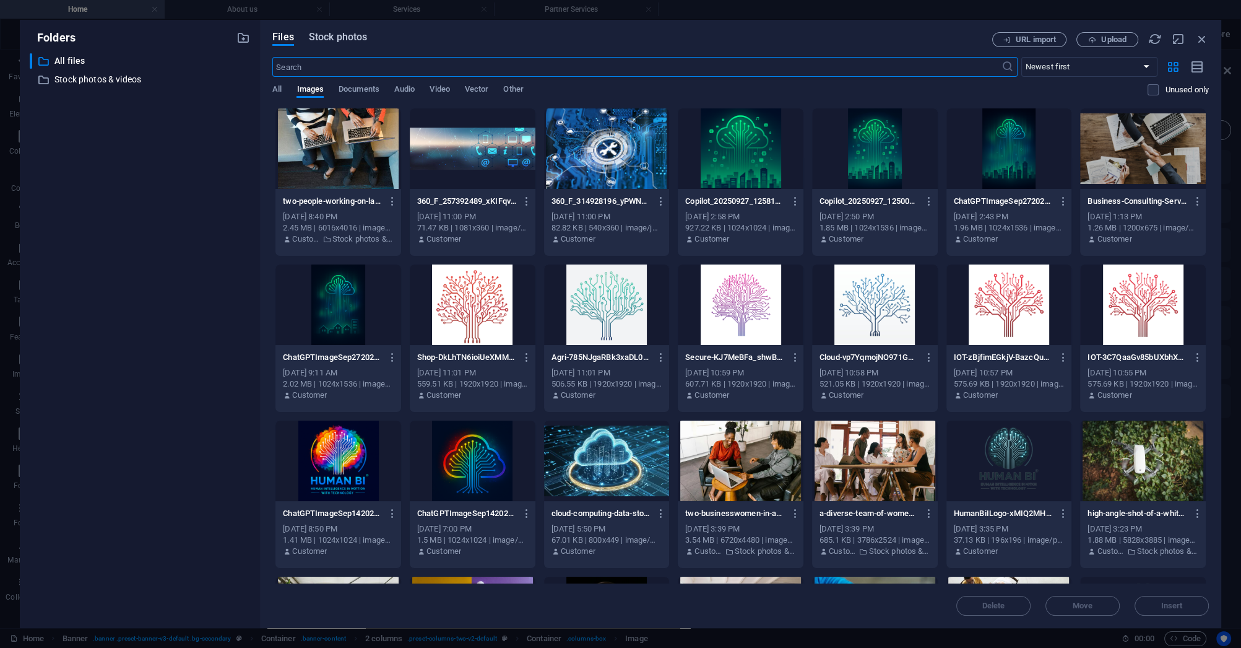
click at [336, 35] on span "Stock photos" at bounding box center [338, 37] width 58 height 15
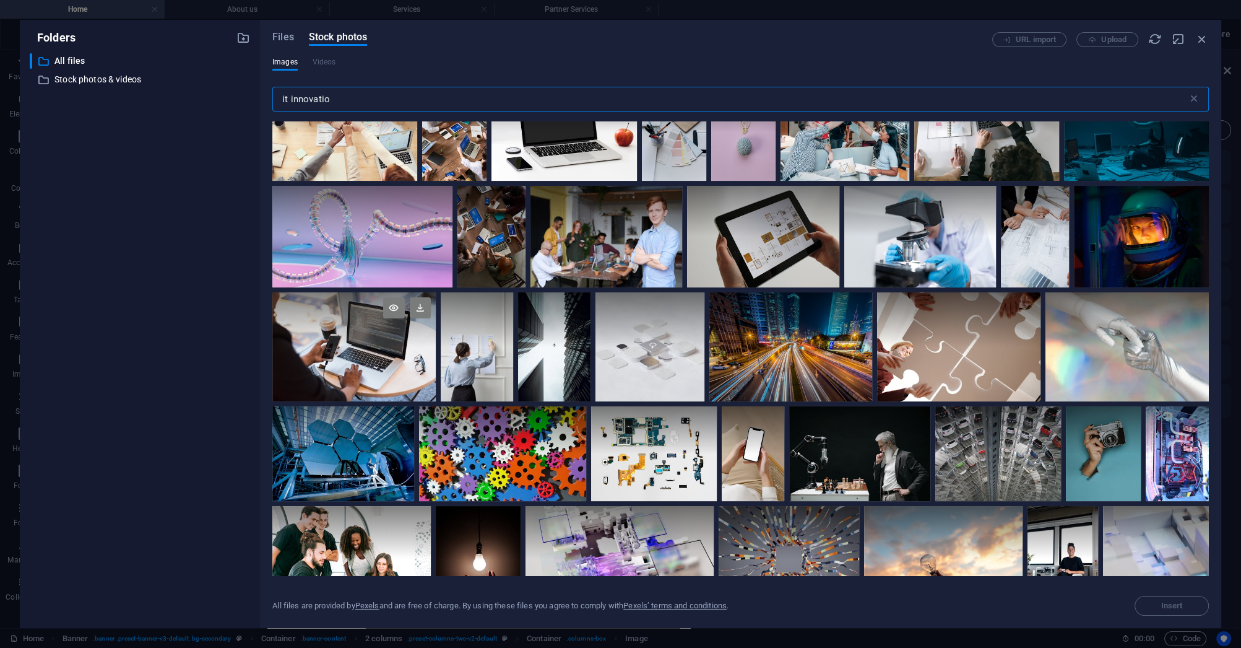
scroll to position [5547, 0]
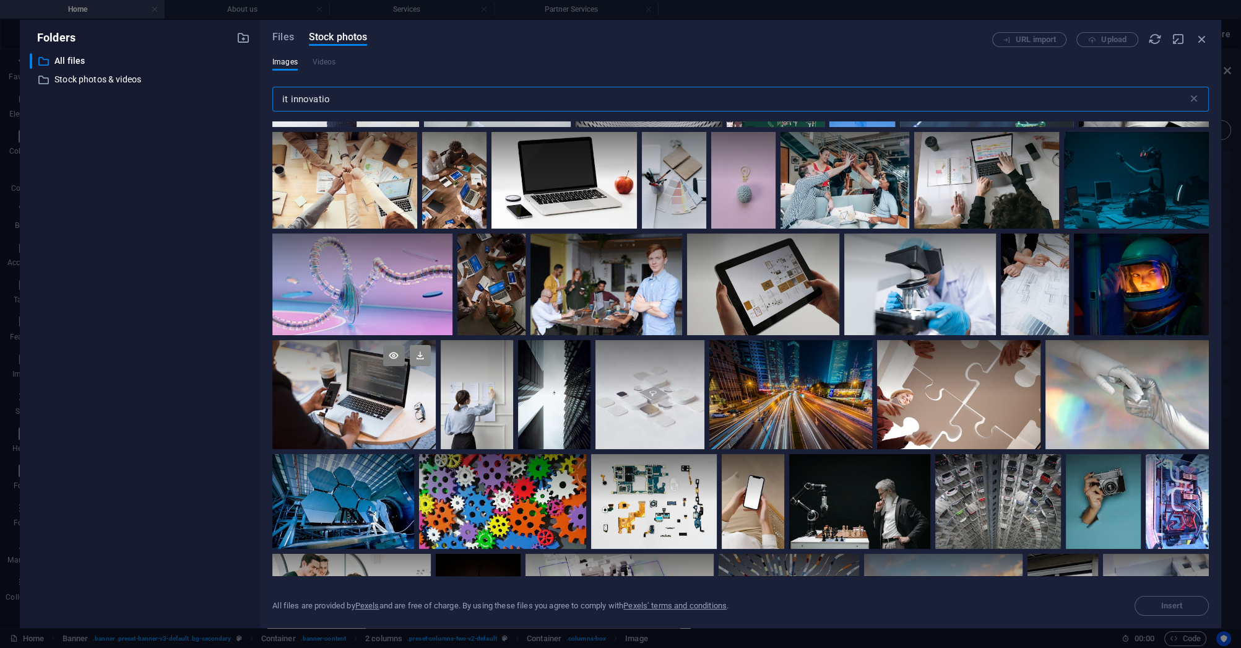
click at [421, 347] on icon at bounding box center [420, 355] width 21 height 21
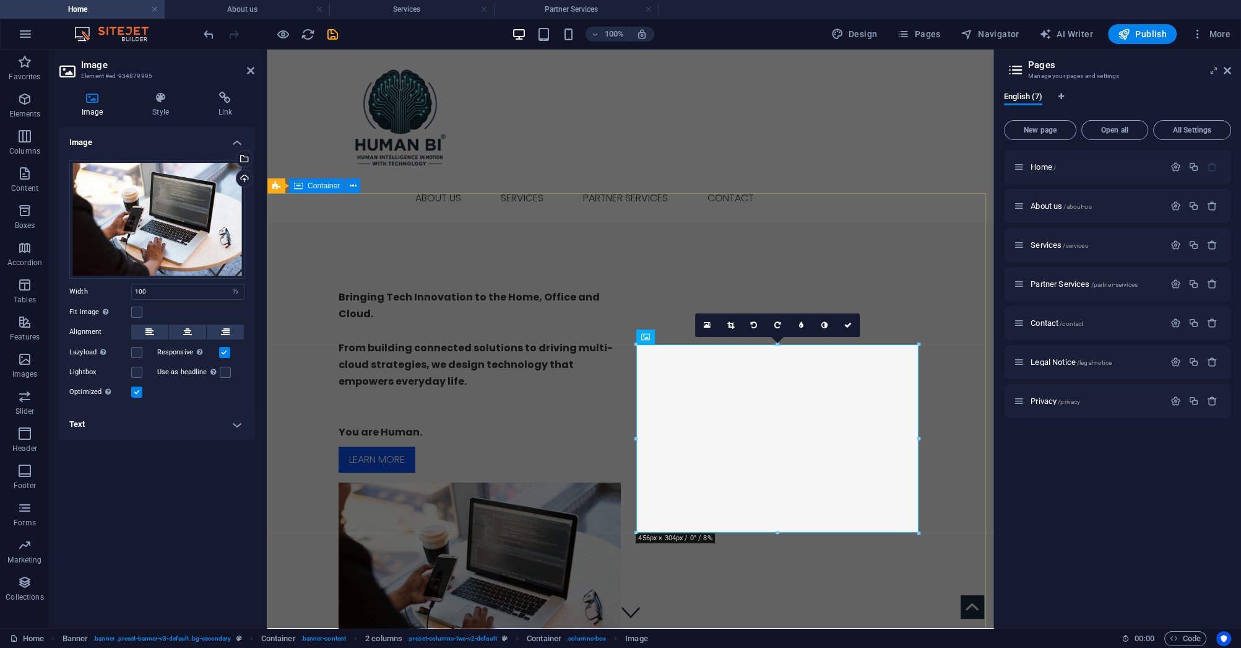
click at [573, 570] on div "Bringing Tech Innovation to the Home, Office and Cloud. From building connected…" at bounding box center [630, 476] width 726 height 507
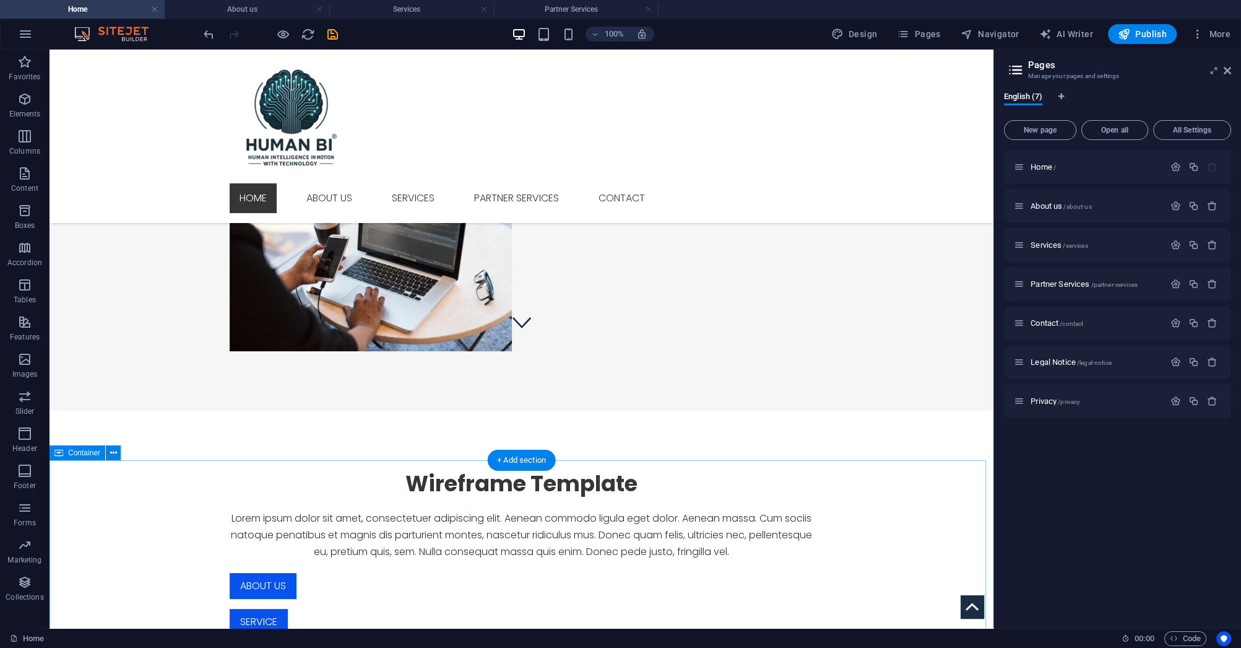
scroll to position [129, 0]
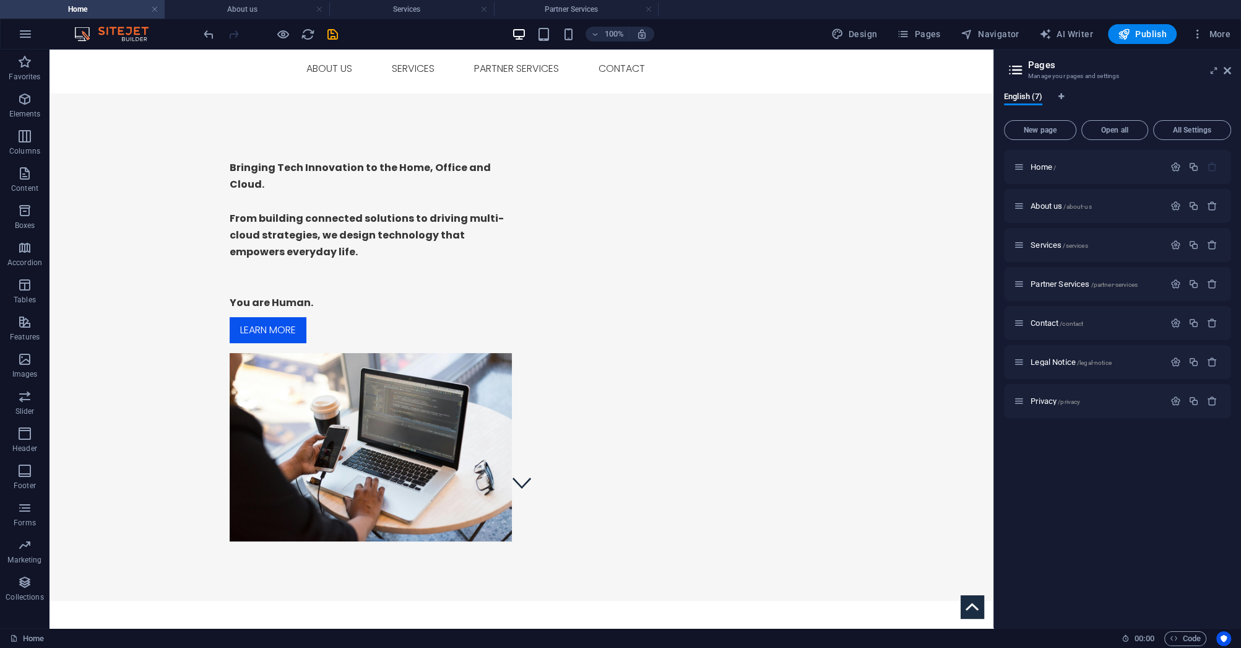
click at [332, 38] on icon "save" at bounding box center [333, 34] width 14 height 14
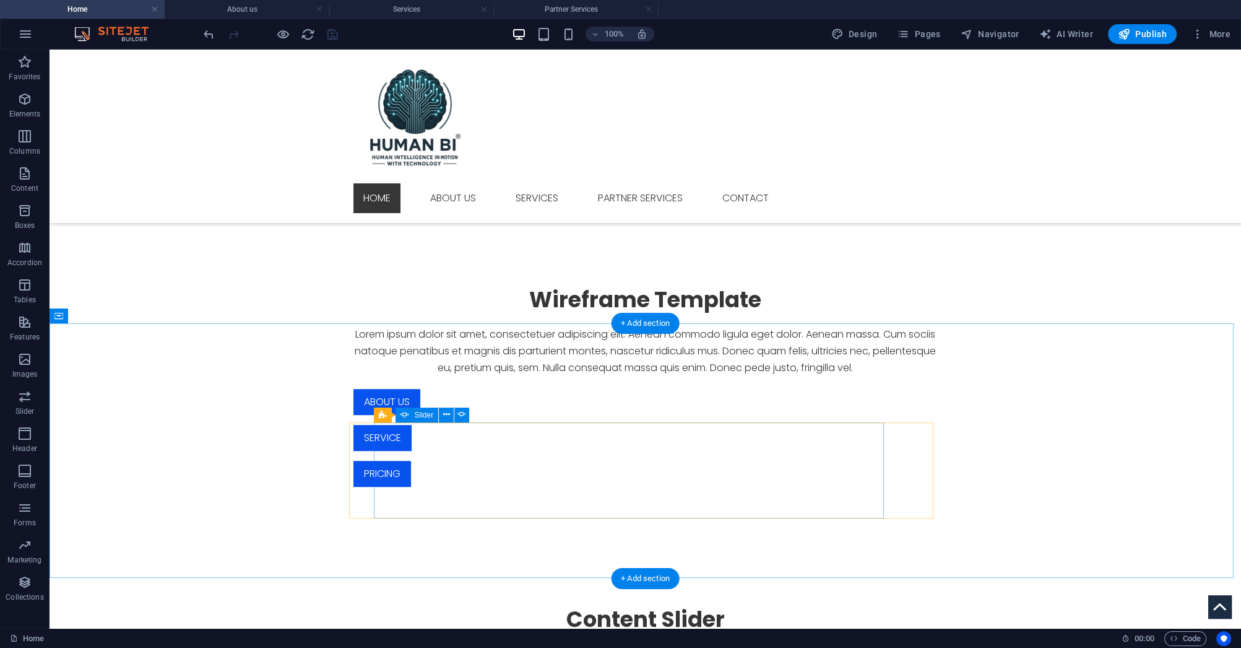
scroll to position [476, 0]
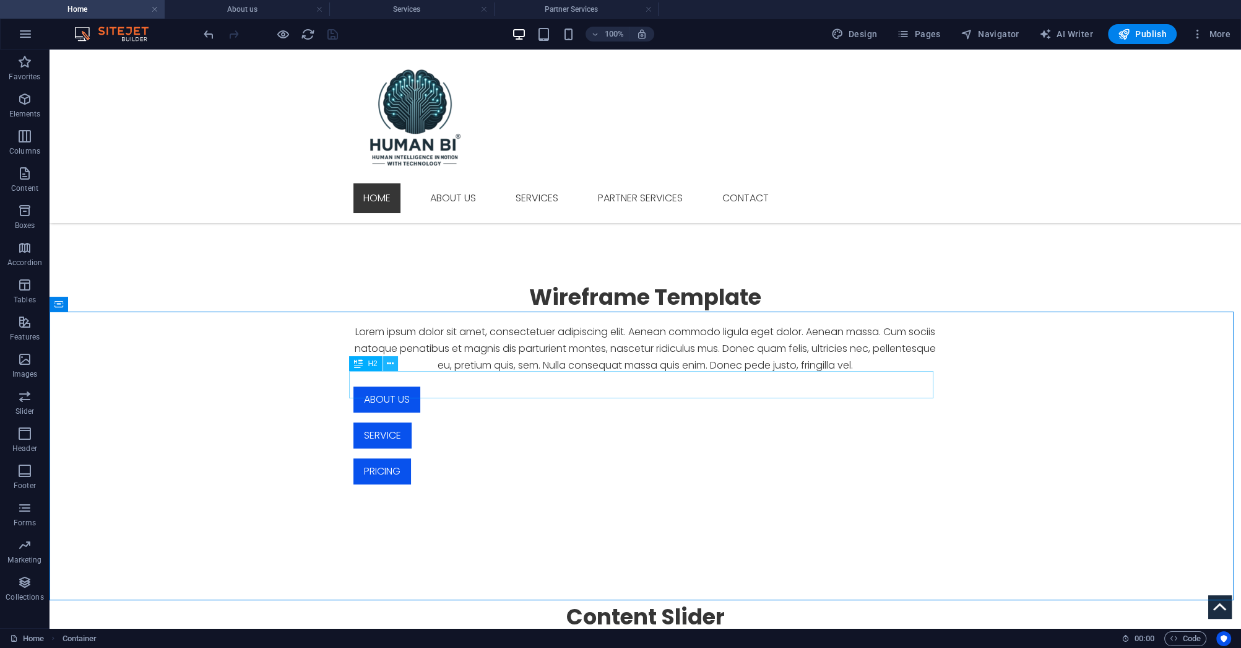
click at [389, 363] on icon at bounding box center [390, 363] width 7 height 13
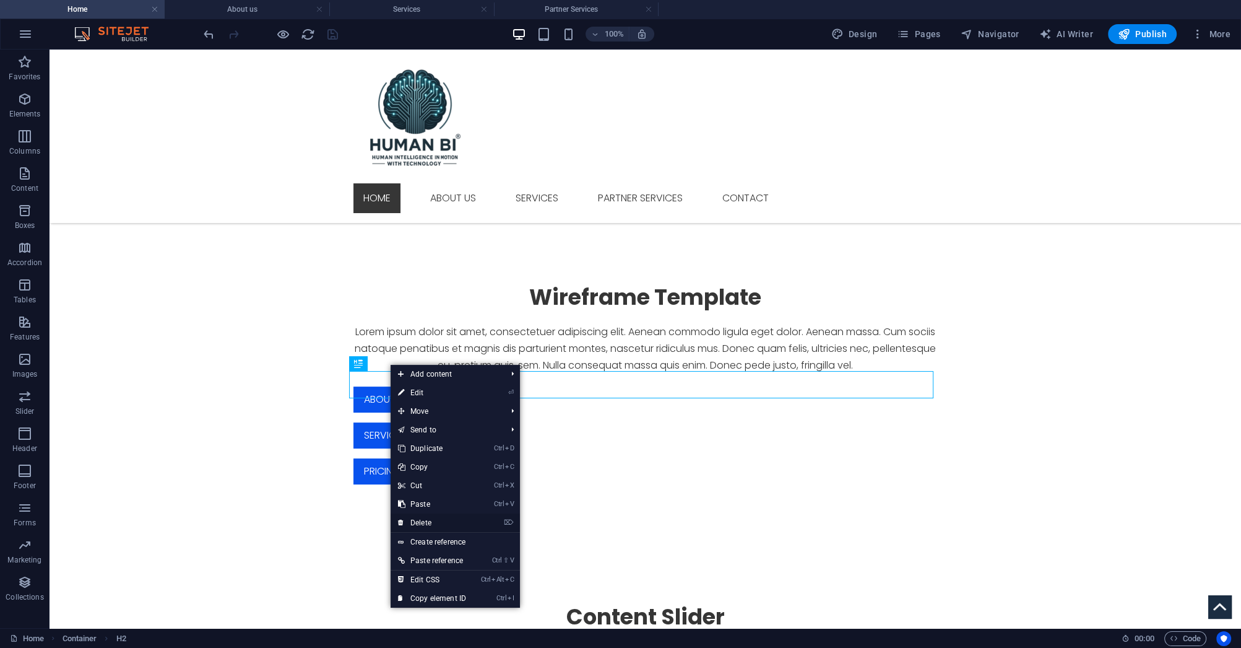
click at [434, 521] on link "⌦ Delete" at bounding box center [432, 522] width 83 height 19
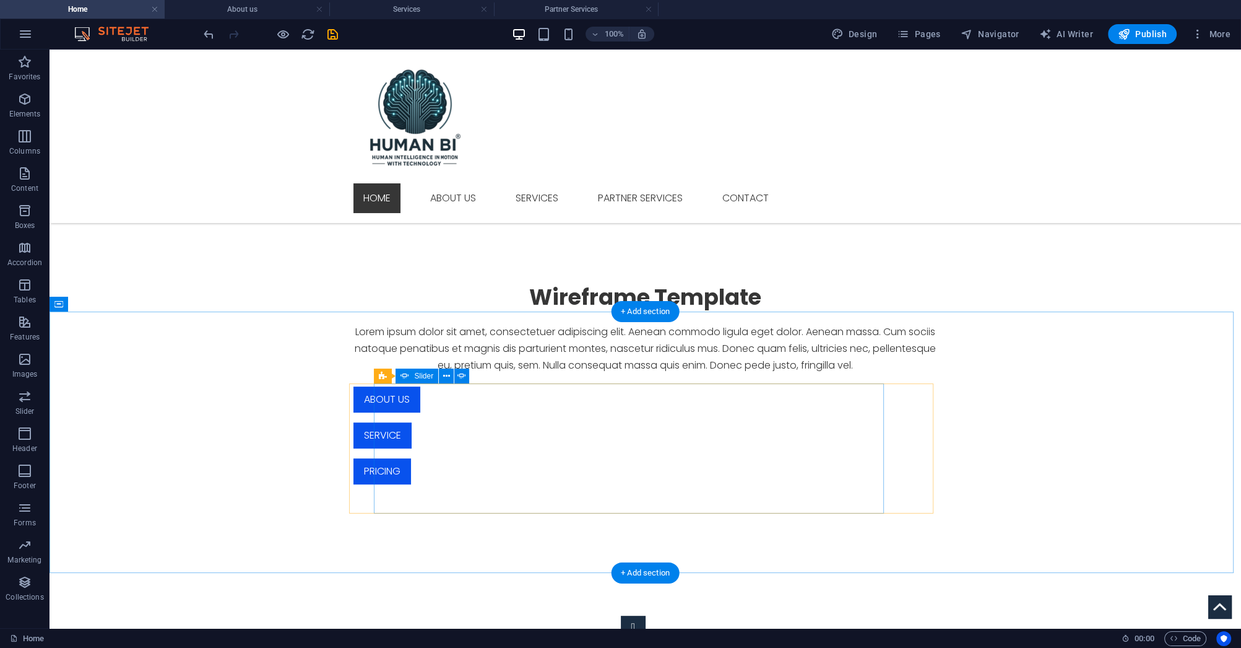
click at [621, 615] on button "button" at bounding box center [633, 627] width 25 height 25
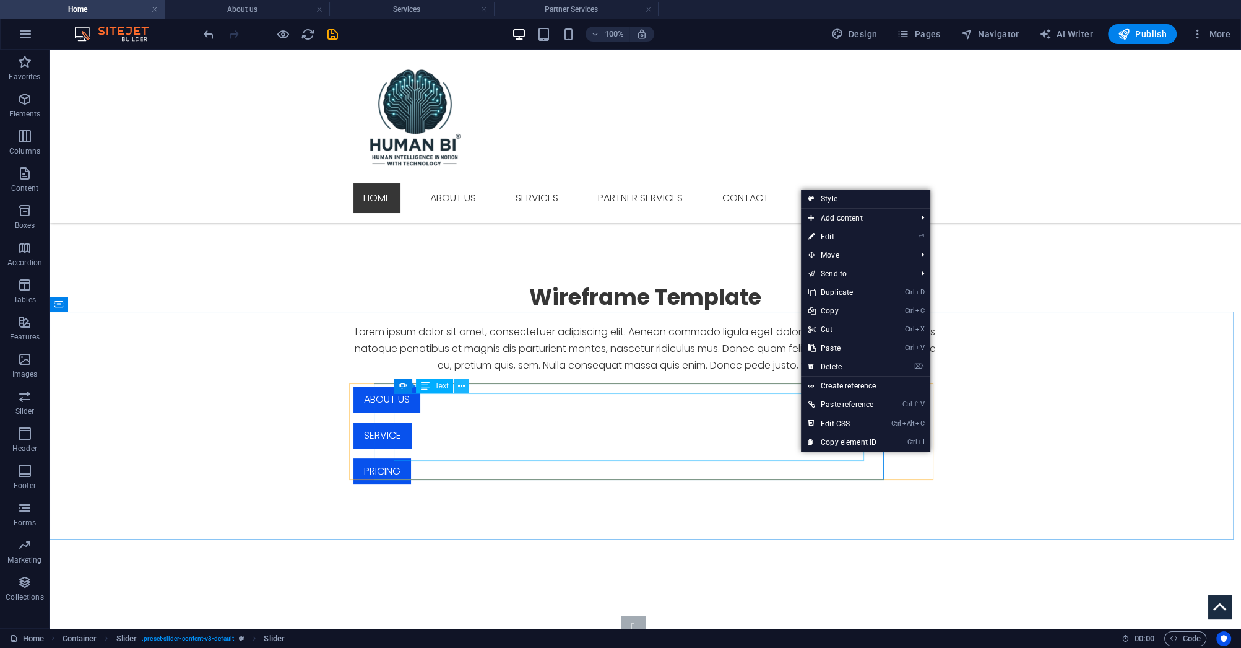
click at [463, 386] on icon at bounding box center [461, 386] width 7 height 13
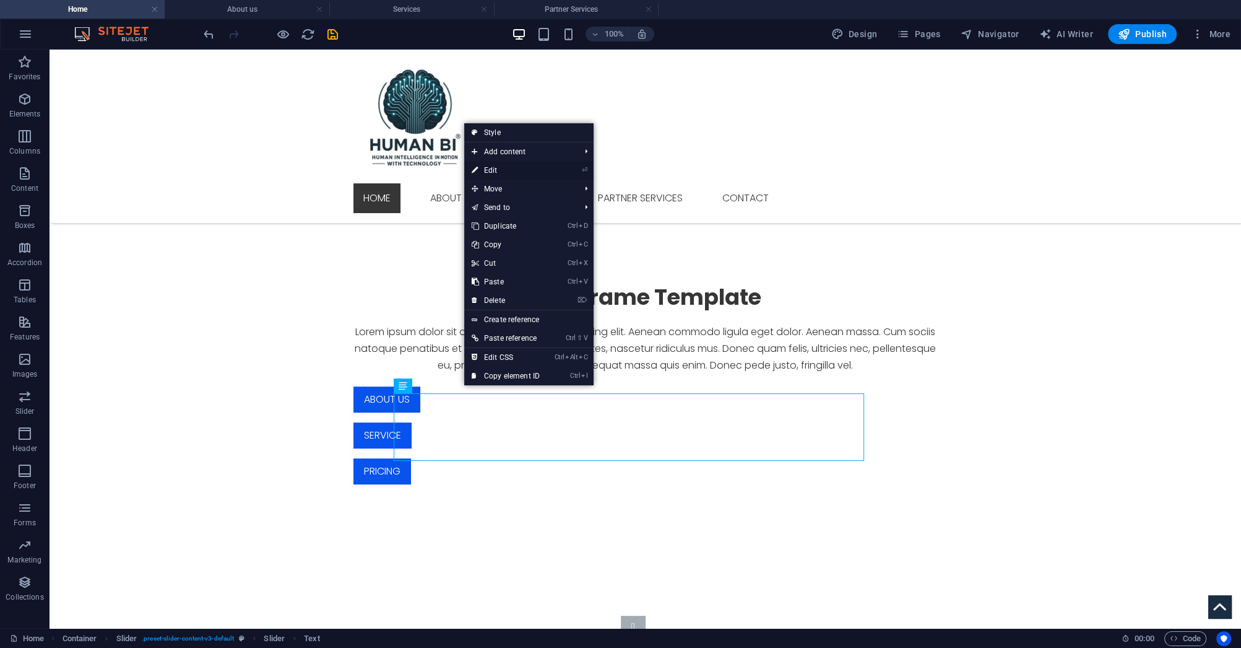
click at [497, 166] on link "⏎ Edit" at bounding box center [505, 170] width 83 height 19
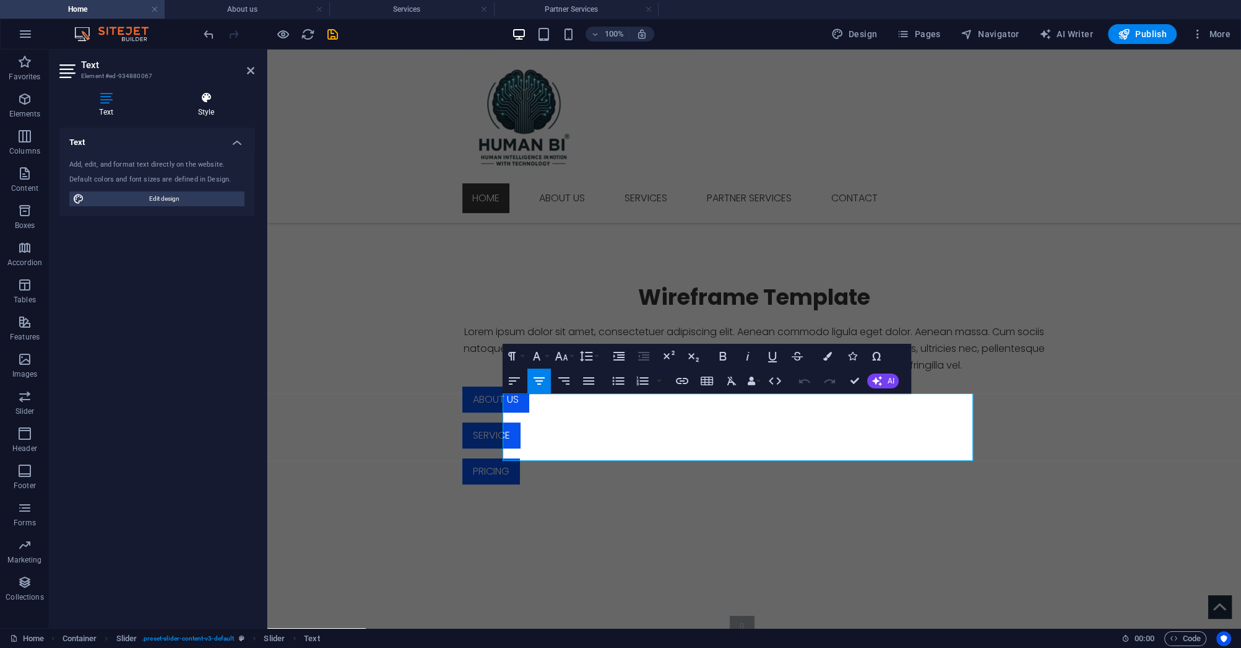
click at [202, 101] on icon at bounding box center [206, 98] width 97 height 12
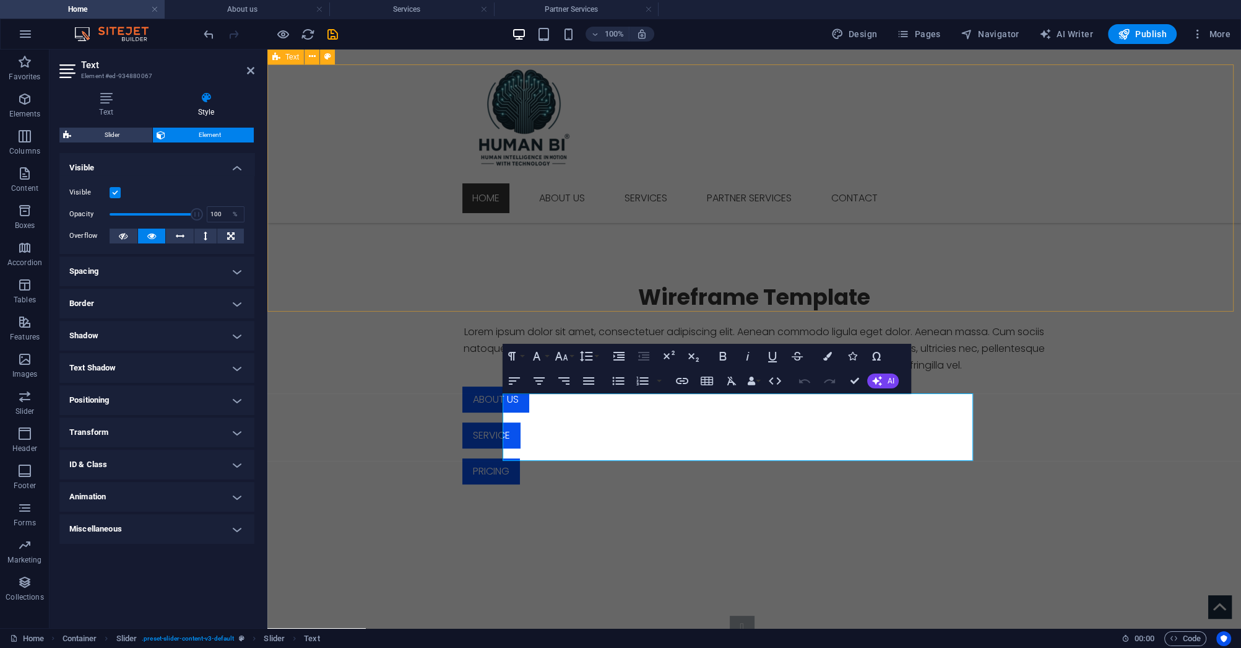
drag, startPoint x: 396, startPoint y: 236, endPoint x: 617, endPoint y: 240, distance: 220.5
click at [612, 237] on div "Wireframe Template Lorem ipsum dolor sit amet, consectetuer adipiscing elit. Ae…" at bounding box center [754, 383] width 974 height 319
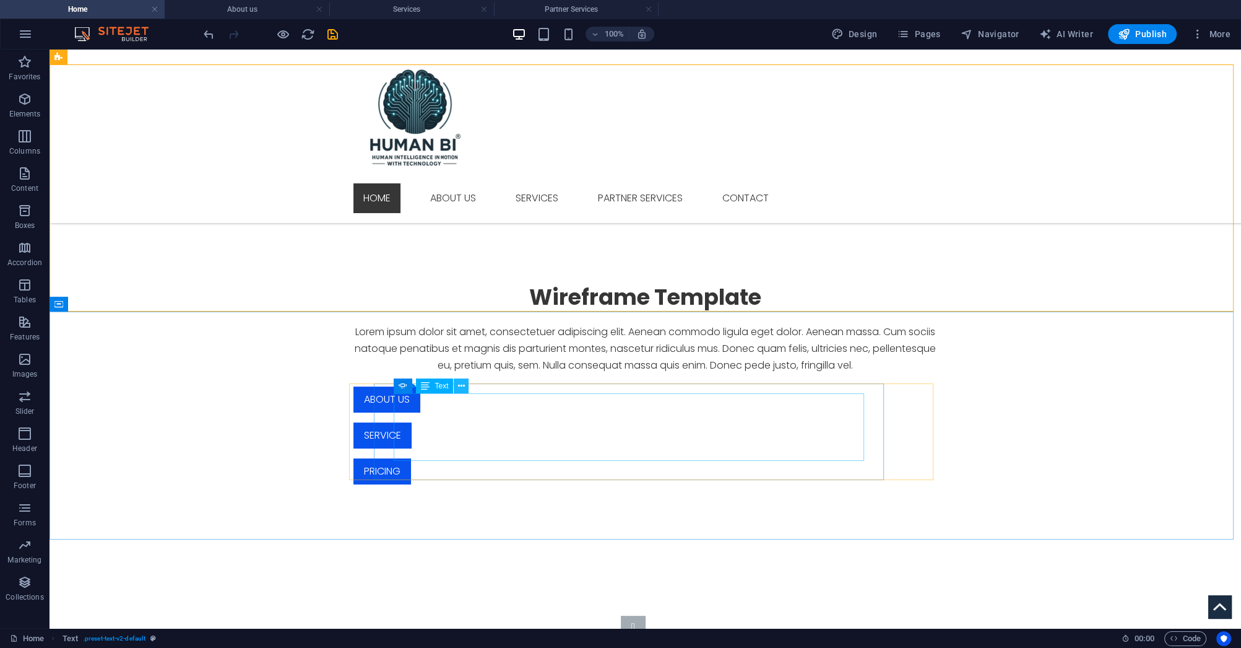
click at [463, 385] on icon at bounding box center [461, 386] width 7 height 13
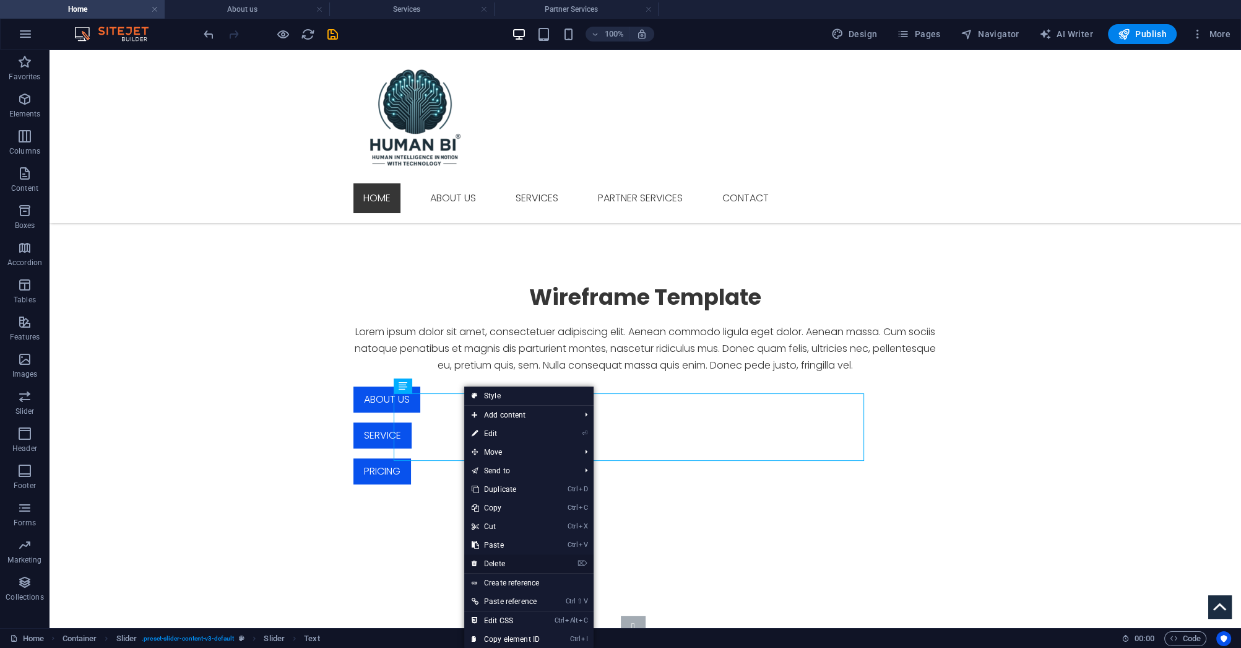
click at [518, 560] on link "⌦ Delete" at bounding box center [505, 563] width 83 height 19
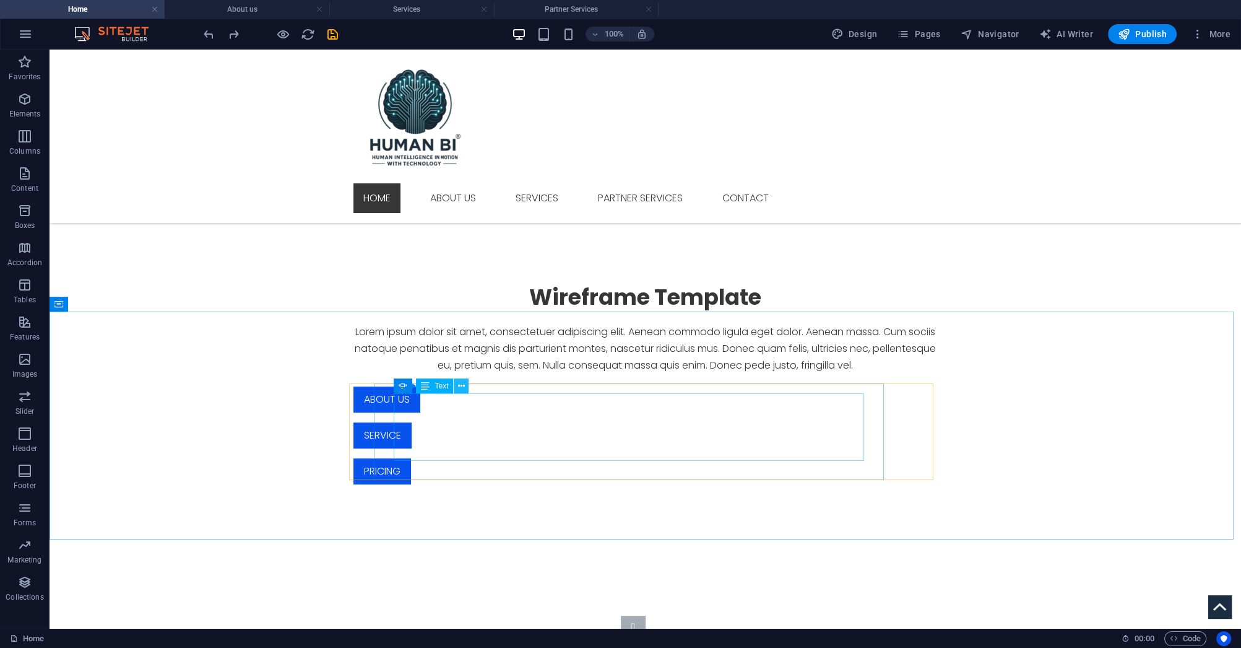
click at [461, 387] on icon at bounding box center [461, 386] width 7 height 13
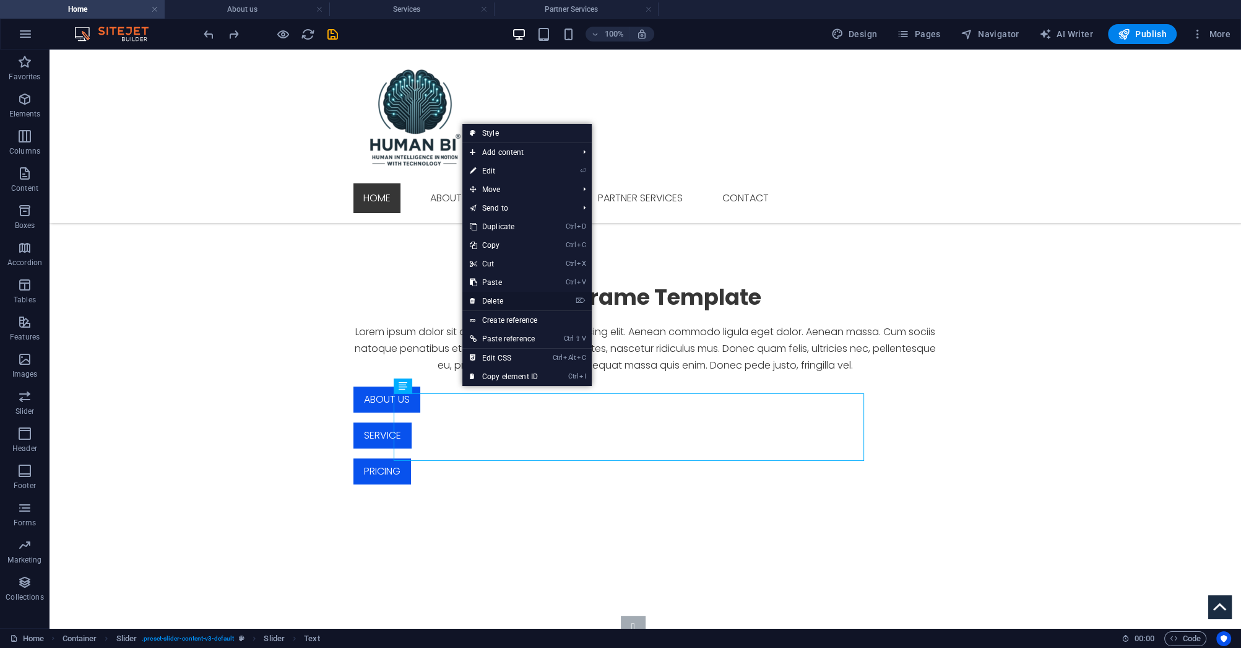
click at [495, 301] on link "⌦ Delete" at bounding box center [503, 301] width 83 height 19
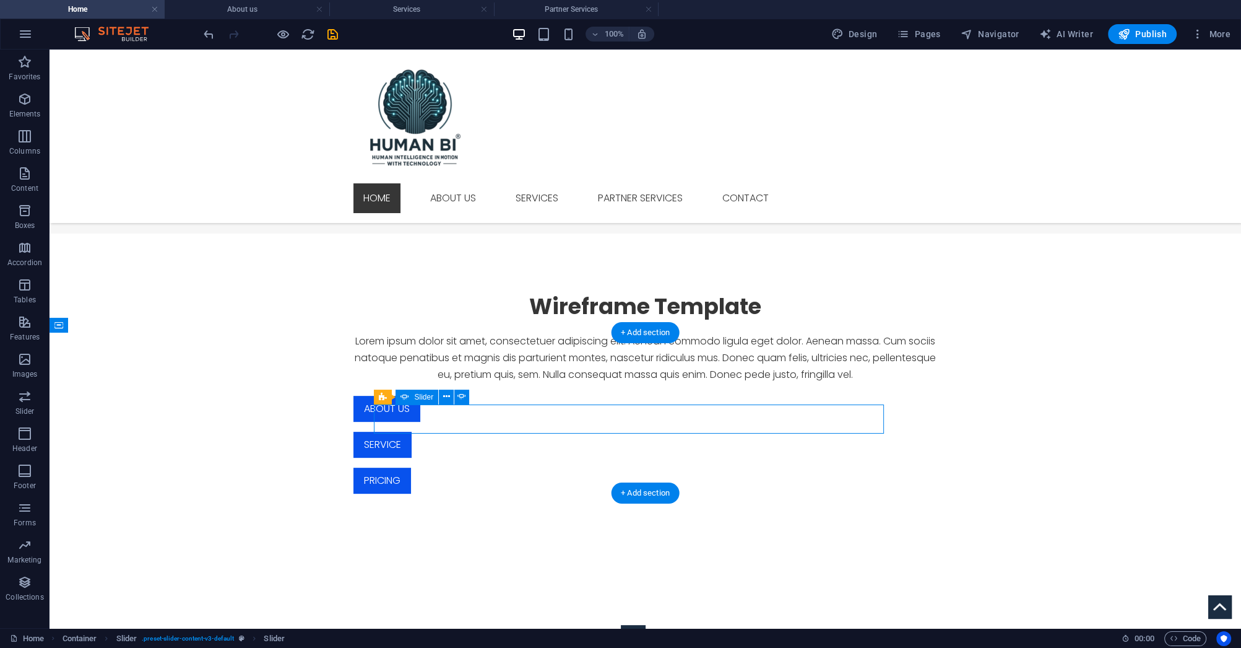
scroll to position [476, 0]
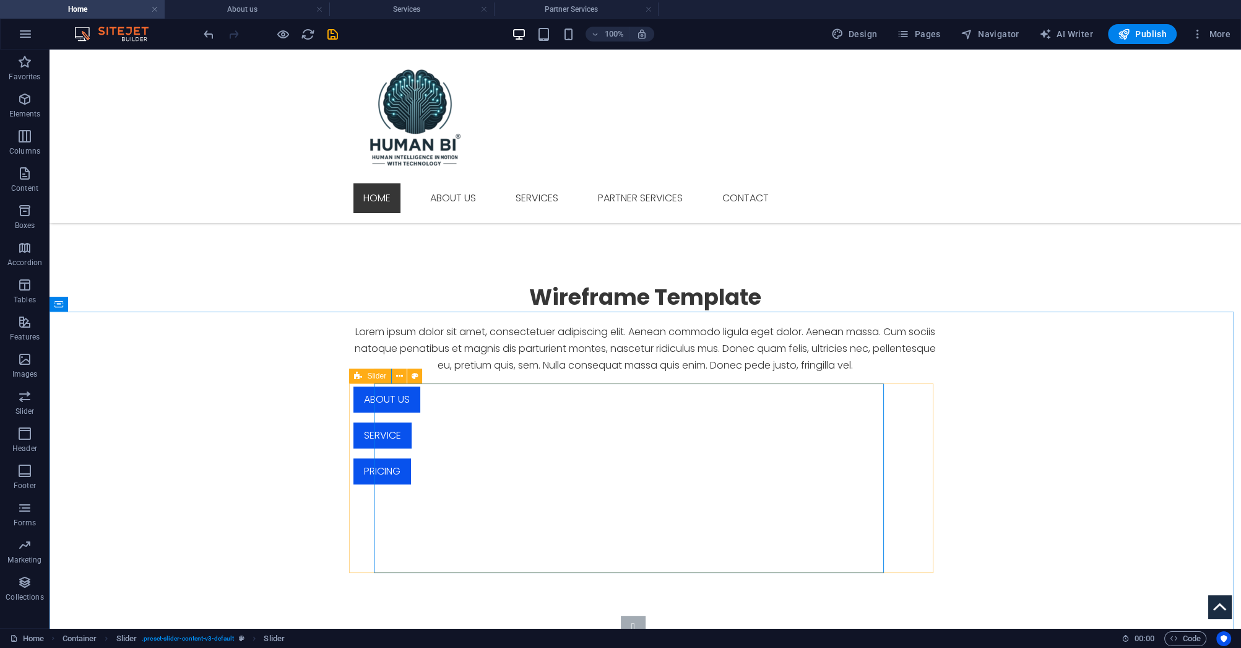
click at [359, 376] on icon at bounding box center [358, 375] width 8 height 15
click at [398, 375] on icon at bounding box center [399, 376] width 7 height 13
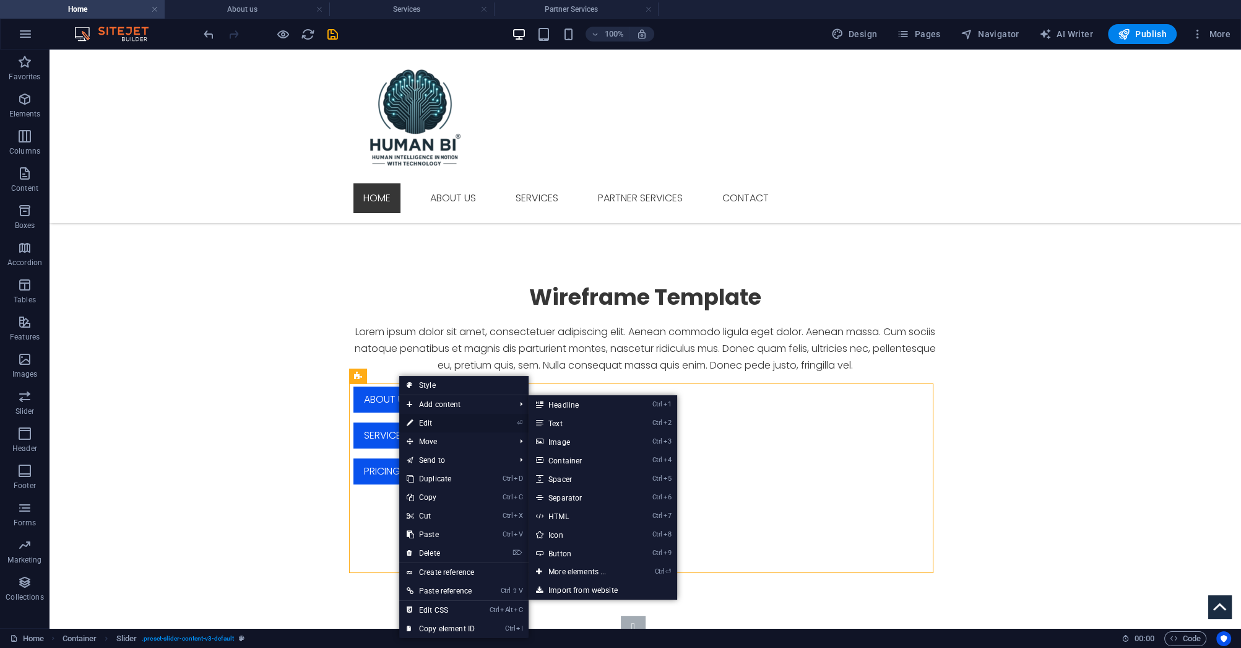
click at [425, 425] on link "⏎ Edit" at bounding box center [440, 423] width 83 height 19
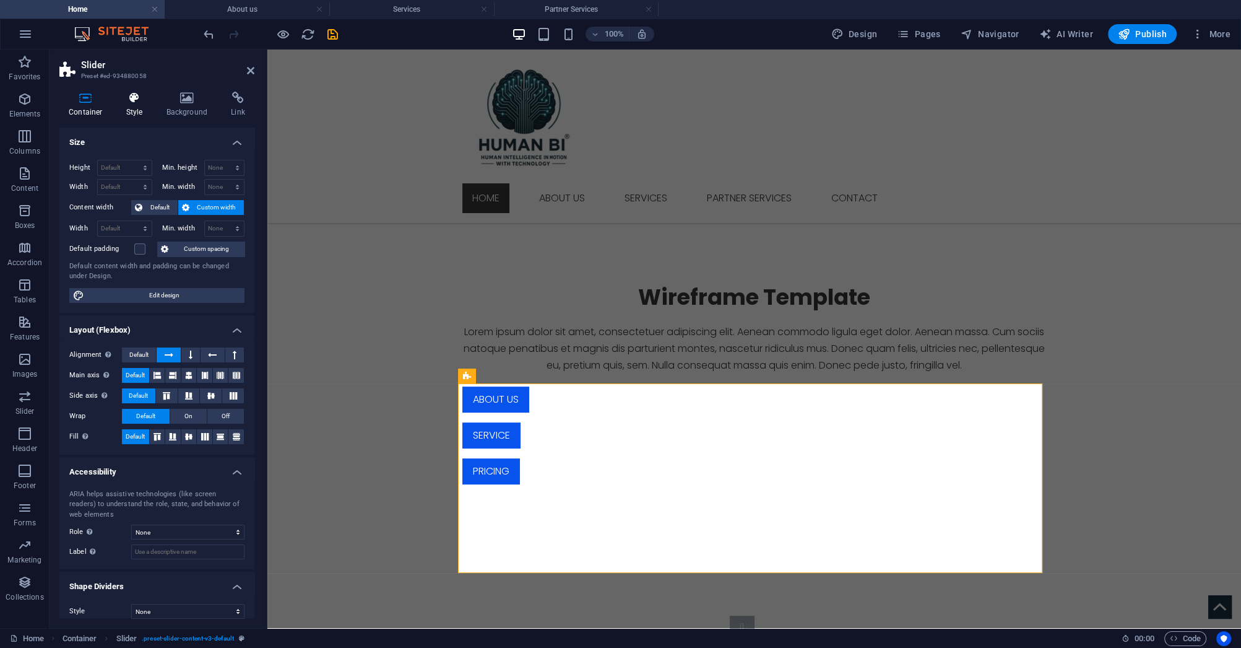
click at [129, 104] on h4 "Style" at bounding box center [137, 105] width 40 height 26
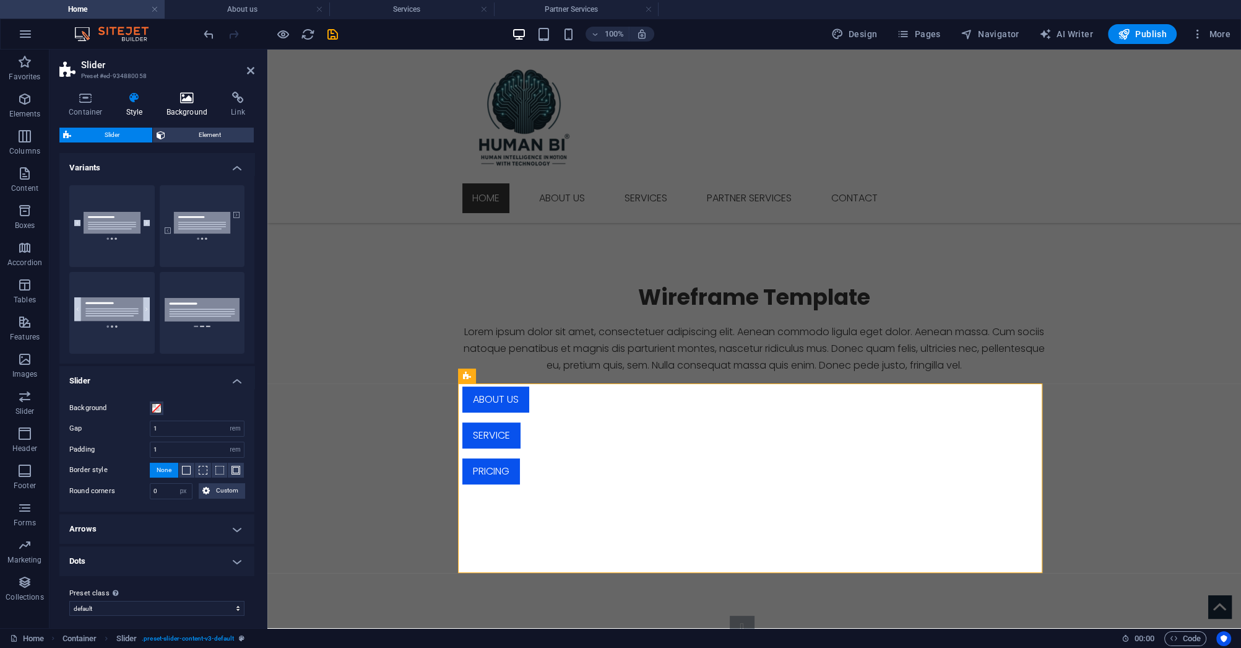
click at [181, 111] on h4 "Background" at bounding box center [189, 105] width 65 height 26
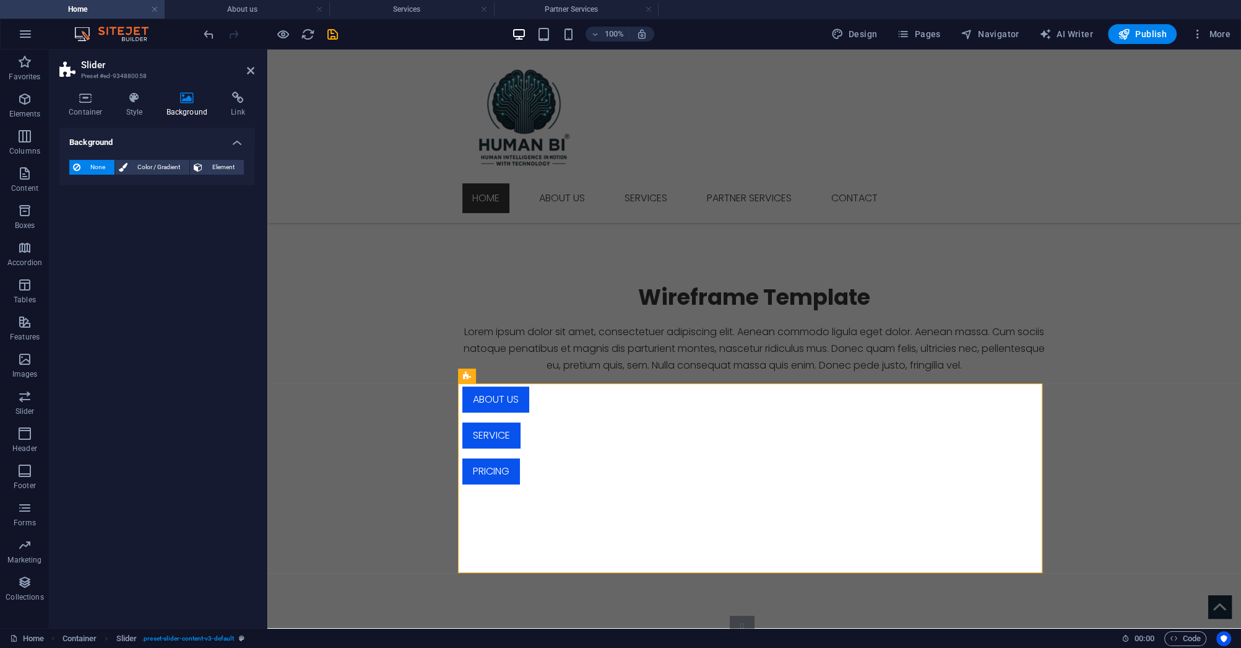
click at [219, 107] on h4 "Background" at bounding box center [189, 105] width 65 height 26
click at [233, 106] on h4 "Link" at bounding box center [238, 105] width 33 height 26
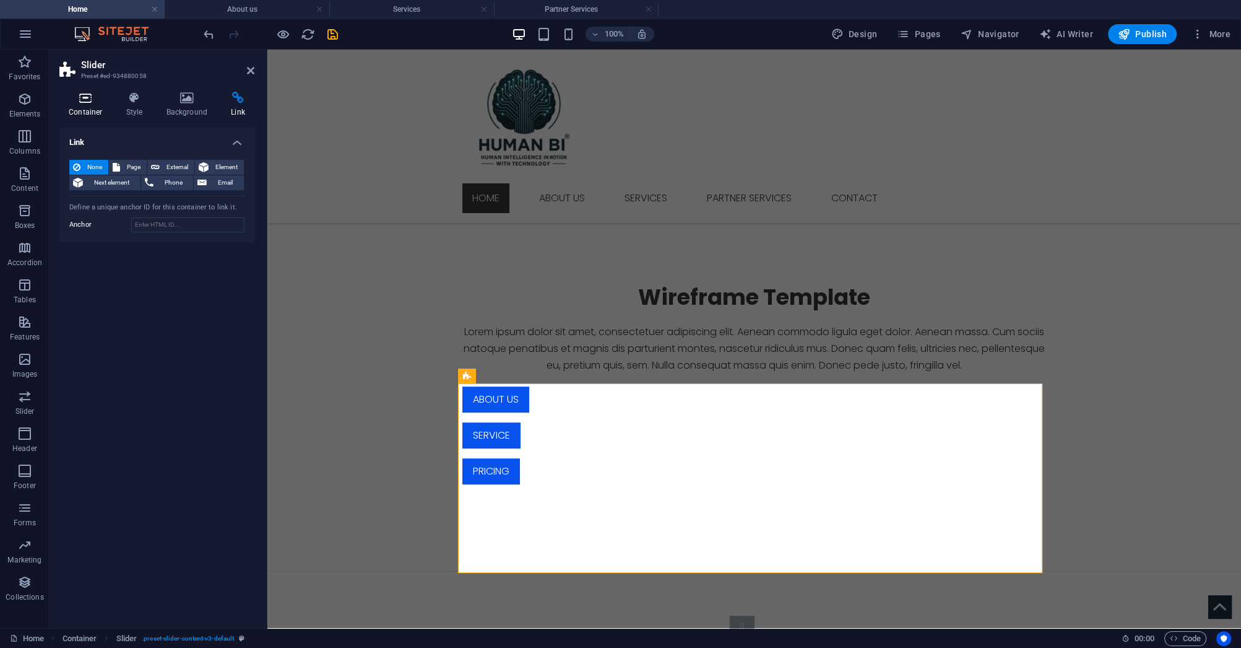
click at [72, 116] on h4 "Container" at bounding box center [88, 105] width 58 height 26
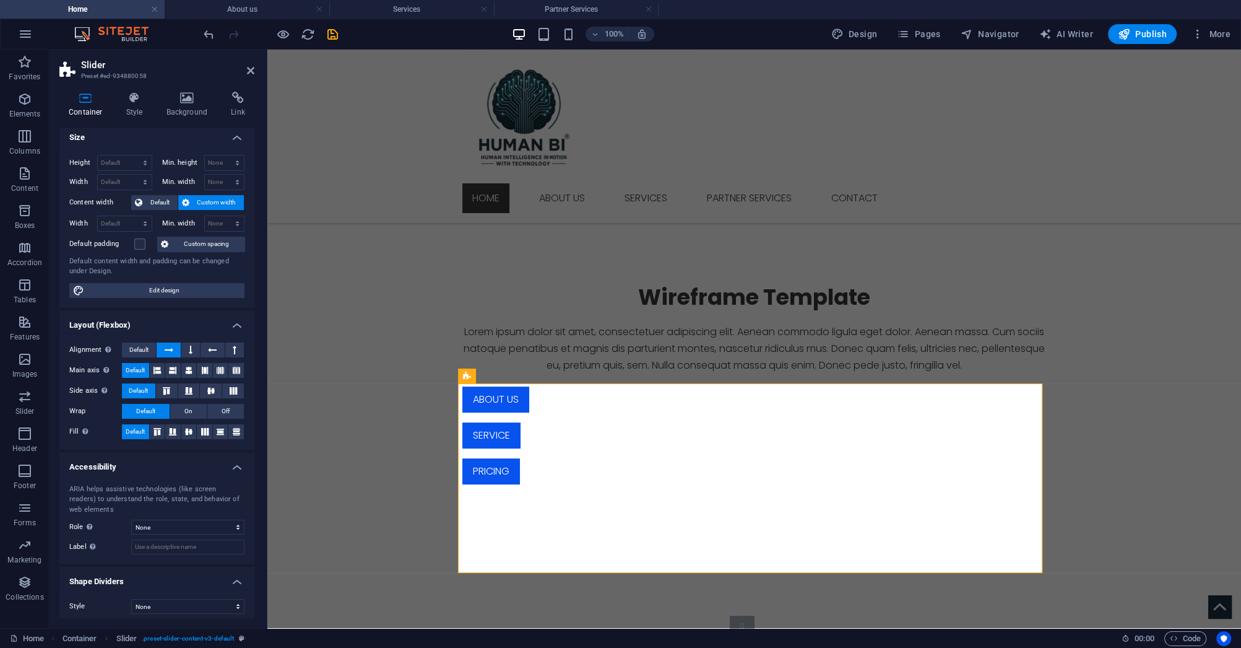
scroll to position [0, 0]
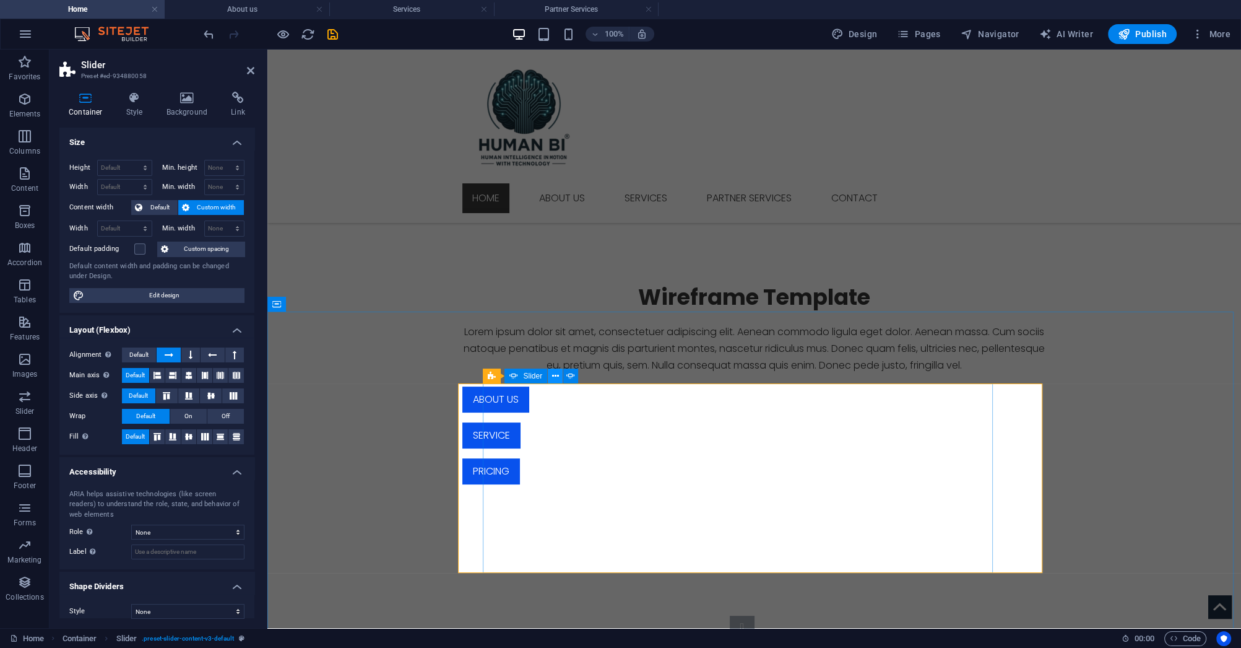
click at [555, 378] on icon at bounding box center [555, 376] width 7 height 13
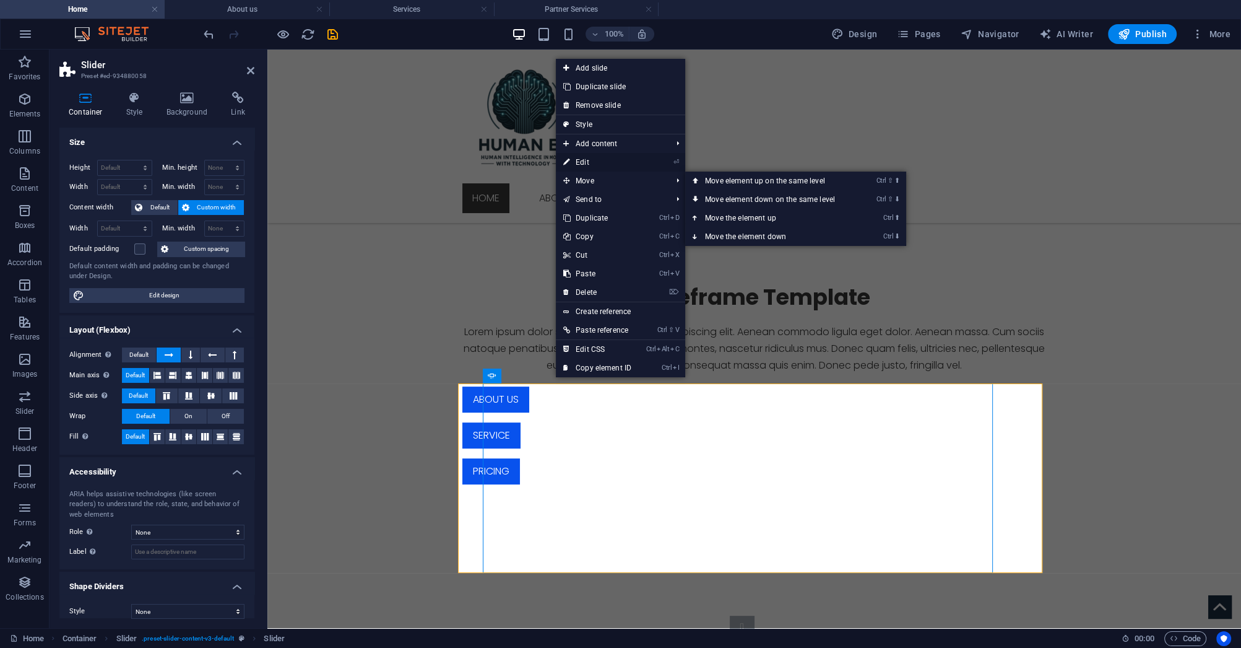
click at [596, 167] on link "⏎ Edit" at bounding box center [597, 162] width 83 height 19
select select "ms"
select select "s"
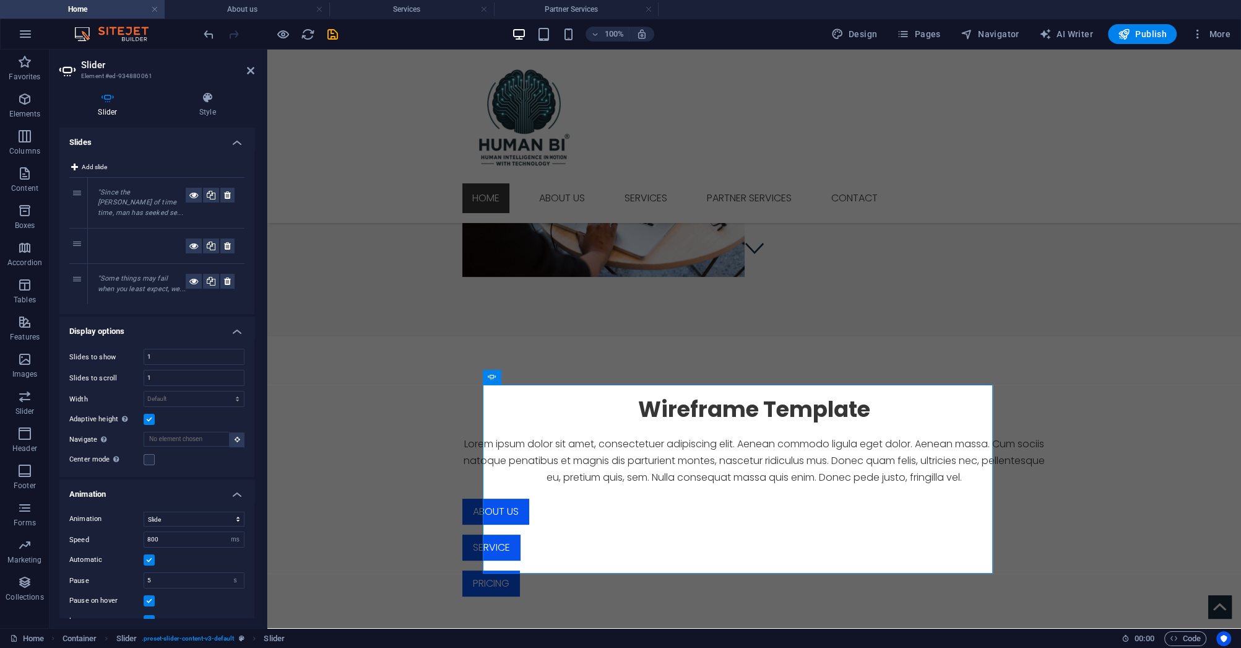
scroll to position [332, 0]
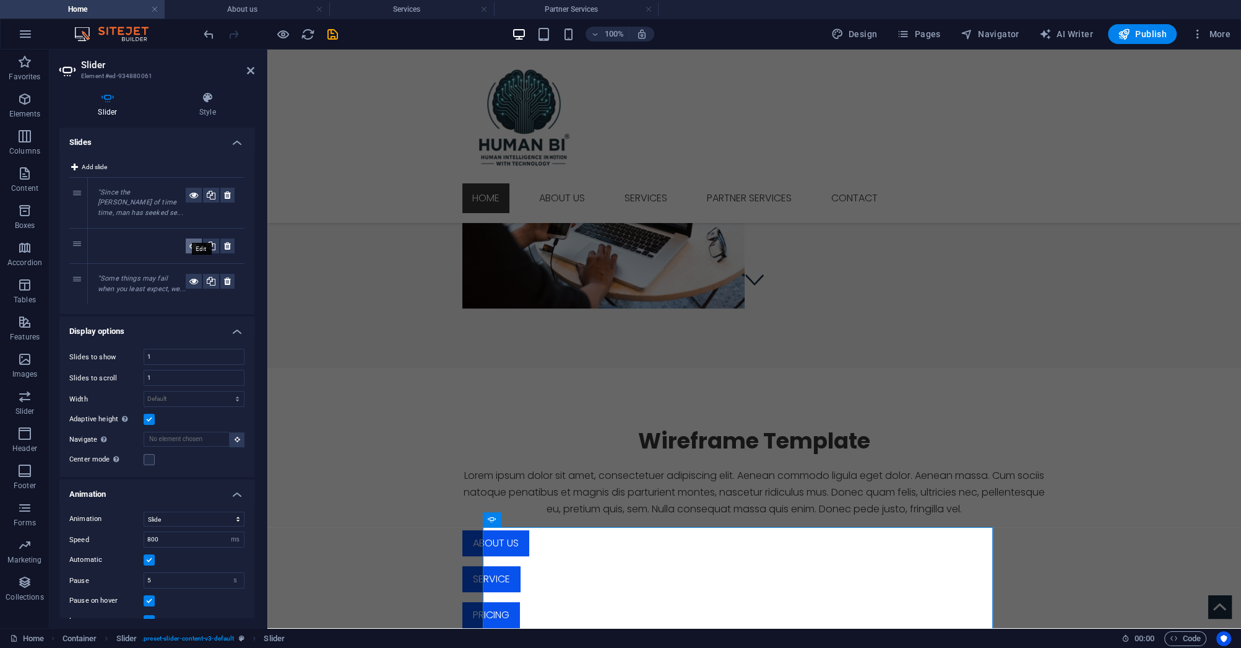
click at [186, 238] on button at bounding box center [194, 245] width 16 height 15
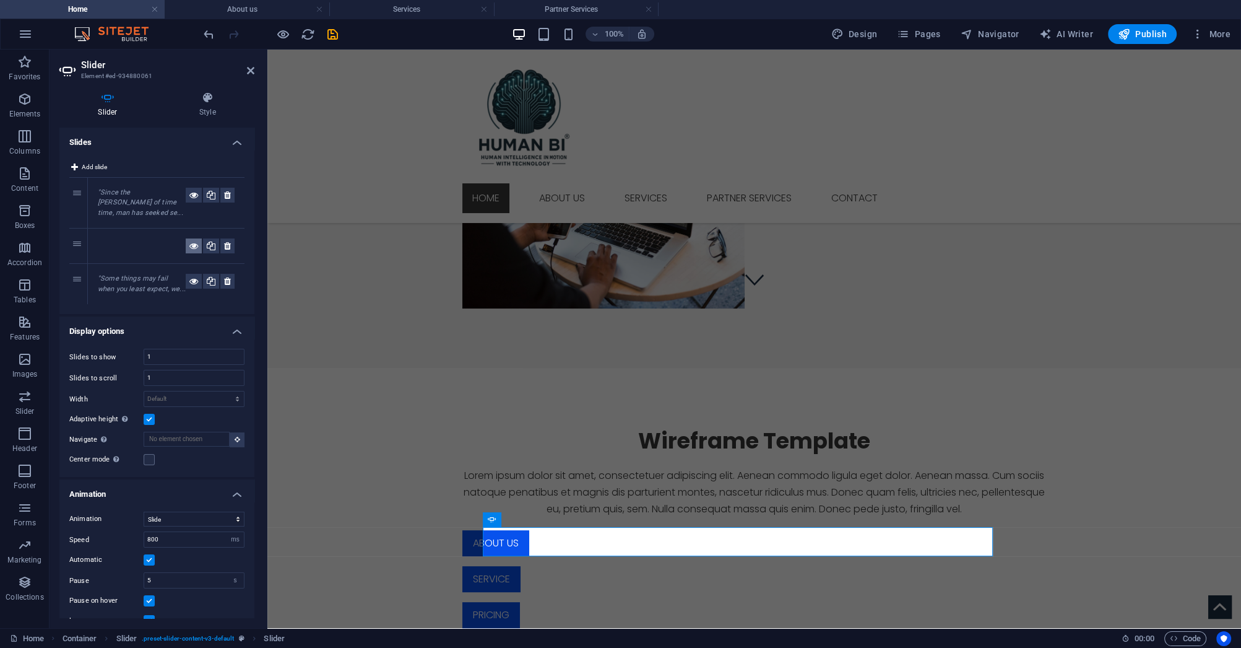
click at [189, 238] on icon at bounding box center [193, 245] width 9 height 15
click at [225, 238] on icon at bounding box center [227, 245] width 7 height 15
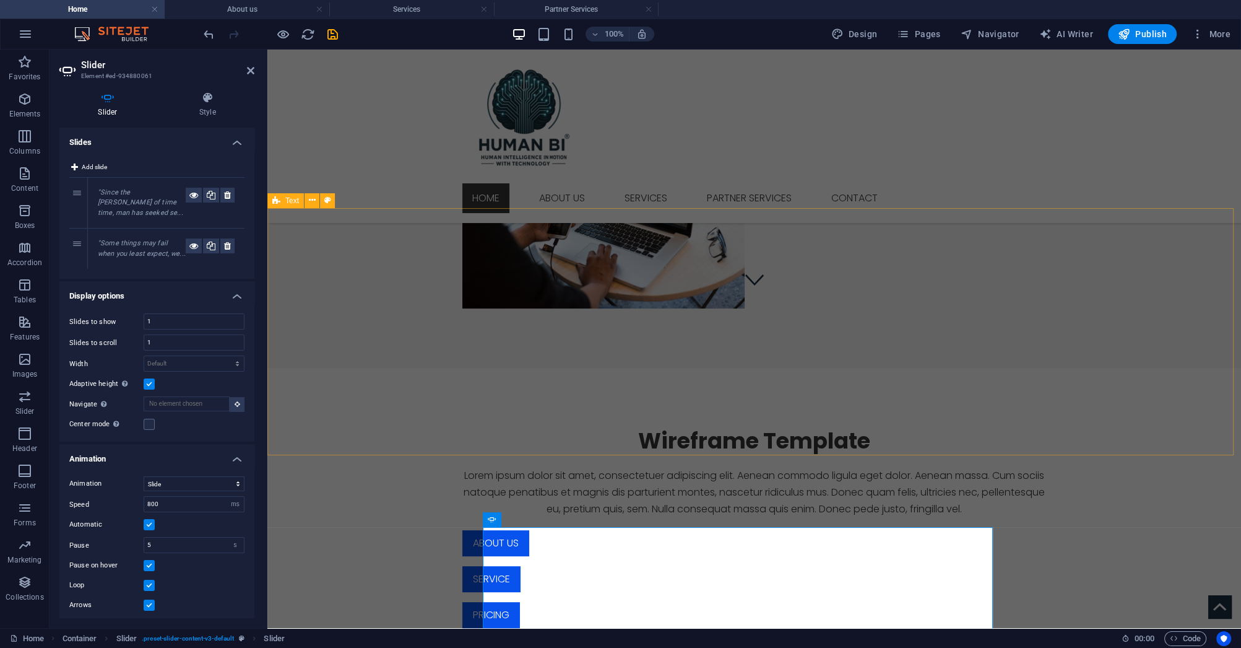
click at [372, 425] on div "Wireframe Template Lorem ipsum dolor sit amet, consectetuer adipiscing elit. Ae…" at bounding box center [754, 527] width 974 height 319
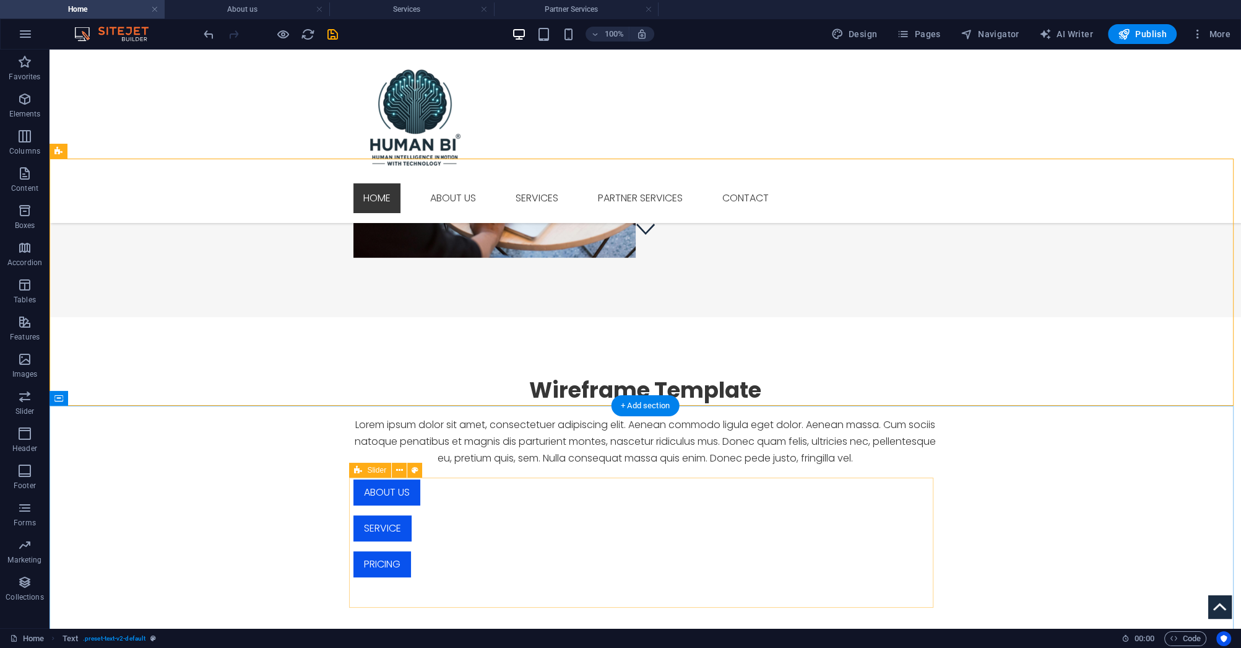
scroll to position [382, 0]
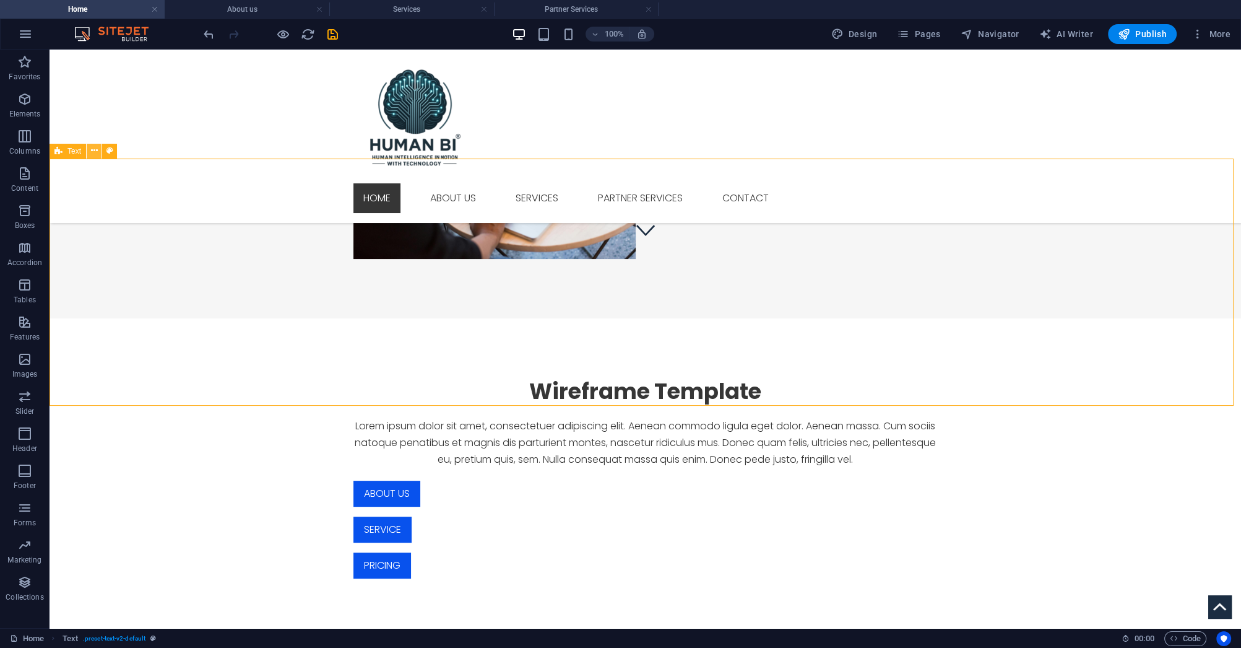
click at [97, 153] on icon at bounding box center [94, 150] width 7 height 13
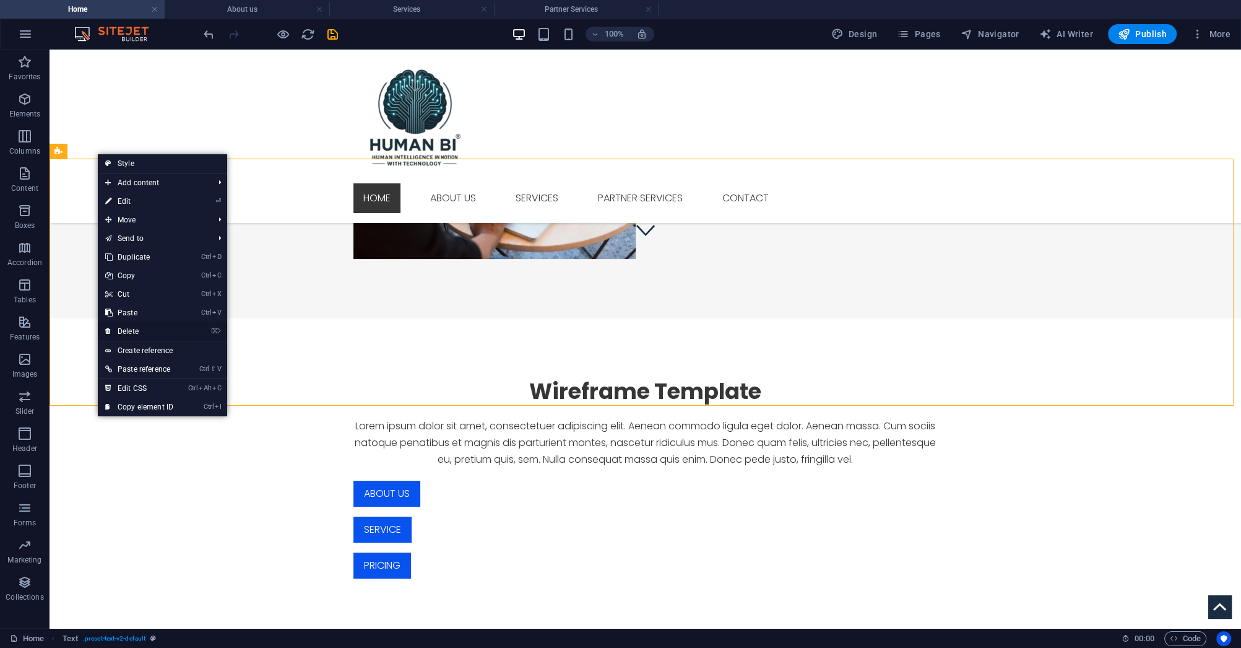
click at [132, 328] on link "⌦ Delete" at bounding box center [139, 331] width 83 height 19
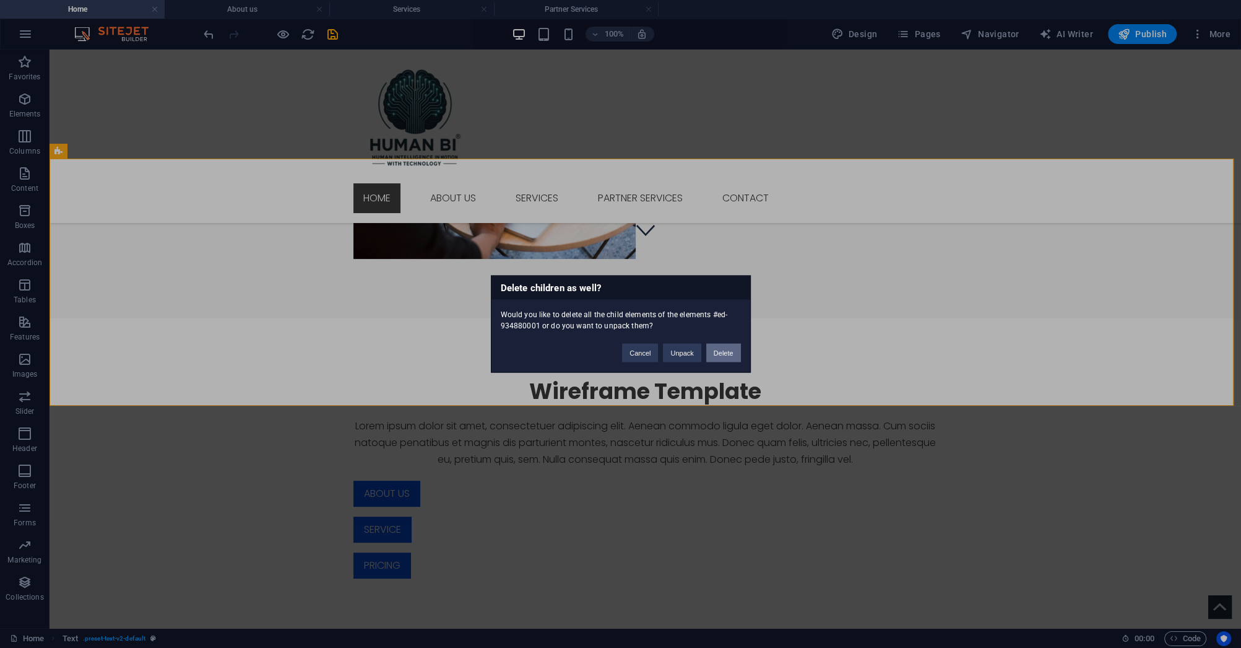
click at [723, 354] on button "Delete" at bounding box center [723, 353] width 35 height 19
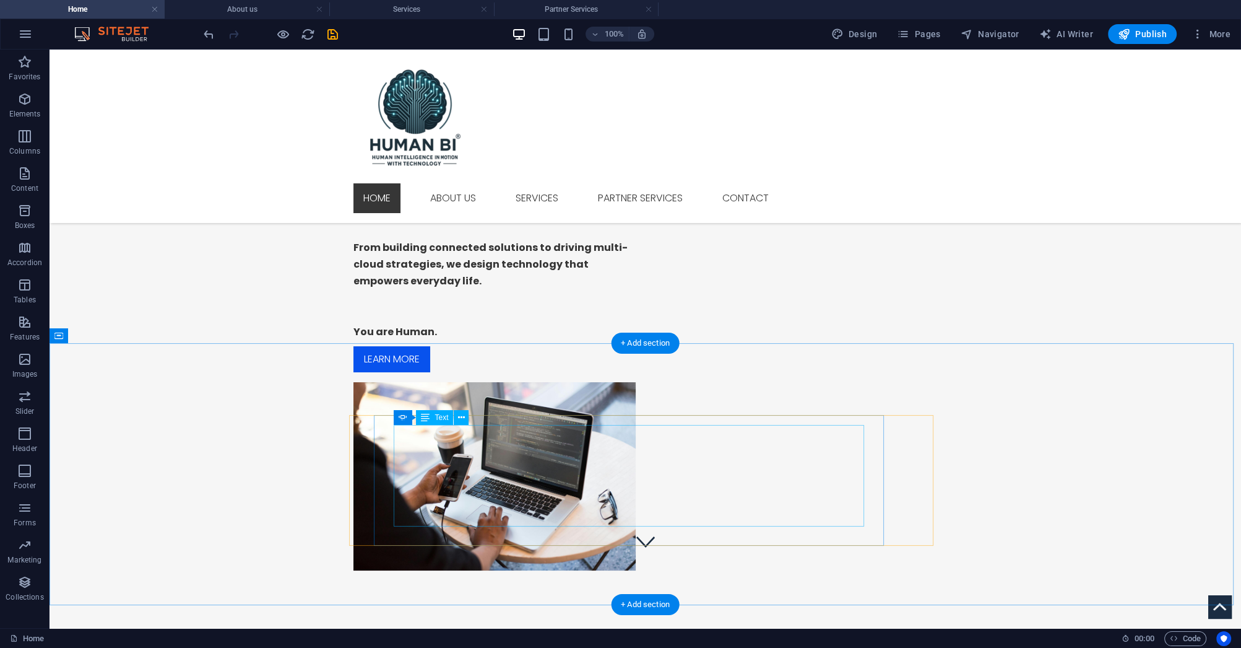
scroll to position [0, 0]
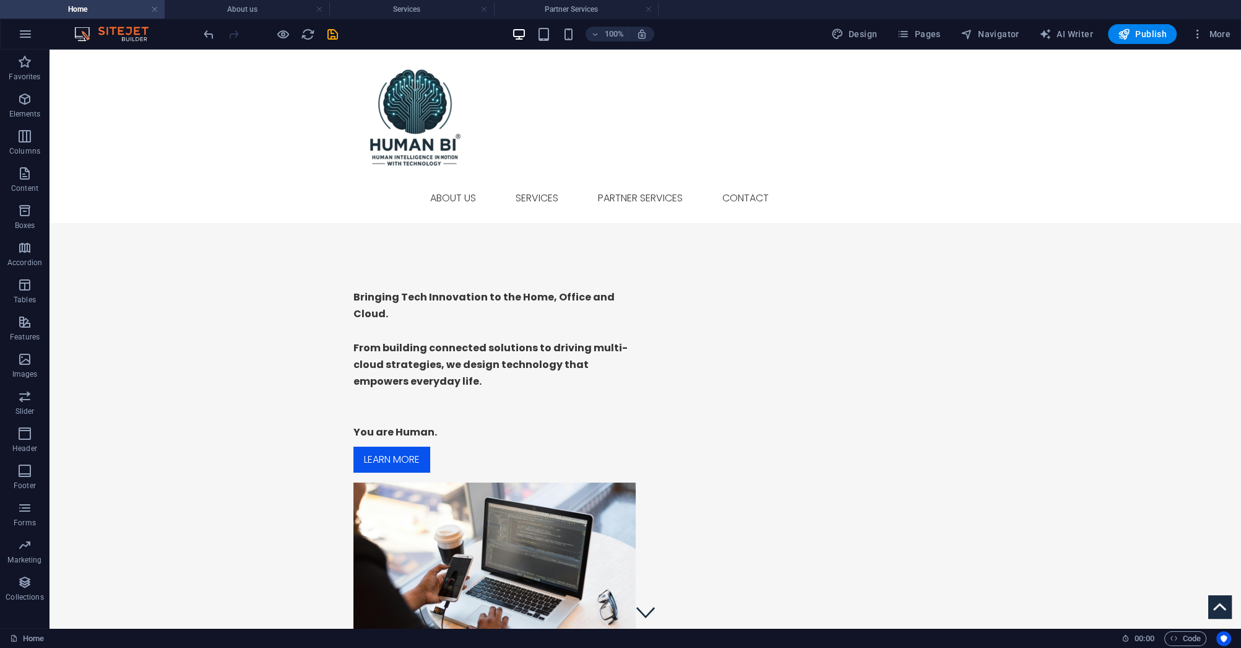
click at [329, 42] on div at bounding box center [270, 34] width 139 height 20
click at [332, 36] on icon "save" at bounding box center [333, 34] width 14 height 14
click at [262, 14] on h4 "About us" at bounding box center [247, 9] width 165 height 14
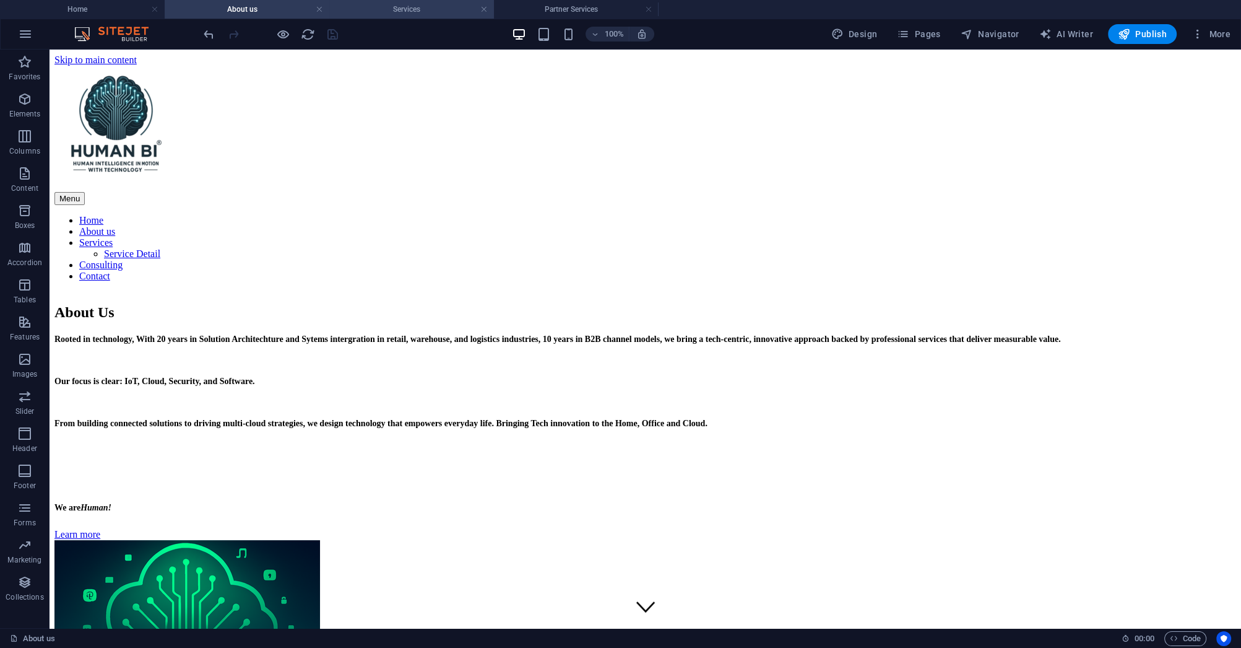
click at [402, 15] on h4 "Services" at bounding box center [411, 9] width 165 height 14
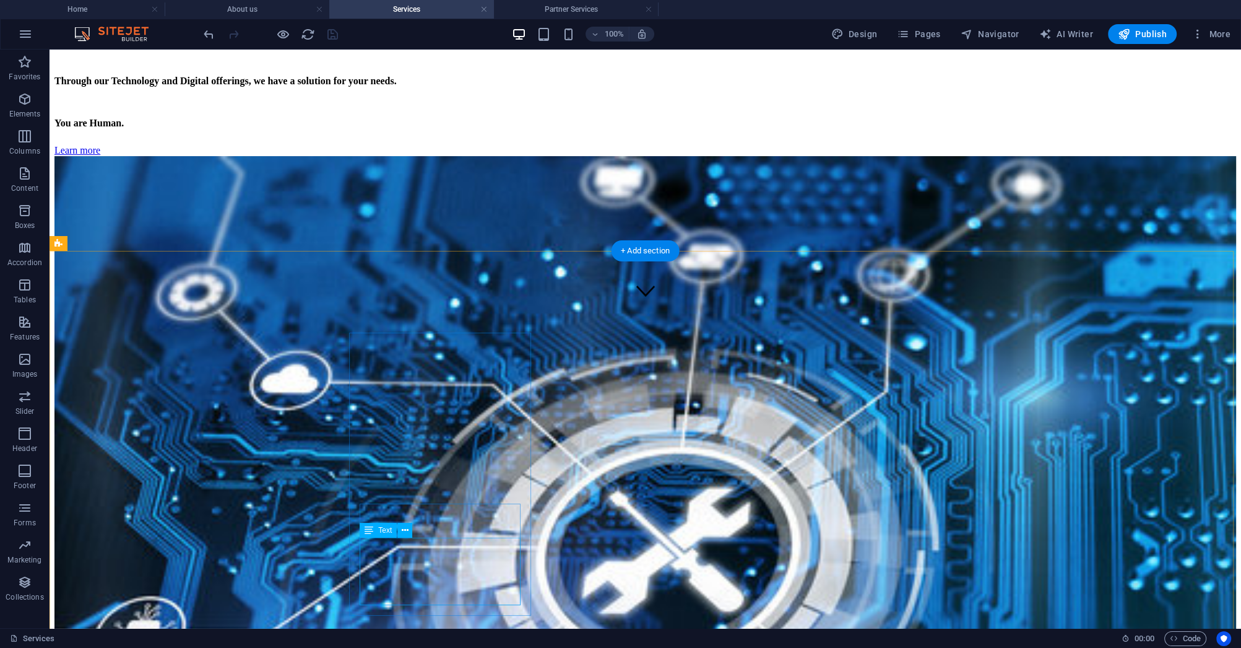
scroll to position [396, 0]
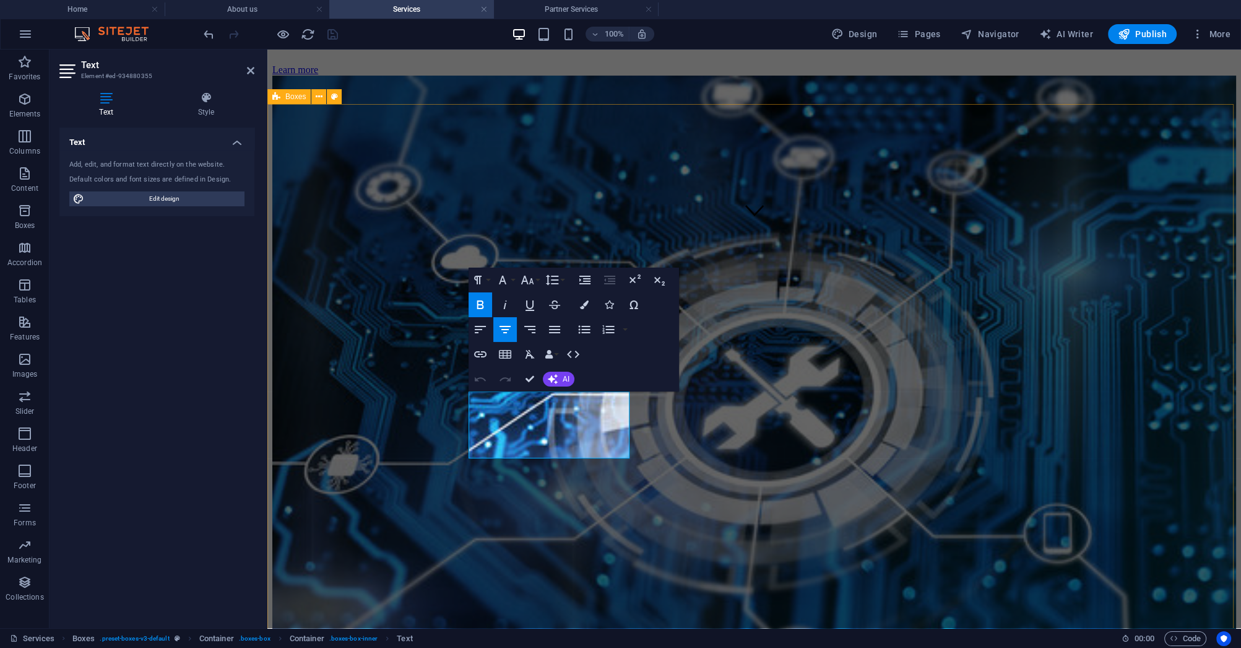
drag, startPoint x: 1100, startPoint y: 575, endPoint x: 1077, endPoint y: 570, distance: 22.8
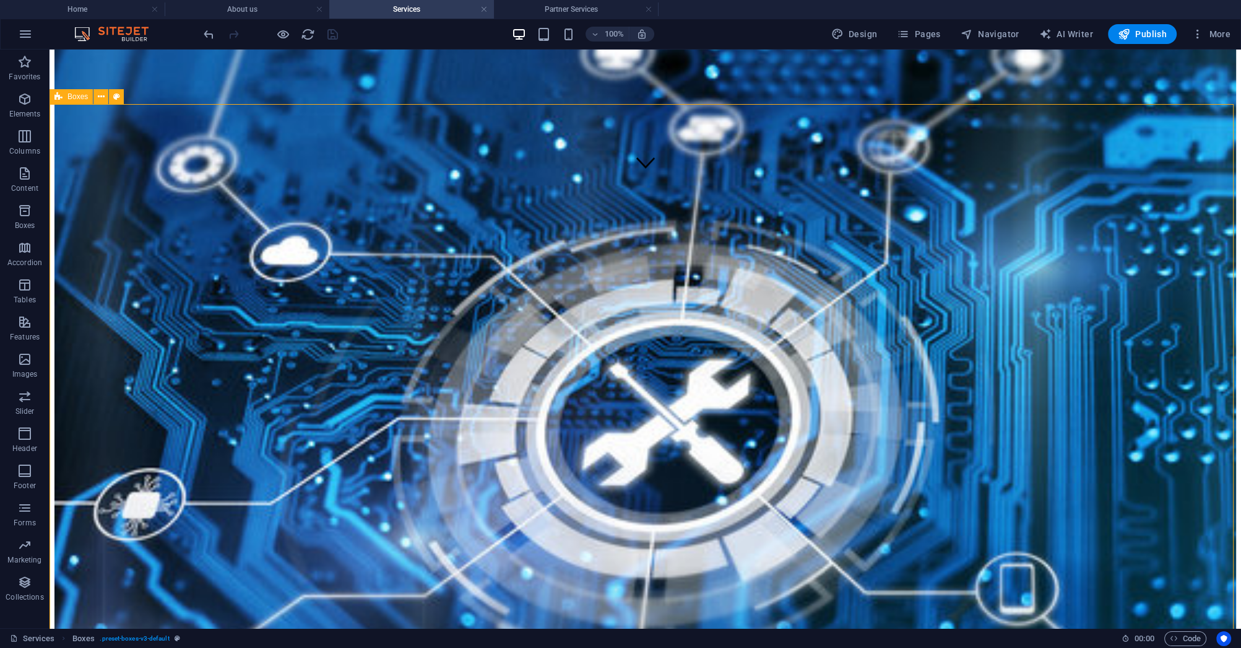
scroll to position [644, 0]
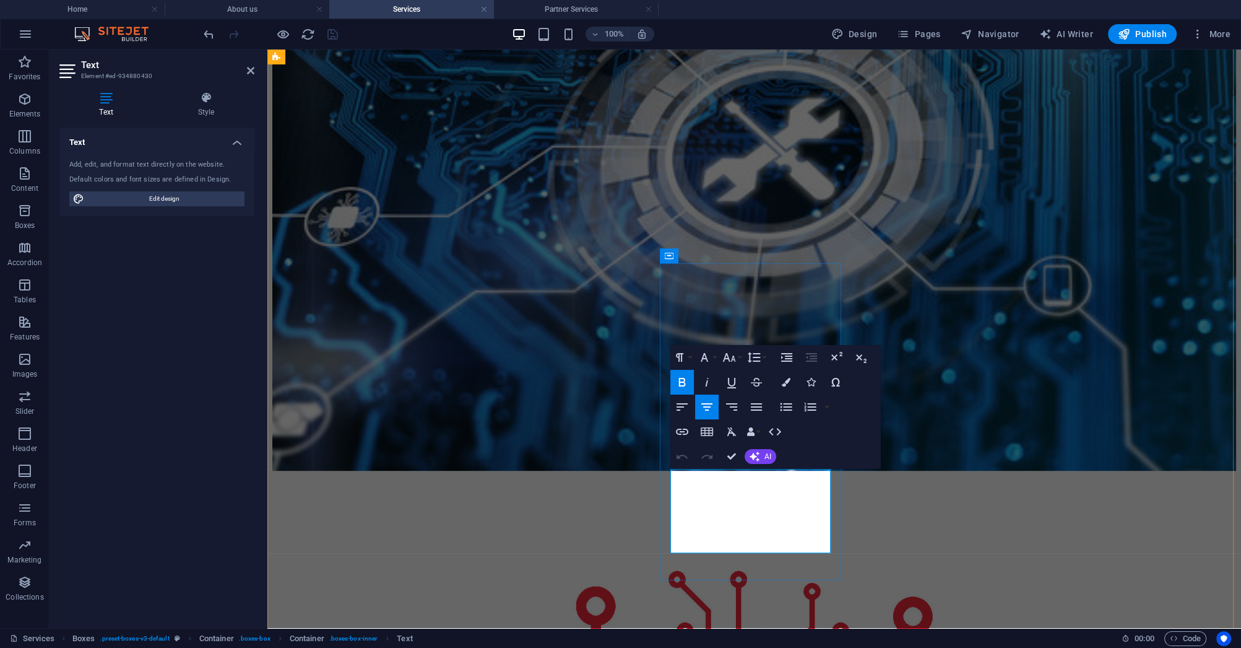
drag, startPoint x: 795, startPoint y: 543, endPoint x: 716, endPoint y: 540, distance: 79.3
copy strong "COMING SOON"
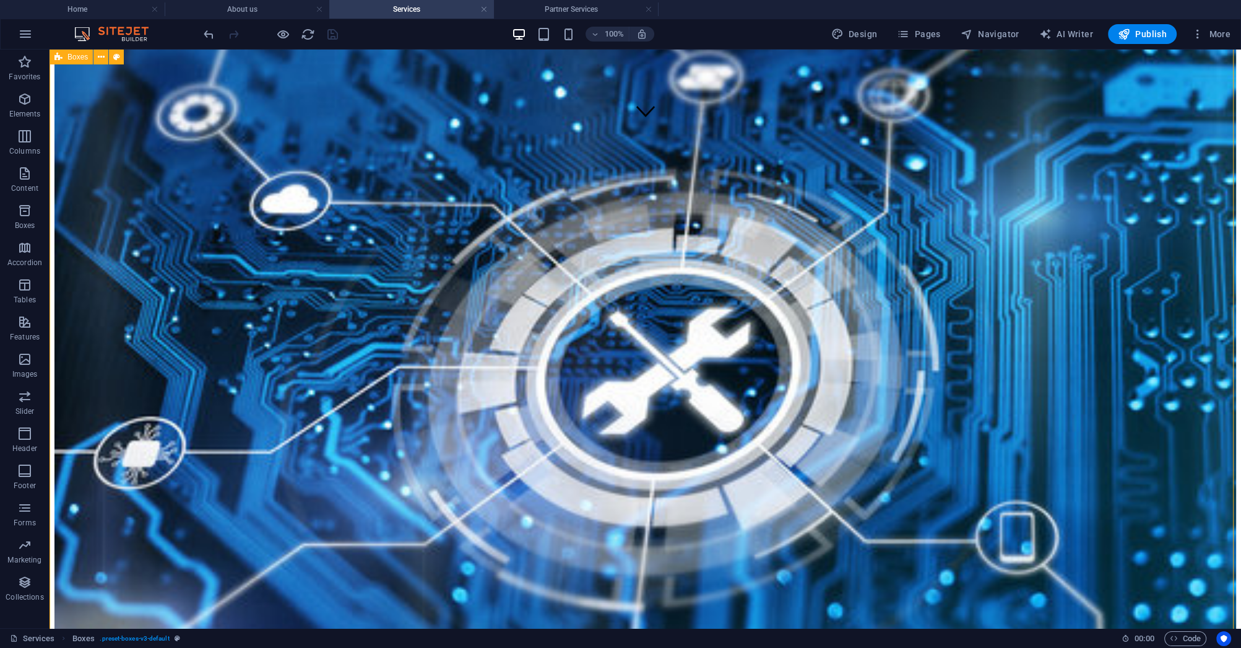
scroll to position [446, 0]
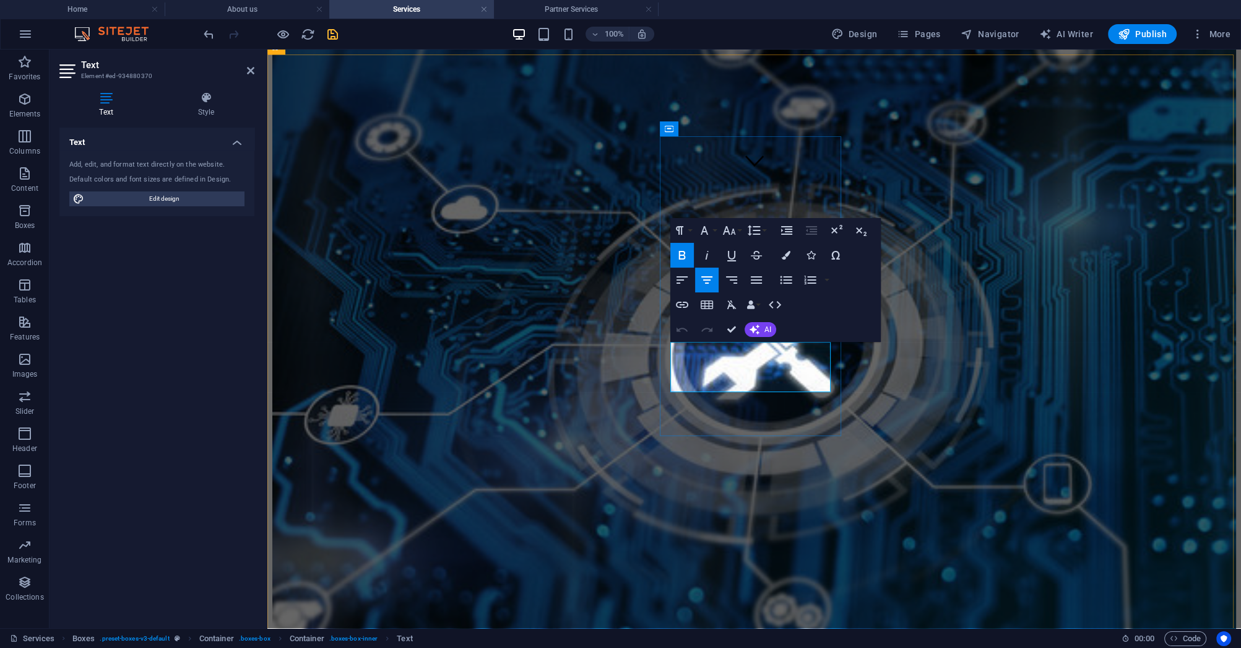
drag, startPoint x: 825, startPoint y: 384, endPoint x: 840, endPoint y: 399, distance: 20.6
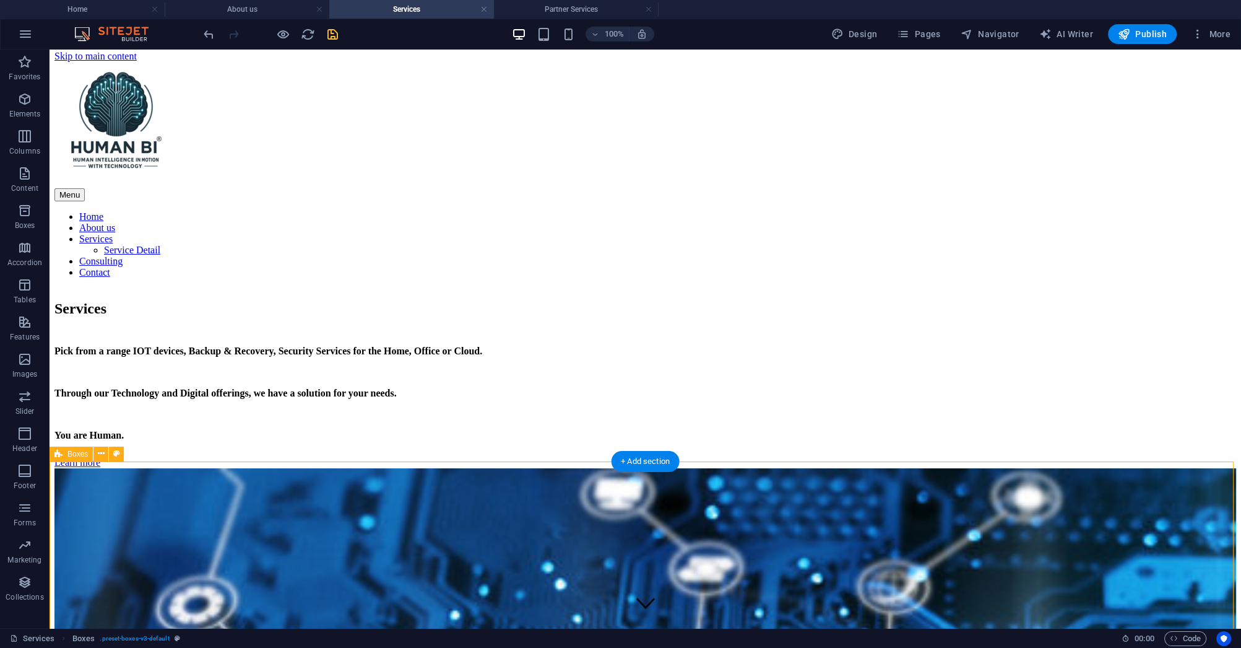
scroll to position [0, 0]
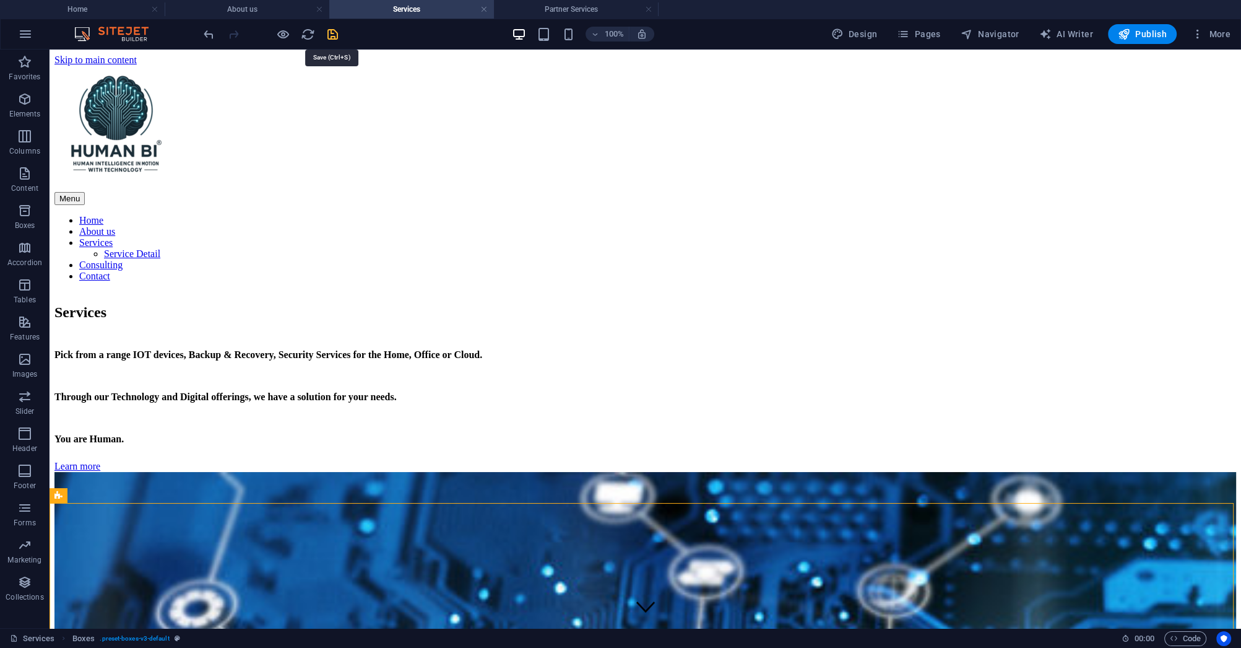
click at [330, 34] on icon "save" at bounding box center [333, 34] width 14 height 14
click at [534, 9] on h4 "Partner Services" at bounding box center [576, 9] width 165 height 14
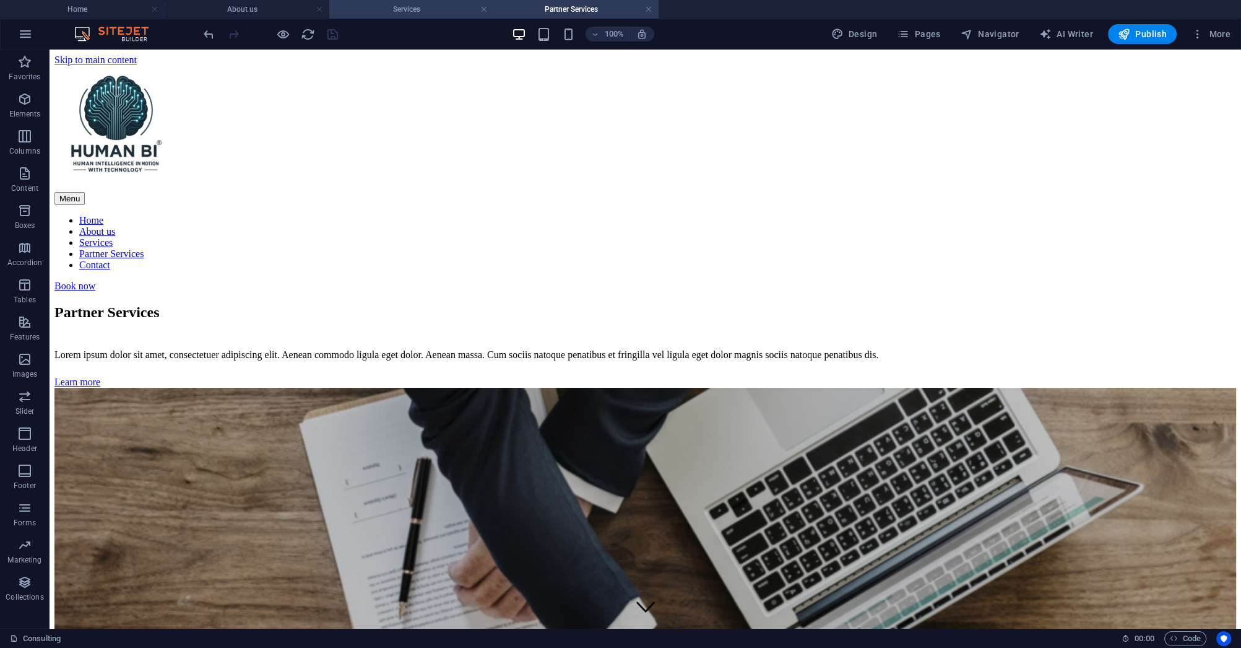
click at [407, 12] on h4 "Services" at bounding box center [411, 9] width 165 height 14
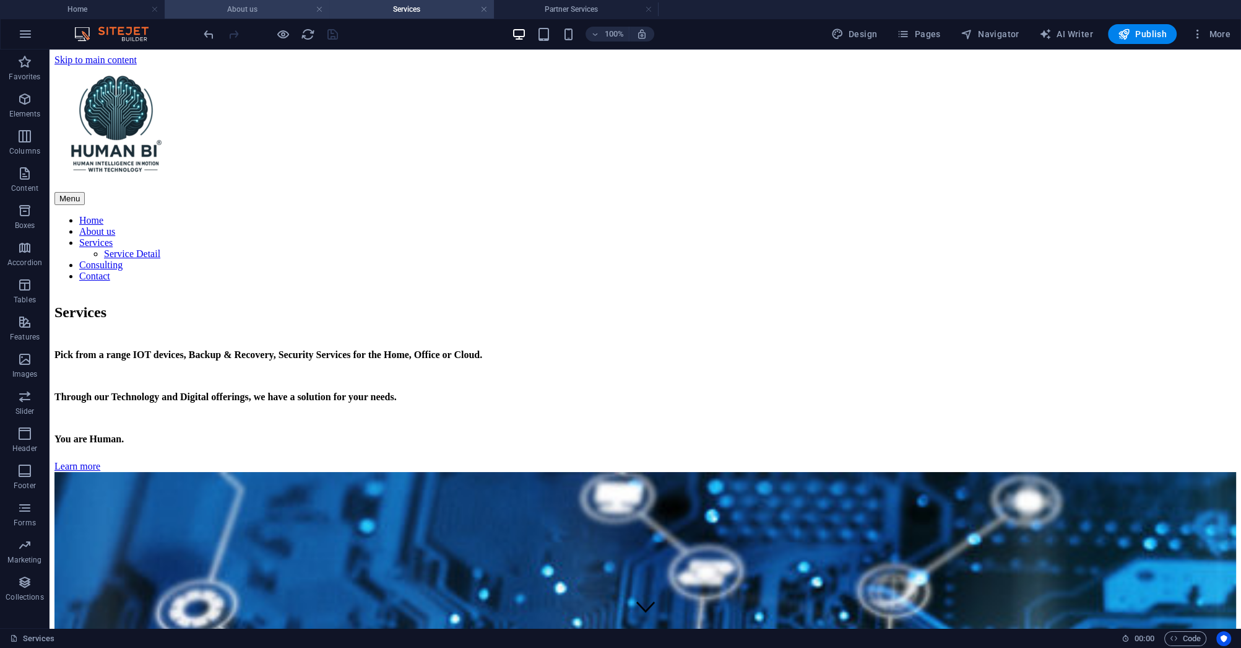
click at [235, 14] on h4 "About us" at bounding box center [247, 9] width 165 height 14
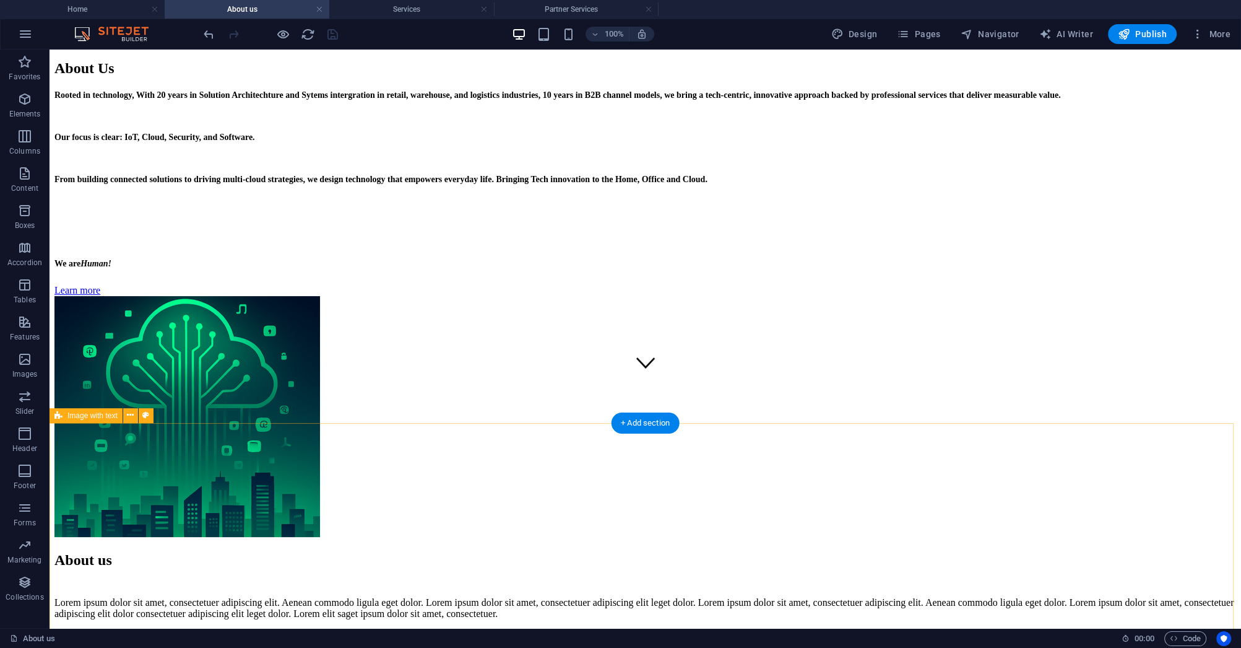
scroll to position [248, 0]
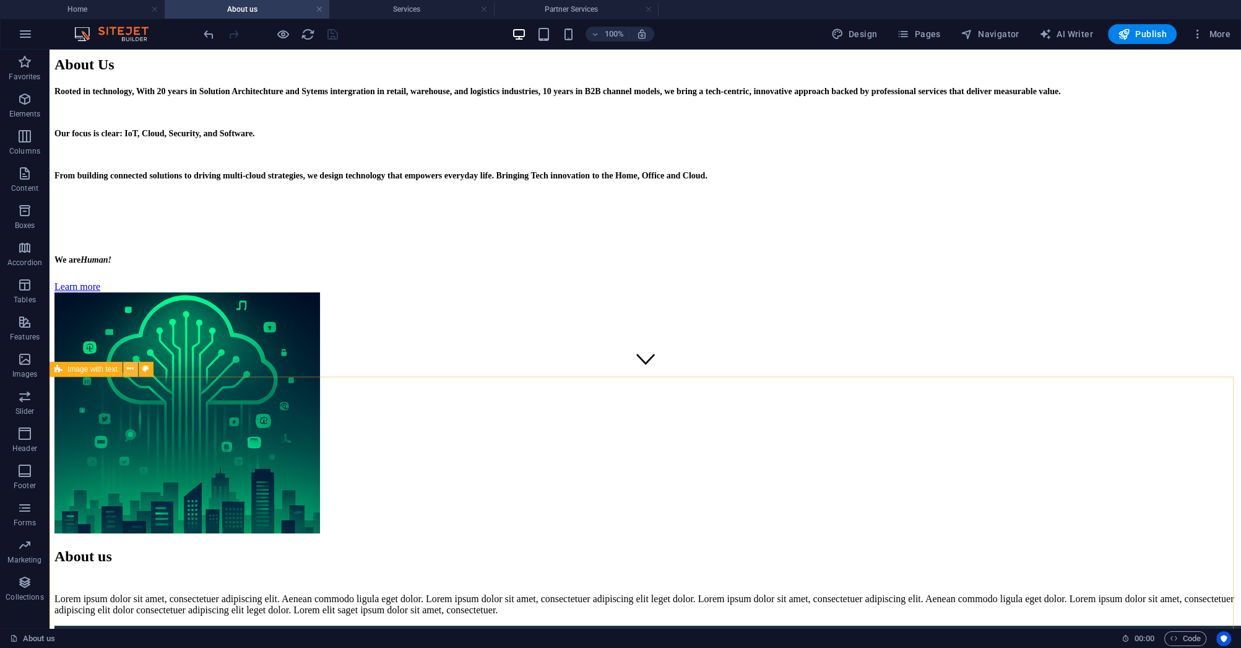
click at [129, 368] on icon at bounding box center [130, 368] width 7 height 13
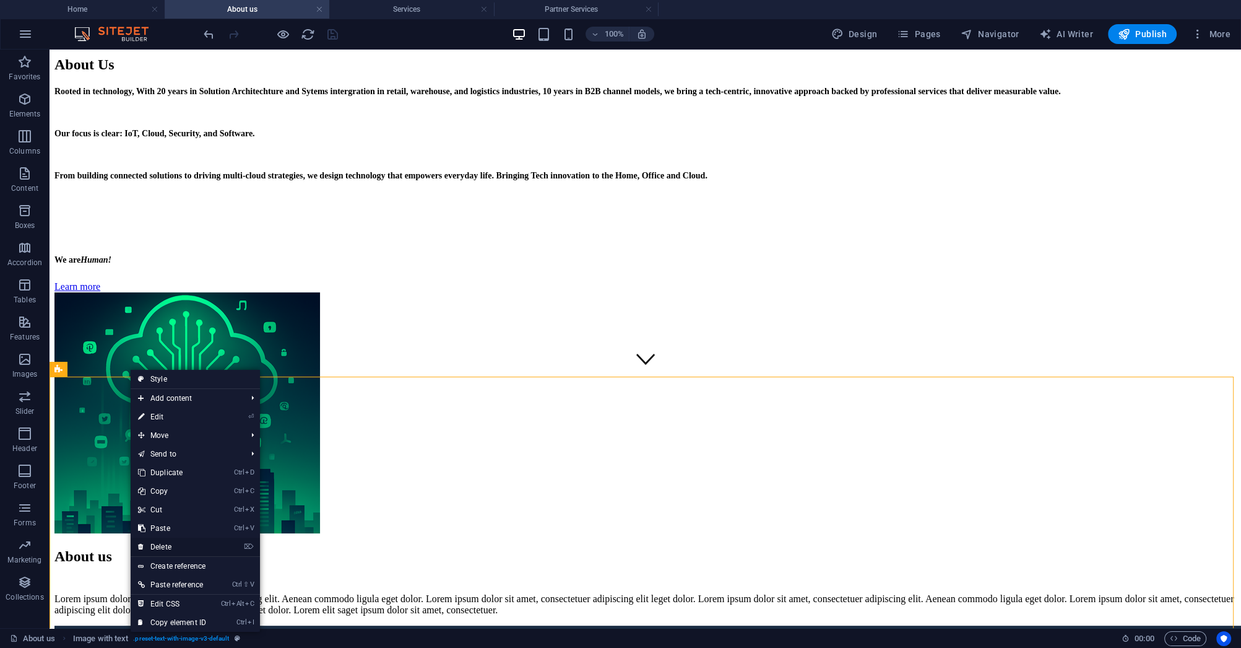
click at [158, 544] on link "⌦ Delete" at bounding box center [172, 546] width 83 height 19
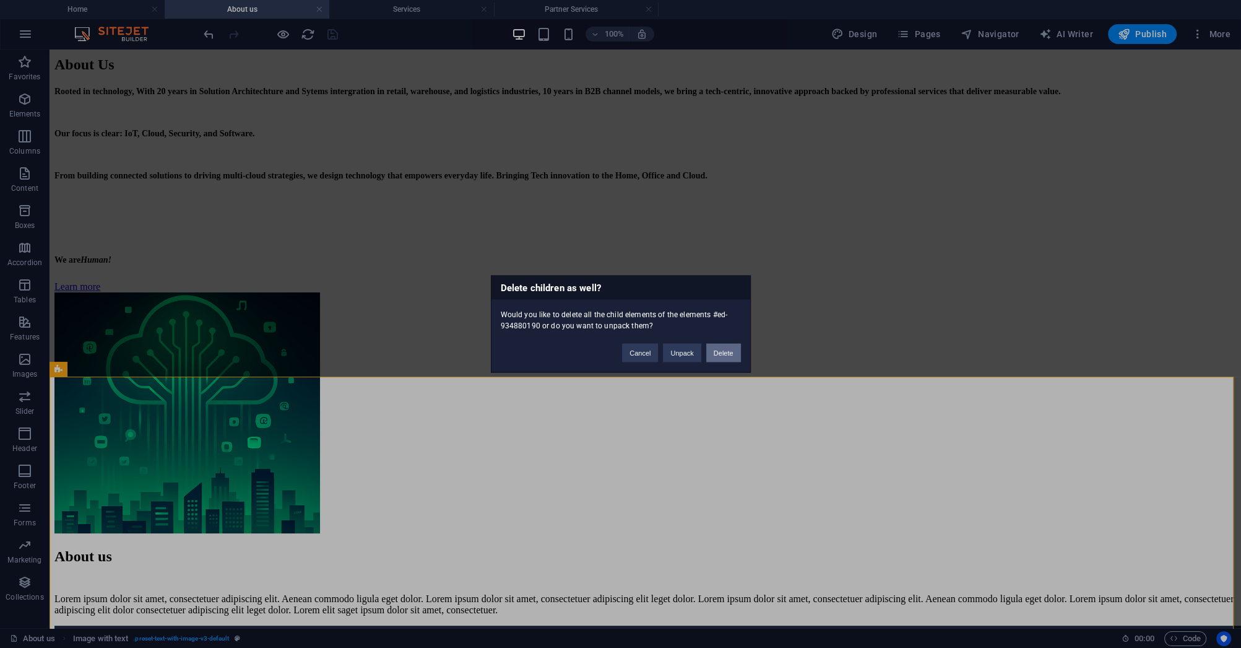
click at [723, 355] on button "Delete" at bounding box center [723, 353] width 35 height 19
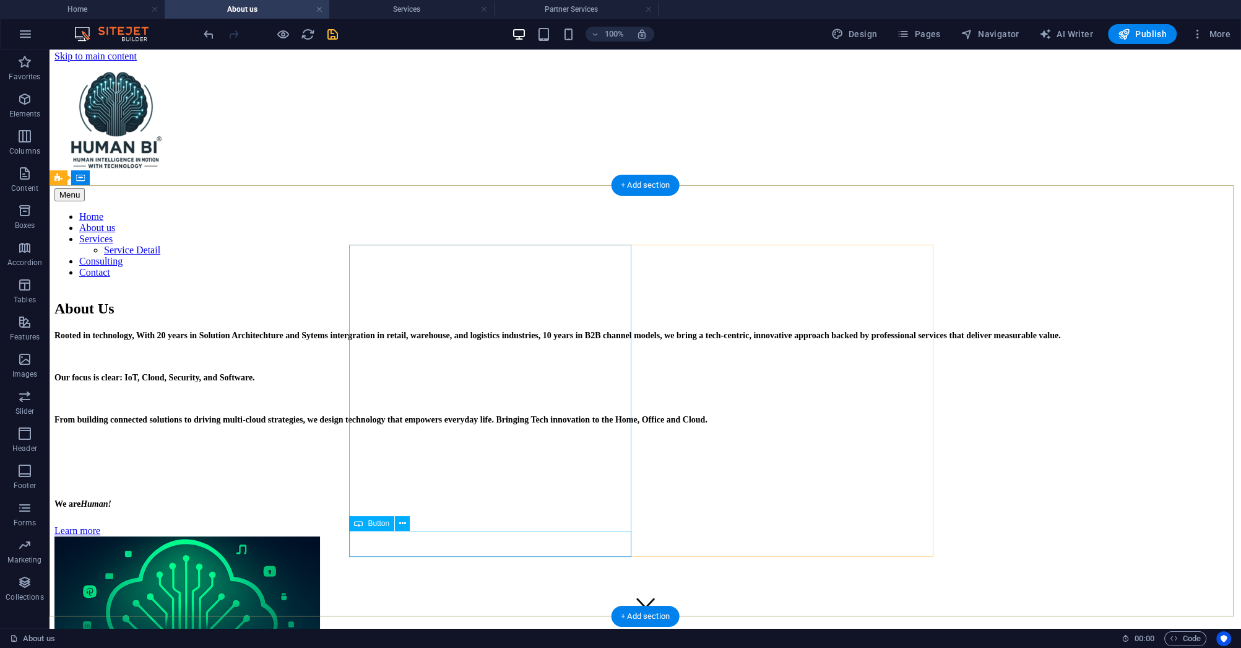
scroll to position [0, 0]
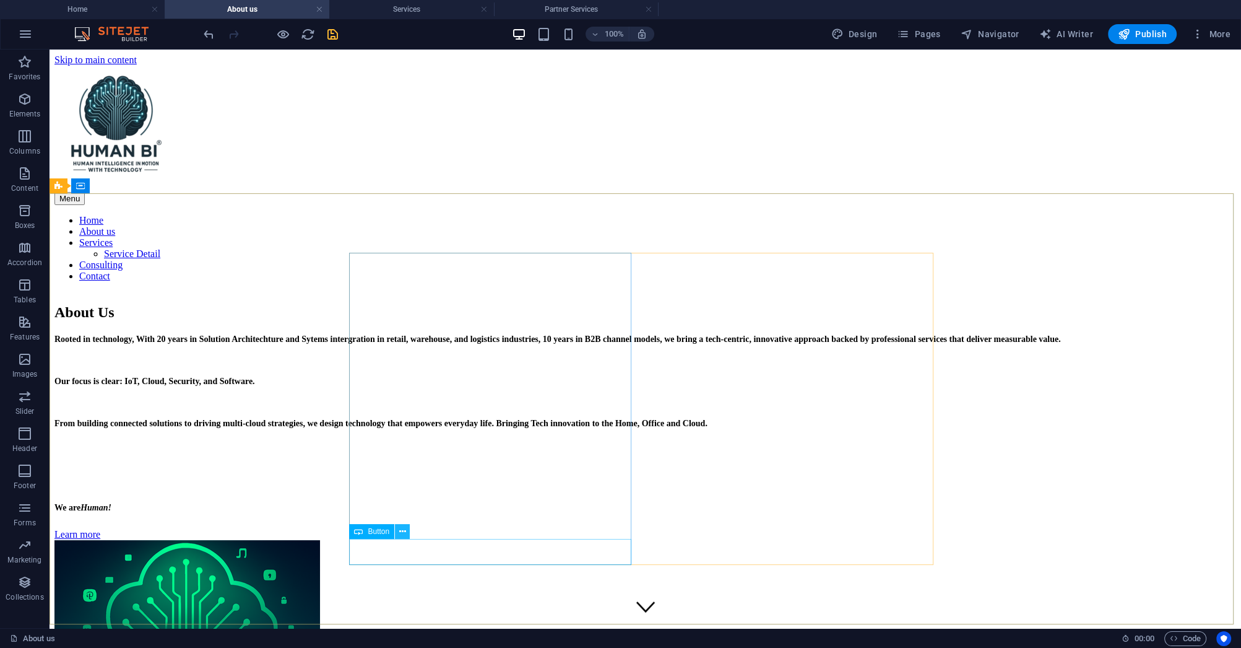
click at [402, 536] on icon at bounding box center [402, 531] width 7 height 13
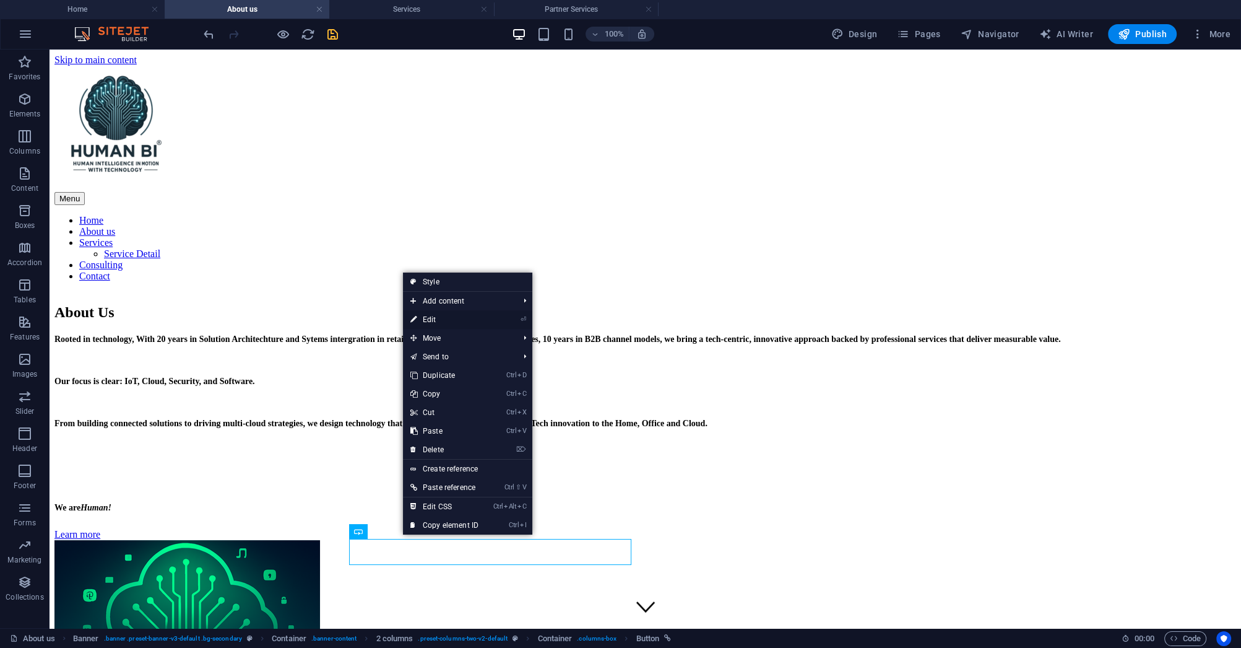
click at [443, 323] on link "⏎ Edit" at bounding box center [444, 319] width 83 height 19
select select "2"
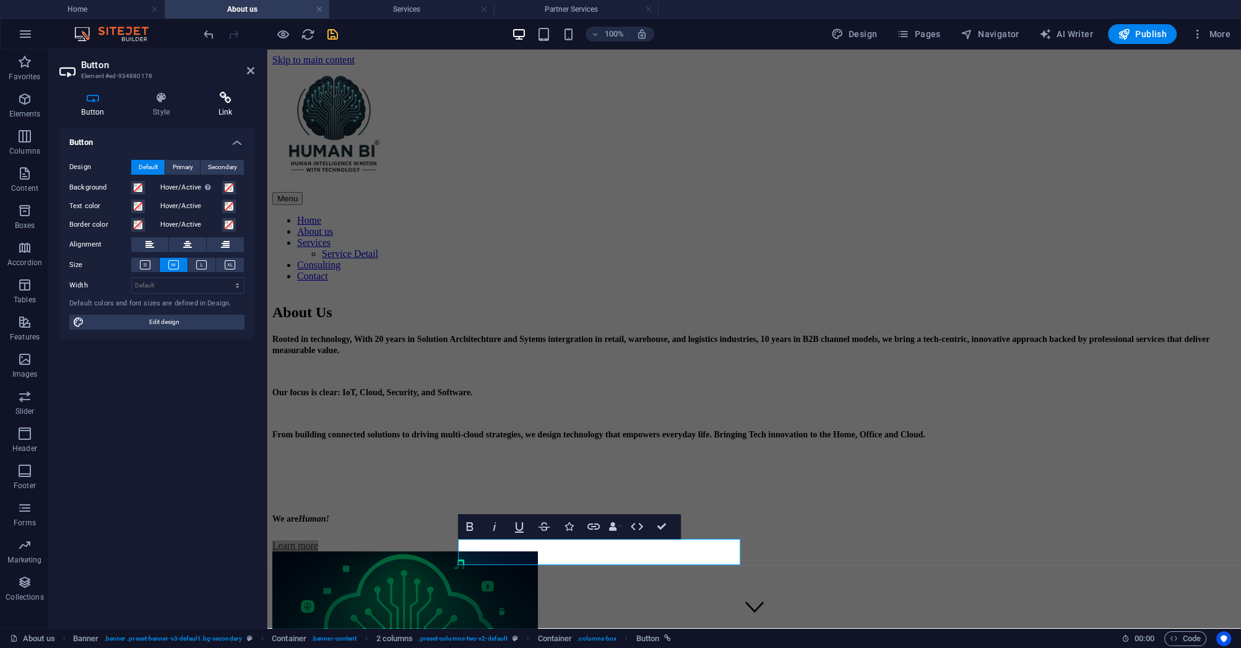
click at [228, 110] on h4 "Link" at bounding box center [225, 105] width 58 height 26
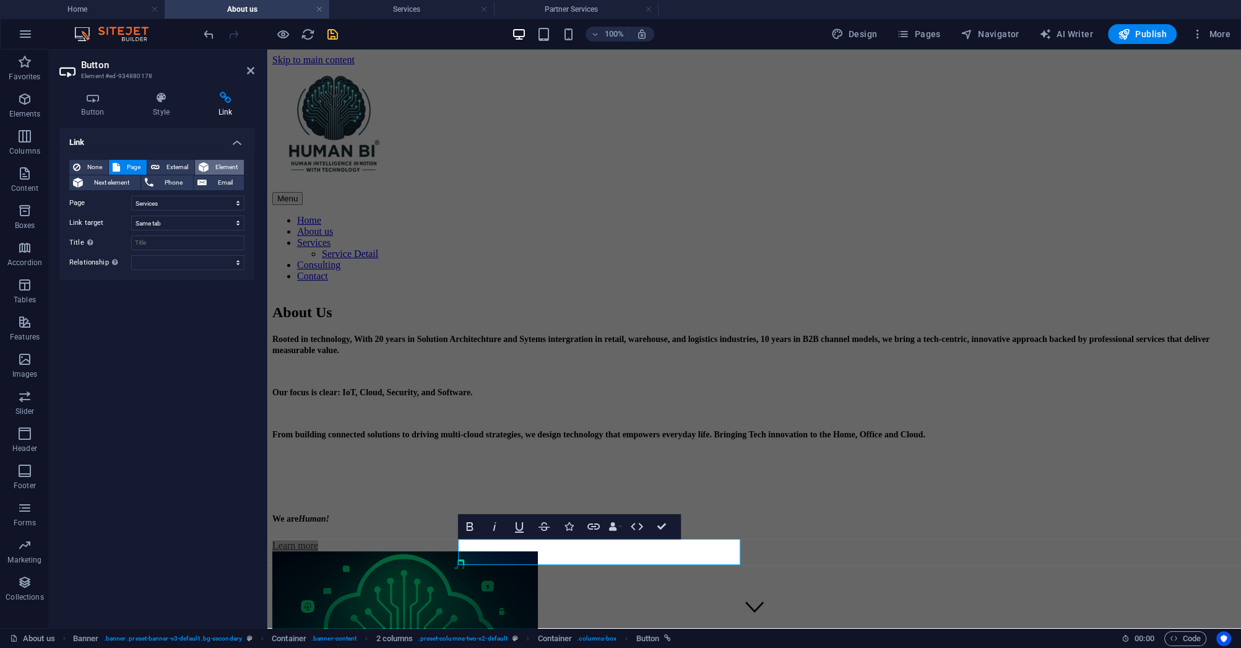
click at [230, 166] on span "Element" at bounding box center [226, 167] width 28 height 15
click at [176, 168] on span "External" at bounding box center [176, 167] width 27 height 15
select select "blank"
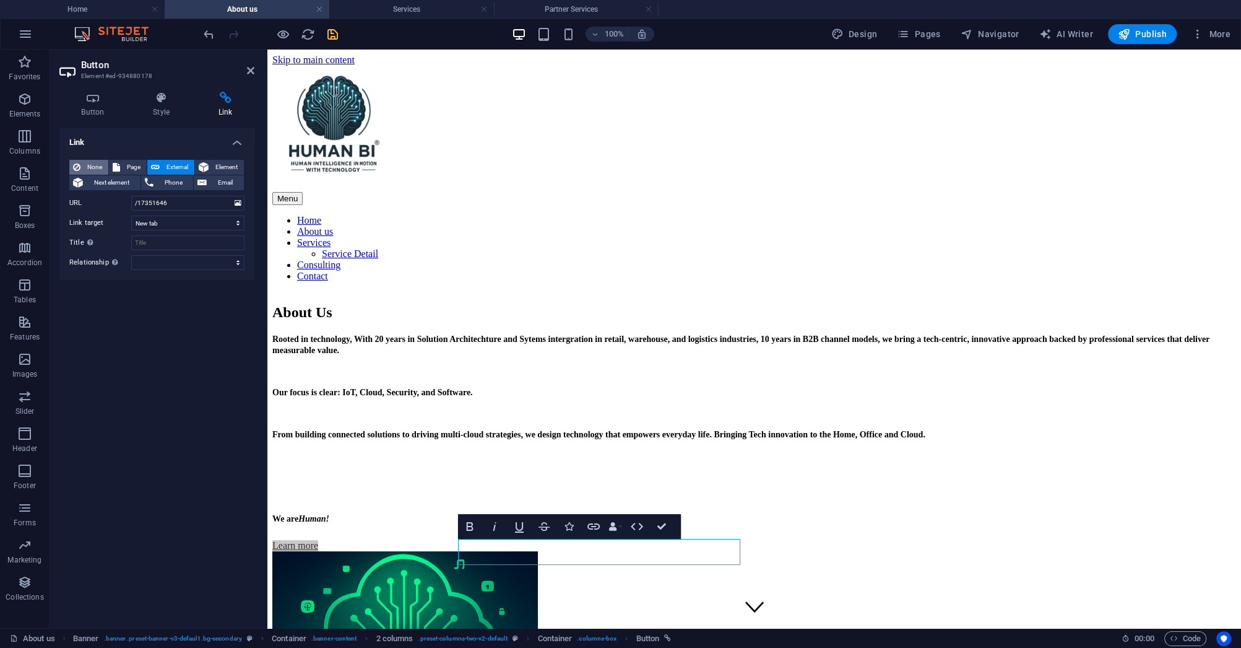
click at [83, 167] on button "None" at bounding box center [88, 167] width 39 height 15
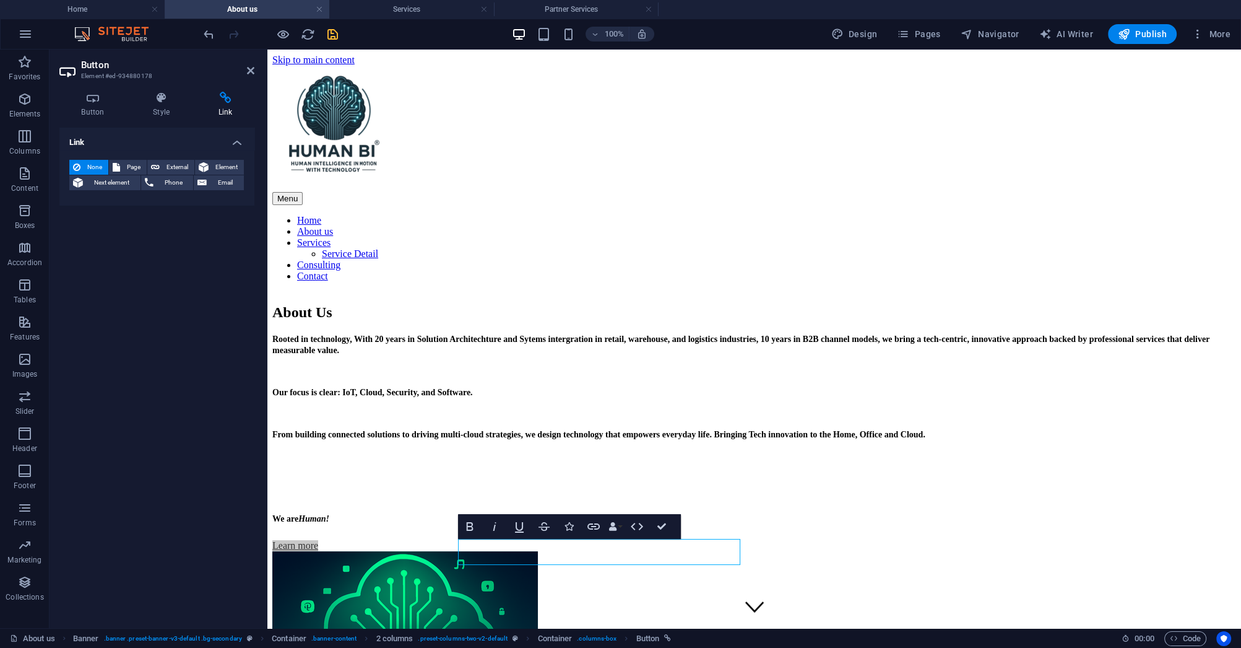
click at [127, 372] on div "Link None Page External Element Next element Phone Email Page Home About us Ser…" at bounding box center [156, 373] width 195 height 490
click at [355, 377] on div "About Us Rooted in technology, With 20 years in Solution Architechture and Syte…" at bounding box center [754, 543] width 964 height 503
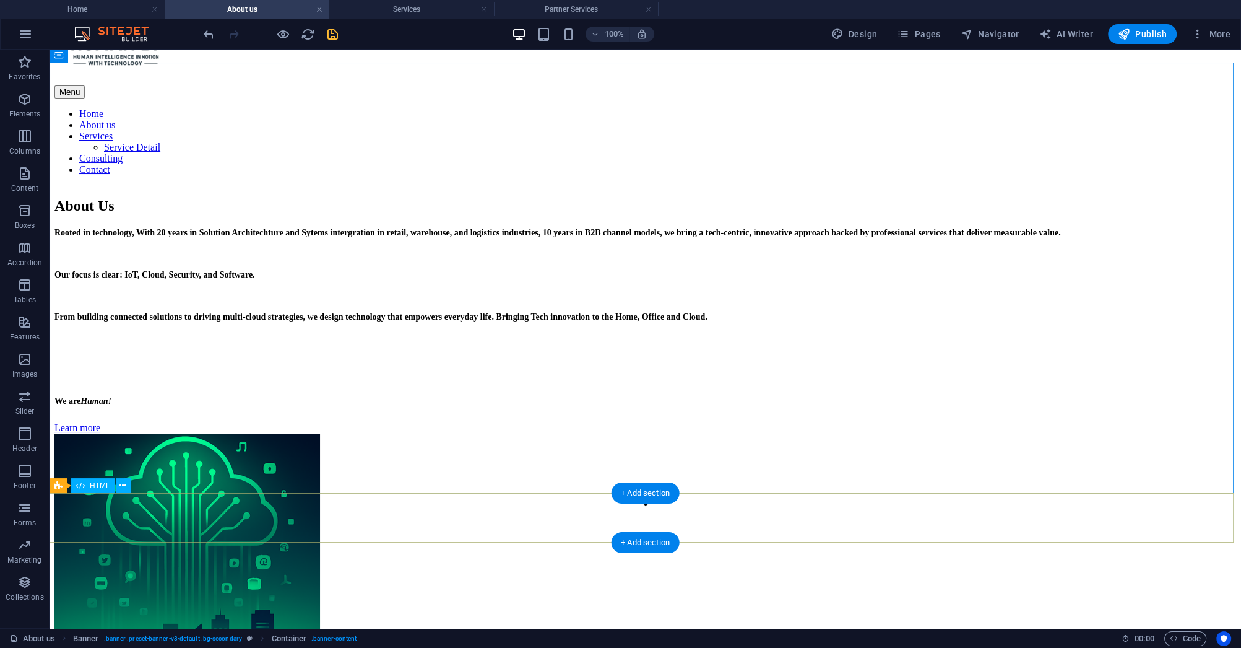
scroll to position [99, 0]
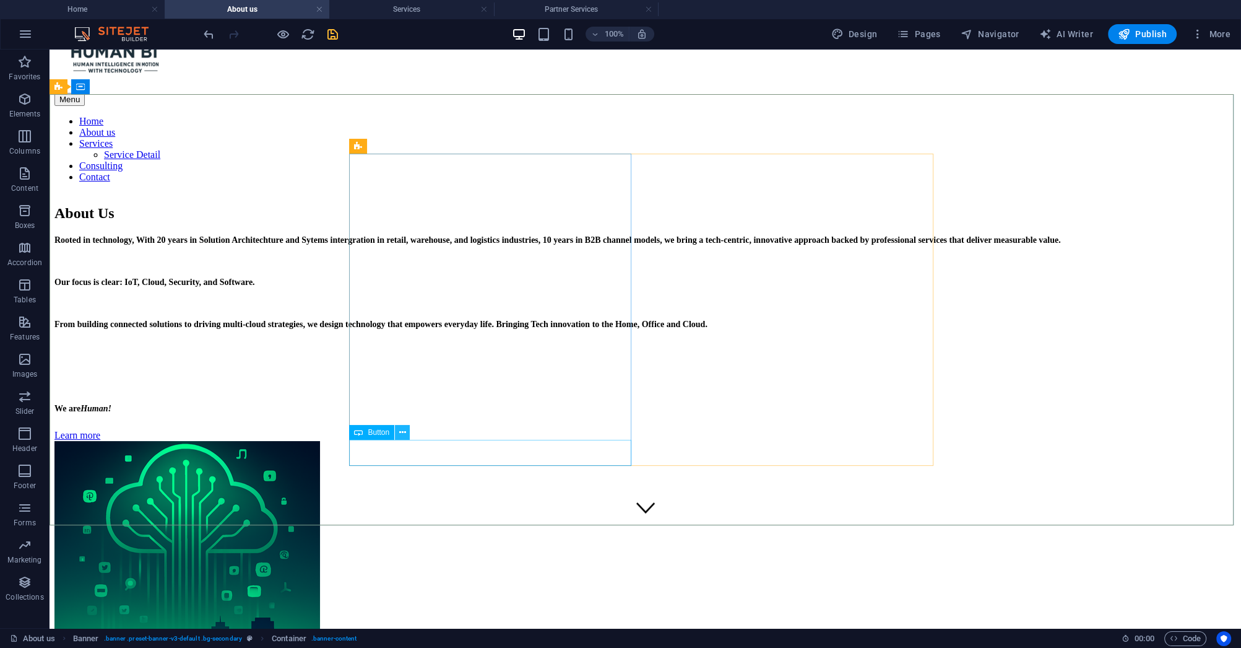
click at [402, 430] on icon at bounding box center [402, 432] width 7 height 13
click at [401, 434] on icon at bounding box center [402, 432] width 7 height 13
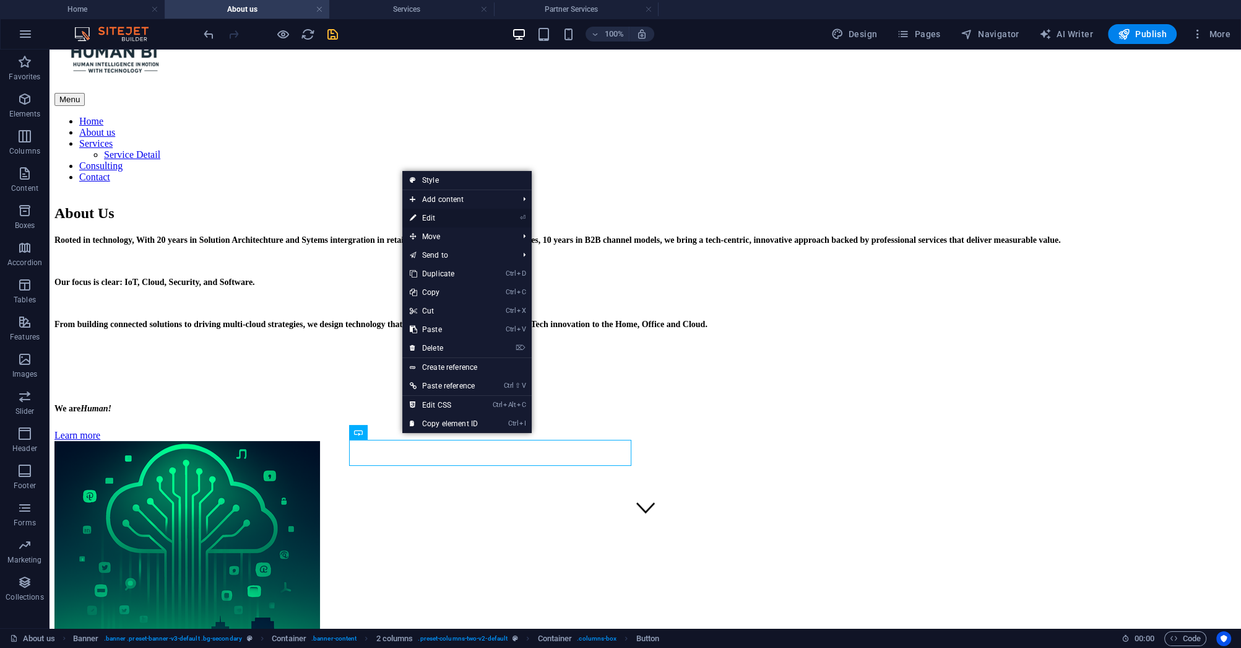
click at [443, 222] on link "⏎ Edit" at bounding box center [443, 218] width 83 height 19
select select "2"
select select
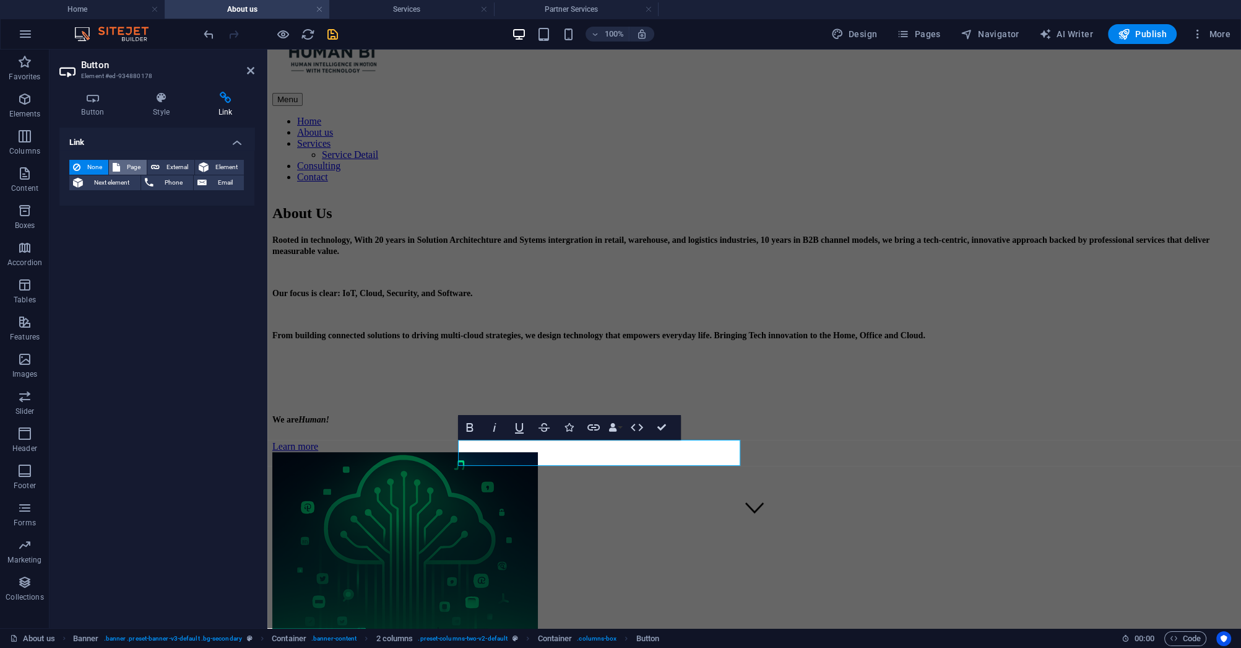
click at [124, 170] on span "Page" at bounding box center [133, 167] width 19 height 15
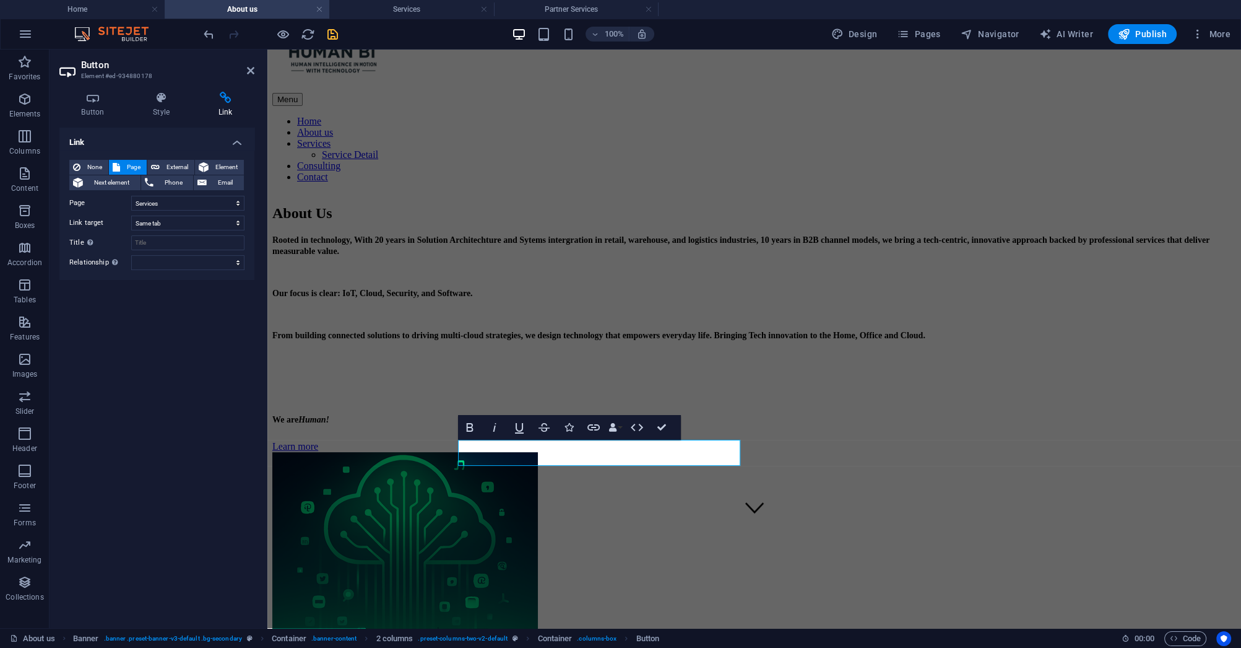
drag, startPoint x: 191, startPoint y: 487, endPoint x: 183, endPoint y: 485, distance: 7.7
click at [189, 487] on div "Link None Page External Element Next element Phone Email Page Home About us Ser…" at bounding box center [156, 373] width 195 height 490
click at [342, 455] on div "About Us Rooted in technology, With 20 years in Solution Architechture and Syte…" at bounding box center [754, 444] width 964 height 503
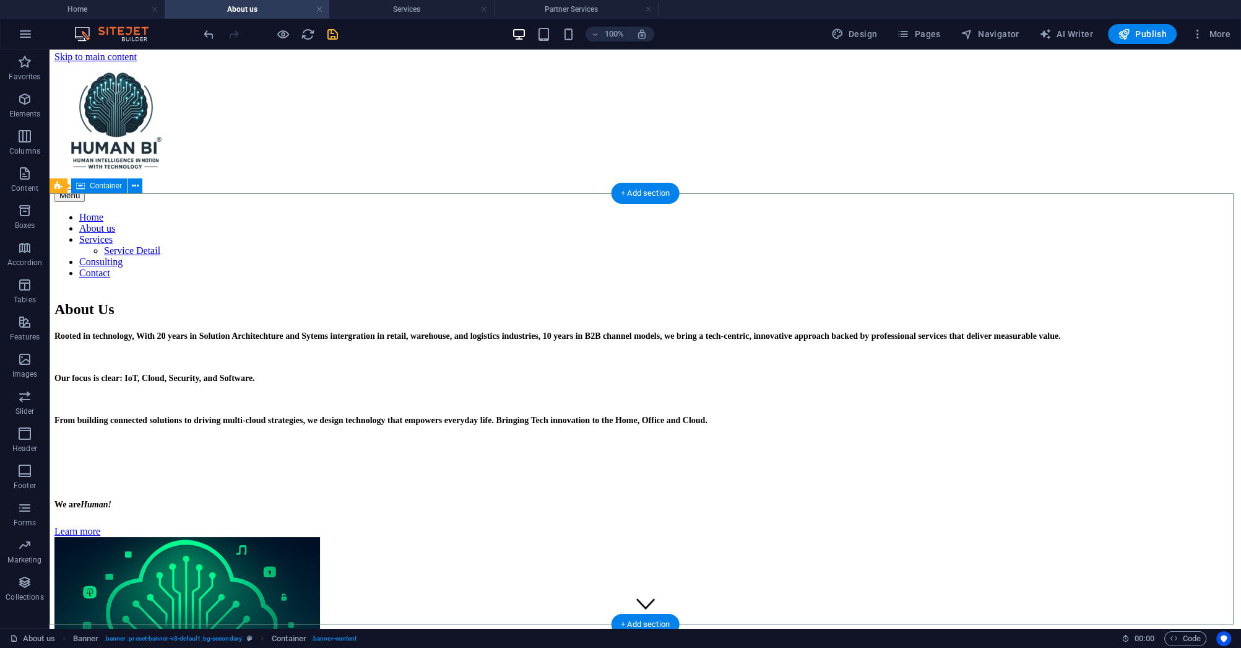
scroll to position [0, 0]
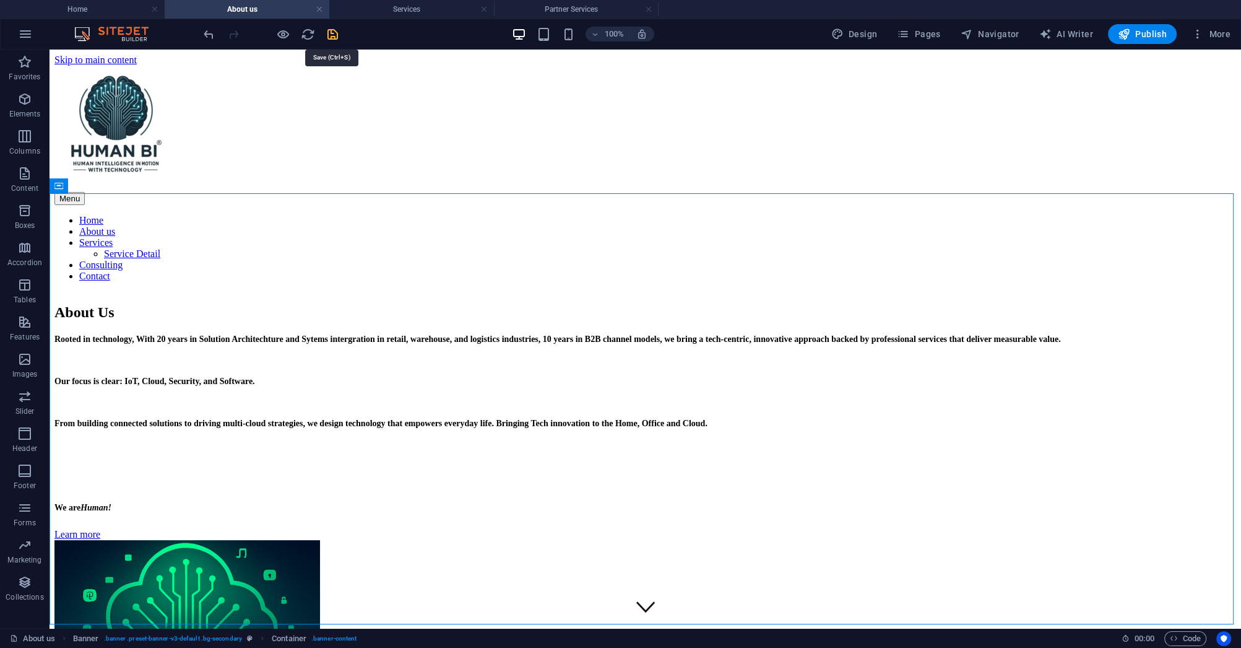
click at [332, 35] on icon "save" at bounding box center [333, 34] width 14 height 14
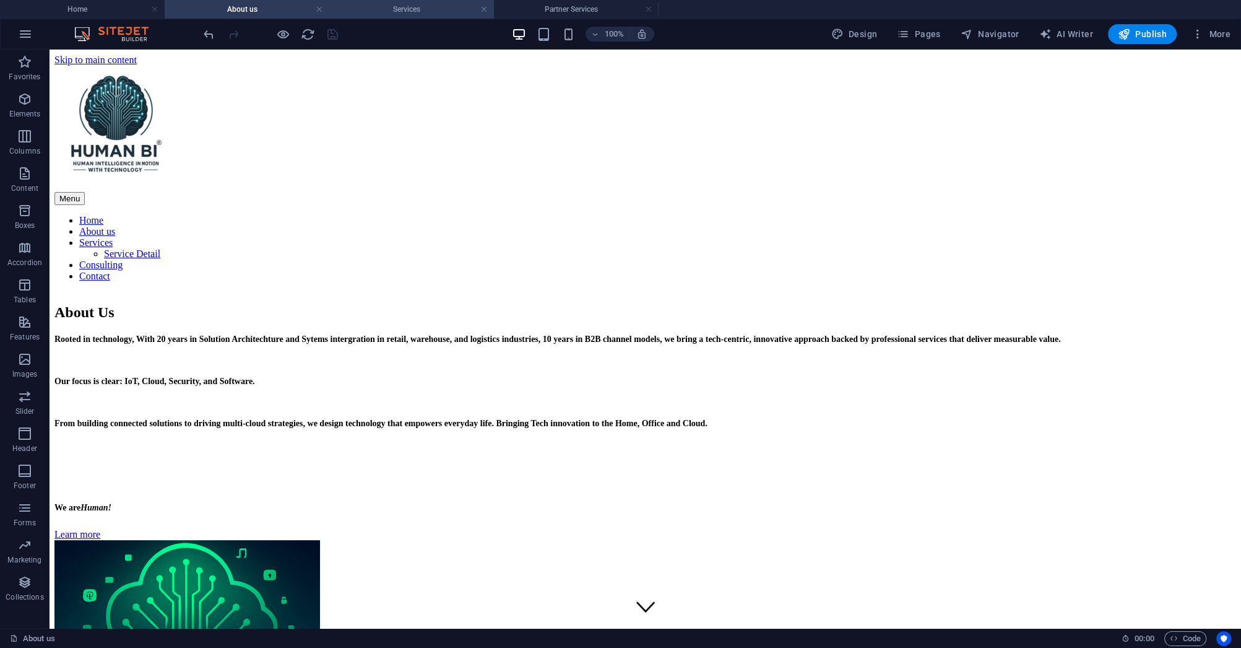
click at [396, 11] on h4 "Services" at bounding box center [411, 9] width 165 height 14
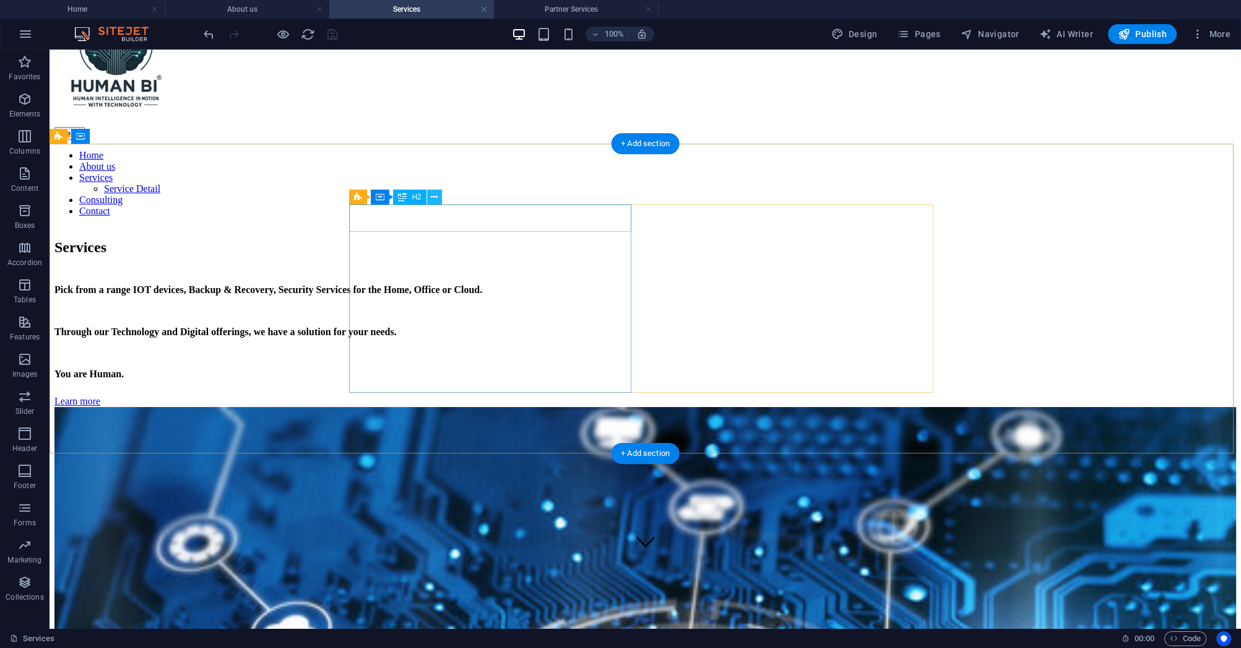
scroll to position [50, 0]
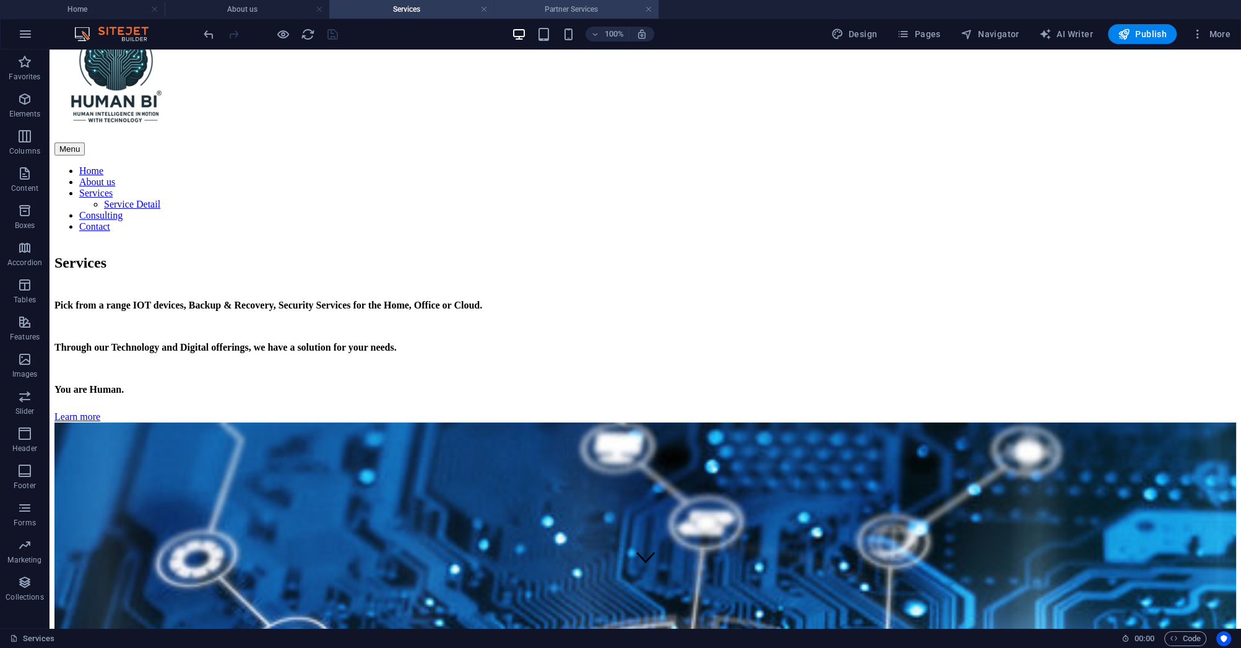
click at [546, 15] on h4 "Partner Services" at bounding box center [576, 9] width 165 height 14
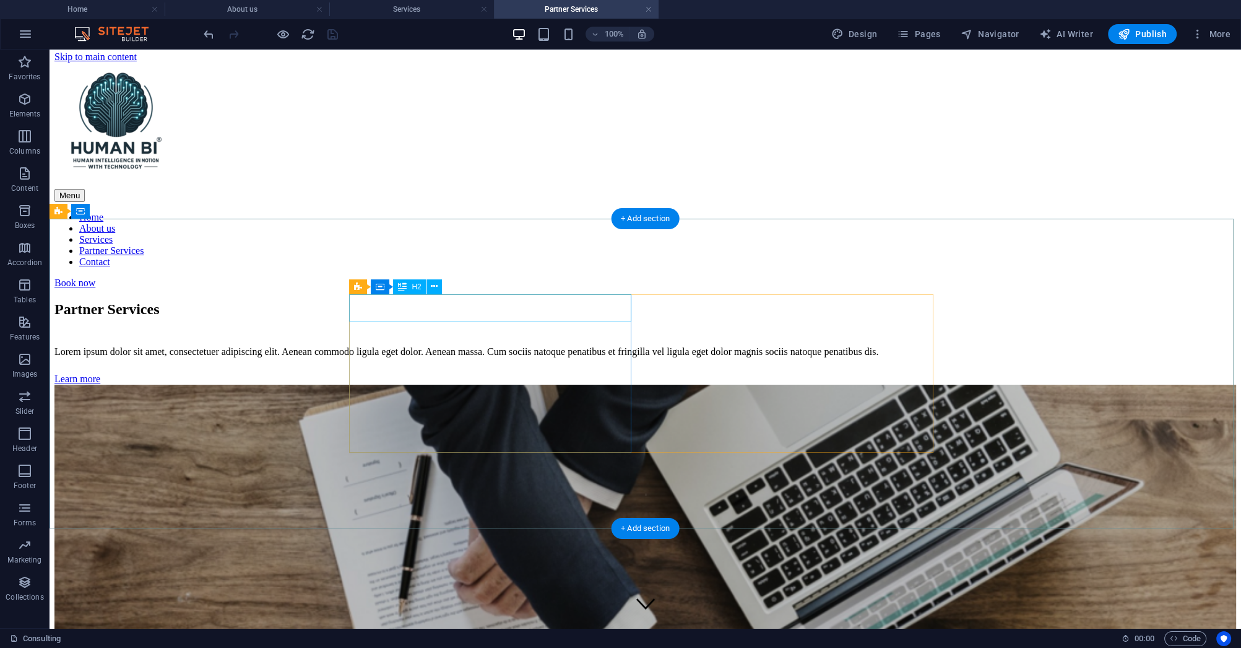
scroll to position [0, 0]
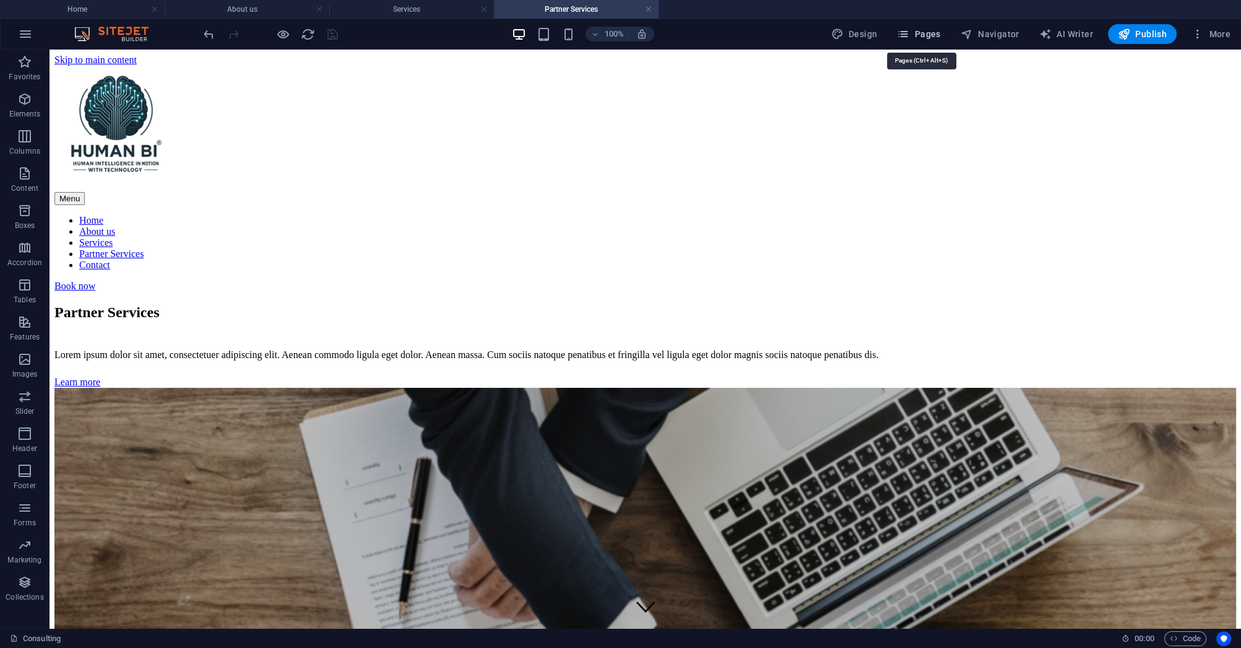
click at [926, 42] on button "Pages" at bounding box center [918, 34] width 53 height 20
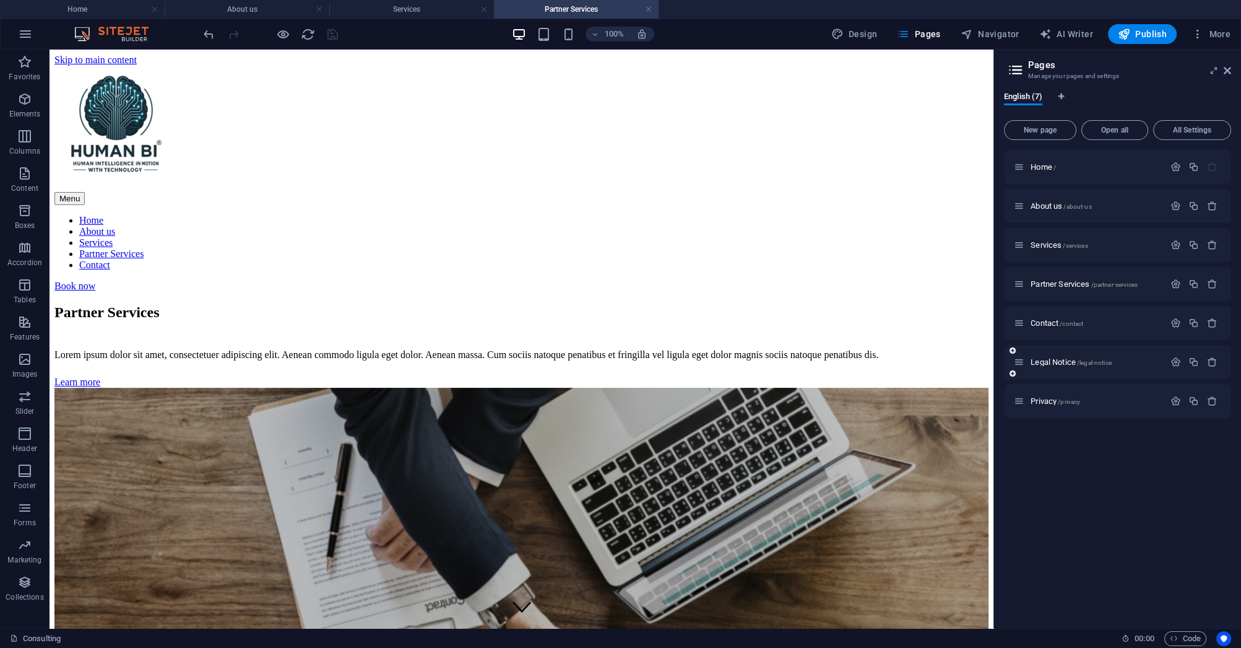
click at [1053, 323] on span "Contact /contact" at bounding box center [1057, 322] width 53 height 9
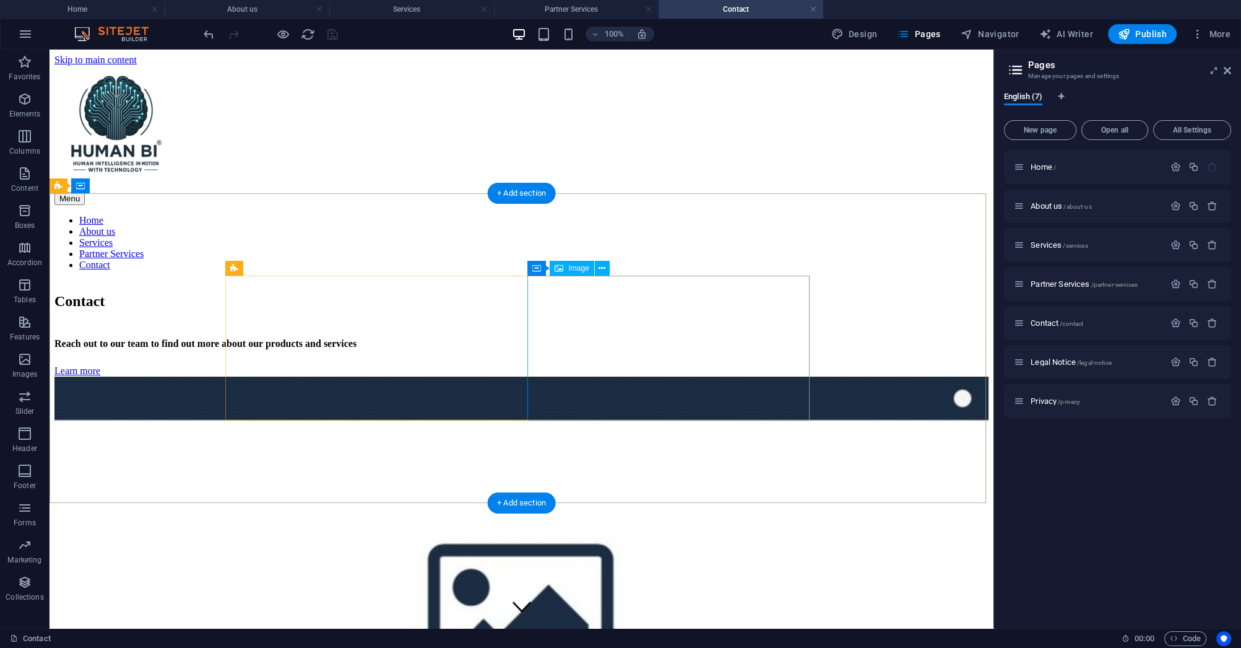
click at [749, 376] on figure at bounding box center [521, 616] width 934 height 480
click at [643, 376] on figure at bounding box center [521, 616] width 934 height 480
select select "%"
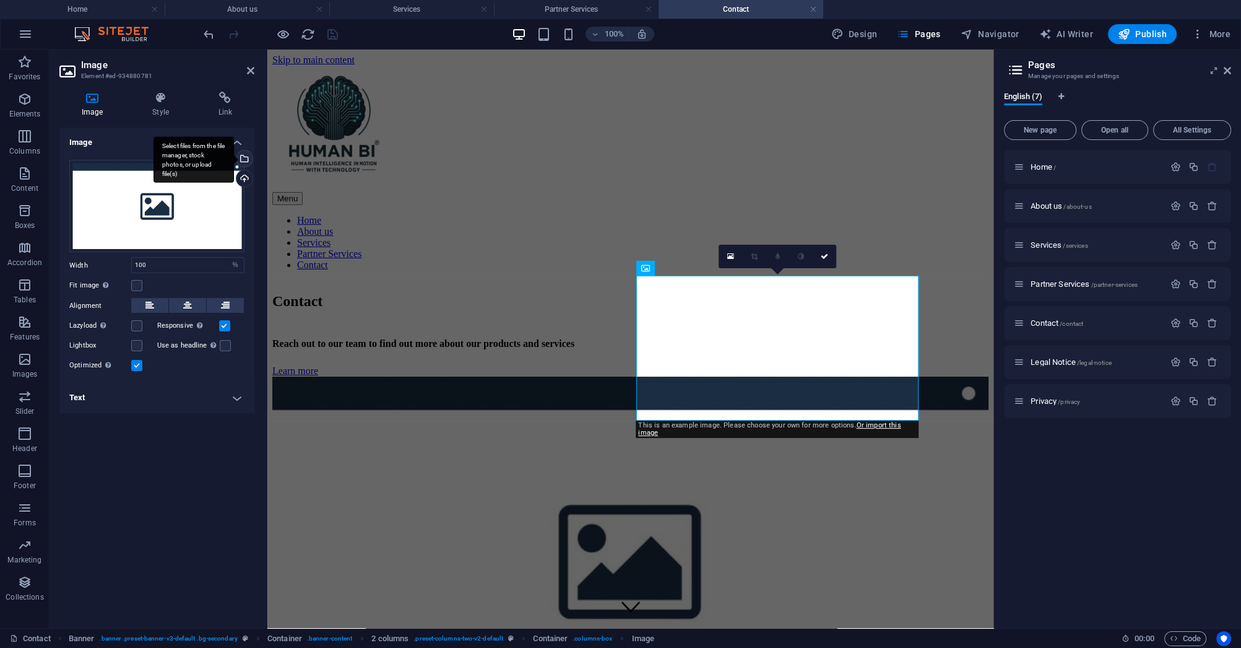
click at [247, 159] on div "Select files from the file manager, stock photos, or upload file(s)" at bounding box center [243, 159] width 19 height 19
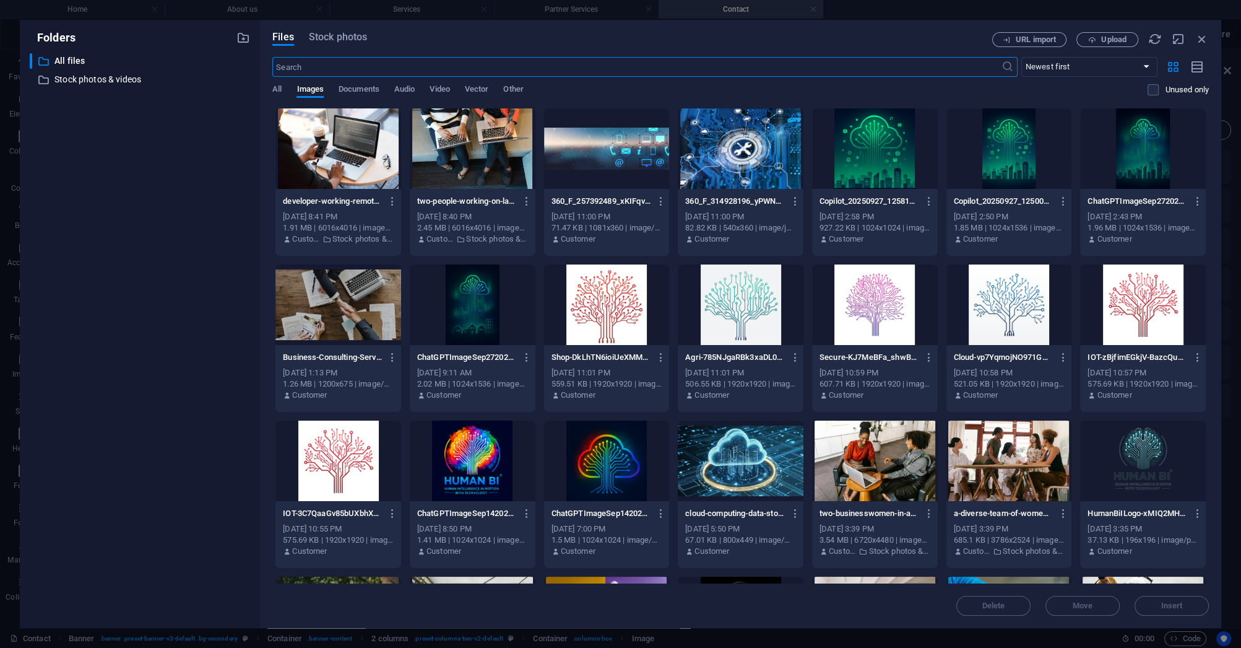
click at [403, 60] on input "text" at bounding box center [636, 67] width 729 height 20
click at [344, 38] on span "Stock photos" at bounding box center [338, 37] width 58 height 15
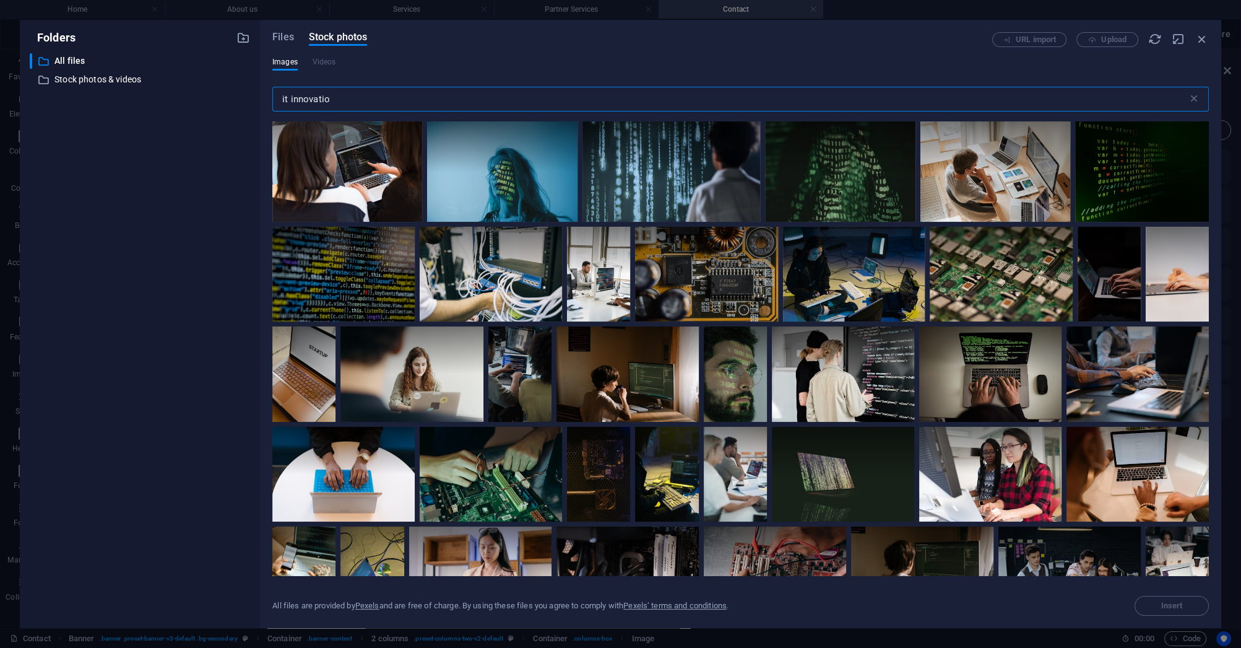
click at [322, 101] on input "it innovatio" at bounding box center [730, 99] width 916 height 25
drag, startPoint x: 358, startPoint y: 97, endPoint x: 123, endPoint y: 95, distance: 235.3
click at [123, 95] on div "Folders ​ All files All files ​ Stock photos & videos Stock photos & videos Fil…" at bounding box center [621, 324] width 1202 height 608
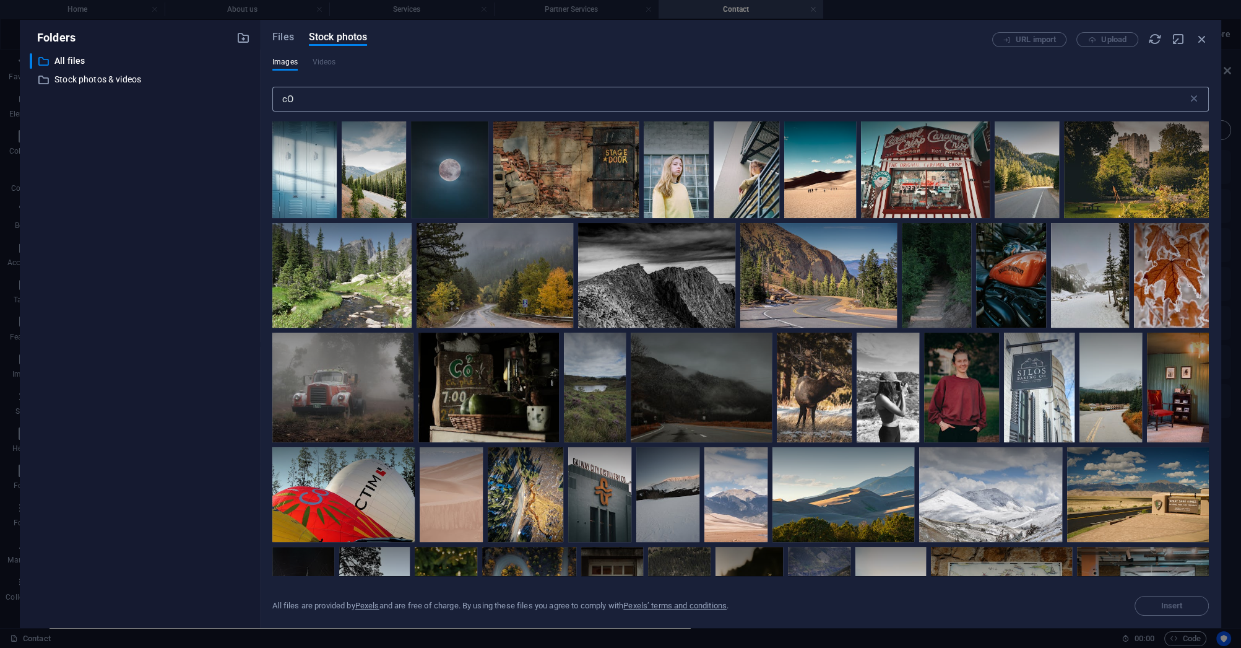
click at [329, 108] on input "cO" at bounding box center [730, 99] width 916 height 25
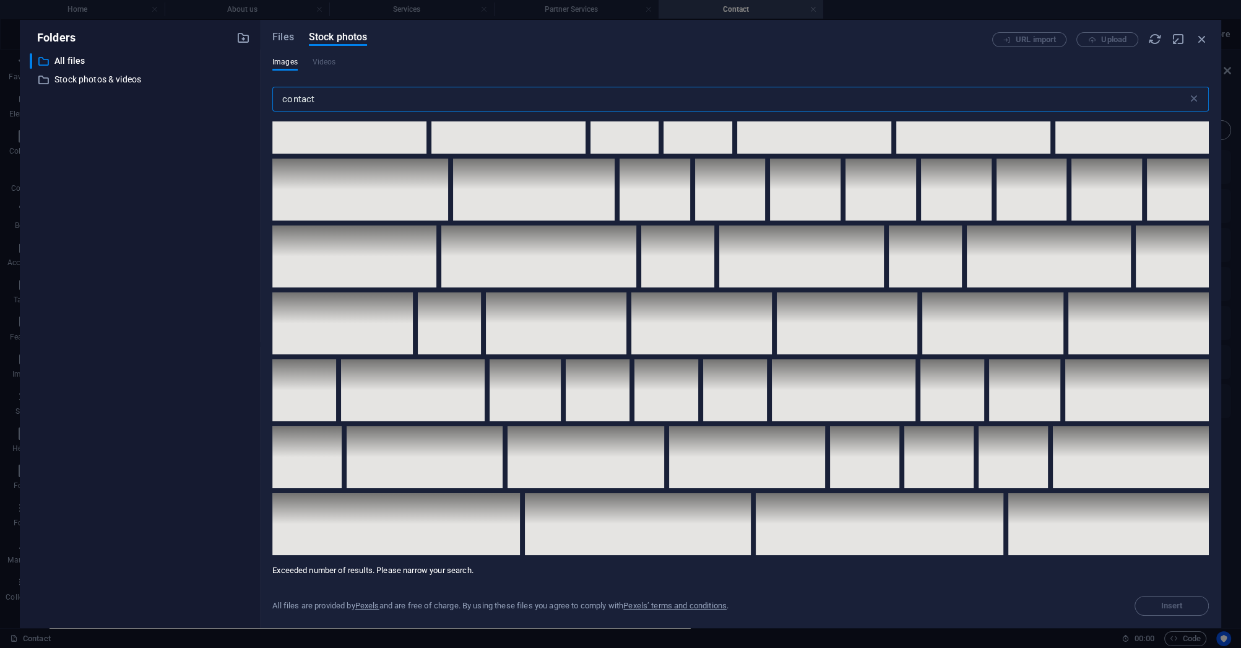
scroll to position [4973, 0]
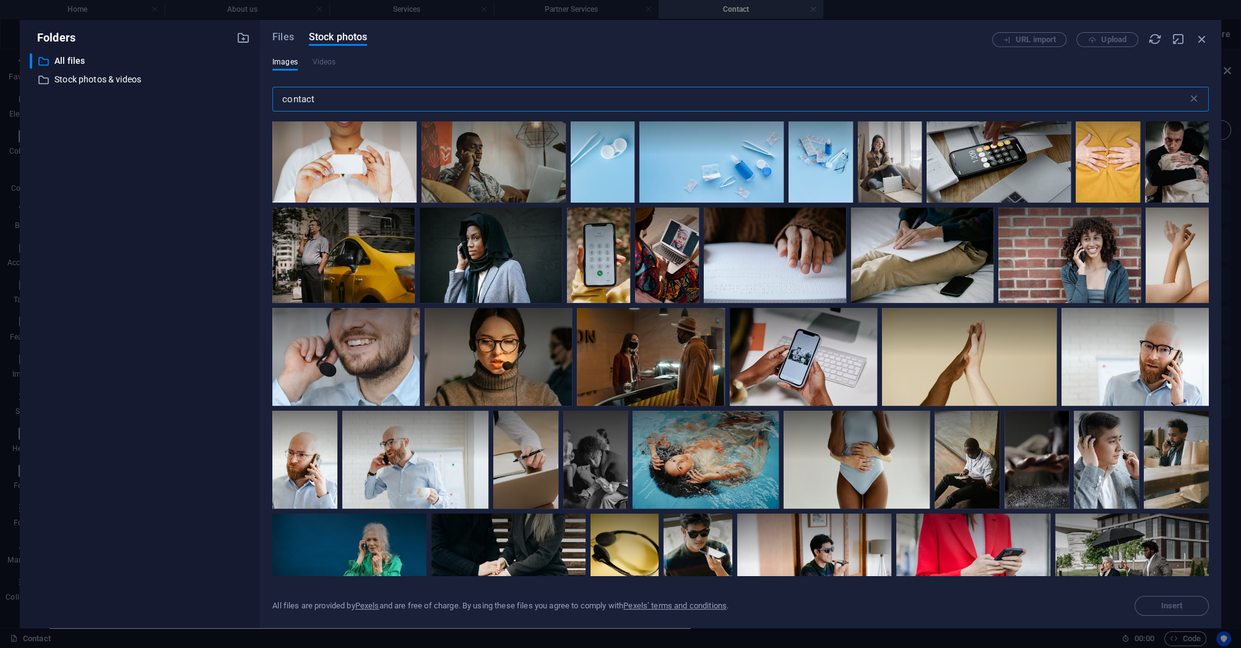
drag, startPoint x: 332, startPoint y: 99, endPoint x: -5, endPoint y: 105, distance: 336.9
click at [0, 105] on html "Human BI Home About us Services Partner Services Contact Favorites Elements Col…" at bounding box center [620, 324] width 1241 height 648
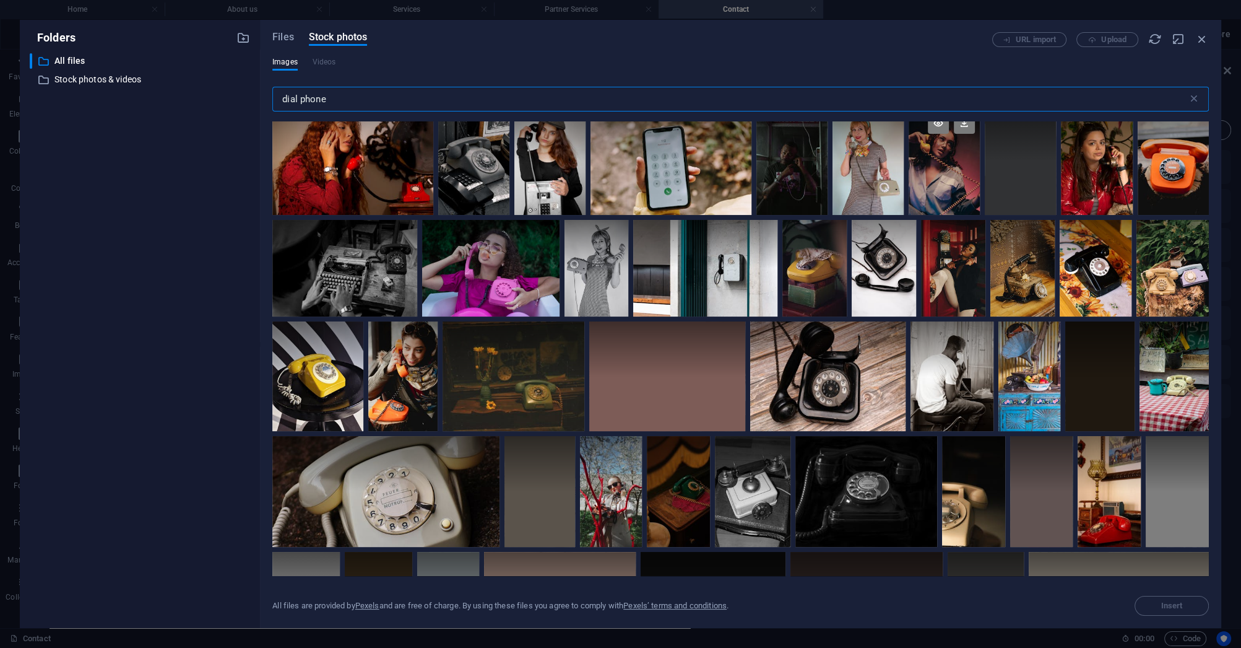
scroll to position [1090, 0]
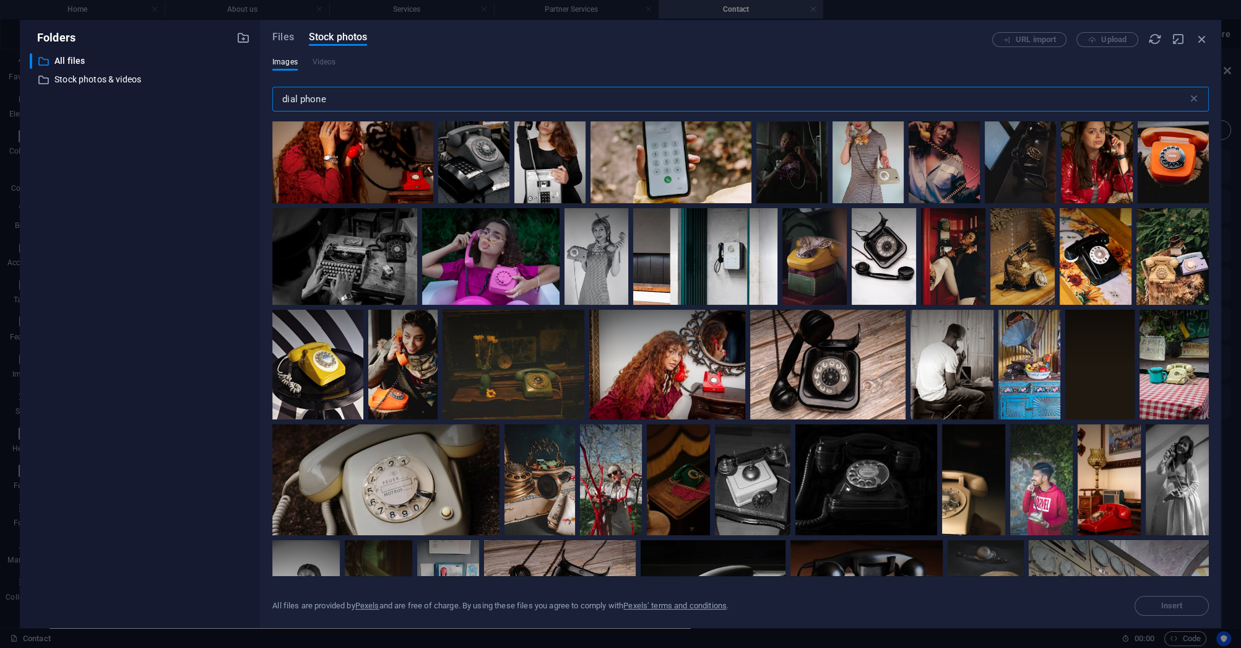
type input "dial phone"
click at [69, 78] on p "Stock photos & videos" at bounding box center [140, 79] width 173 height 14
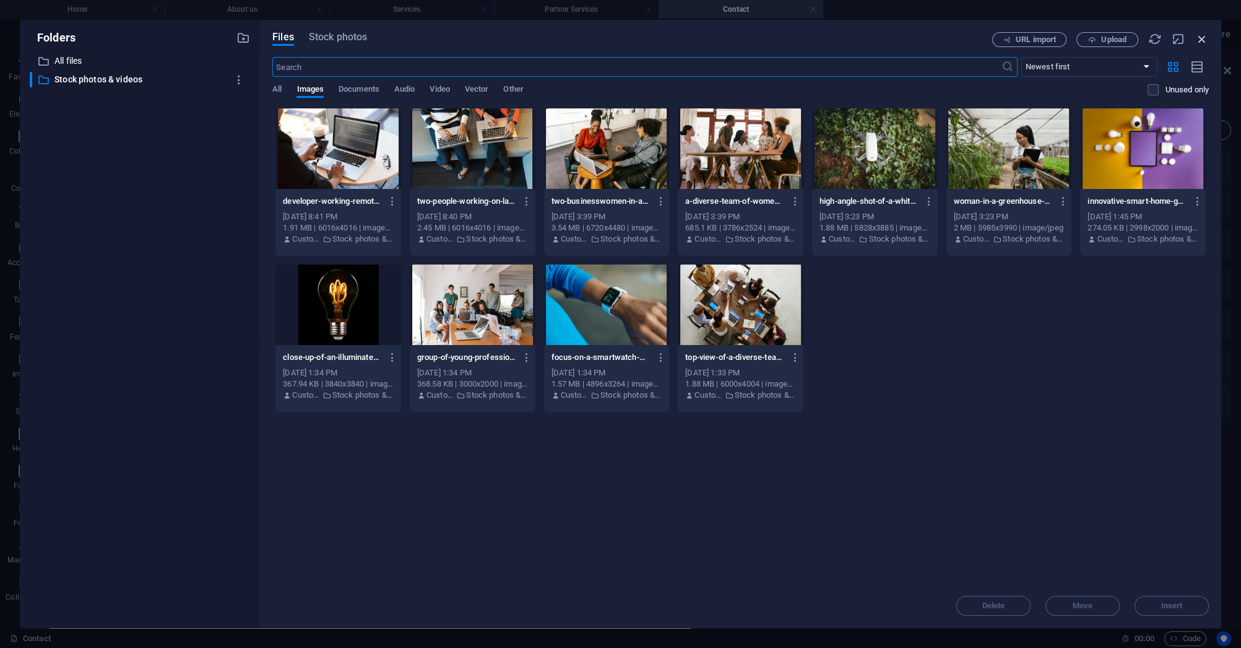
click at [1205, 40] on icon "button" at bounding box center [1203, 39] width 14 height 14
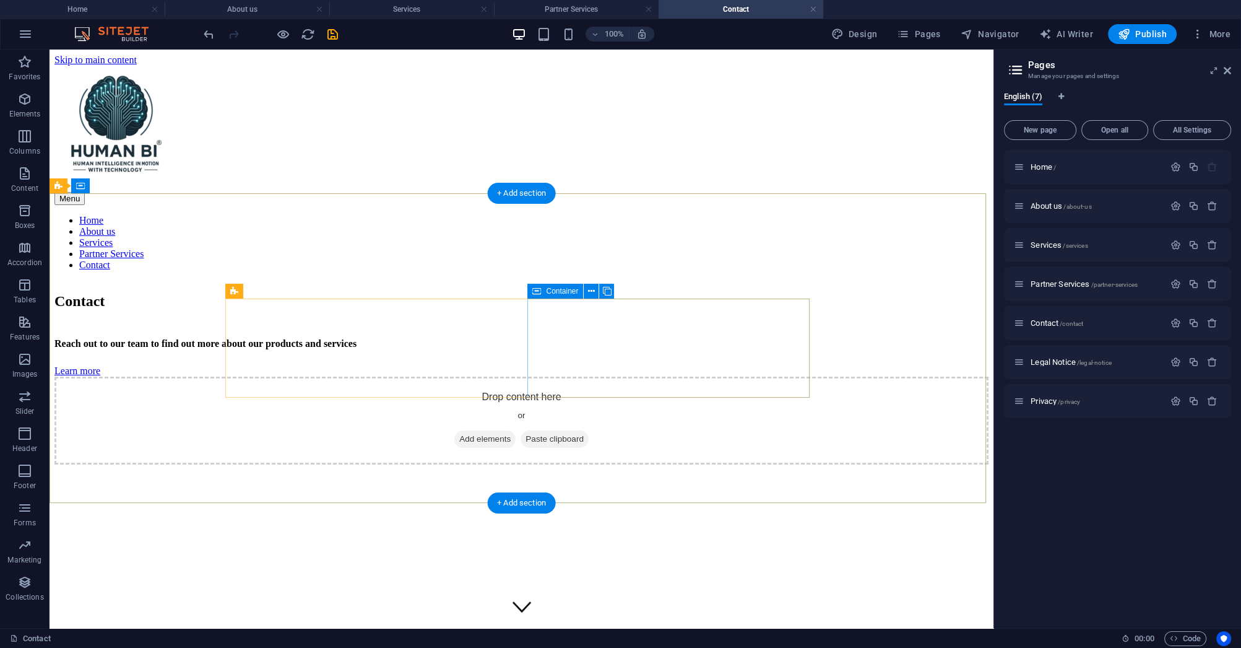
click at [516, 430] on span "Add elements" at bounding box center [484, 438] width 61 height 17
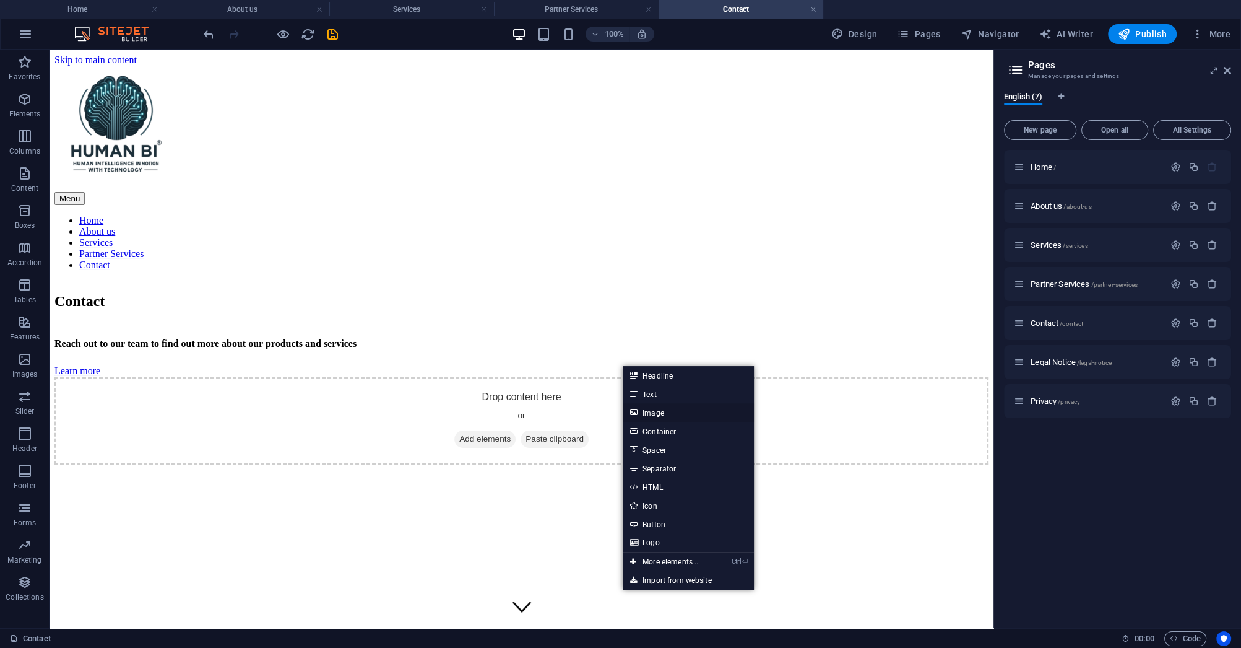
click at [654, 414] on link "Image" at bounding box center [688, 412] width 131 height 19
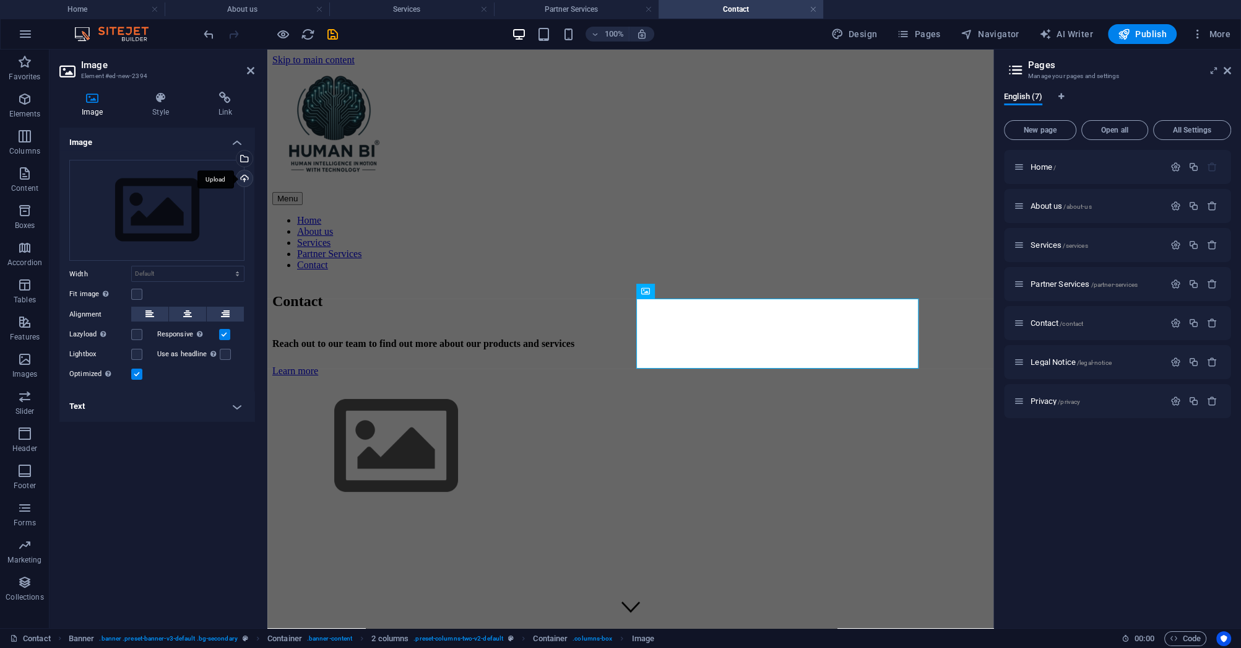
click at [247, 181] on div "Upload" at bounding box center [243, 179] width 19 height 19
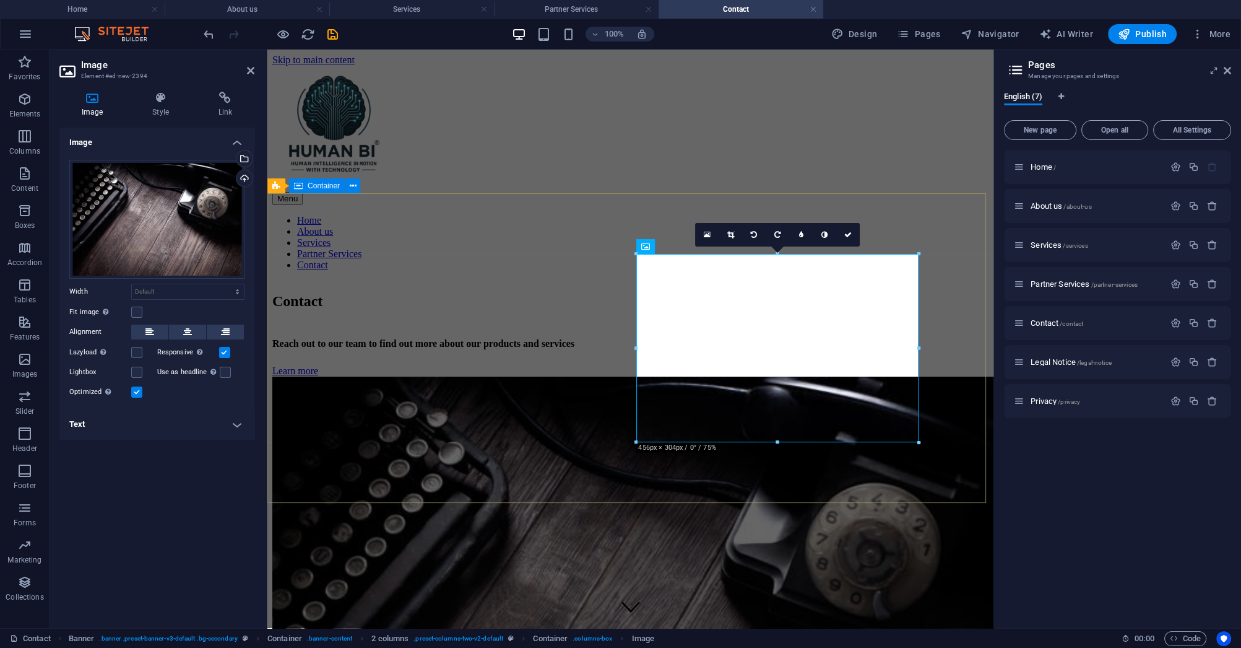
click at [792, 489] on div "Contact Reach out to our team to find out more about our products and services …" at bounding box center [630, 571] width 716 height 583
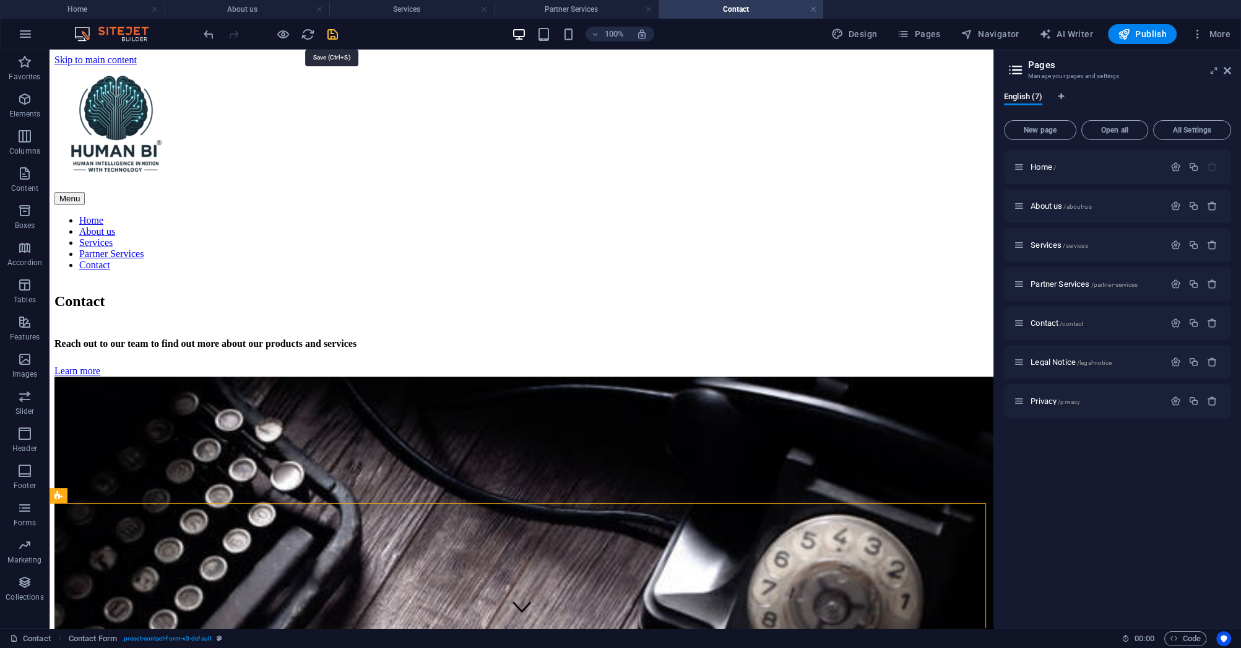
drag, startPoint x: 332, startPoint y: 33, endPoint x: 364, endPoint y: 22, distance: 33.9
click at [332, 33] on icon "save" at bounding box center [333, 34] width 14 height 14
checkbox input "false"
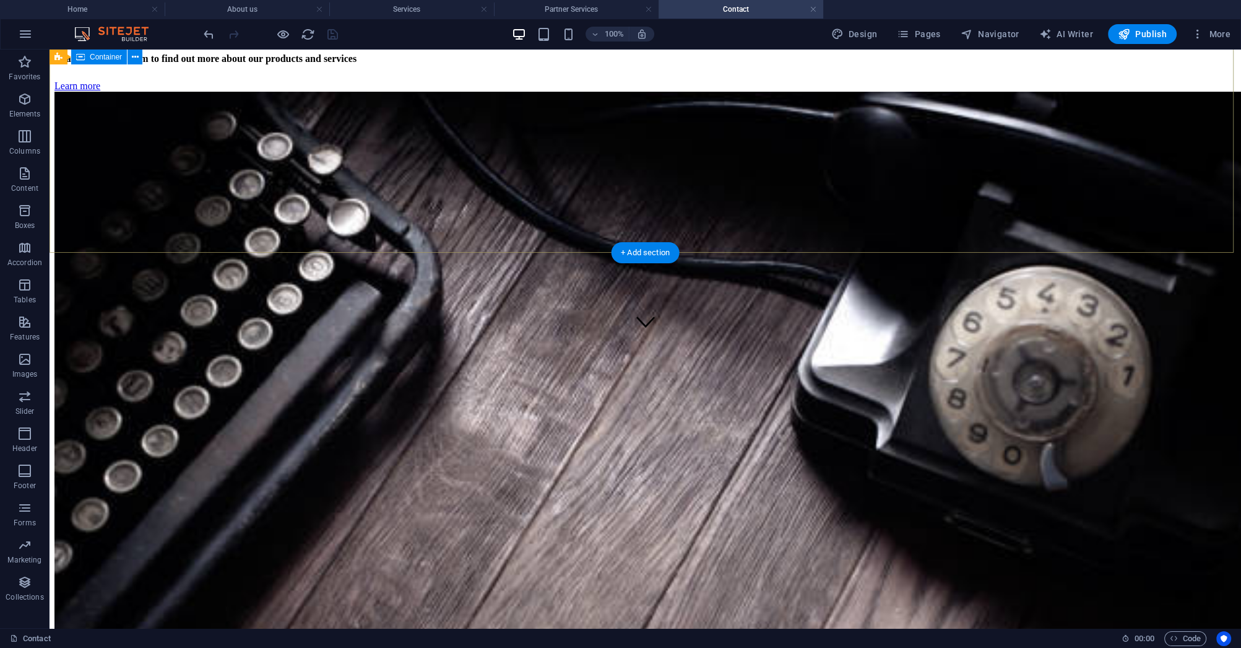
scroll to position [347, 0]
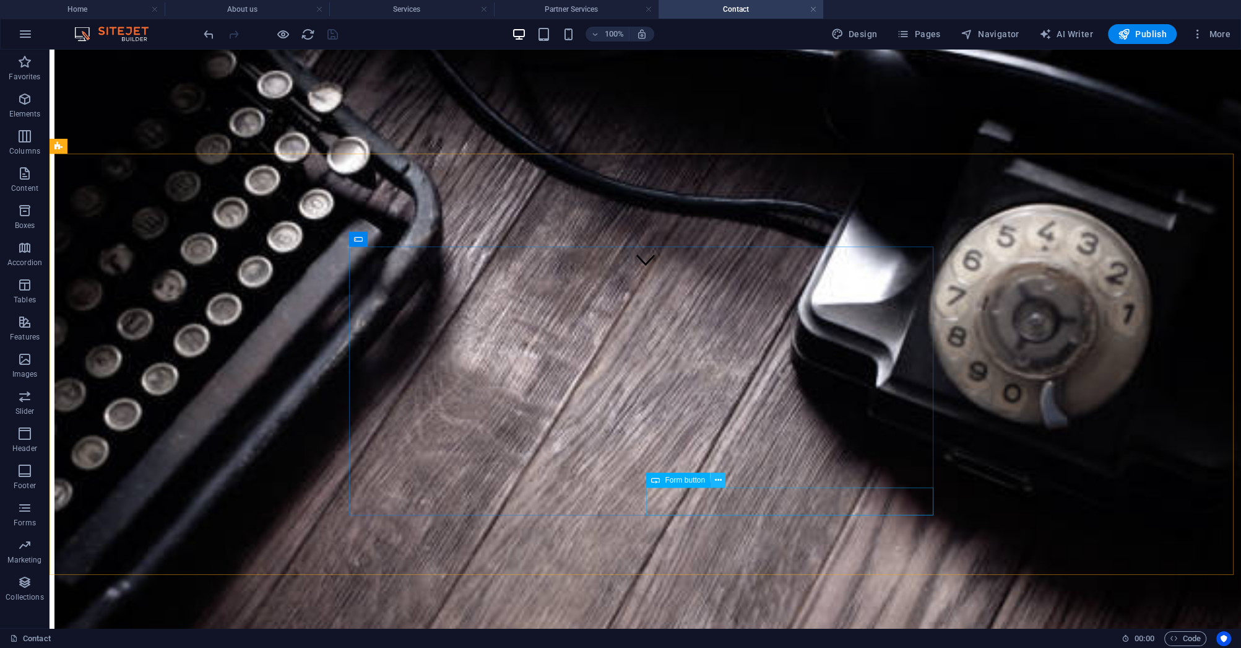
click at [719, 478] on icon at bounding box center [718, 480] width 7 height 13
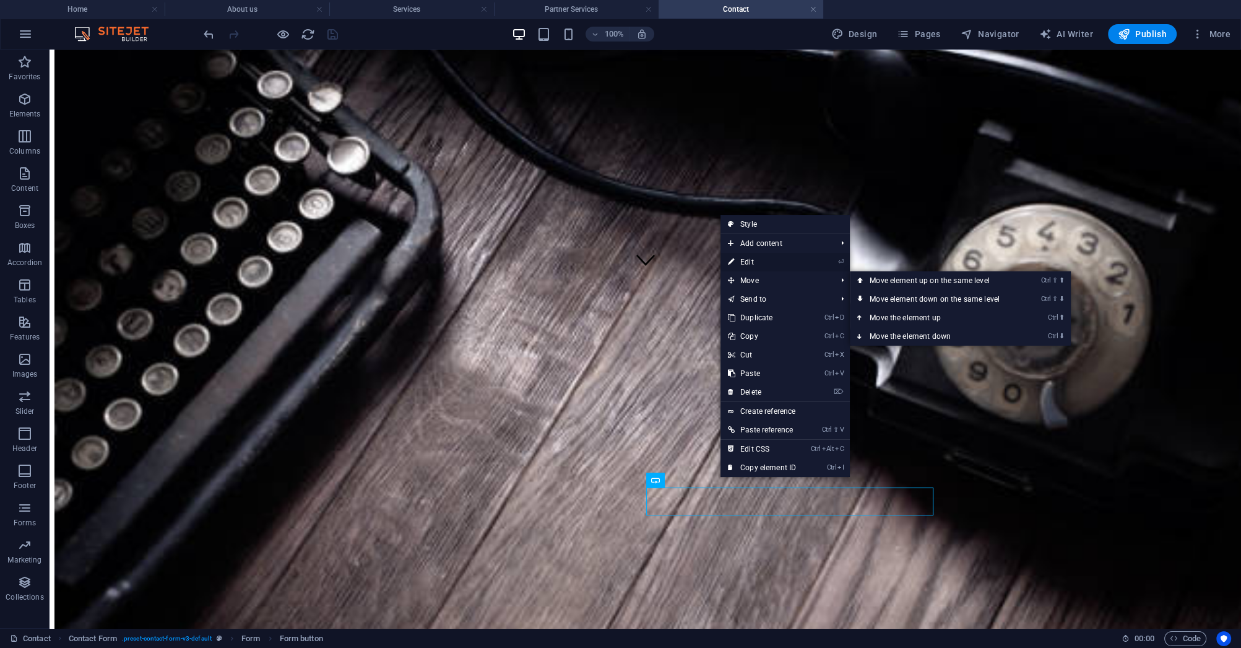
click at [755, 266] on link "⏎ Edit" at bounding box center [762, 262] width 83 height 19
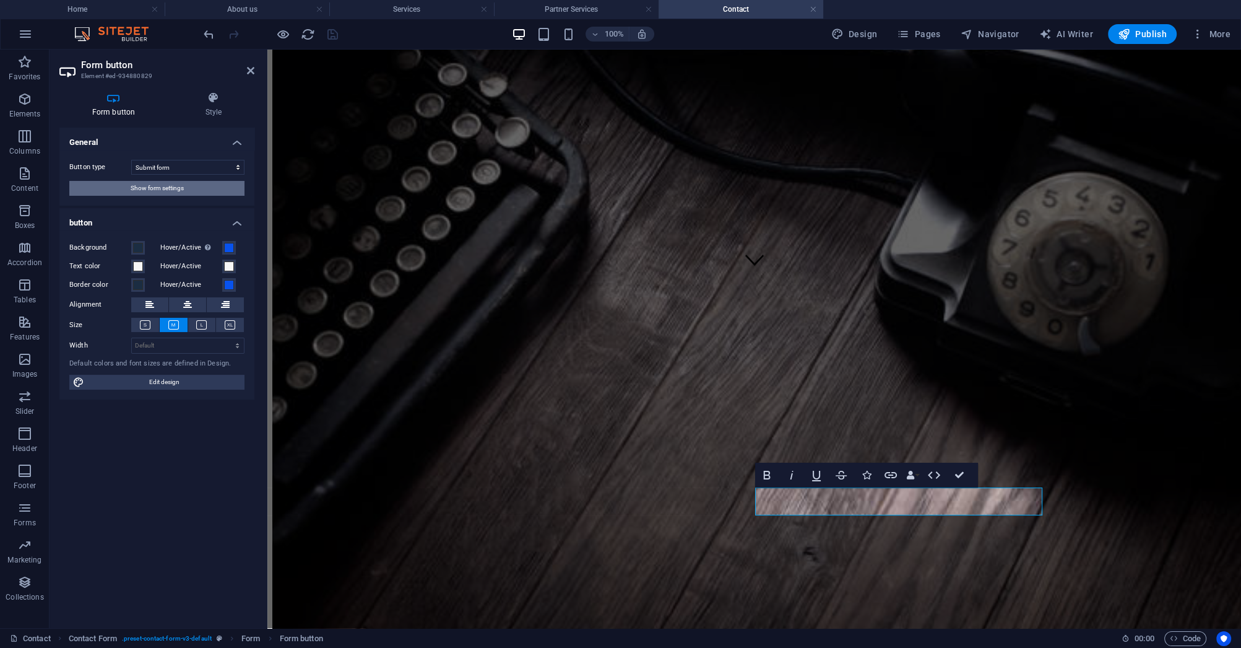
click at [181, 191] on span "Show form settings" at bounding box center [157, 188] width 53 height 15
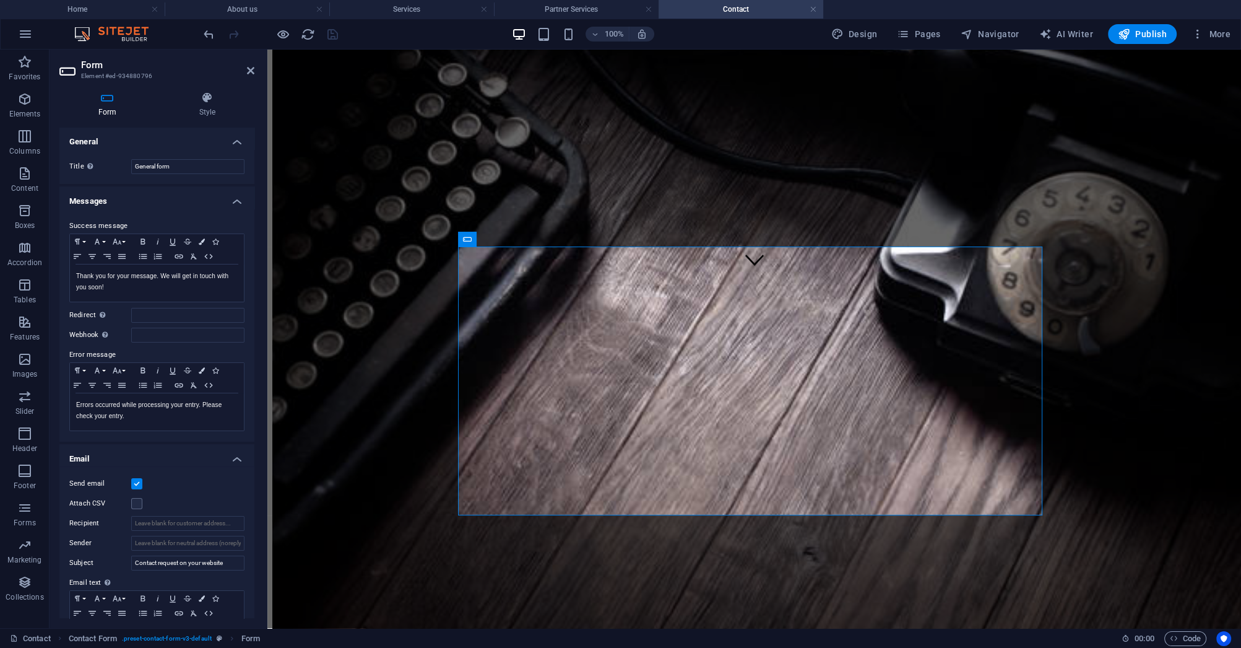
scroll to position [0, 0]
click at [205, 101] on icon at bounding box center [207, 98] width 94 height 12
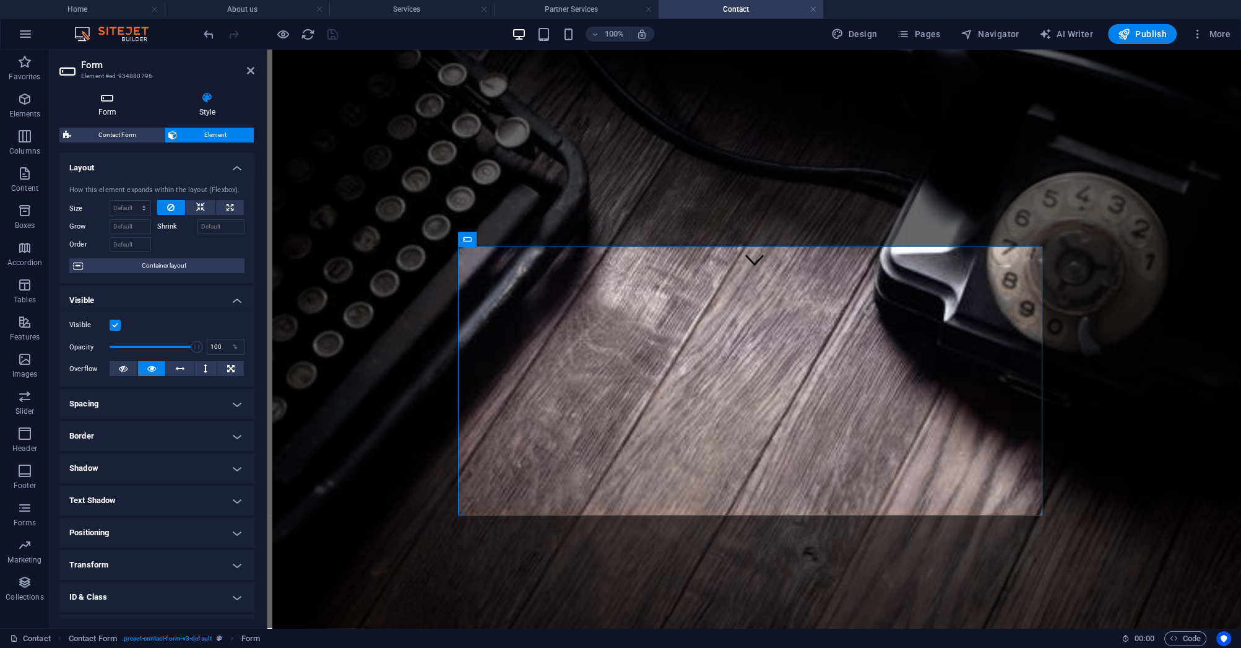
click at [103, 101] on icon at bounding box center [107, 98] width 96 height 12
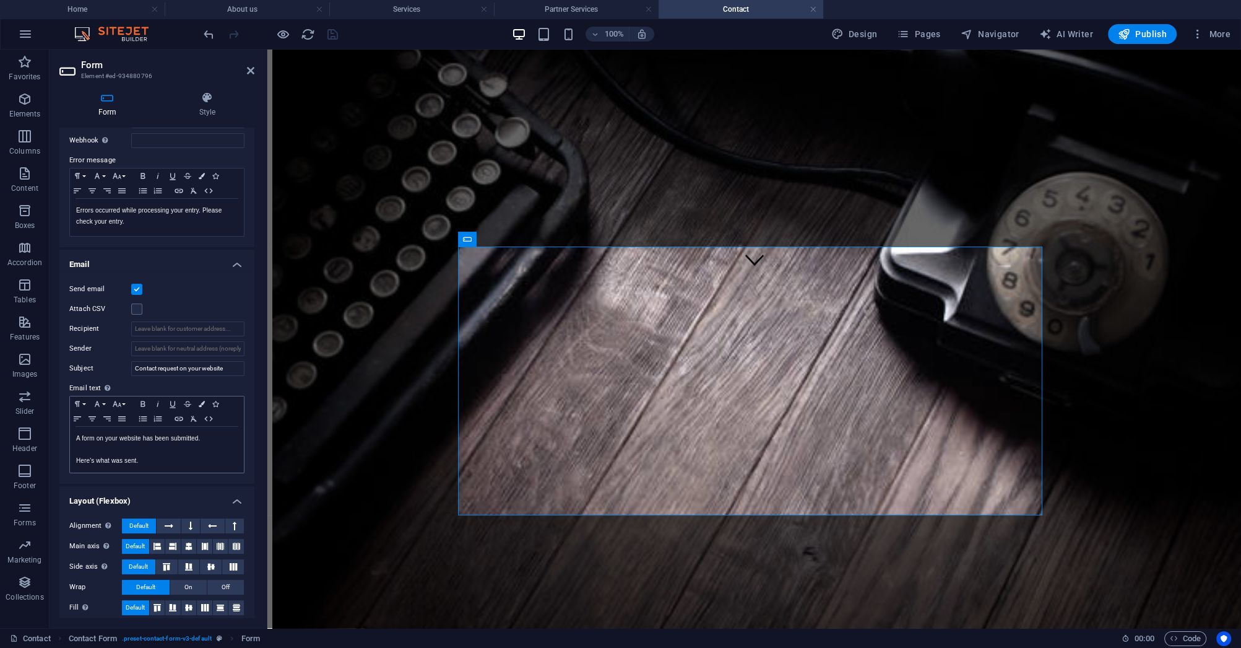
scroll to position [201, 0]
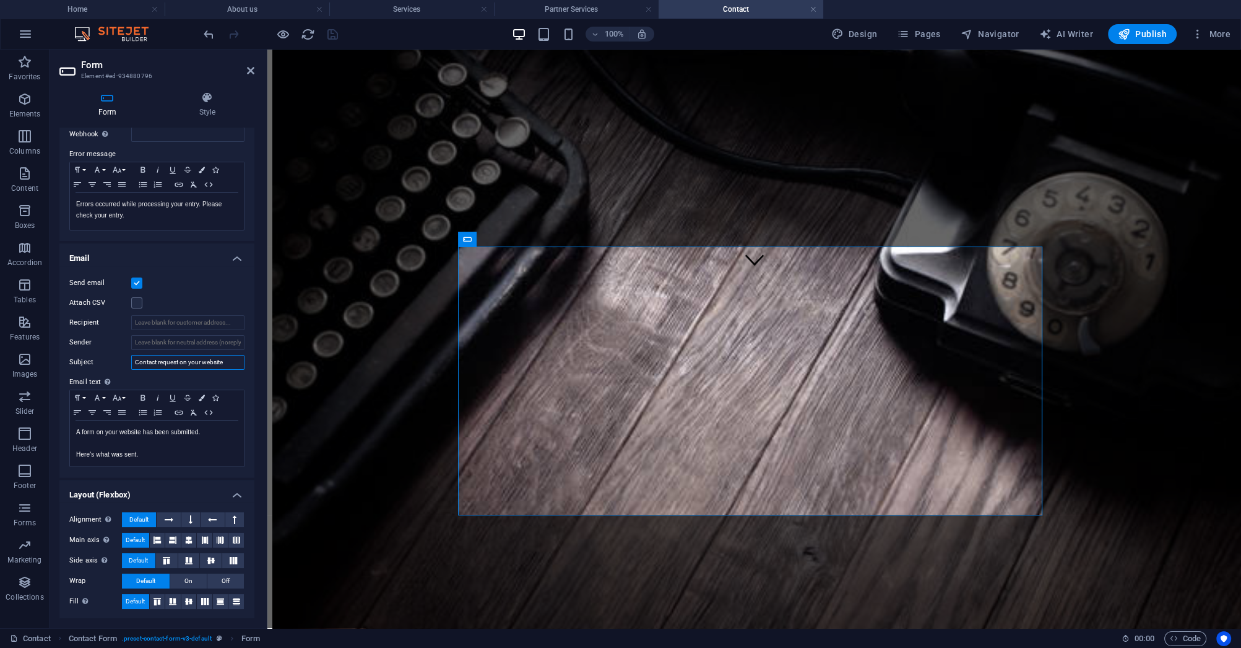
click at [165, 362] on input "Contact request on your website" at bounding box center [187, 362] width 113 height 15
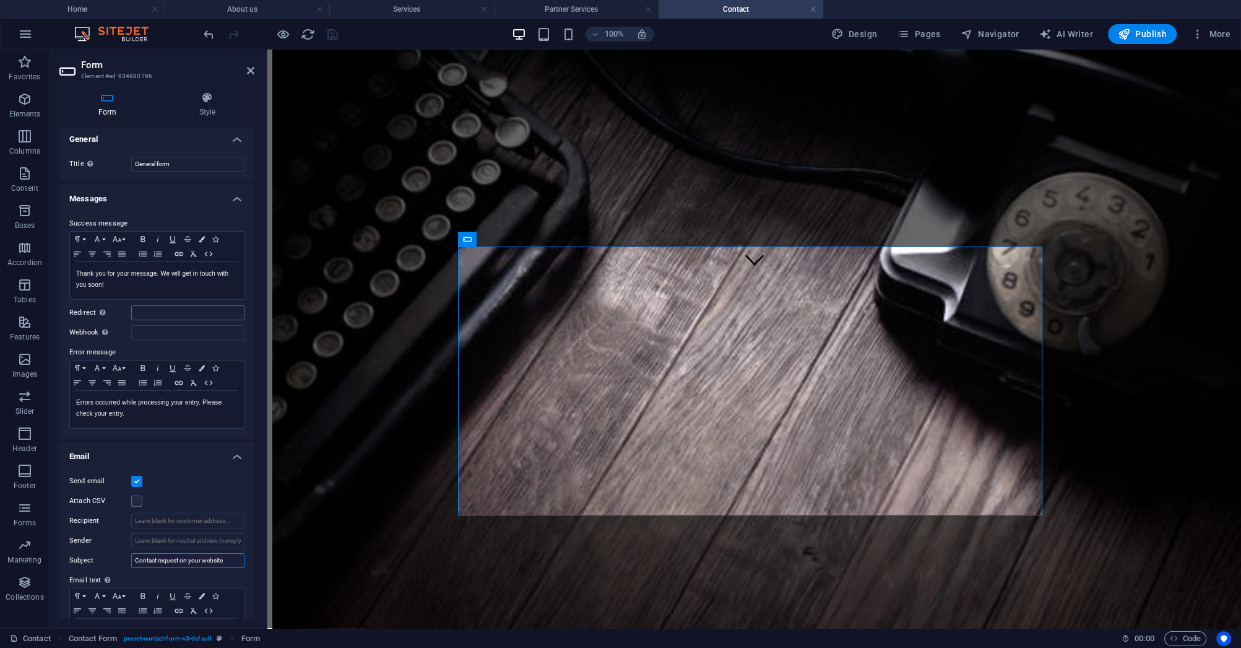
scroll to position [0, 0]
click at [172, 542] on input "Sender" at bounding box center [187, 543] width 113 height 15
drag, startPoint x: 172, startPoint y: 542, endPoint x: 234, endPoint y: 547, distance: 62.7
click at [246, 547] on div "Send email Attach CSV Recipient Sender Subject Contact request on your website …" at bounding box center [156, 573] width 195 height 212
drag, startPoint x: 214, startPoint y: 545, endPoint x: 261, endPoint y: 545, distance: 46.4
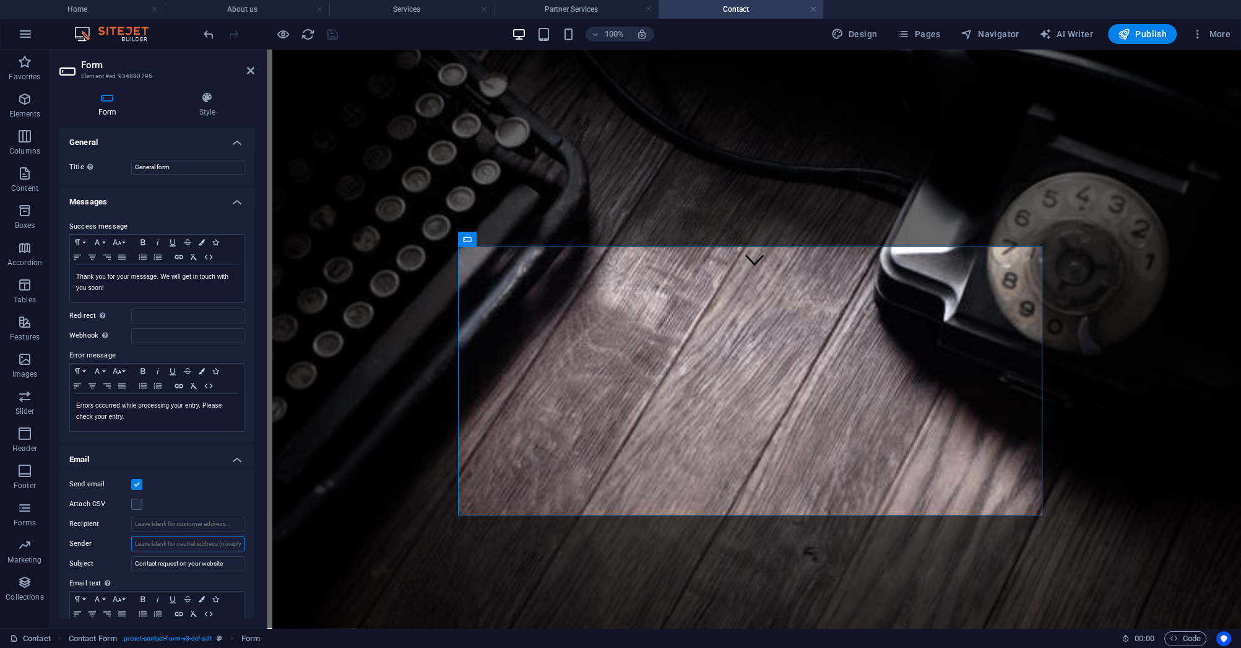
click at [260, 545] on div "Form Style General Title Define a name for the form. General form Messages Succ…" at bounding box center [157, 355] width 215 height 546
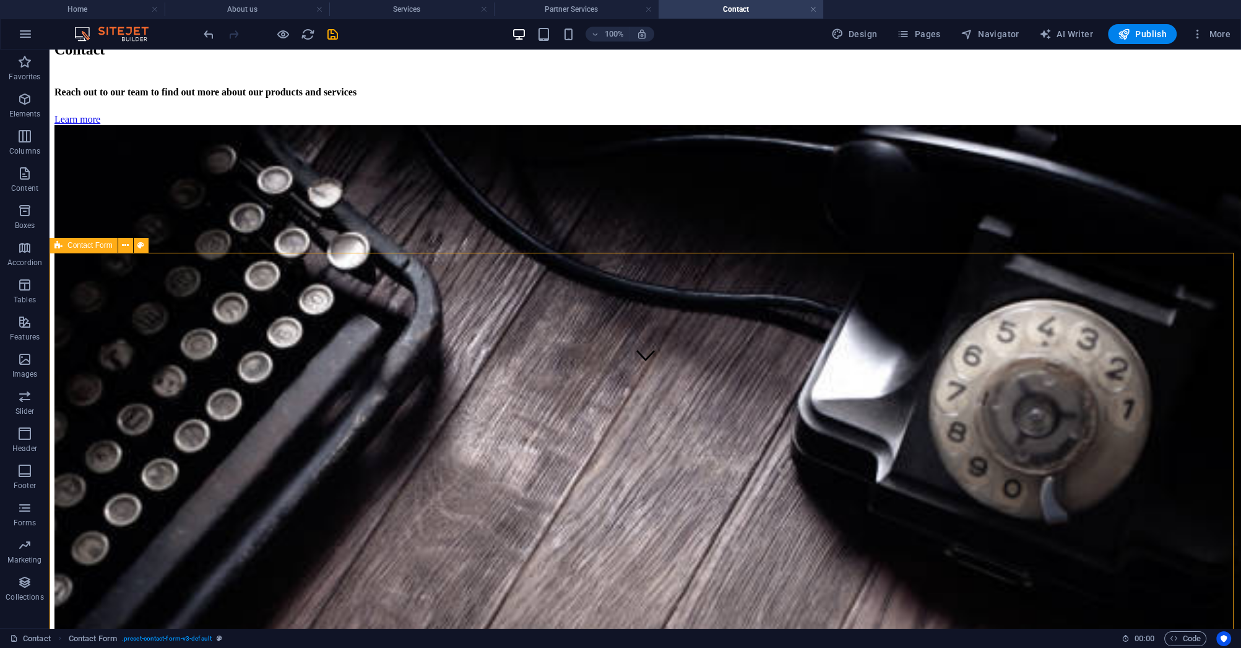
scroll to position [248, 0]
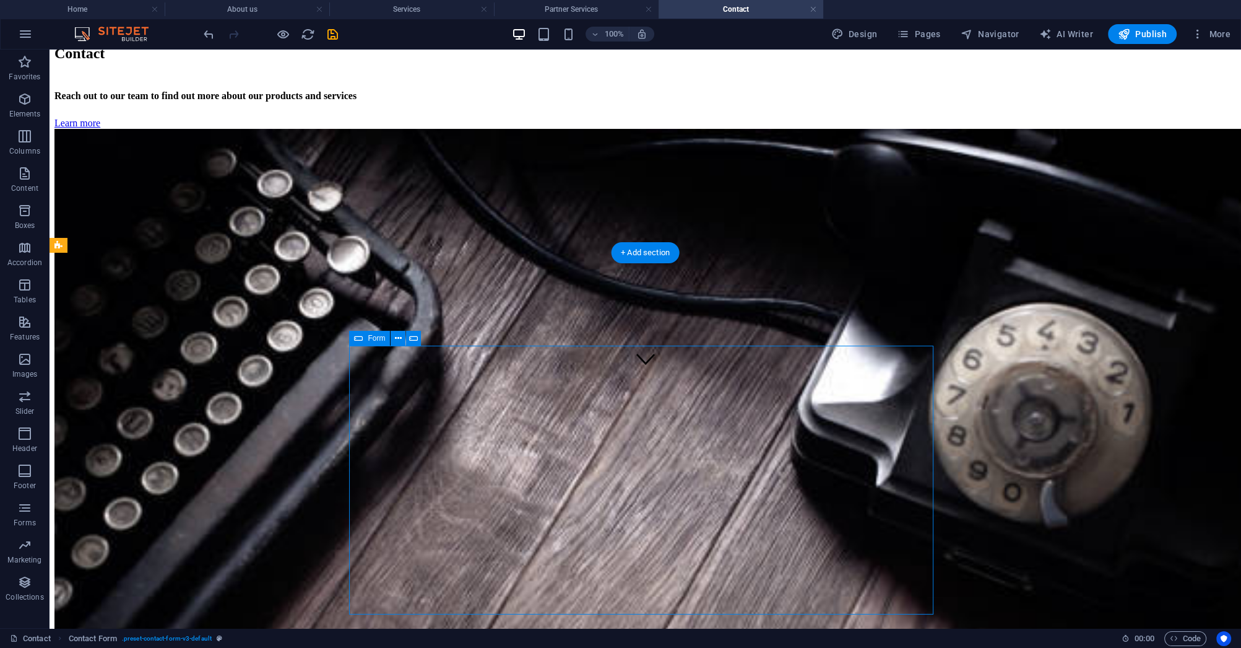
drag, startPoint x: 641, startPoint y: 359, endPoint x: 631, endPoint y: 360, distance: 10.0
click at [440, 339] on icon at bounding box center [437, 338] width 7 height 13
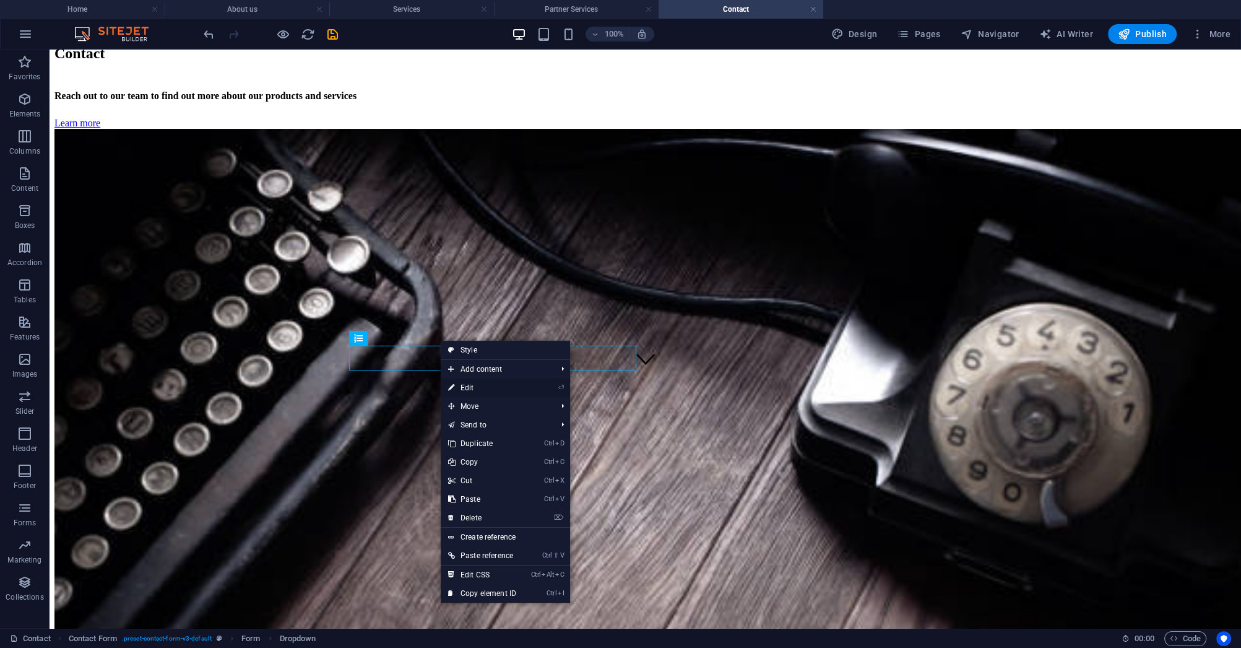
click at [462, 391] on link "⏎ Edit" at bounding box center [482, 387] width 83 height 19
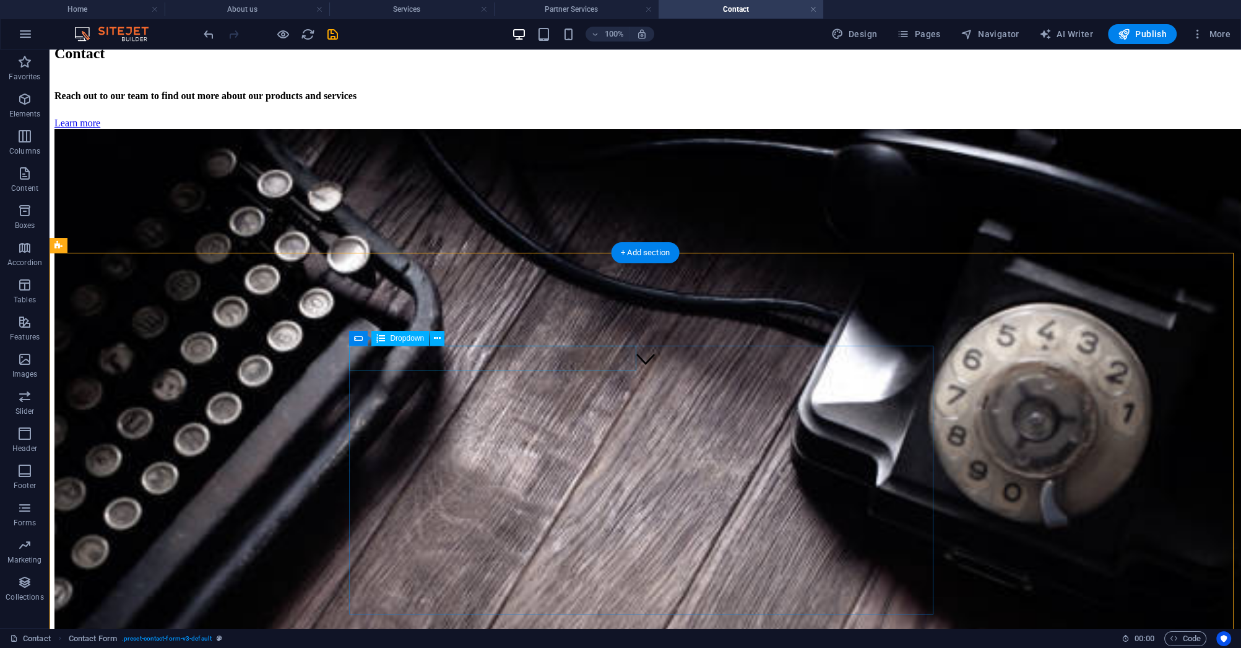
click at [428, 407] on icon at bounding box center [425, 407] width 7 height 13
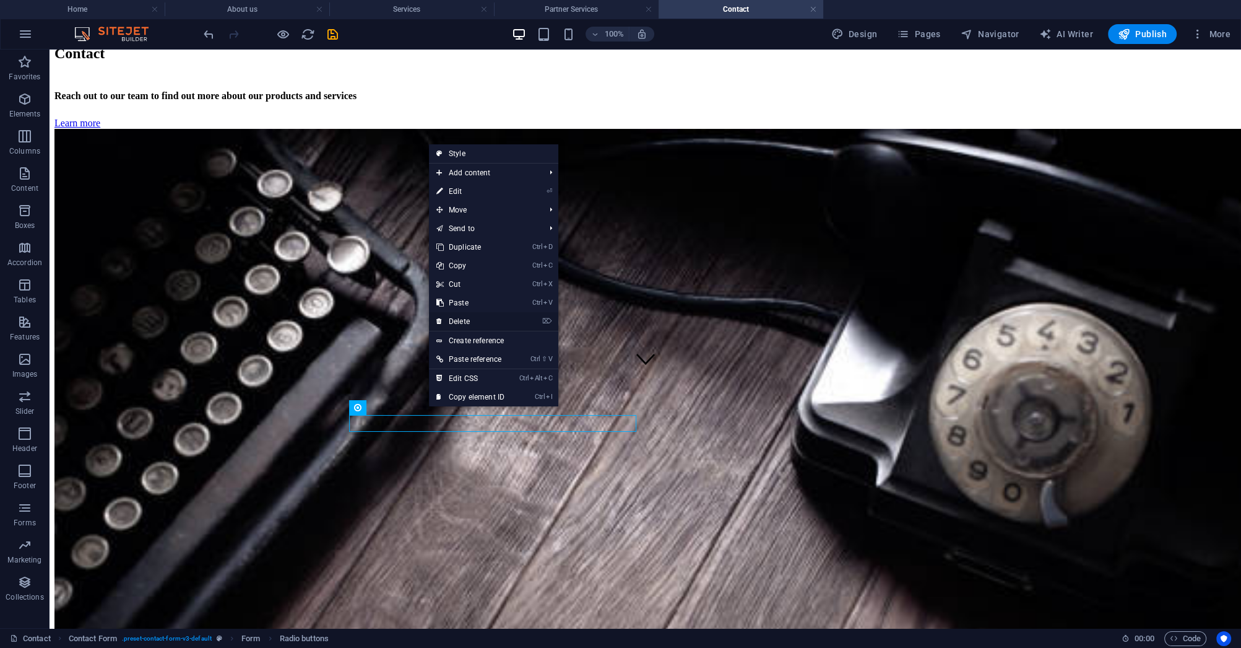
drag, startPoint x: 465, startPoint y: 321, endPoint x: 427, endPoint y: 285, distance: 52.5
click at [465, 321] on link "⌦ Delete" at bounding box center [470, 321] width 83 height 19
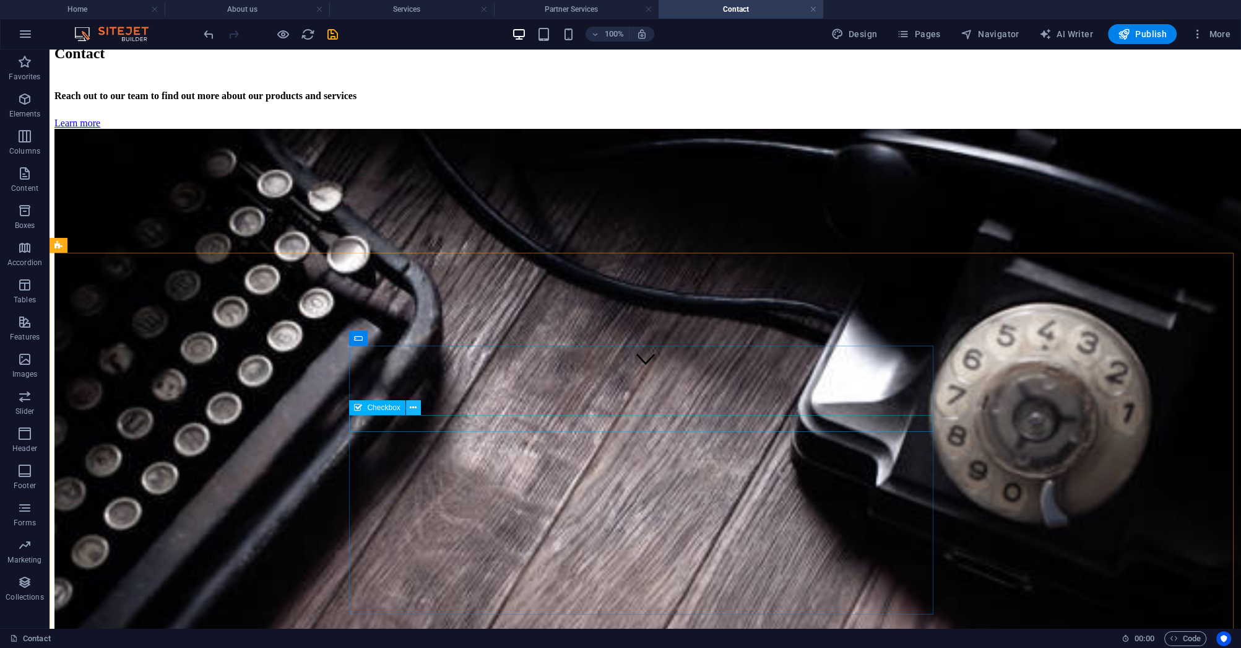
click at [416, 406] on icon at bounding box center [413, 407] width 7 height 13
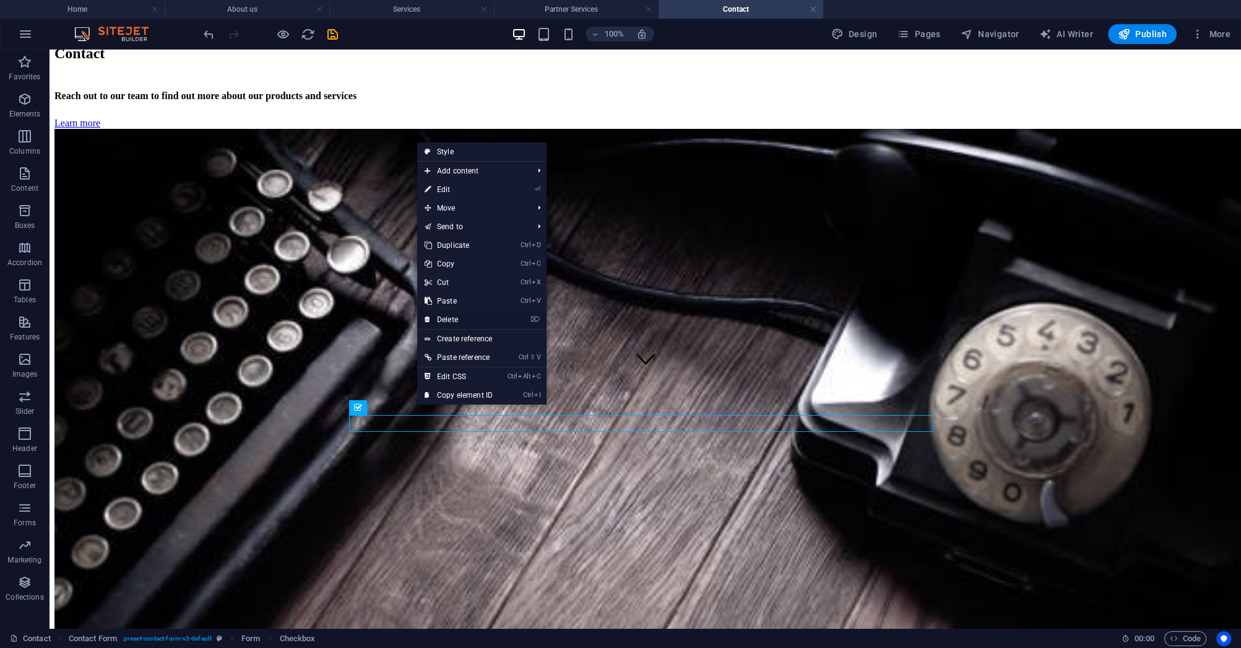
click at [454, 322] on link "⌦ Delete" at bounding box center [458, 319] width 83 height 19
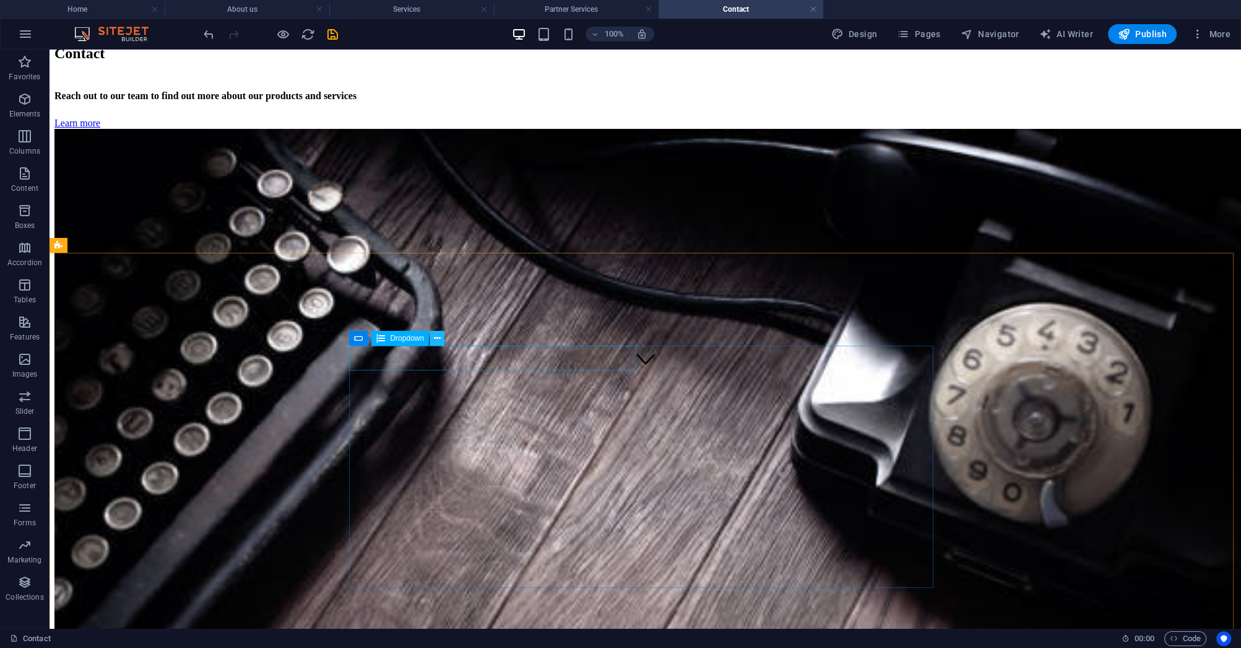
drag, startPoint x: 433, startPoint y: 342, endPoint x: 381, endPoint y: 297, distance: 68.4
click at [433, 342] on button at bounding box center [437, 338] width 15 height 15
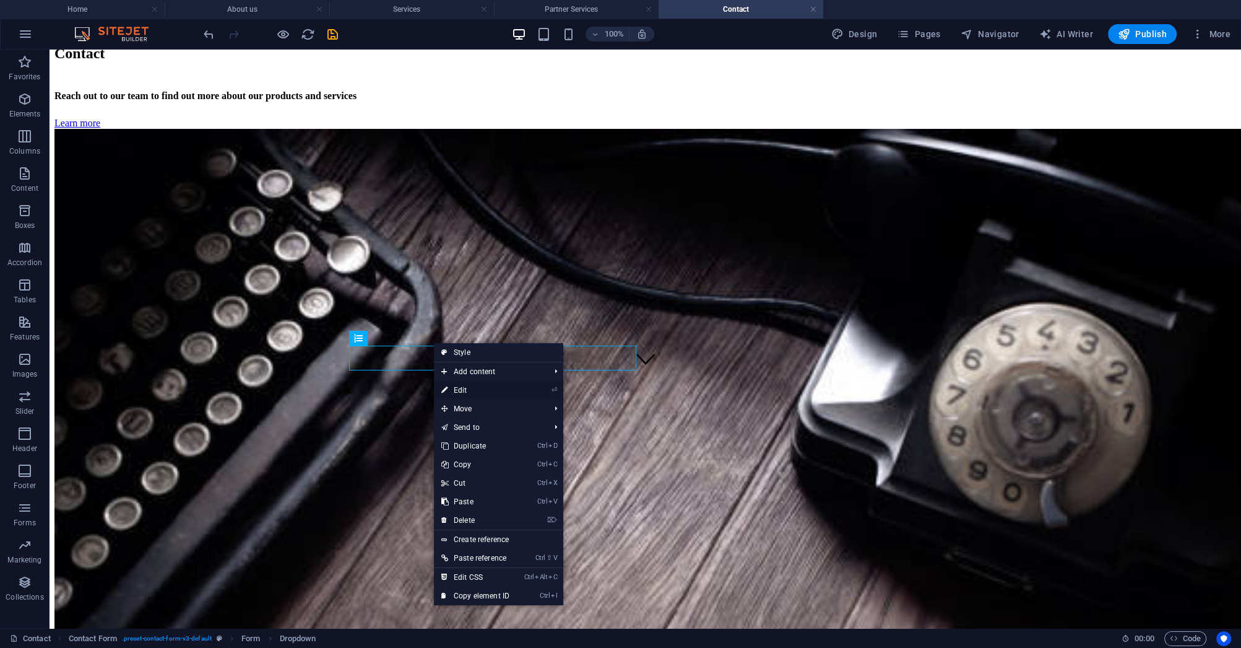
click at [472, 392] on link "⏎ Edit" at bounding box center [475, 390] width 83 height 19
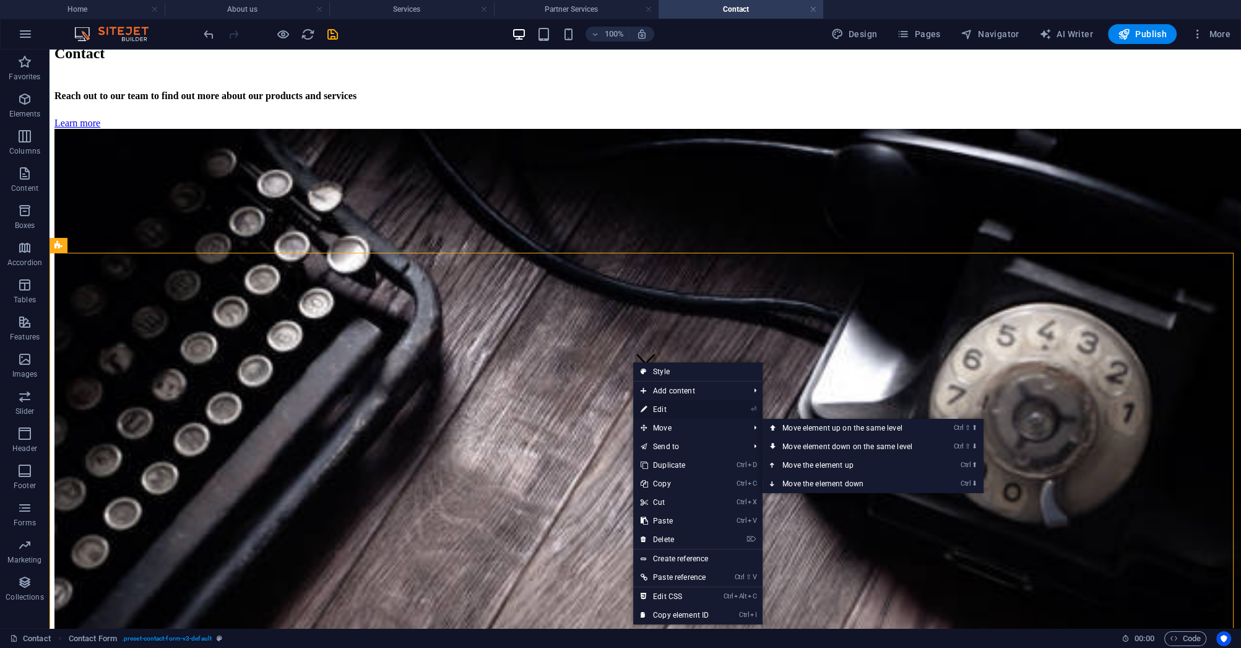
drag, startPoint x: 662, startPoint y: 409, endPoint x: 394, endPoint y: 359, distance: 272.6
click at [662, 409] on link "⏎ Edit" at bounding box center [674, 409] width 83 height 19
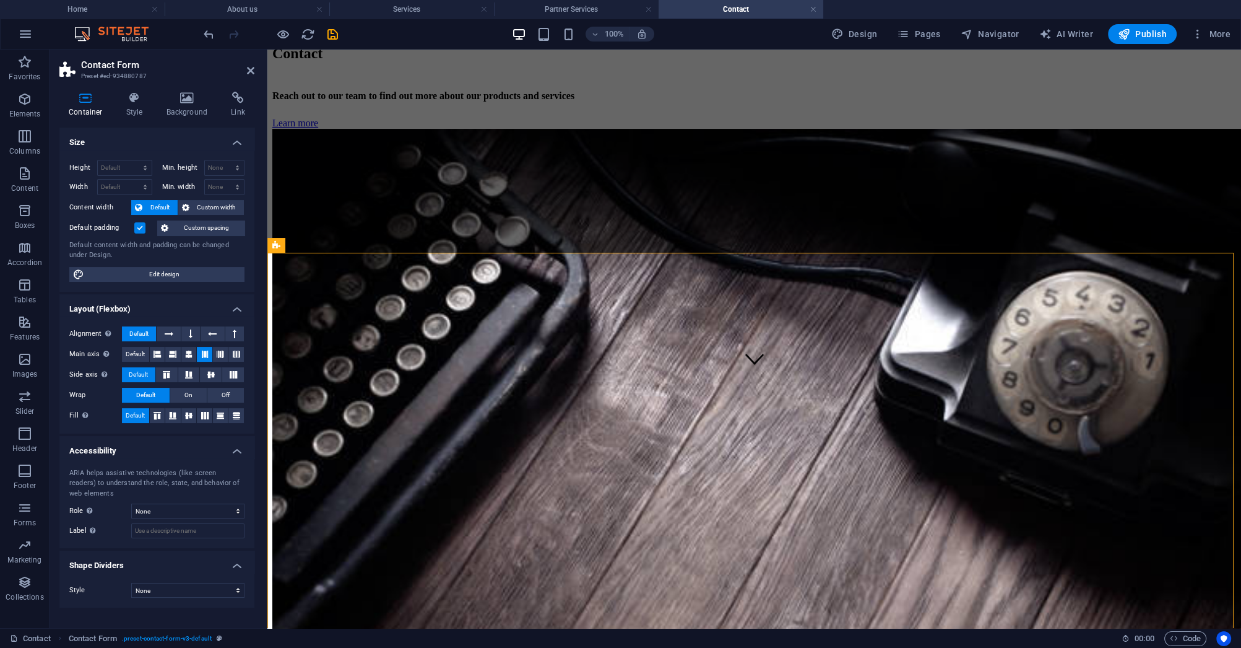
click at [87, 103] on icon at bounding box center [85, 98] width 53 height 12
click at [133, 106] on h4 "Style" at bounding box center [137, 105] width 40 height 26
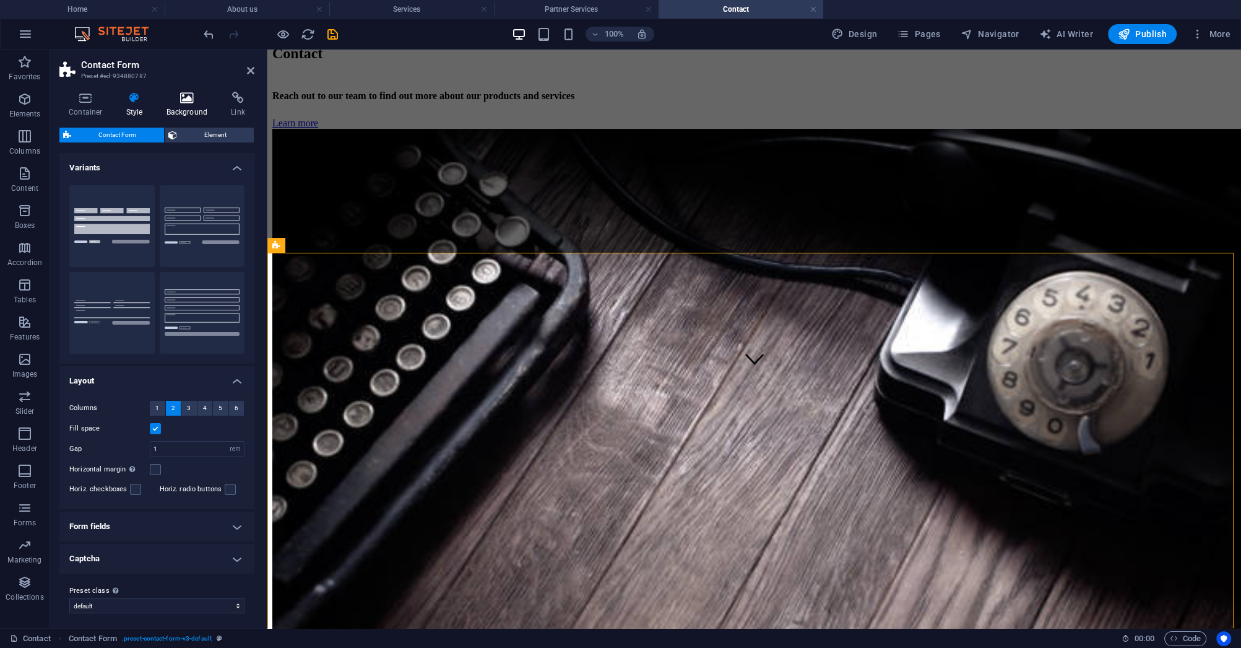
click at [196, 106] on h4 "Background" at bounding box center [189, 105] width 65 height 26
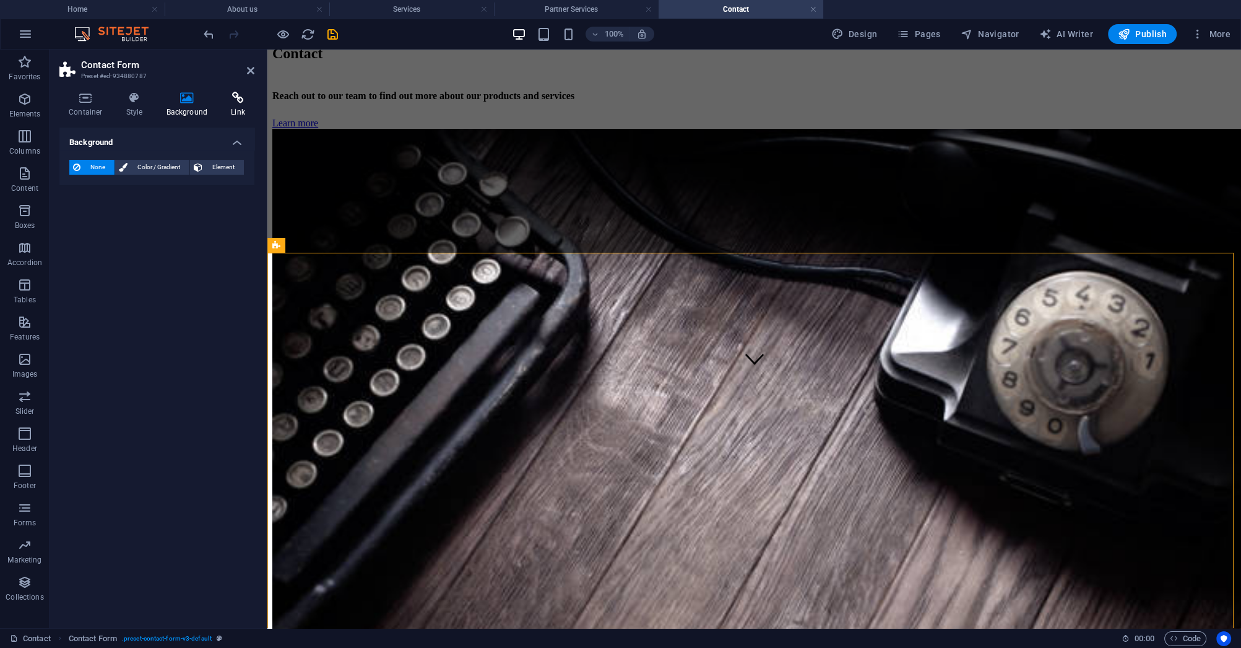
click at [235, 111] on h4 "Link" at bounding box center [238, 105] width 33 height 26
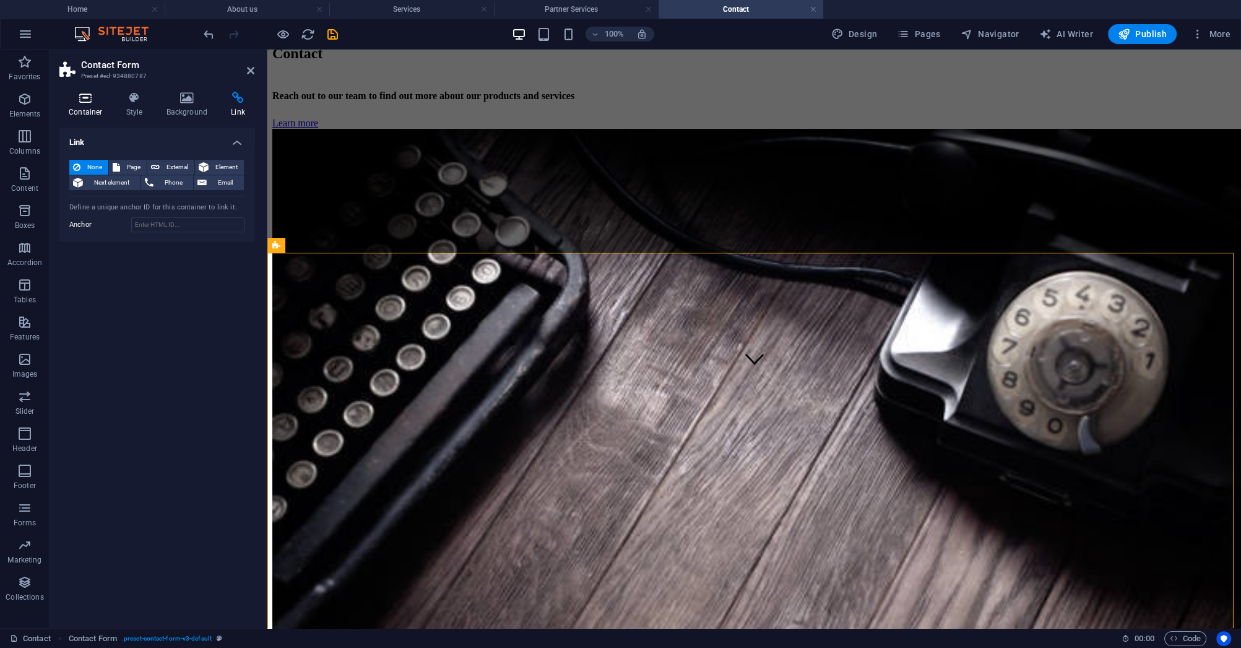
click at [93, 107] on h4 "Container" at bounding box center [88, 105] width 58 height 26
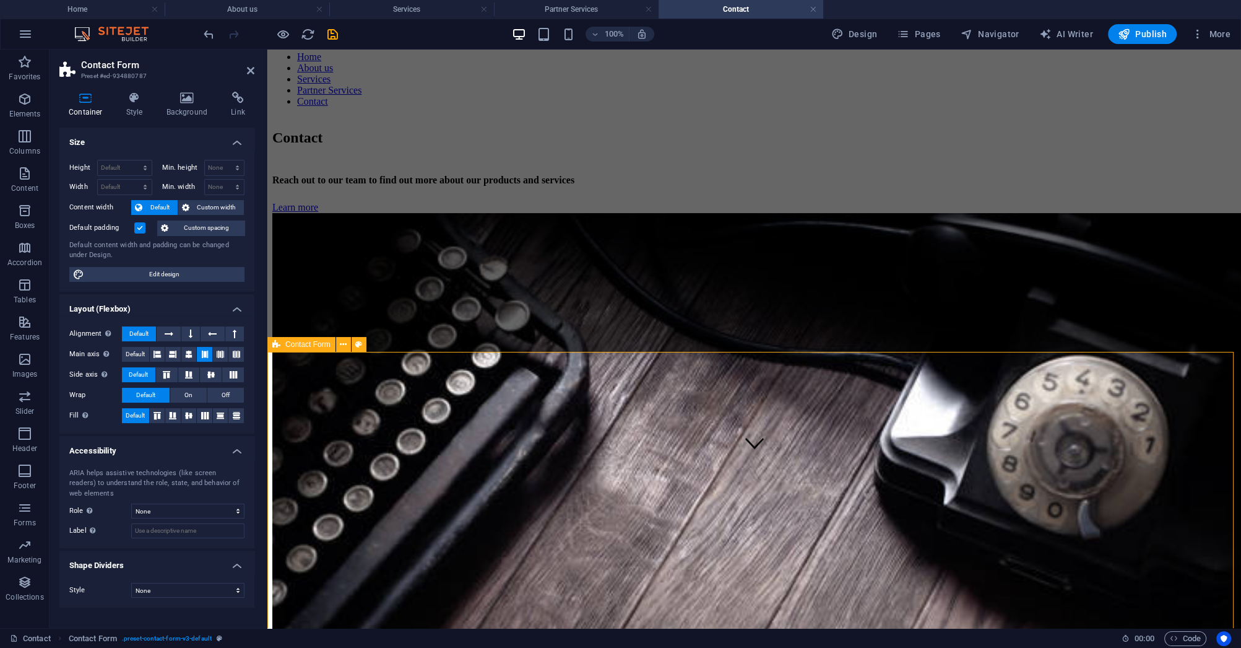
scroll to position [149, 0]
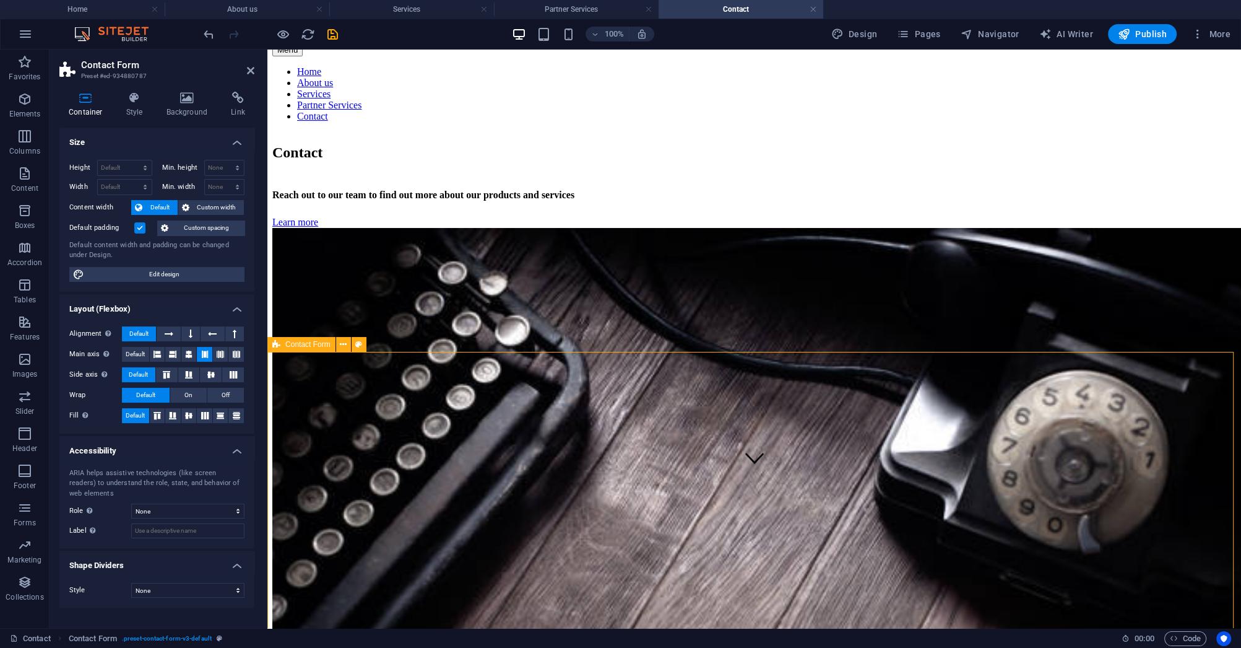
click at [547, 439] on icon at bounding box center [546, 437] width 7 height 13
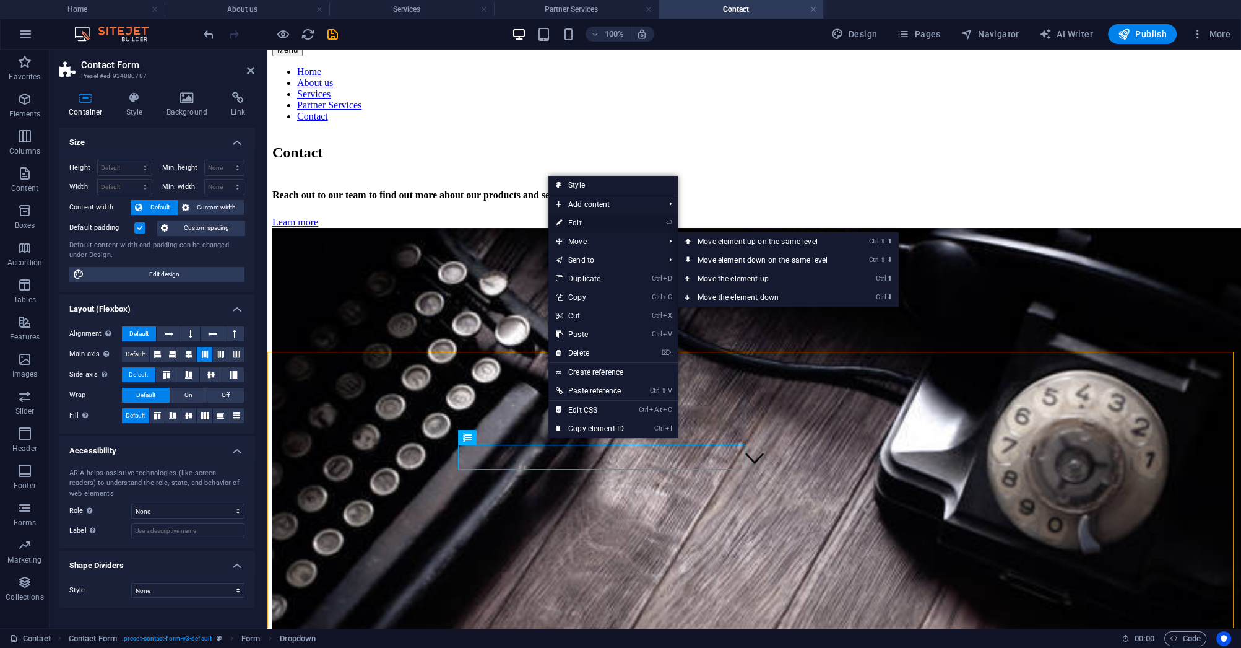
drag, startPoint x: 575, startPoint y: 225, endPoint x: 305, endPoint y: 176, distance: 274.5
click at [575, 225] on link "⏎ Edit" at bounding box center [590, 223] width 83 height 19
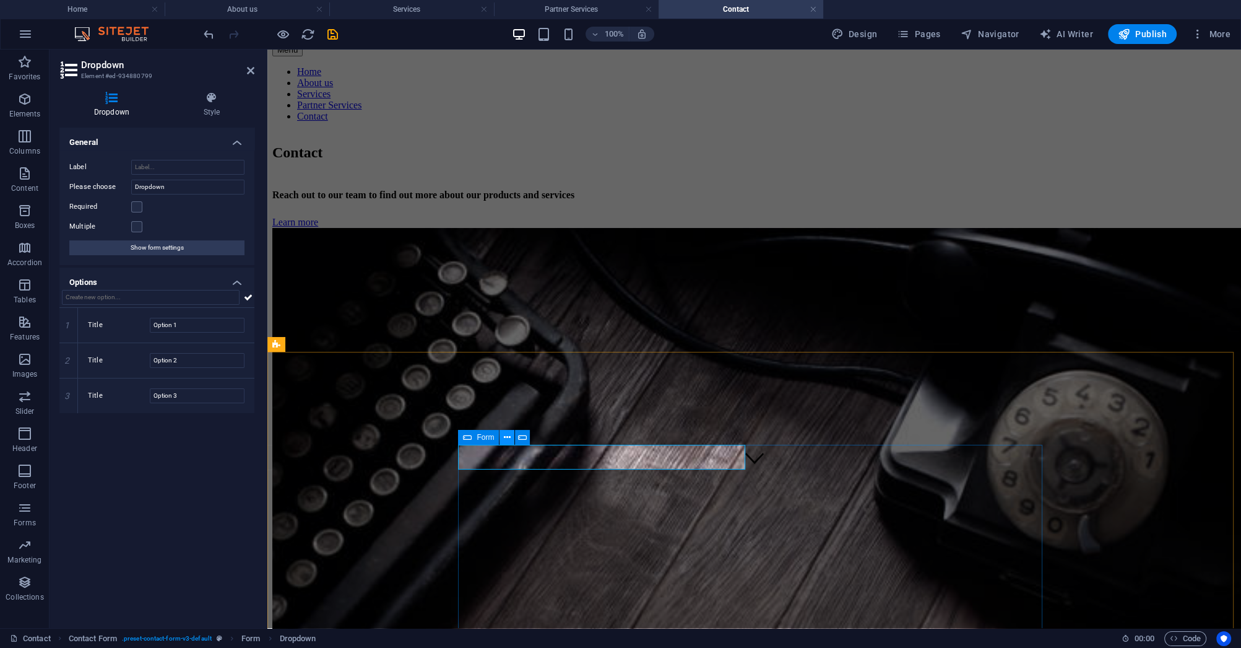
click at [506, 435] on icon at bounding box center [507, 437] width 7 height 13
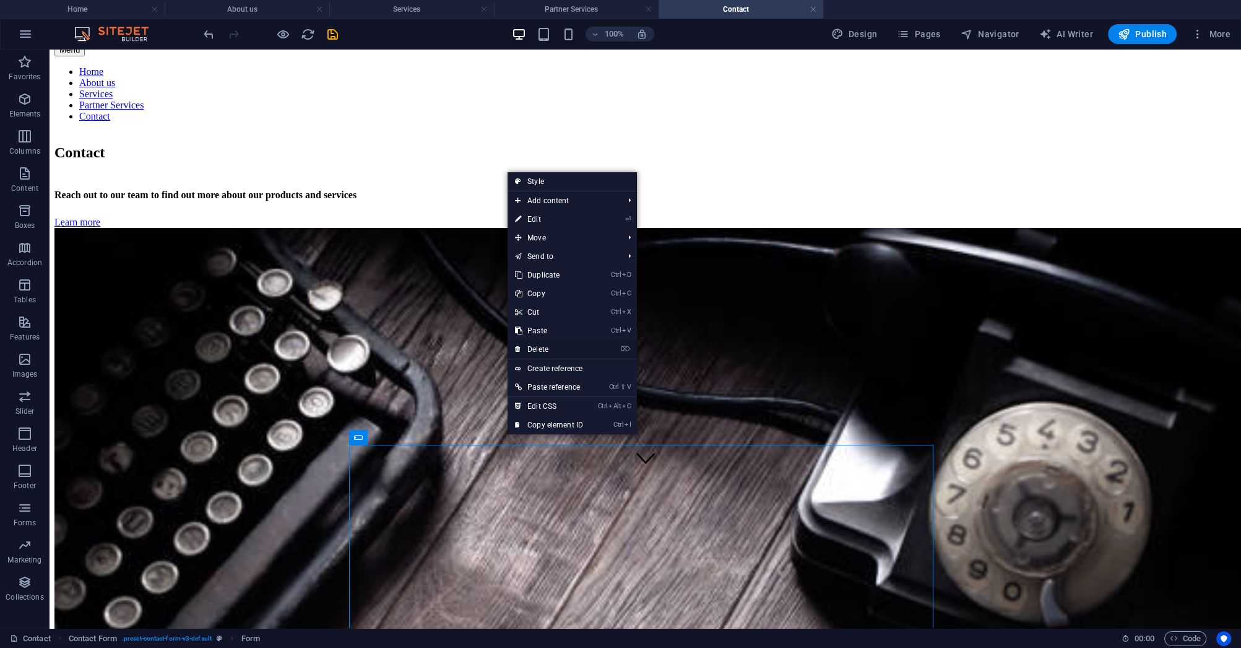
click at [537, 350] on link "⌦ Delete" at bounding box center [549, 349] width 83 height 19
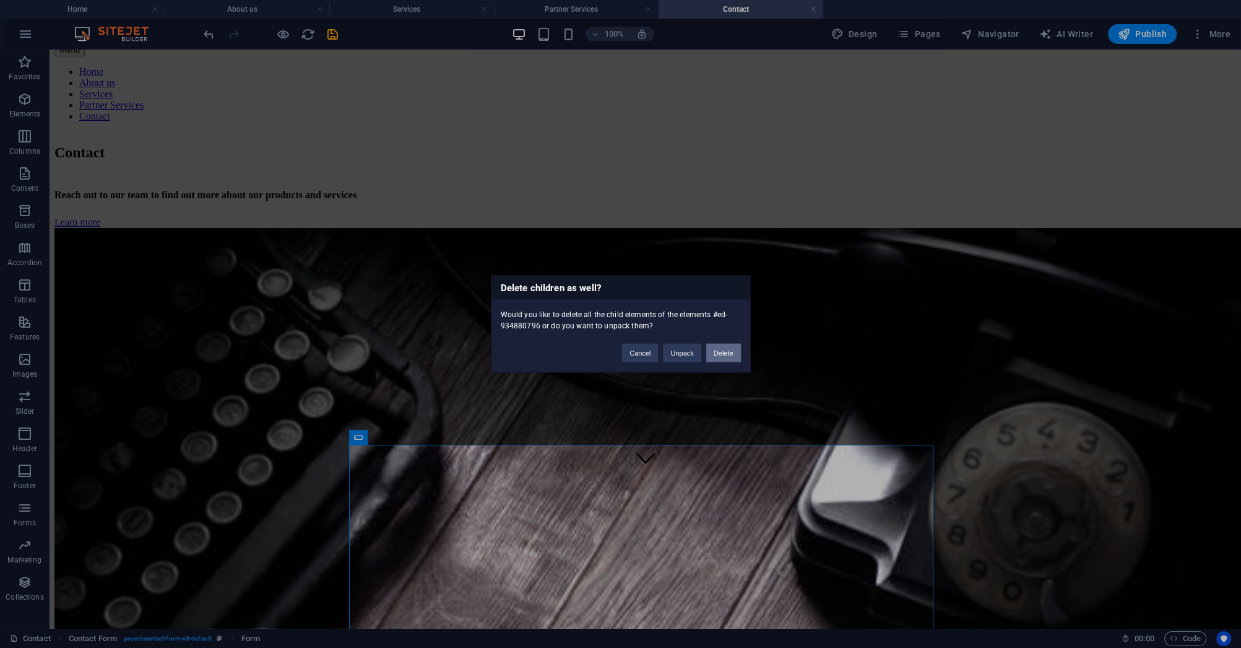
click at [727, 359] on button "Delete" at bounding box center [723, 353] width 35 height 19
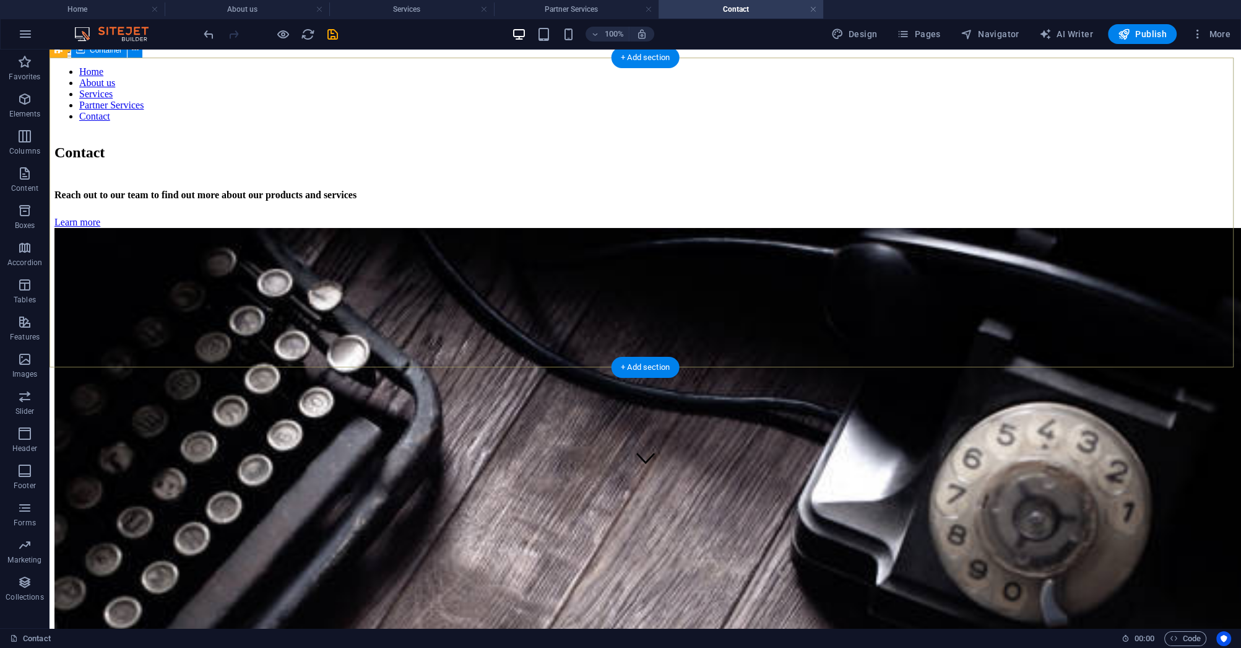
scroll to position [136, 0]
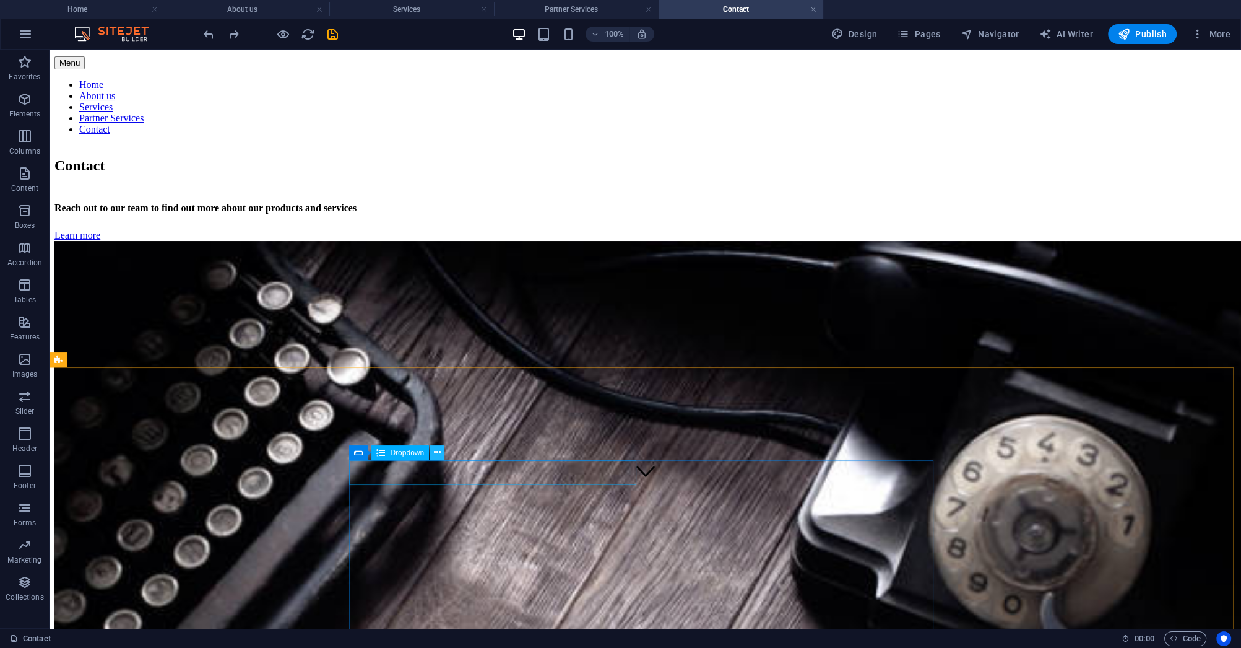
click at [434, 455] on icon at bounding box center [437, 452] width 7 height 13
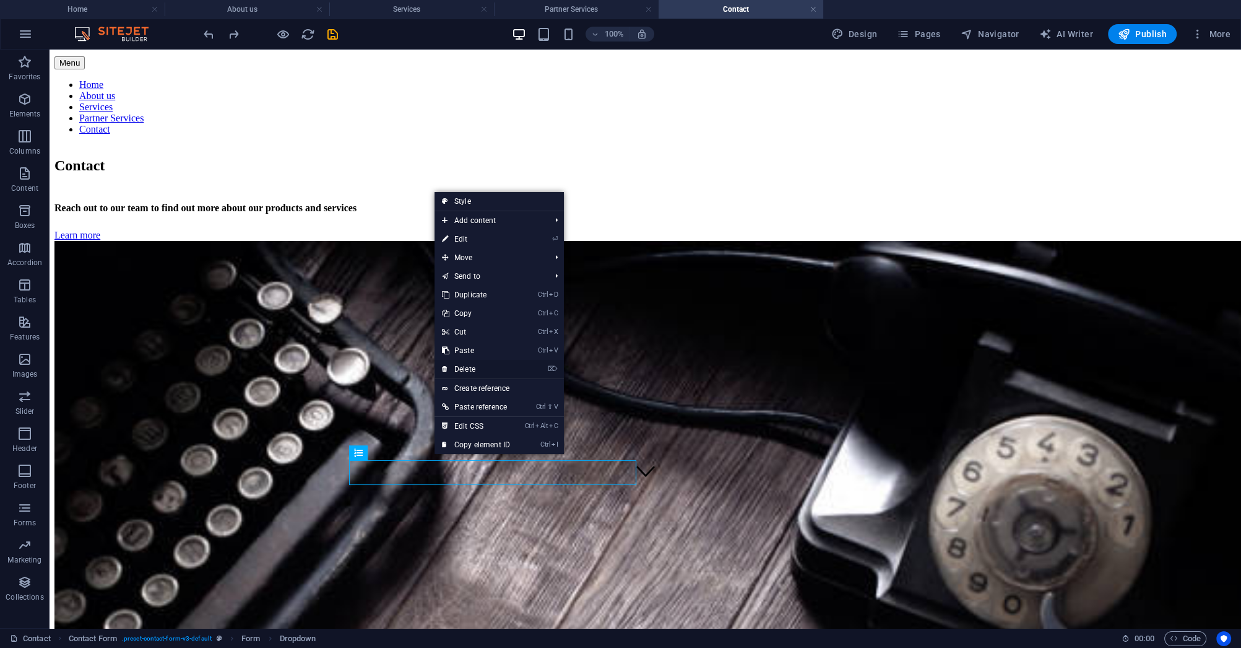
click at [464, 371] on link "⌦ Delete" at bounding box center [476, 369] width 83 height 19
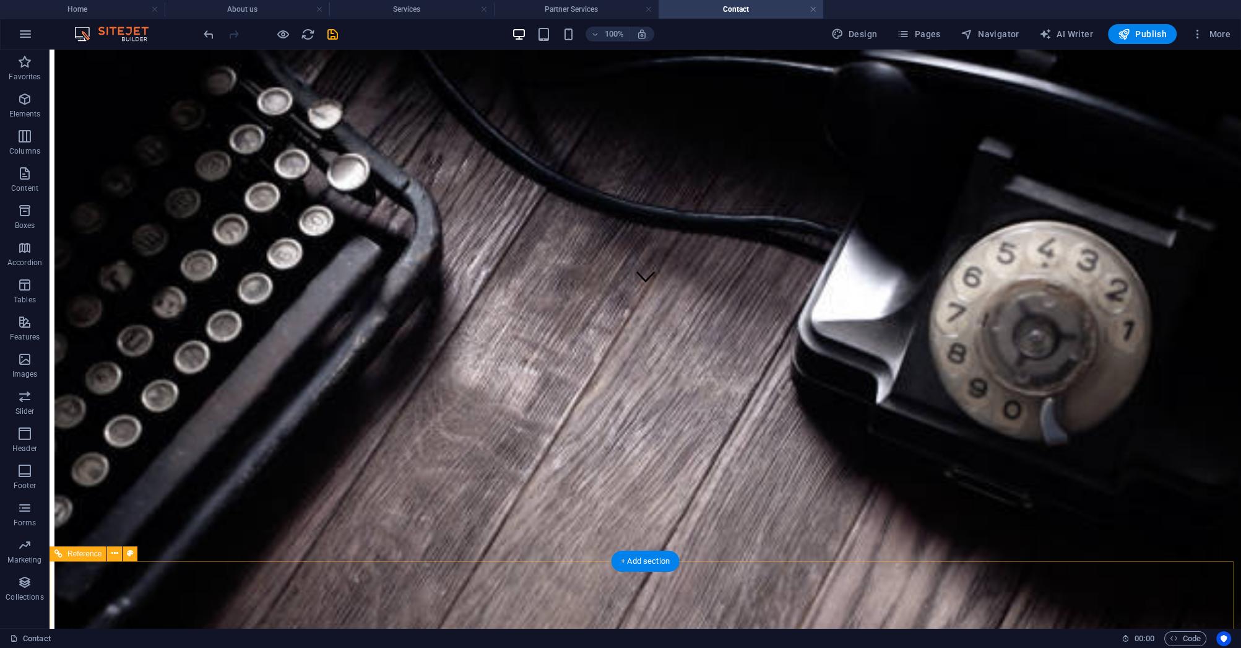
scroll to position [334, 0]
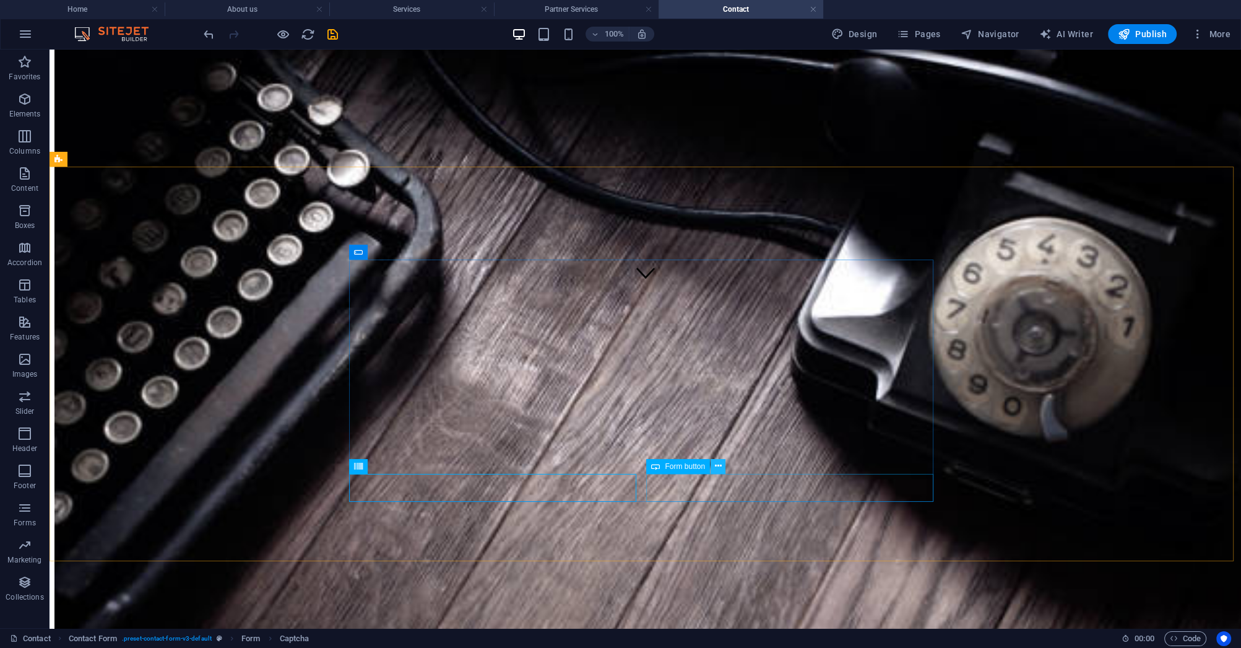
click at [715, 468] on icon at bounding box center [718, 465] width 7 height 13
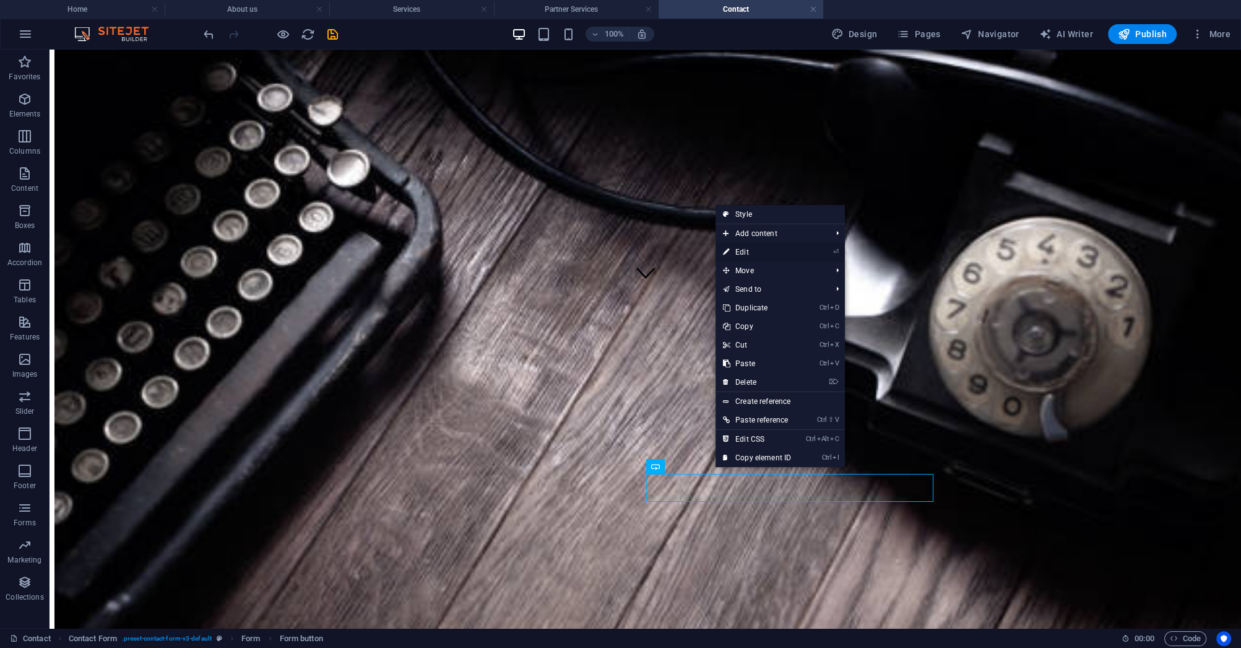
drag, startPoint x: 750, startPoint y: 253, endPoint x: 480, endPoint y: 203, distance: 274.5
click at [750, 253] on link "⏎ Edit" at bounding box center [757, 252] width 83 height 19
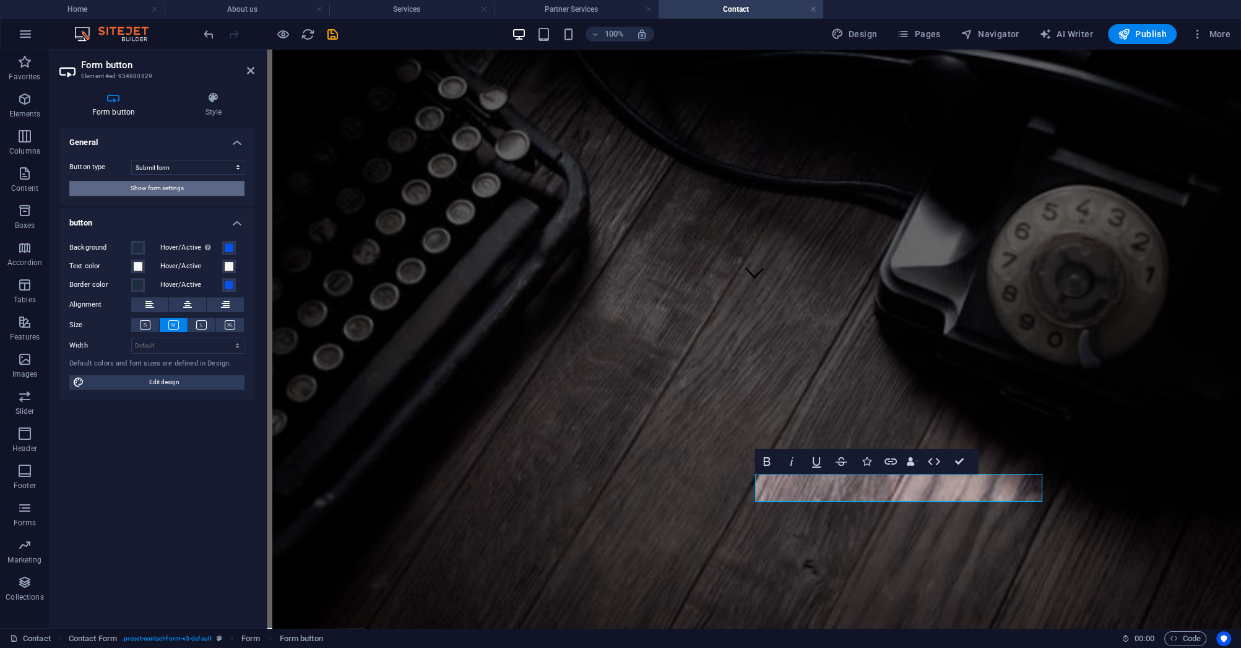
click at [95, 193] on button "Show form settings" at bounding box center [156, 188] width 175 height 15
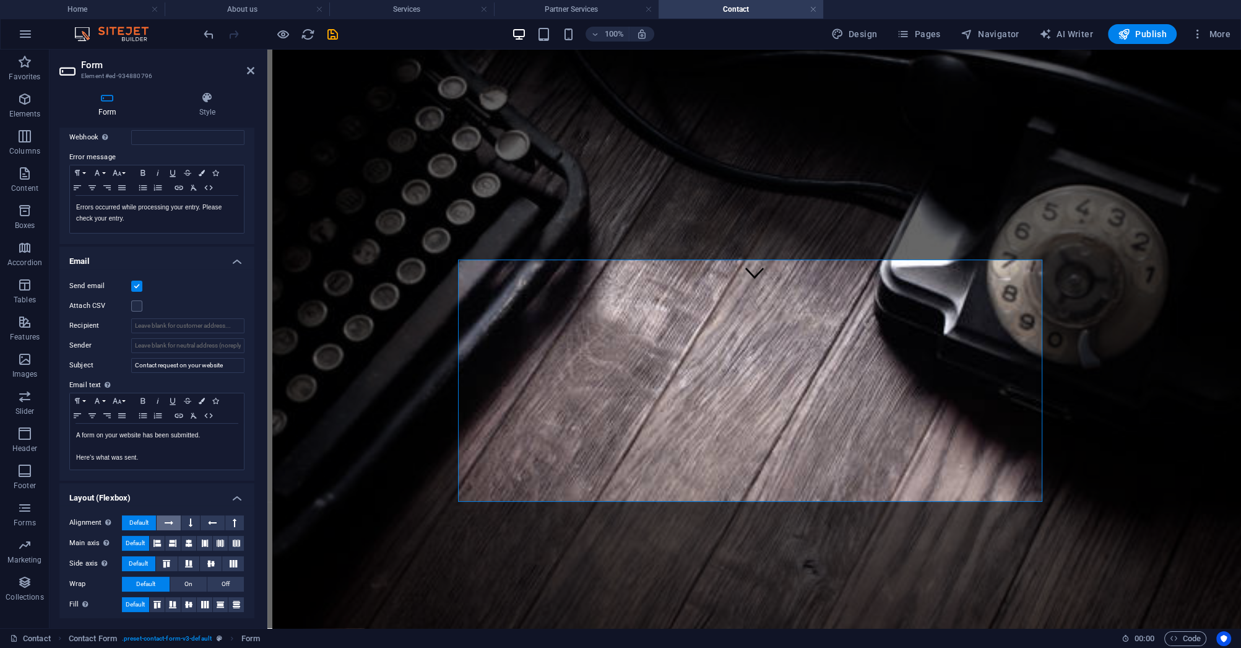
scroll to position [201, 0]
click at [173, 318] on input "Recipient" at bounding box center [187, 322] width 113 height 15
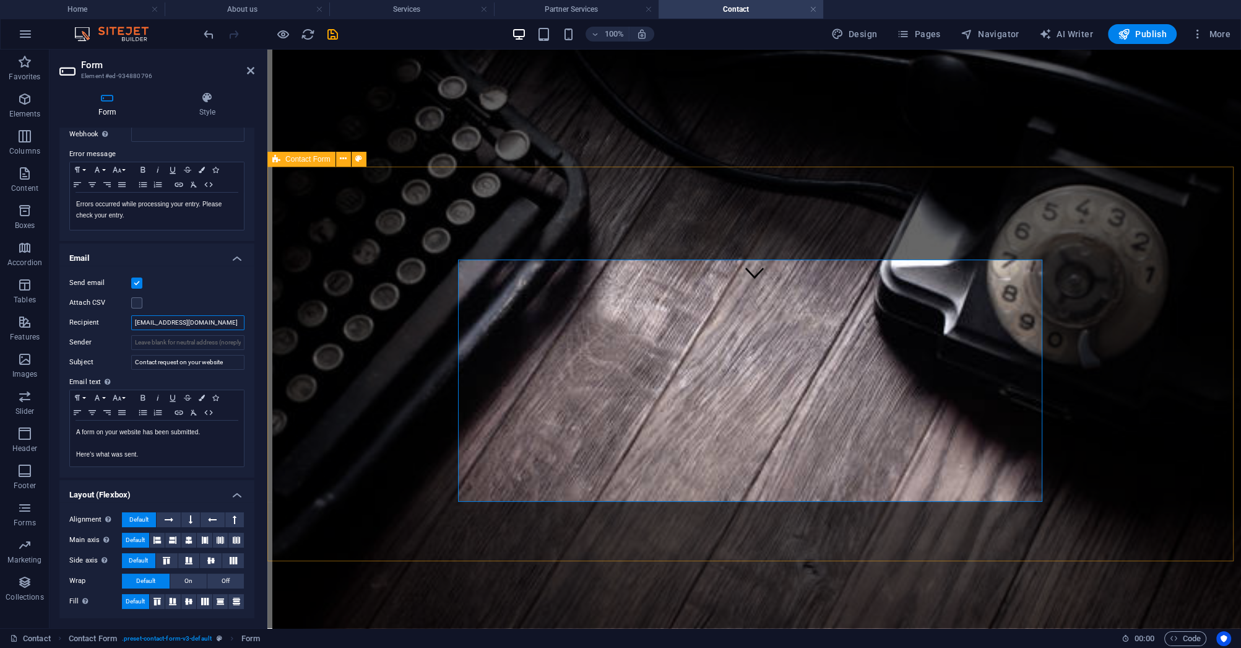
type input "[EMAIL_ADDRESS][DOMAIN_NAME]"
click at [252, 75] on icon at bounding box center [250, 71] width 7 height 10
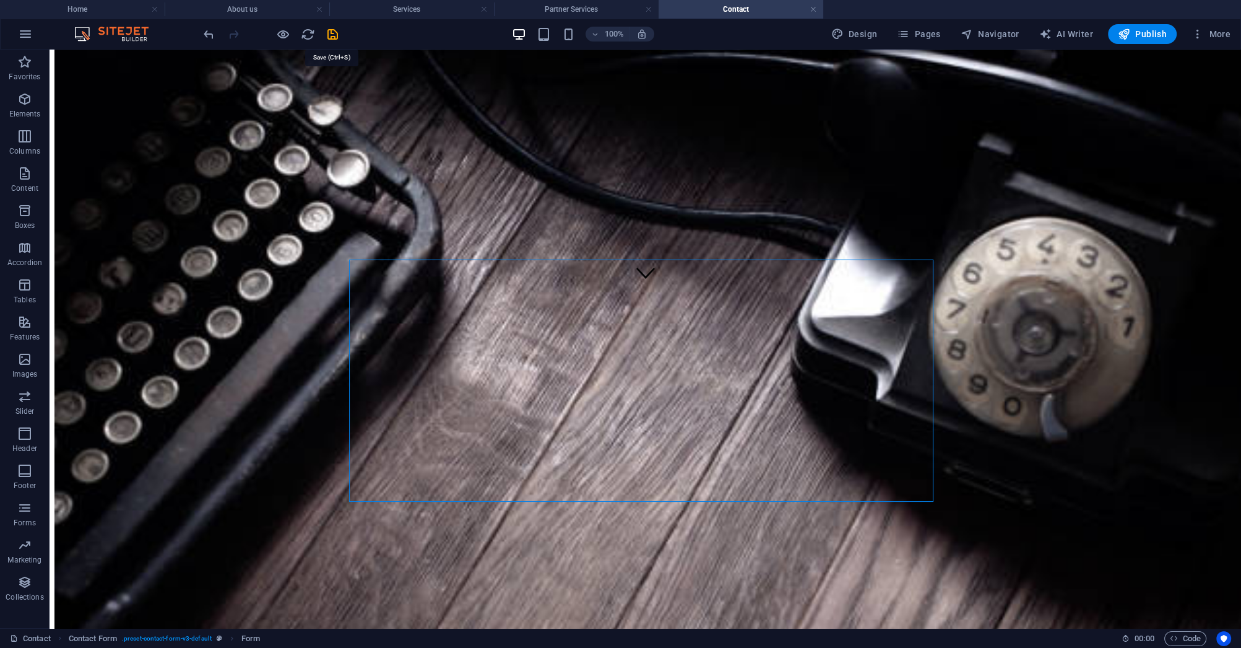
drag, startPoint x: 334, startPoint y: 37, endPoint x: 342, endPoint y: 49, distance: 14.3
click at [334, 38] on icon "save" at bounding box center [333, 34] width 14 height 14
checkbox input "false"
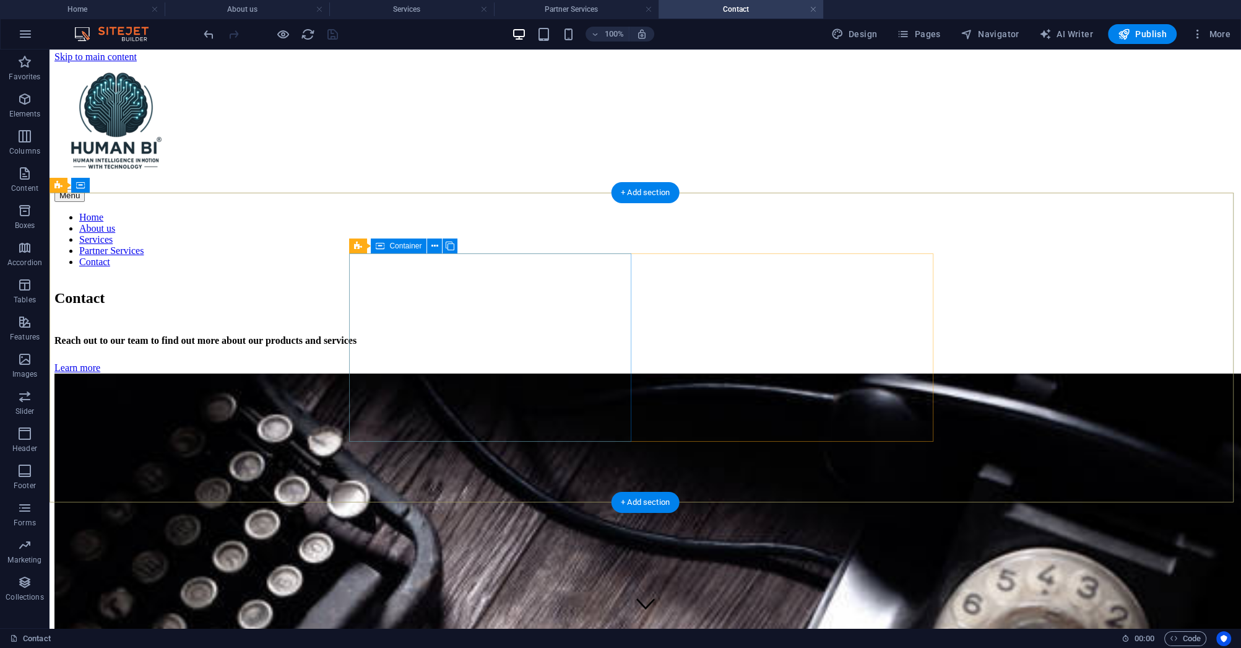
scroll to position [0, 0]
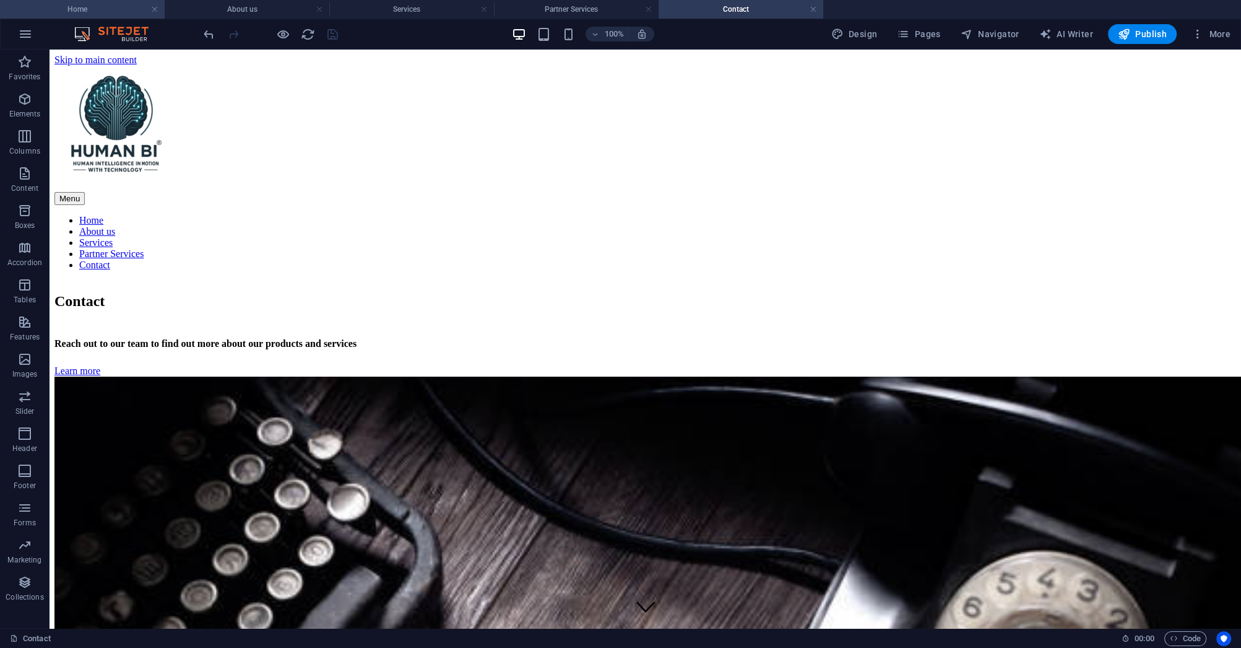
click at [101, 8] on h4 "Home" at bounding box center [82, 9] width 165 height 14
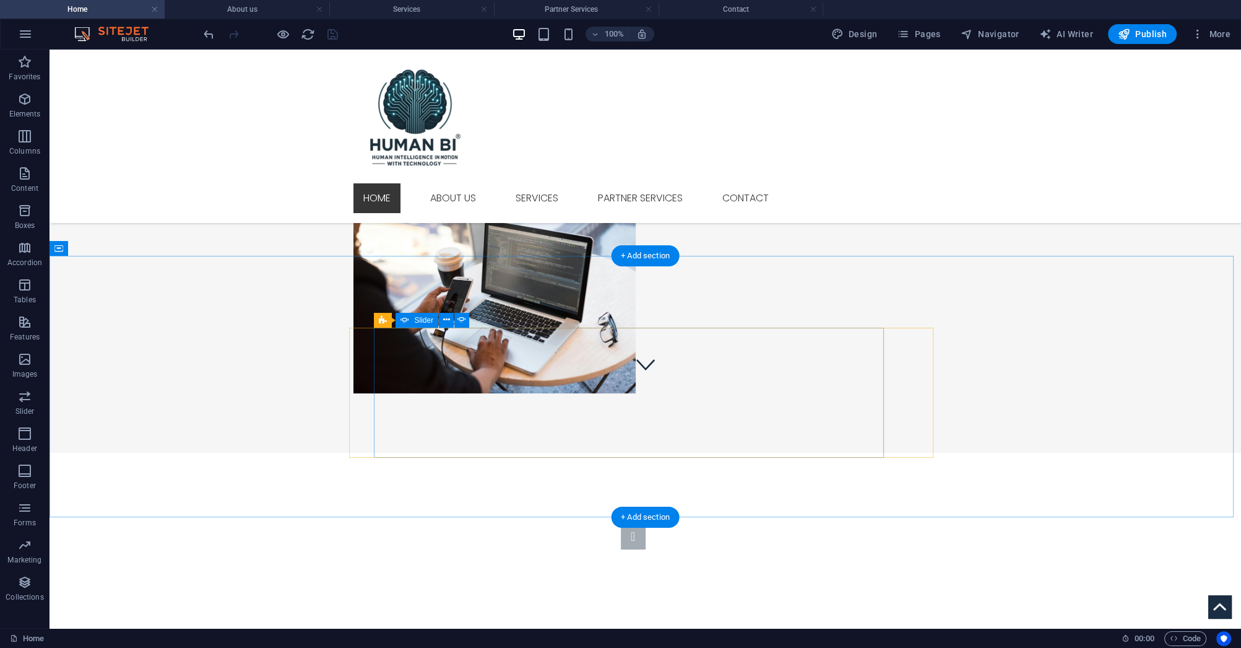
scroll to position [87, 0]
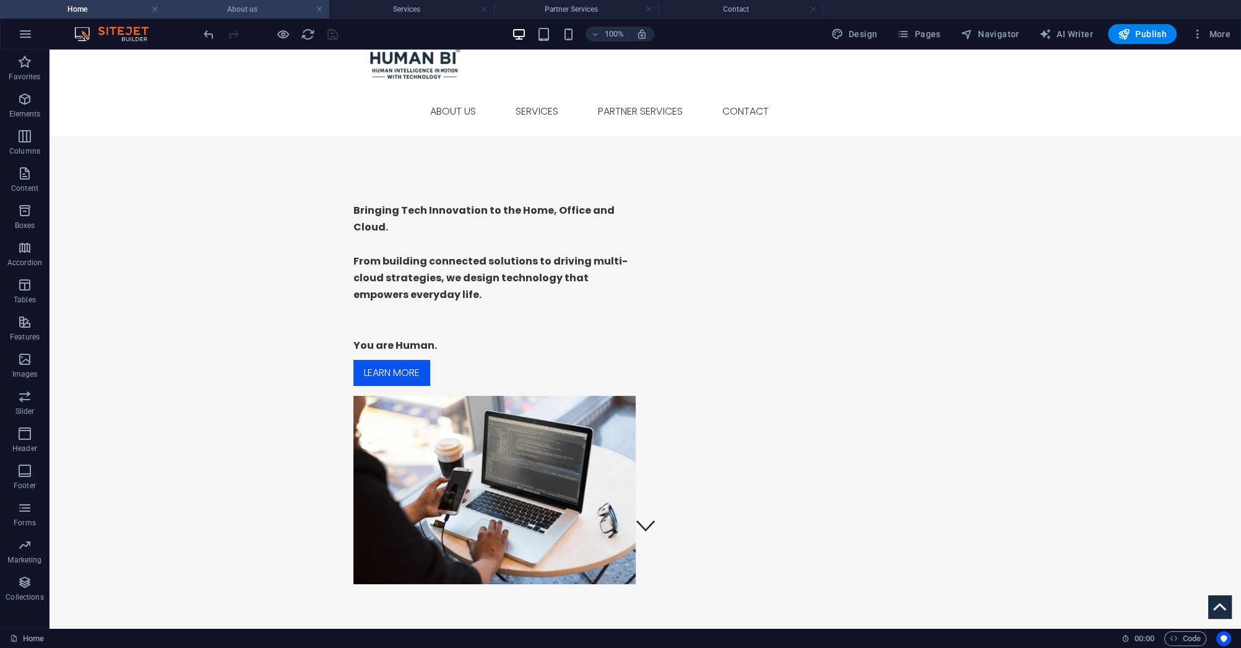
click at [245, 6] on h4 "About us" at bounding box center [247, 9] width 165 height 14
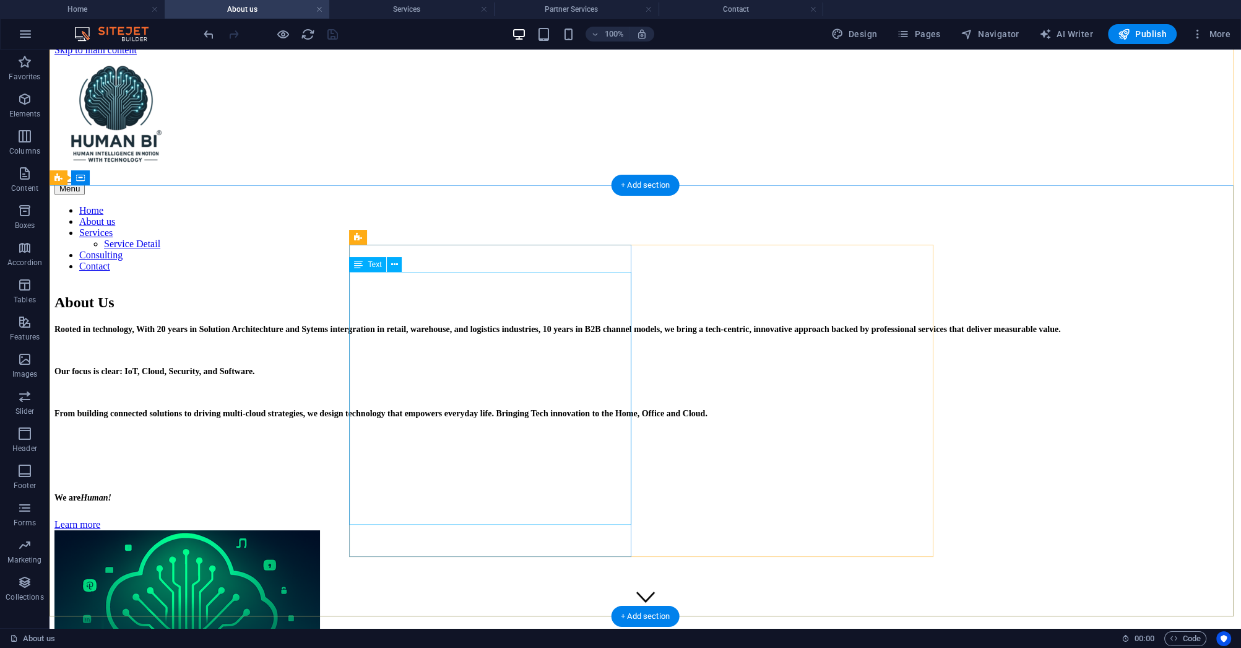
scroll to position [7, 0]
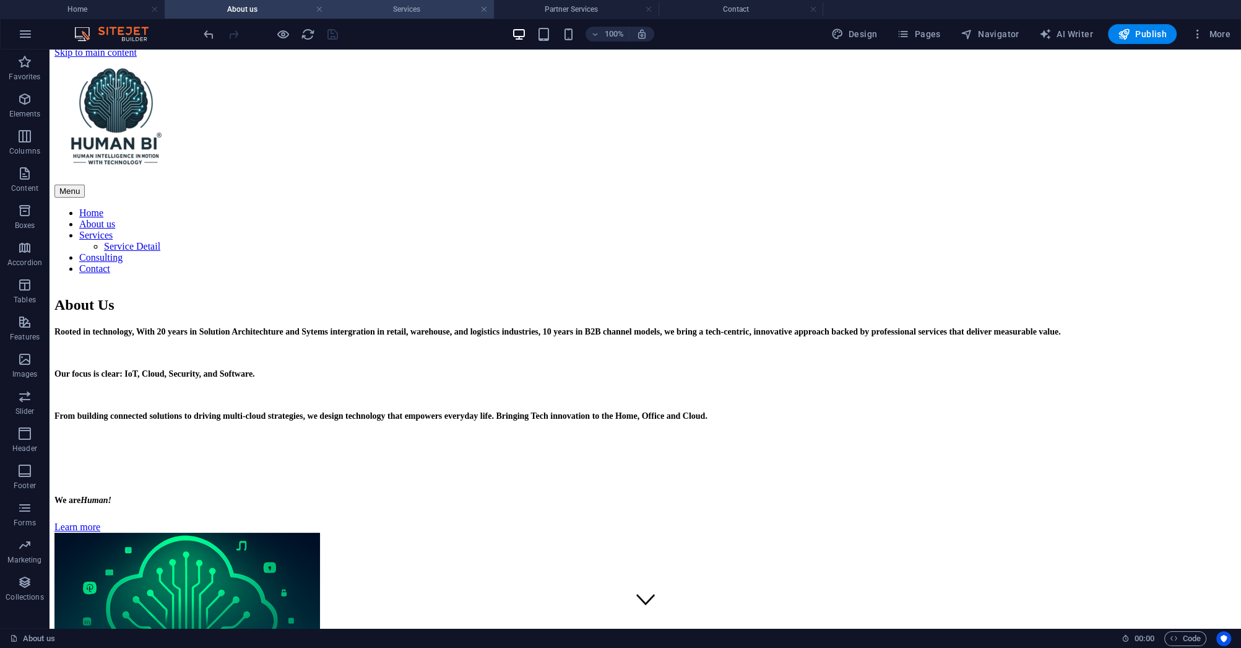
click at [396, 9] on h4 "Services" at bounding box center [411, 9] width 165 height 14
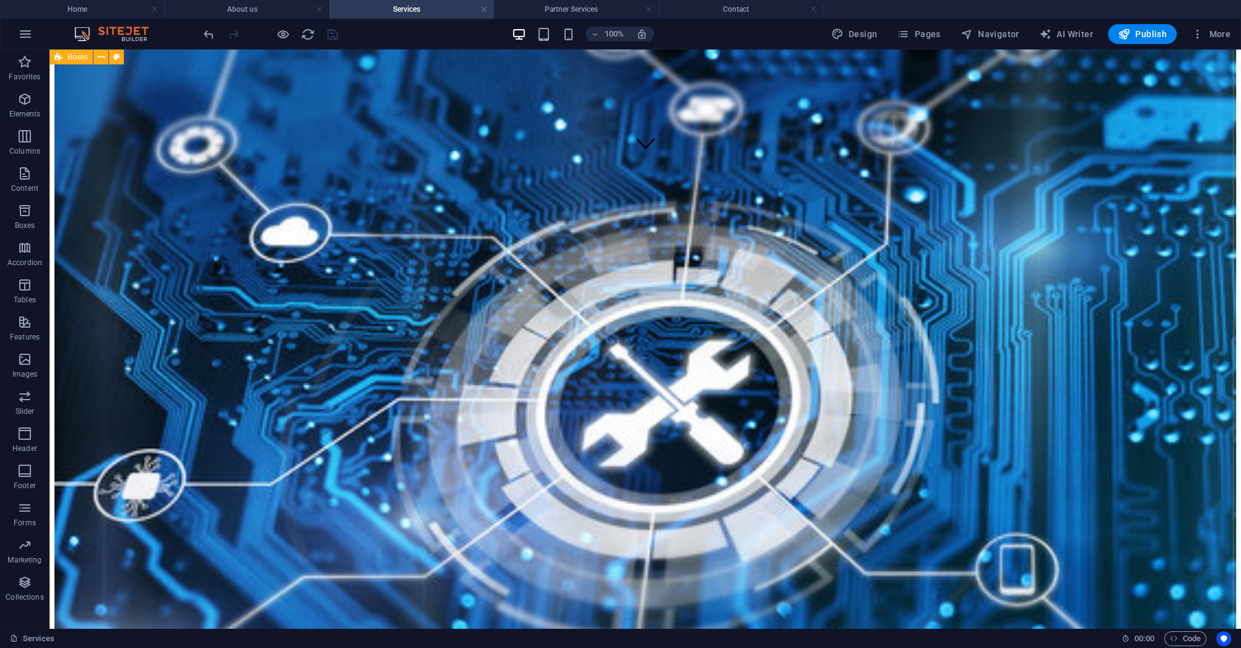
scroll to position [297, 0]
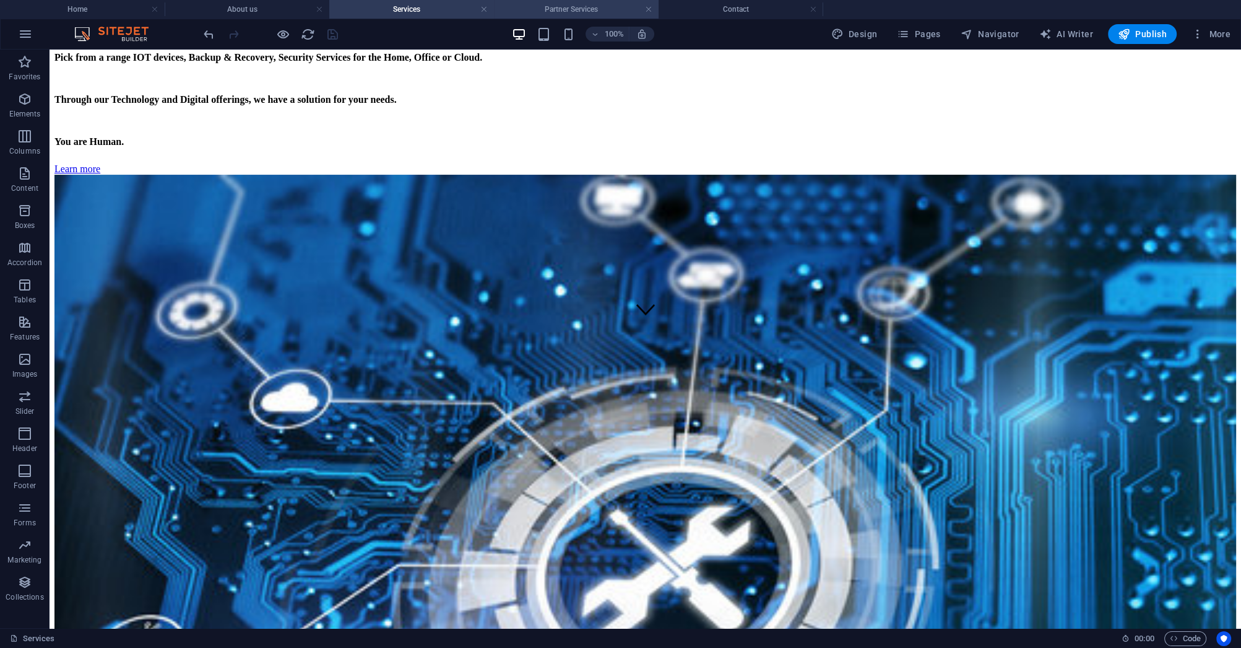
click at [557, 15] on h4 "Partner Services" at bounding box center [576, 9] width 165 height 14
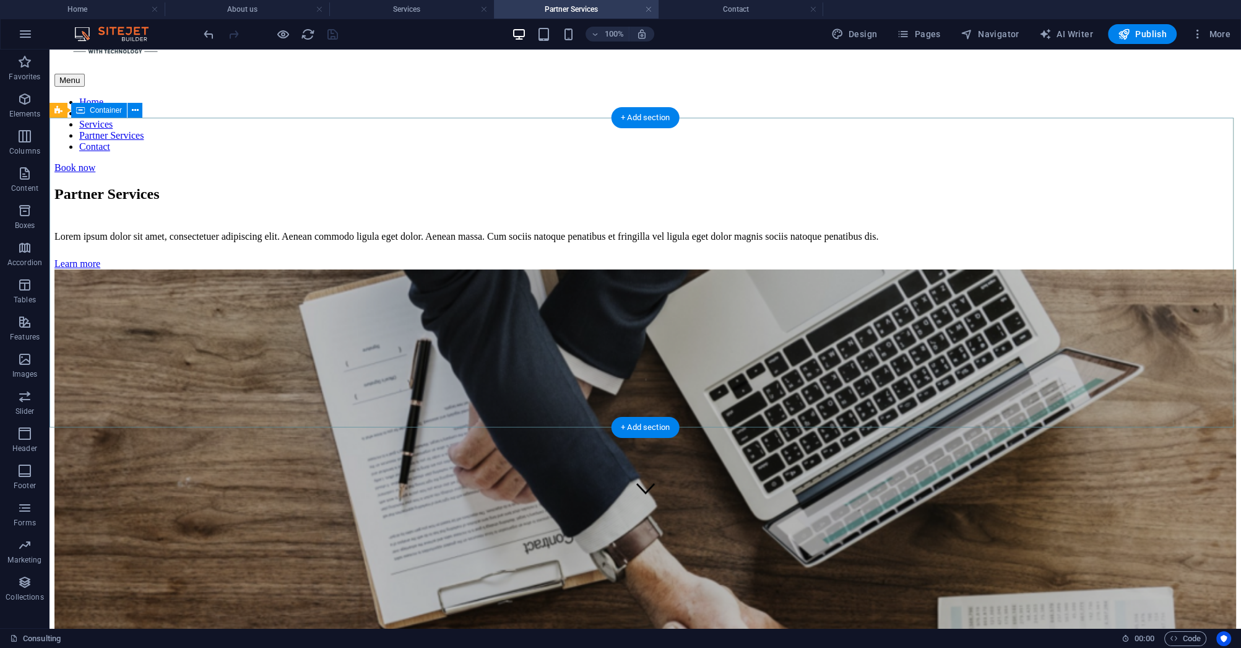
scroll to position [99, 0]
